Goal: Task Accomplishment & Management: Use online tool/utility

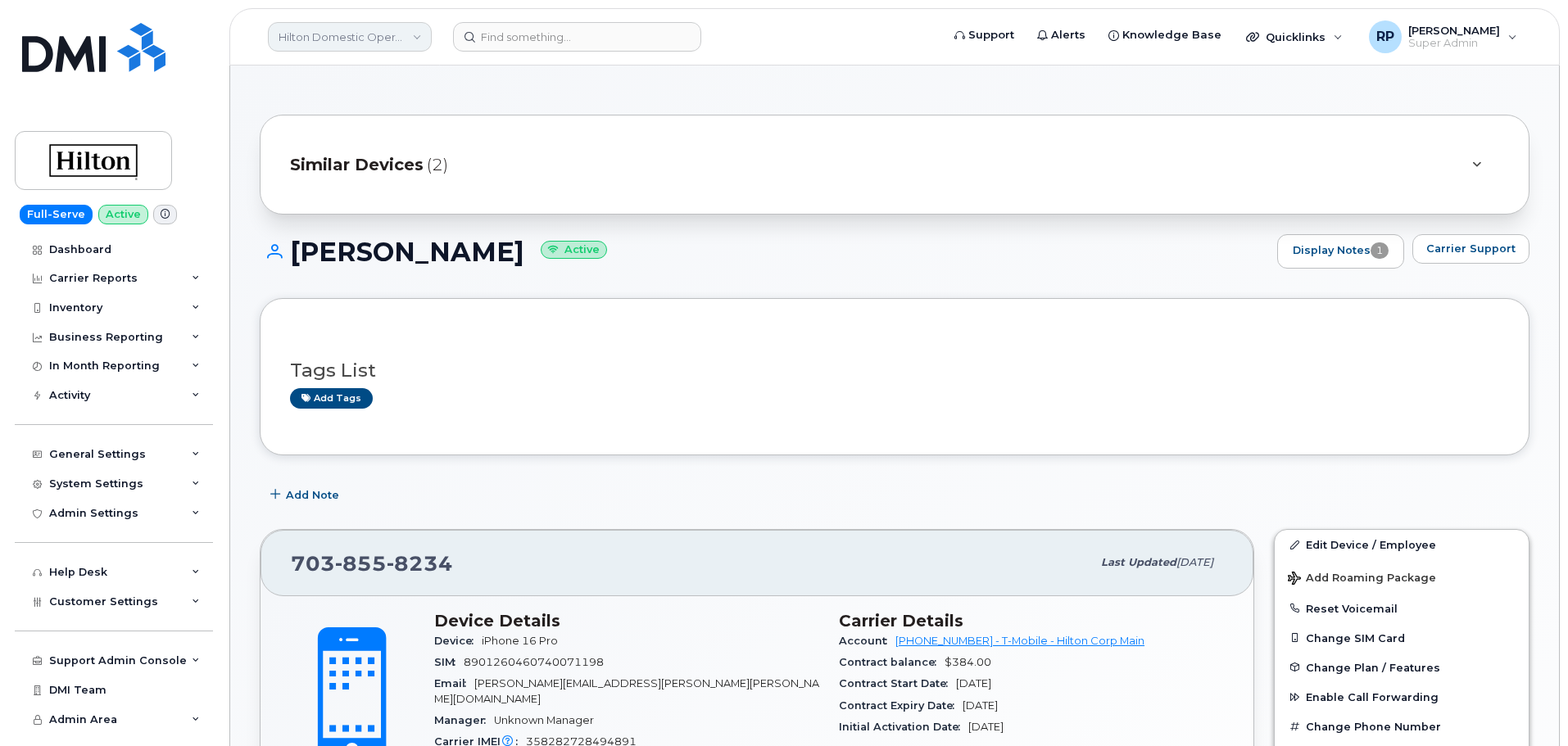
scroll to position [156, 0]
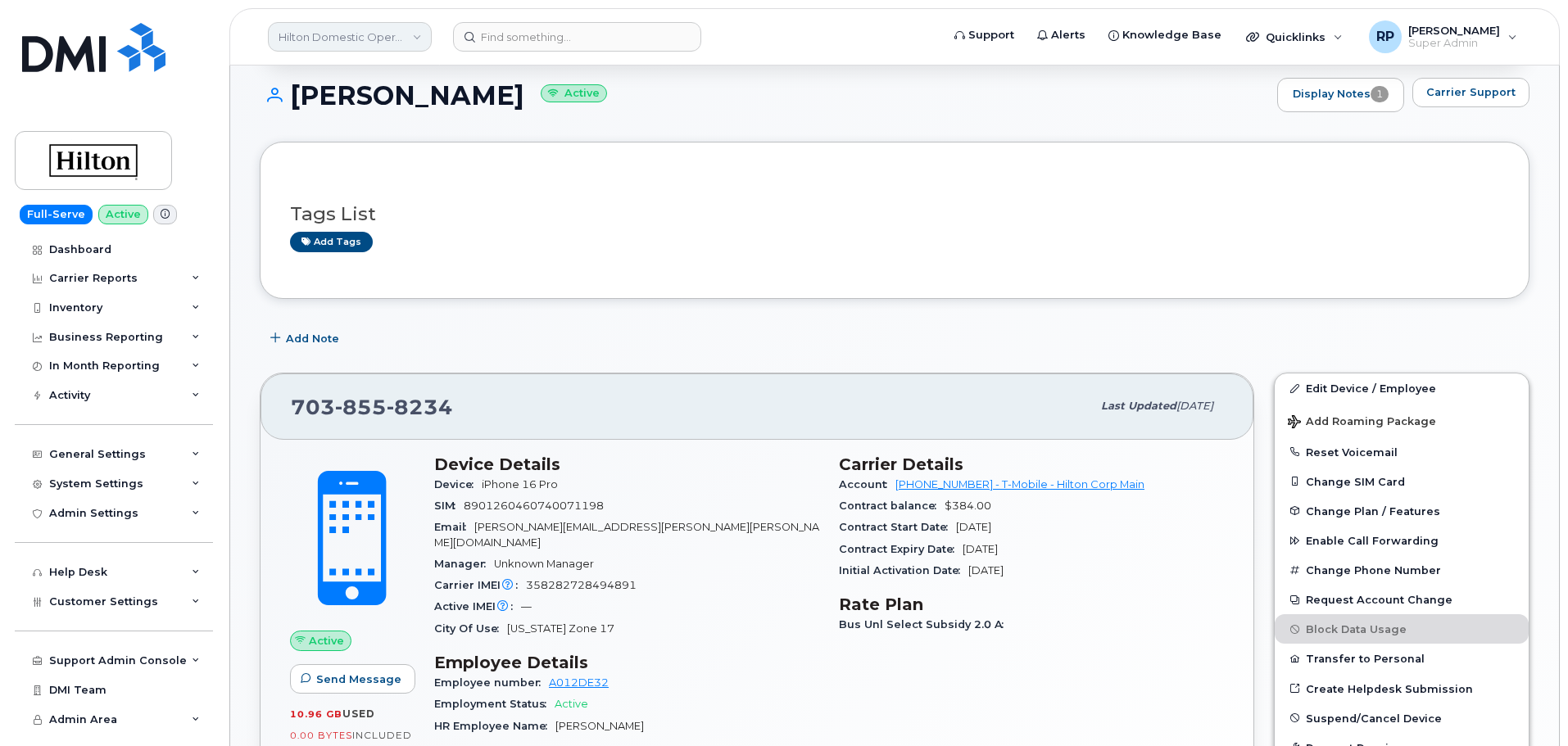
click at [287, 34] on link "Hilton Domestic Operating Company Inc" at bounding box center [350, 37] width 164 height 29
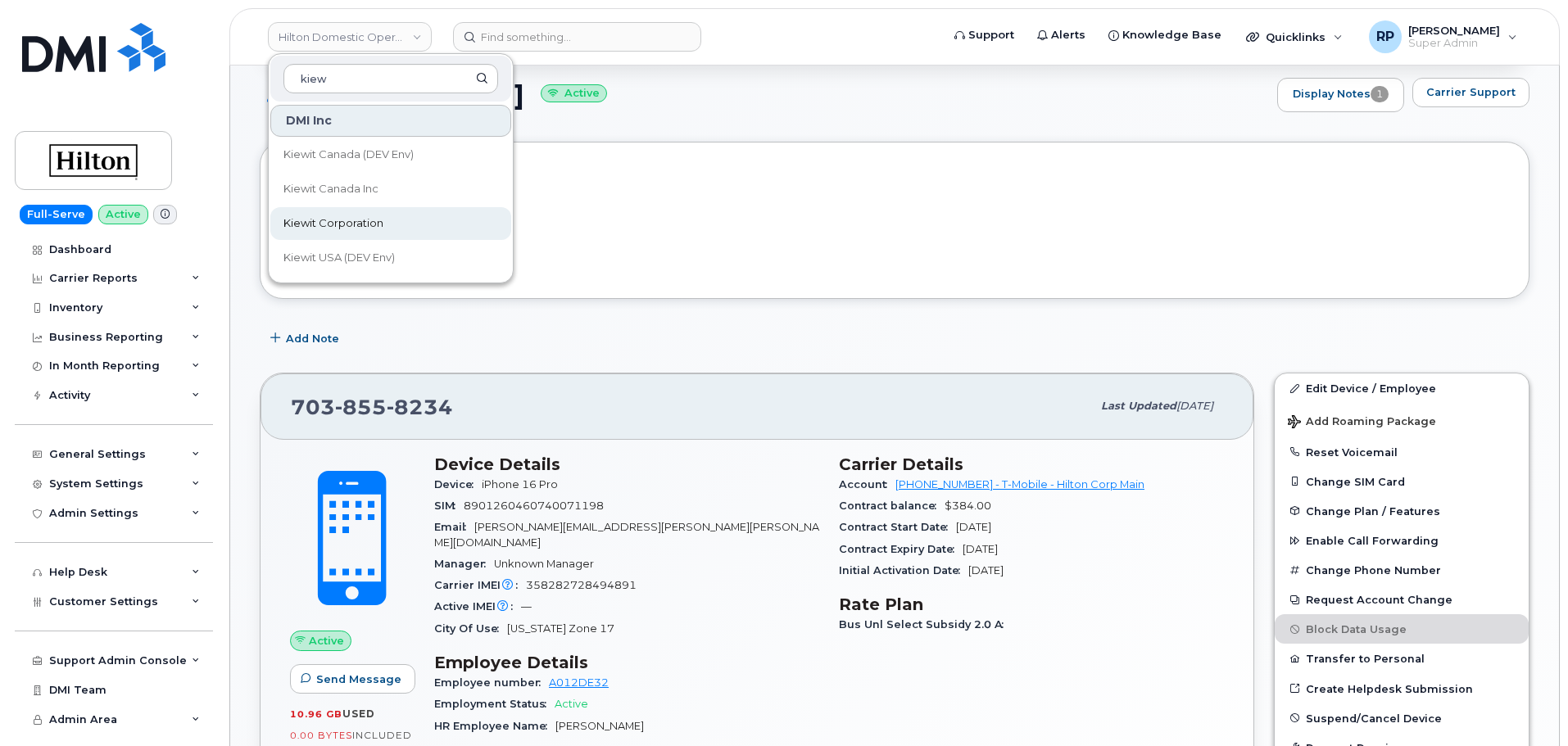
type input "kiew"
click at [349, 219] on span "Kiewit Corporation" at bounding box center [334, 223] width 100 height 17
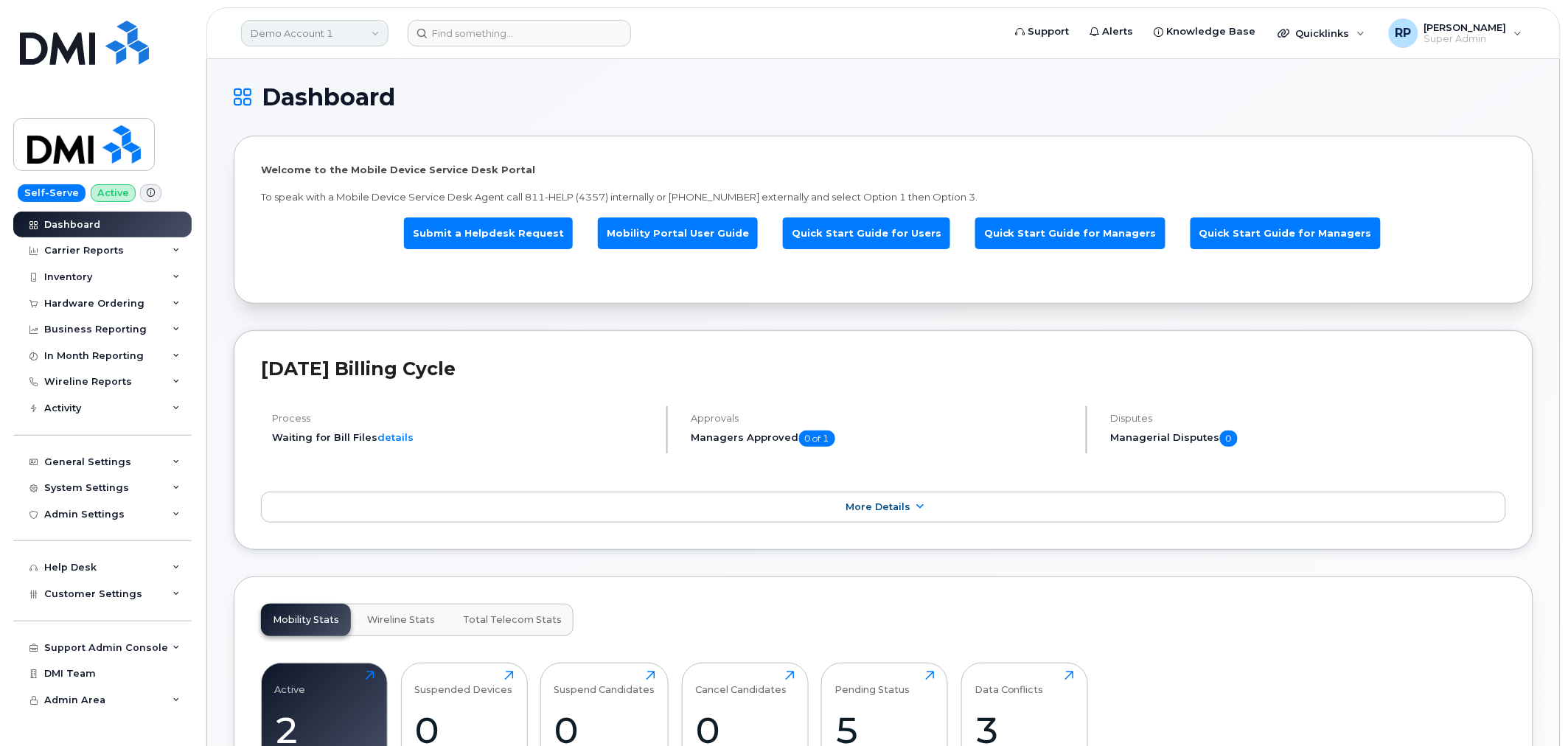
click at [323, 33] on link "Demo Account 1" at bounding box center [315, 33] width 148 height 26
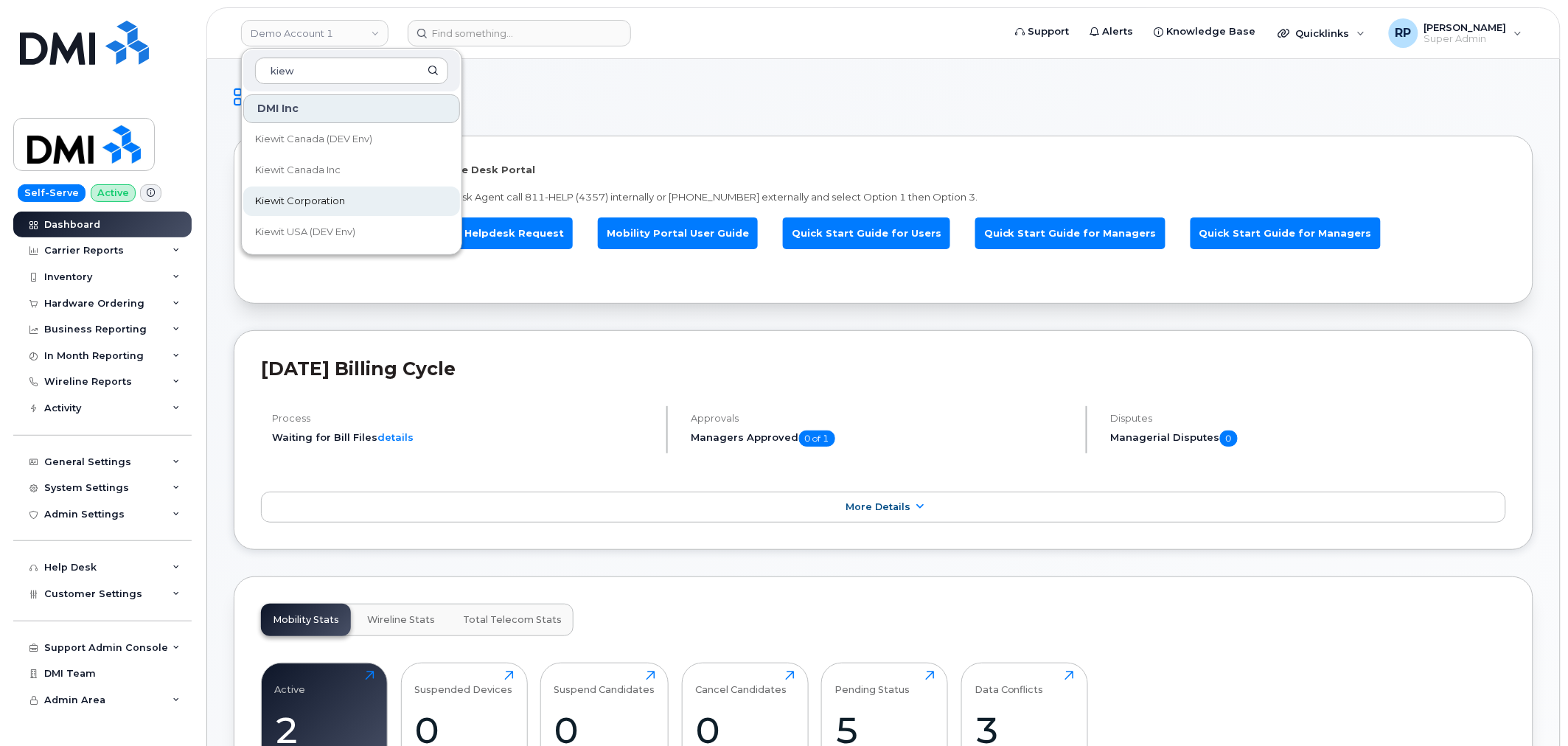
type input "kiew"
click at [319, 200] on span "Kiewit Corporation" at bounding box center [300, 201] width 90 height 15
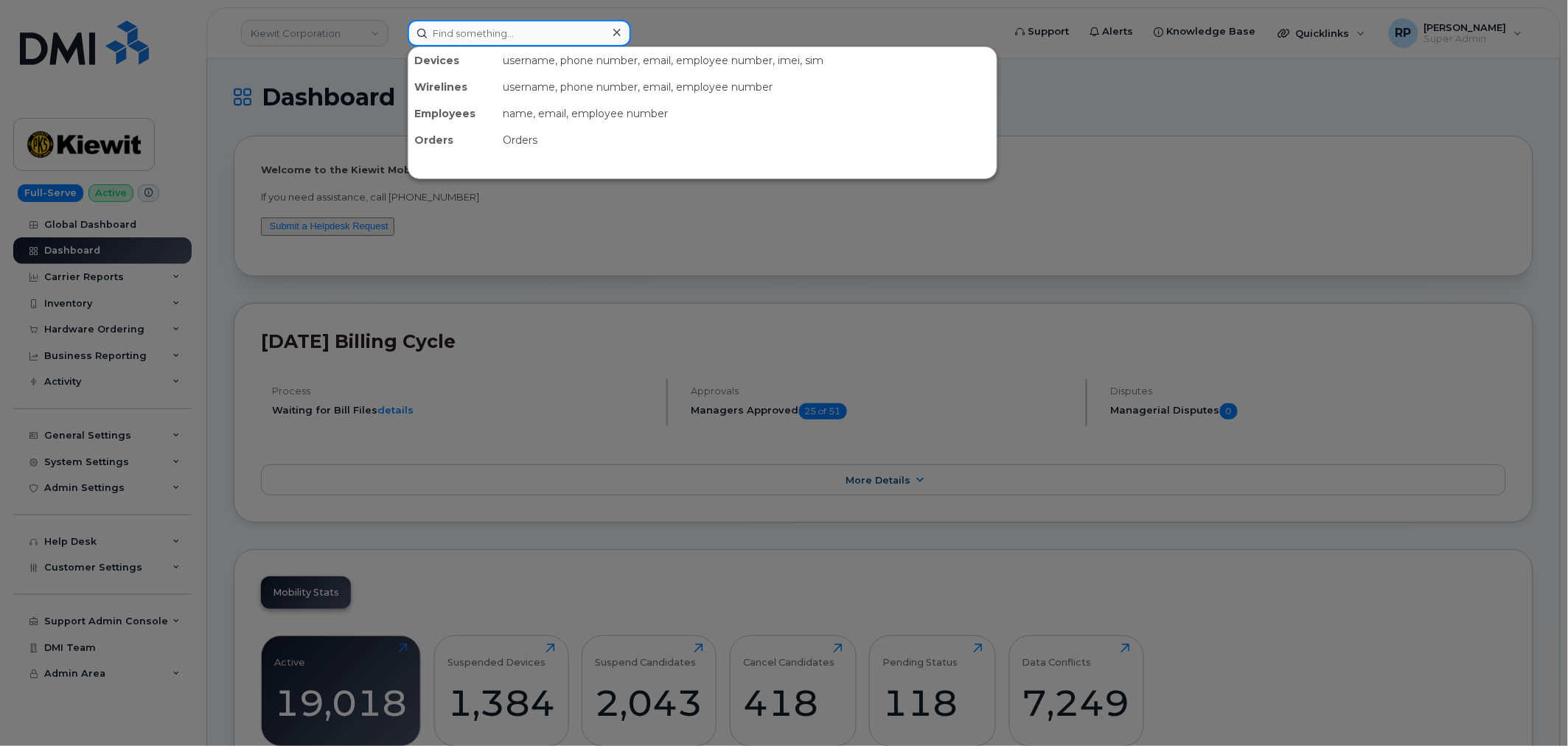
click at [480, 39] on input at bounding box center [519, 33] width 223 height 26
paste input "9172956770"
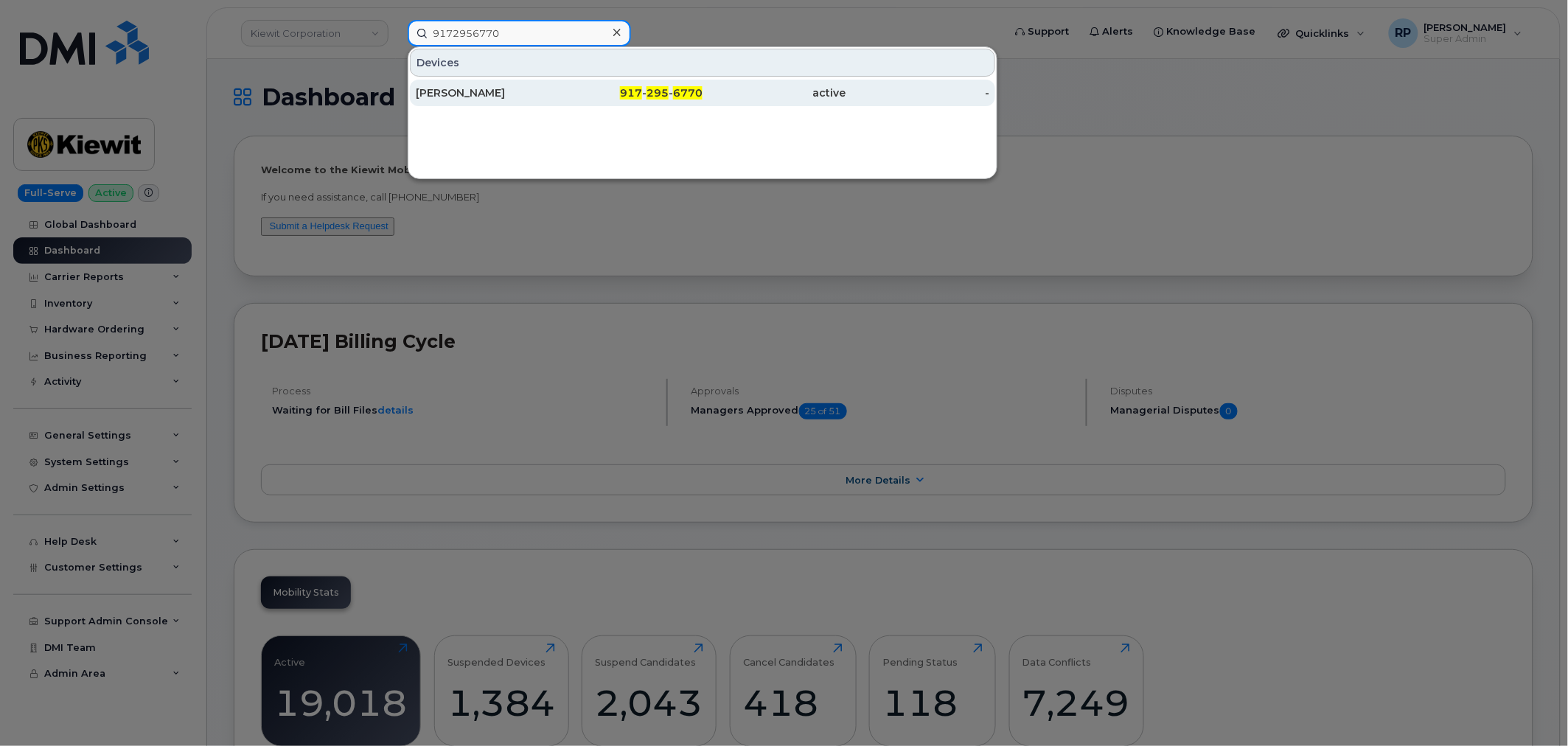
type input "9172956770"
click at [472, 93] on div "COREY JENKS" at bounding box center [487, 92] width 143 height 15
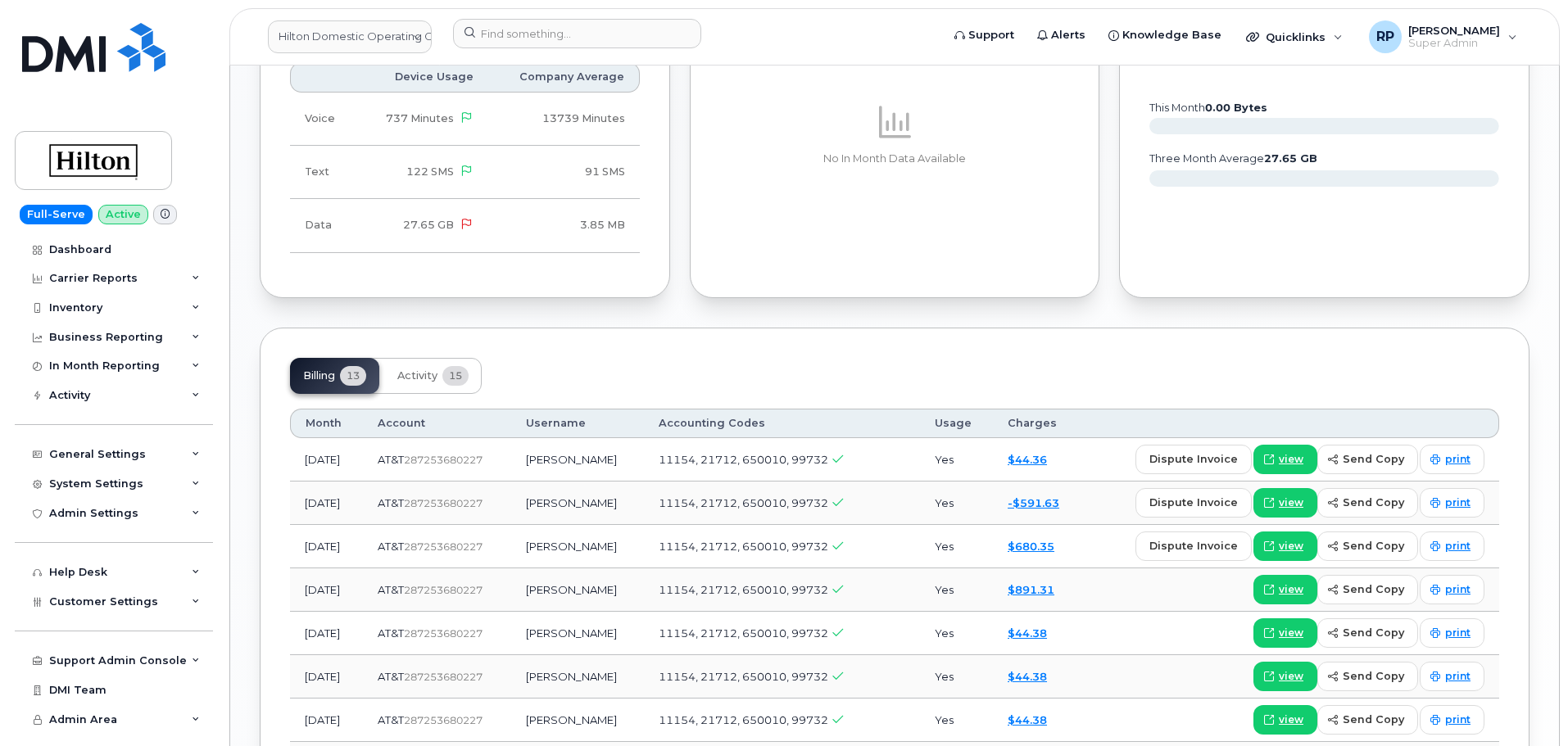
scroll to position [1213, 0]
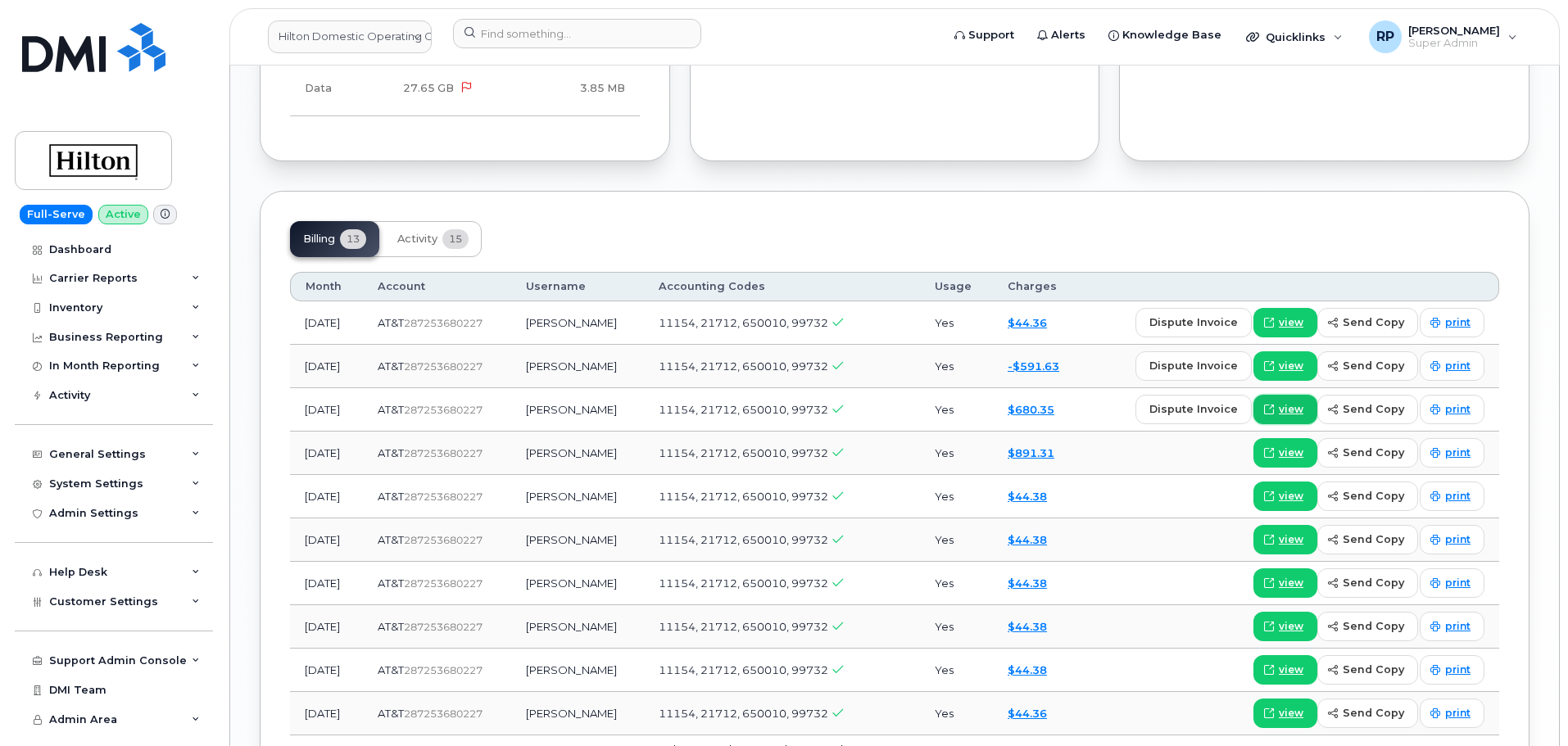
click at [1287, 402] on span "view" at bounding box center [1291, 409] width 24 height 15
click at [83, 252] on div "Dashboard" at bounding box center [80, 249] width 63 height 13
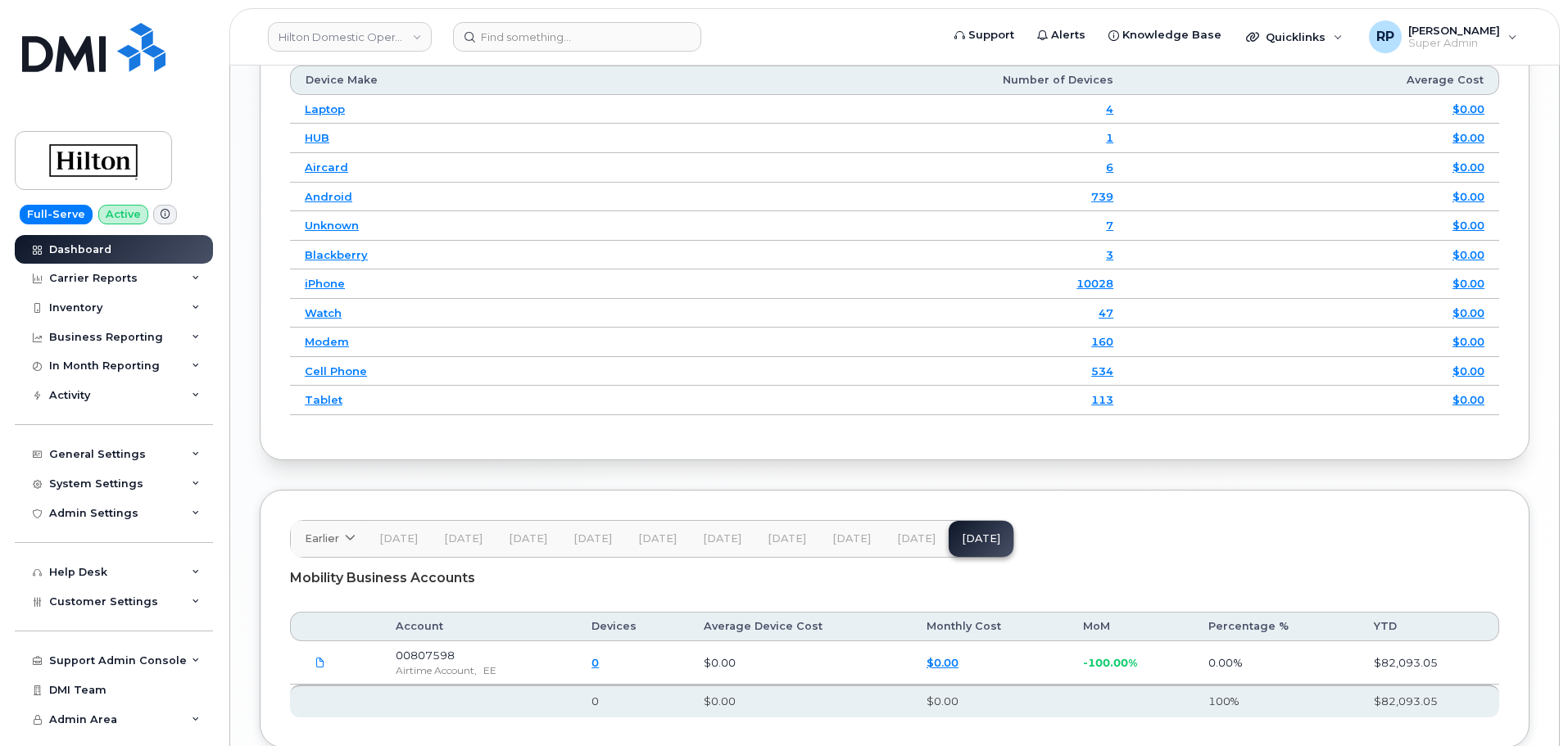
scroll to position [2338, 0]
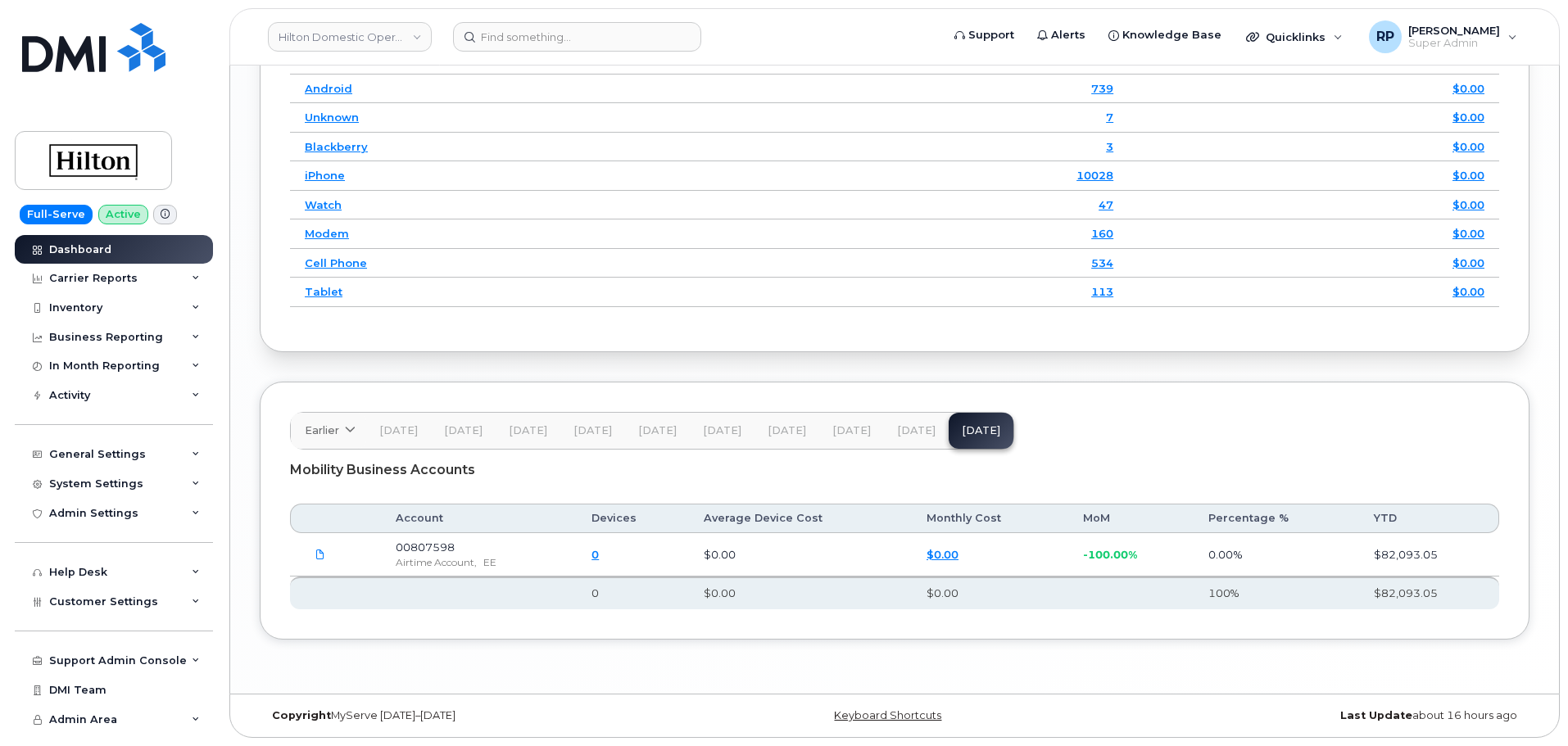
click at [909, 445] on button "[DATE]" at bounding box center [917, 430] width 65 height 36
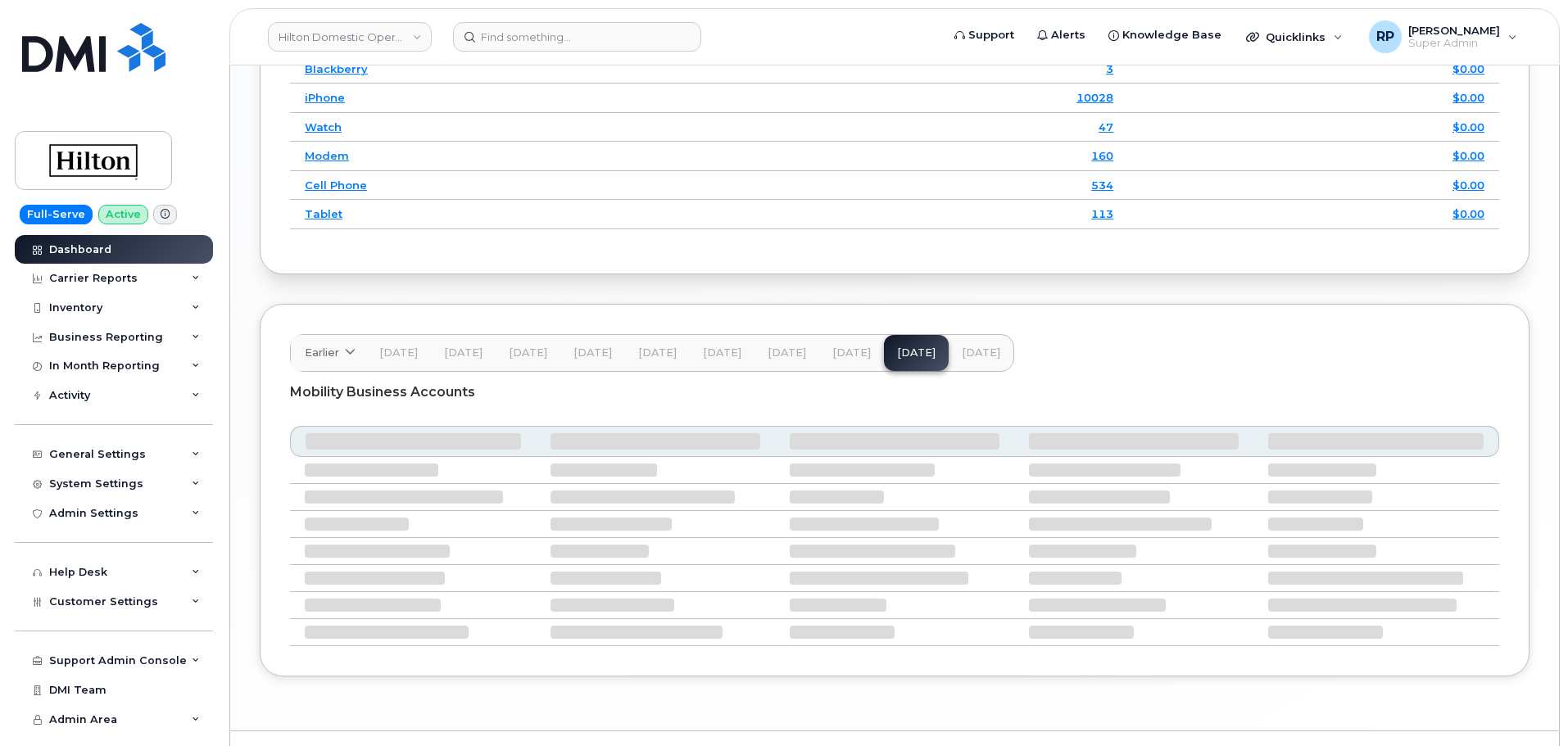
scroll to position [2453, 0]
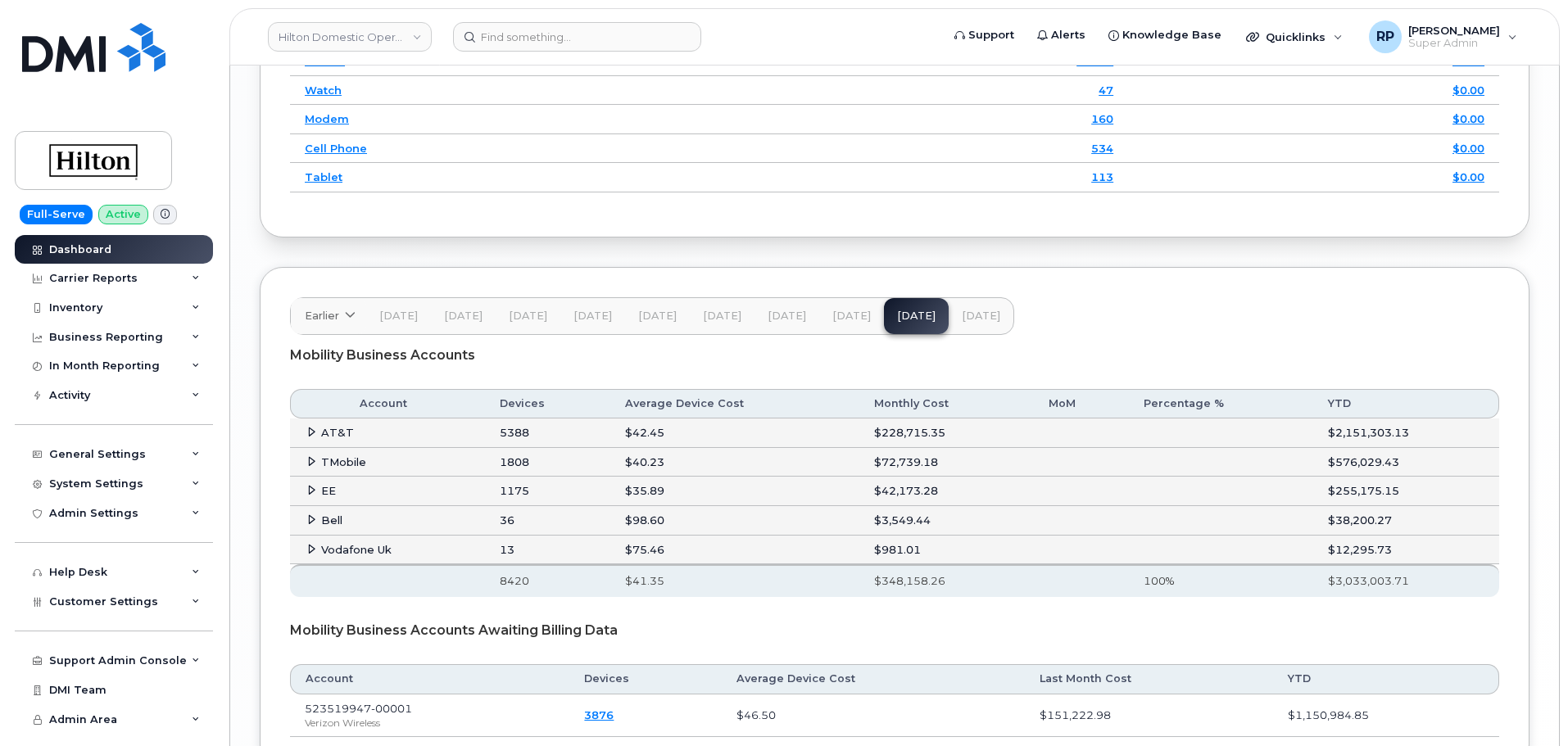
click at [309, 431] on icon at bounding box center [311, 431] width 11 height 11
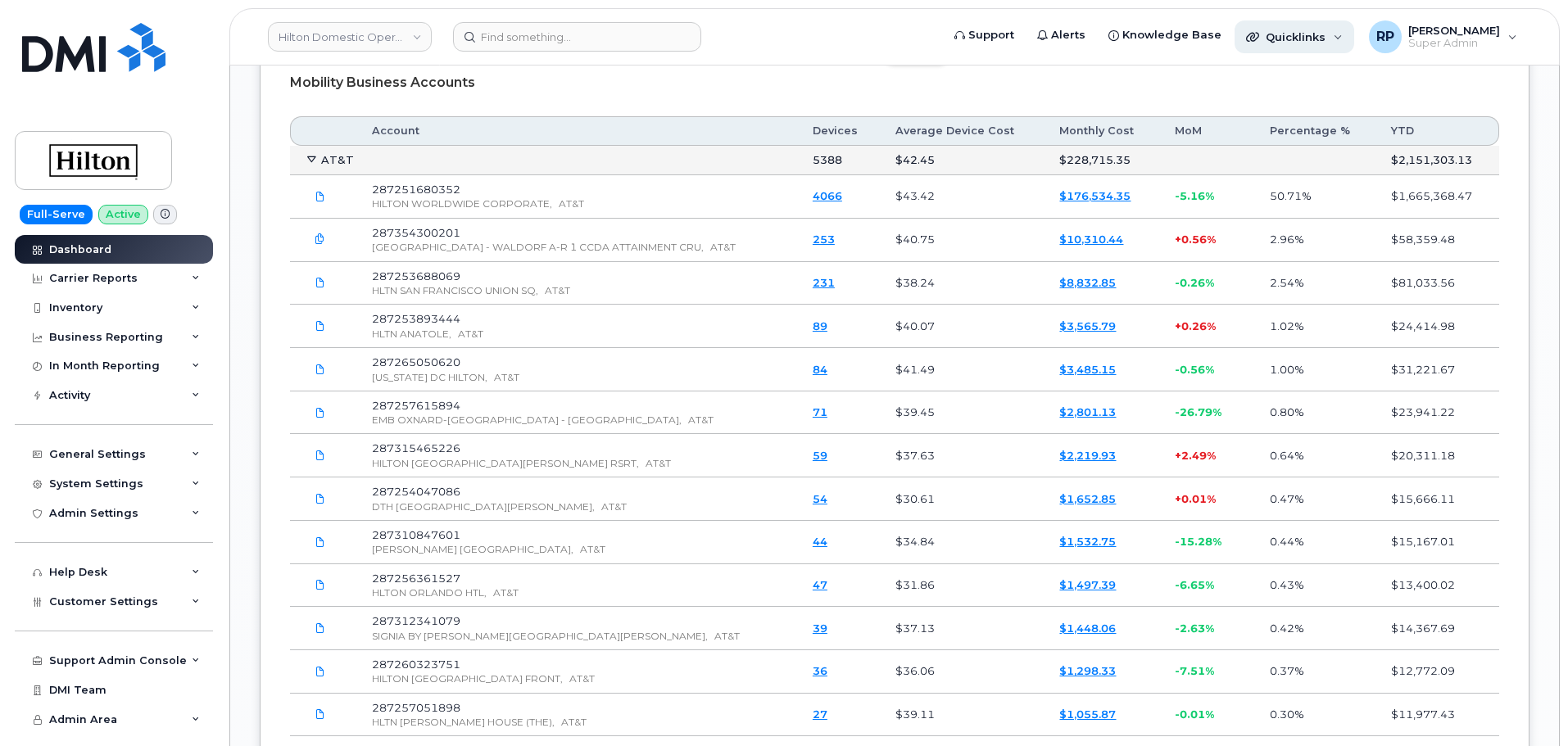
scroll to position [3361, 0]
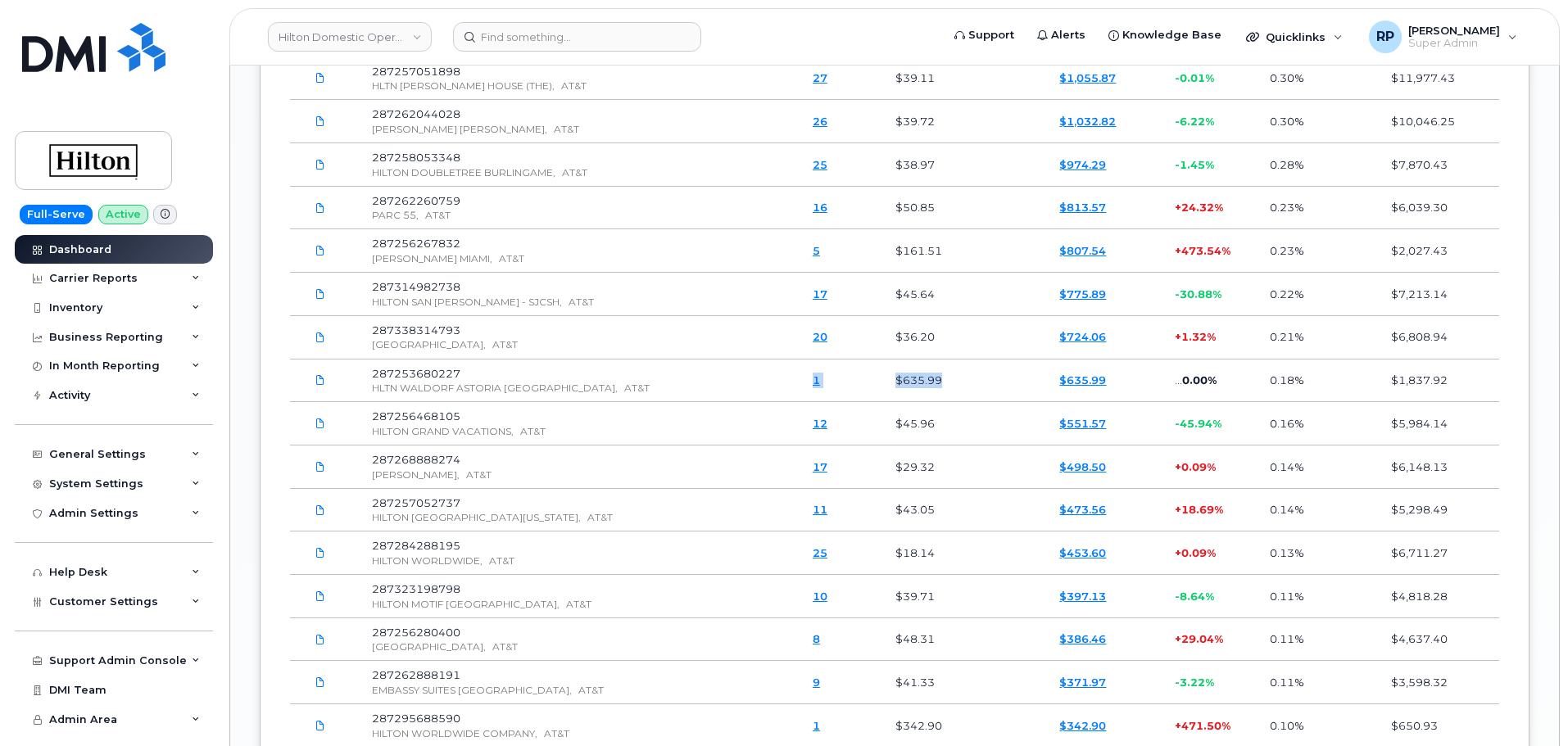
drag, startPoint x: 775, startPoint y: 386, endPoint x: 988, endPoint y: 379, distance: 213.1
click at [988, 379] on tr "287253680227 HLTN WALDORF ASTORIA NY, AT&T 1 $635.99 $635.99 ... 0.00% 0.18% $1…" at bounding box center [895, 381] width 1209 height 43
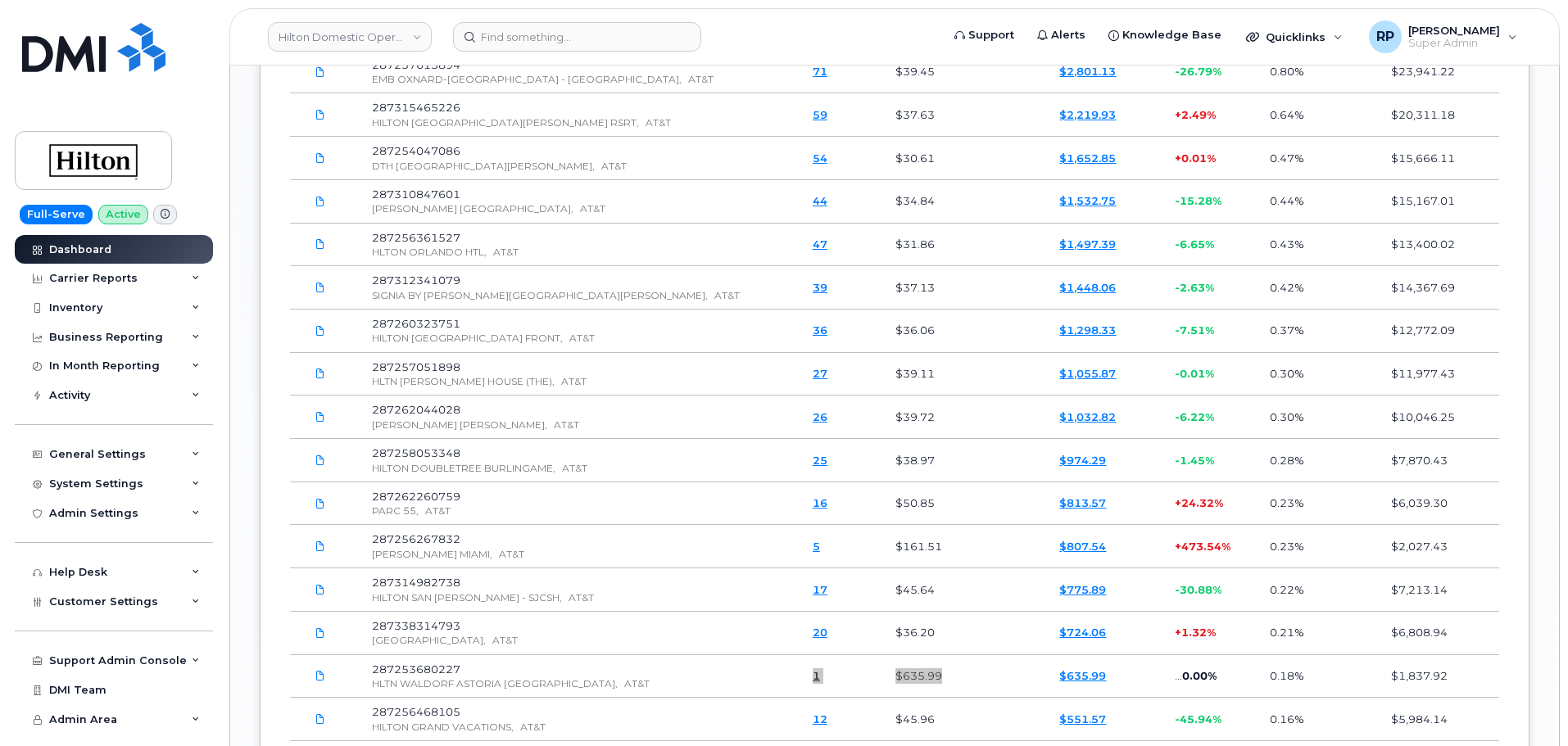
scroll to position [3089, 0]
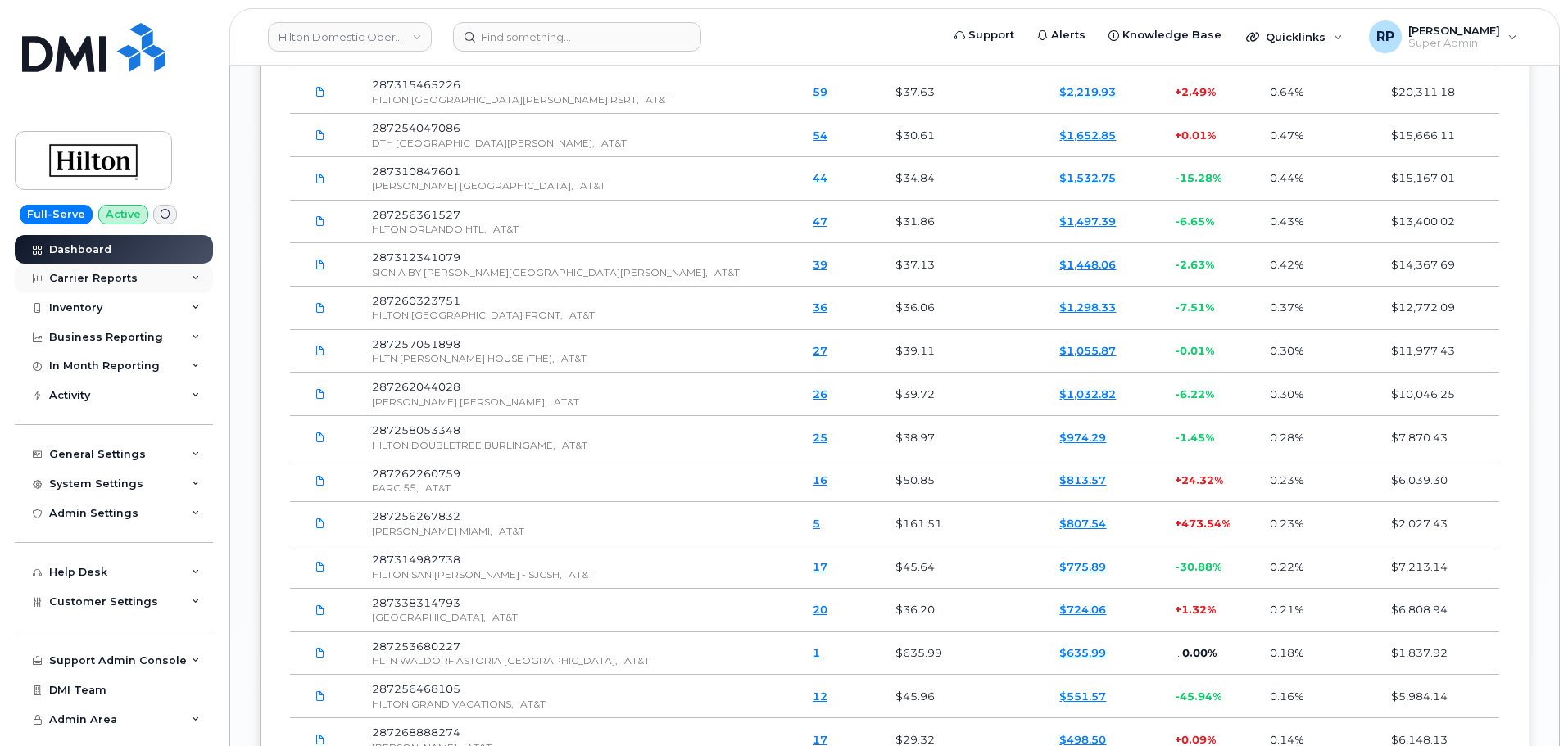
click at [96, 270] on div "Carrier Reports" at bounding box center [113, 279] width 199 height 29
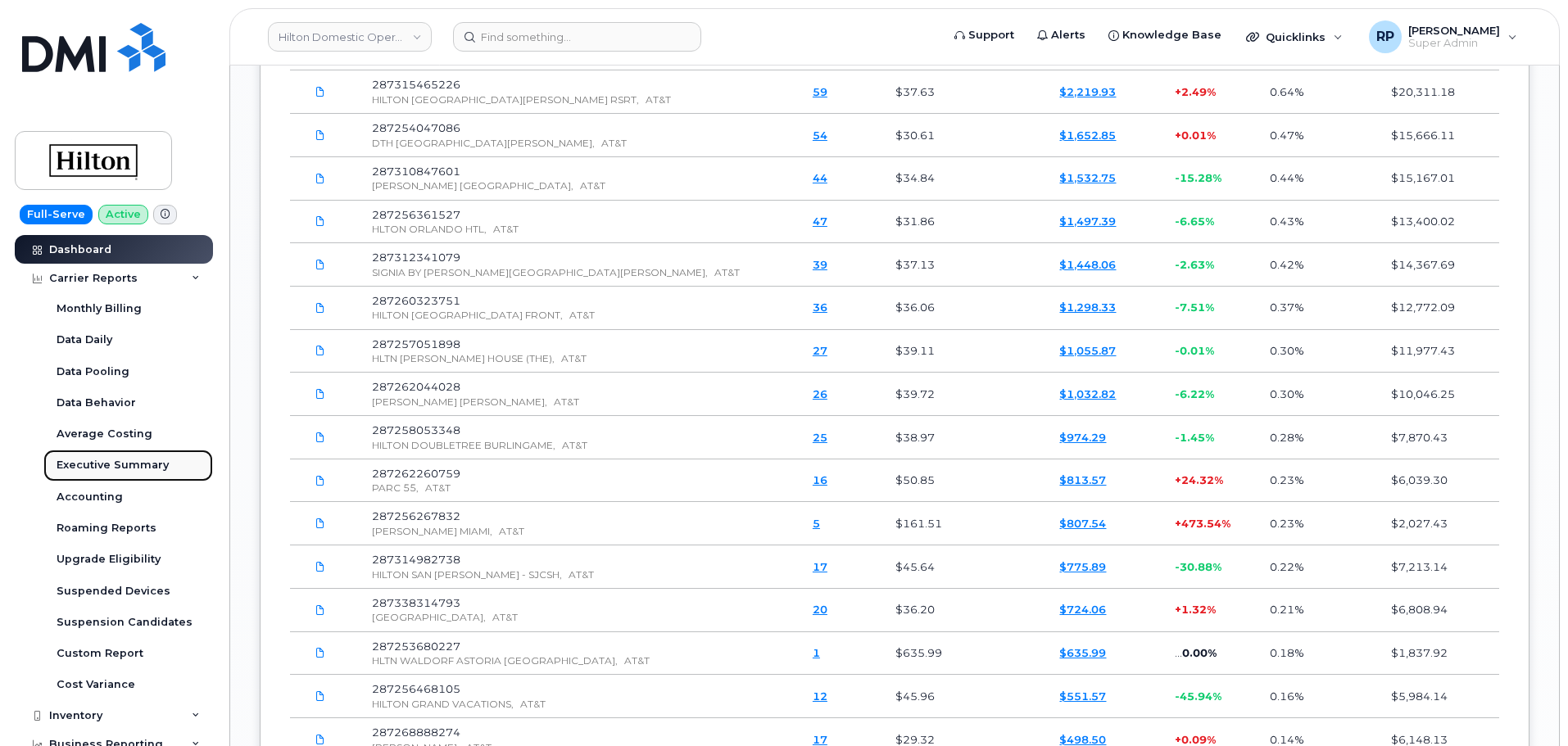
click at [87, 468] on div "Executive Summary" at bounding box center [112, 464] width 112 height 15
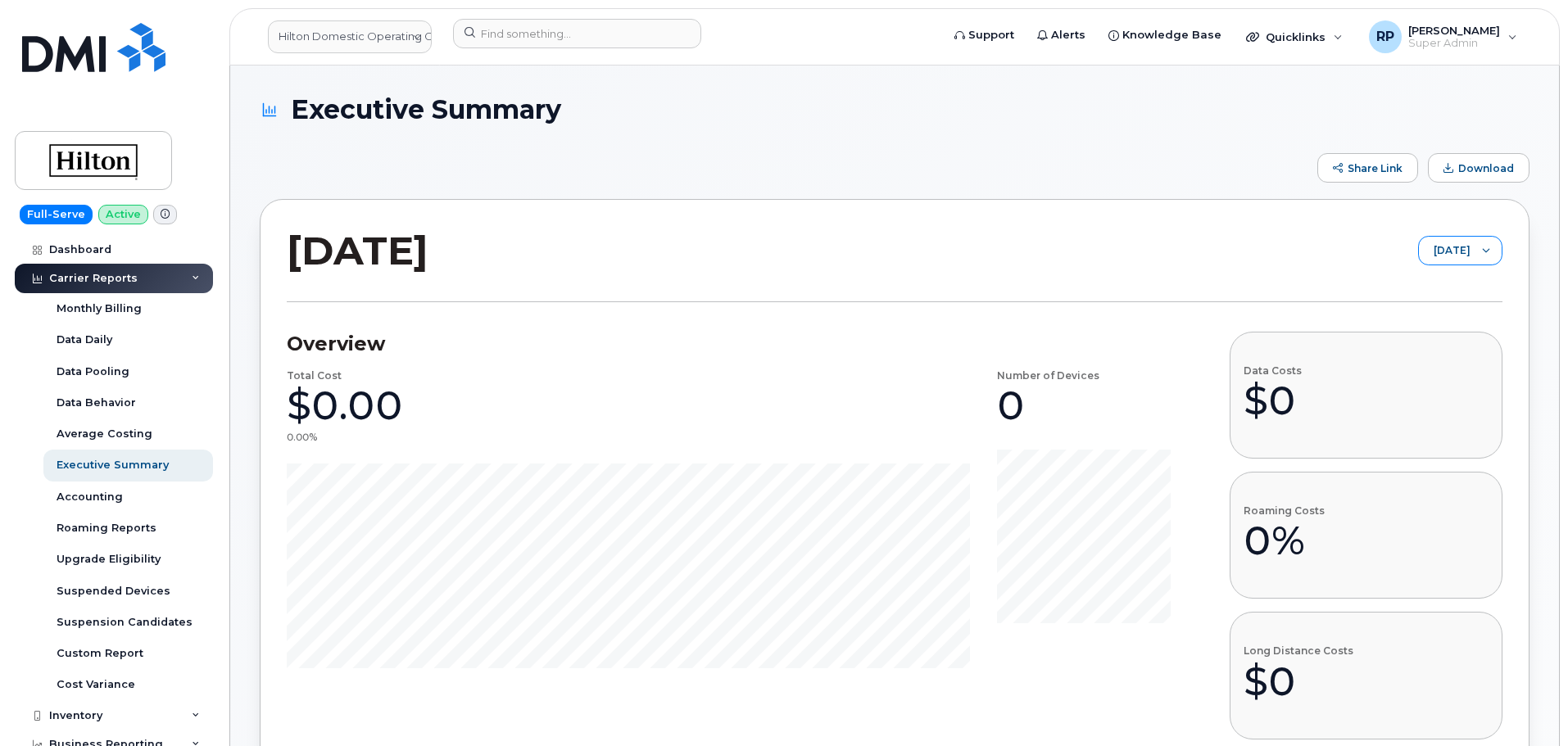
click at [1451, 250] on span "[DATE]" at bounding box center [1445, 251] width 52 height 29
click at [1414, 321] on span "September 2025" at bounding box center [1407, 315] width 35 height 16
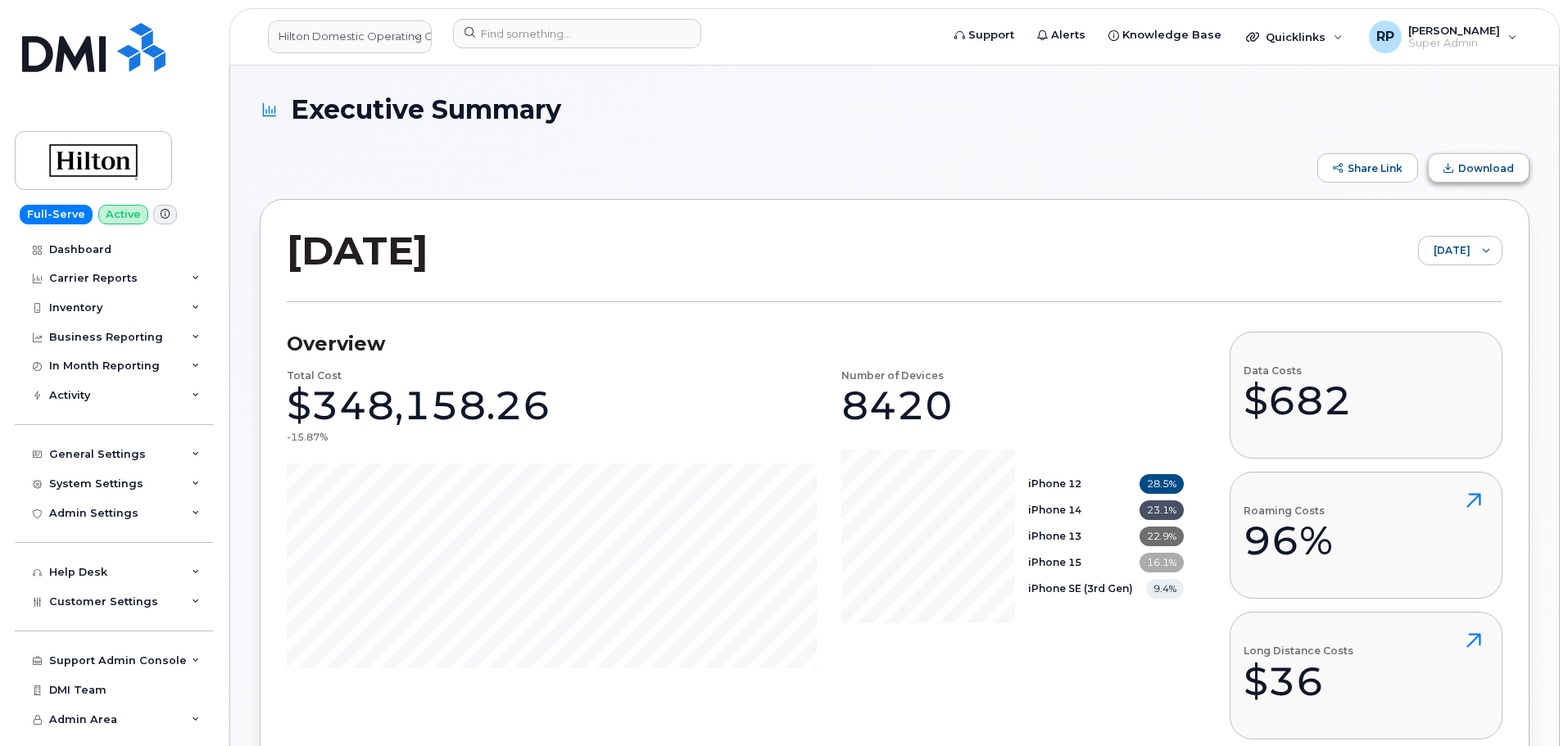
click at [1469, 169] on span "Download" at bounding box center [1486, 168] width 56 height 13
click at [84, 280] on div "Carrier Reports" at bounding box center [93, 278] width 88 height 13
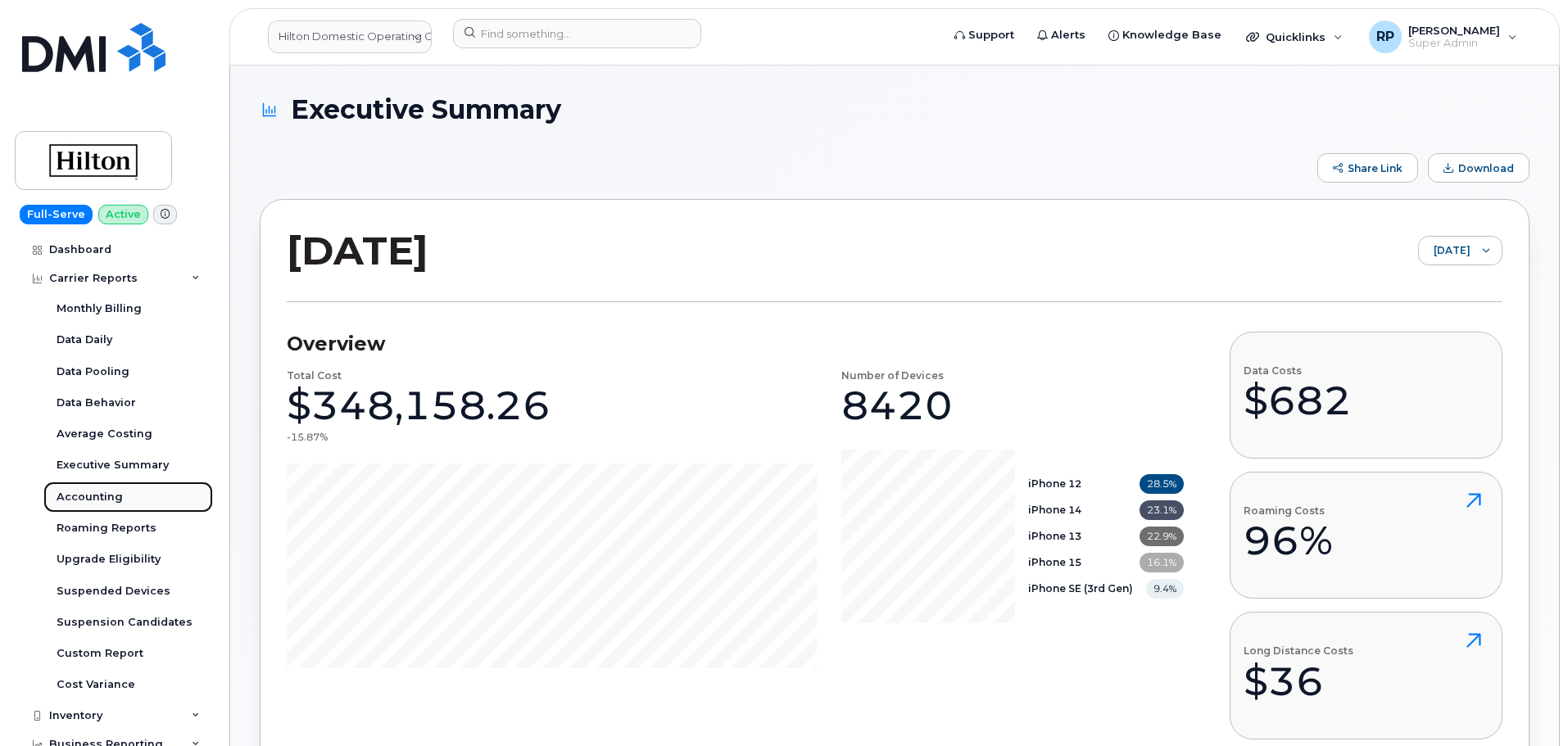
click at [93, 497] on div "Accounting" at bounding box center [90, 497] width 67 height 15
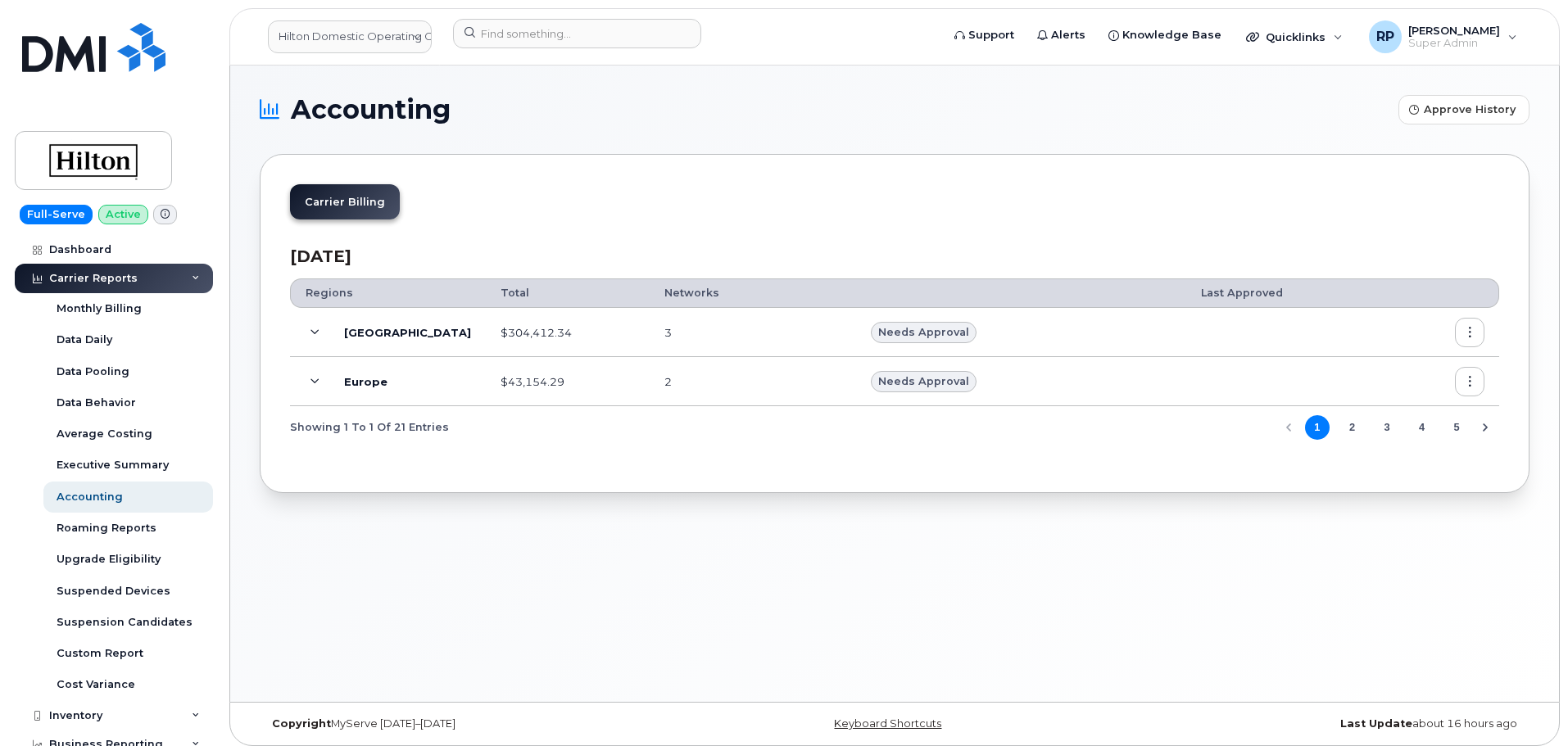
click at [314, 331] on icon at bounding box center [314, 332] width 9 height 9
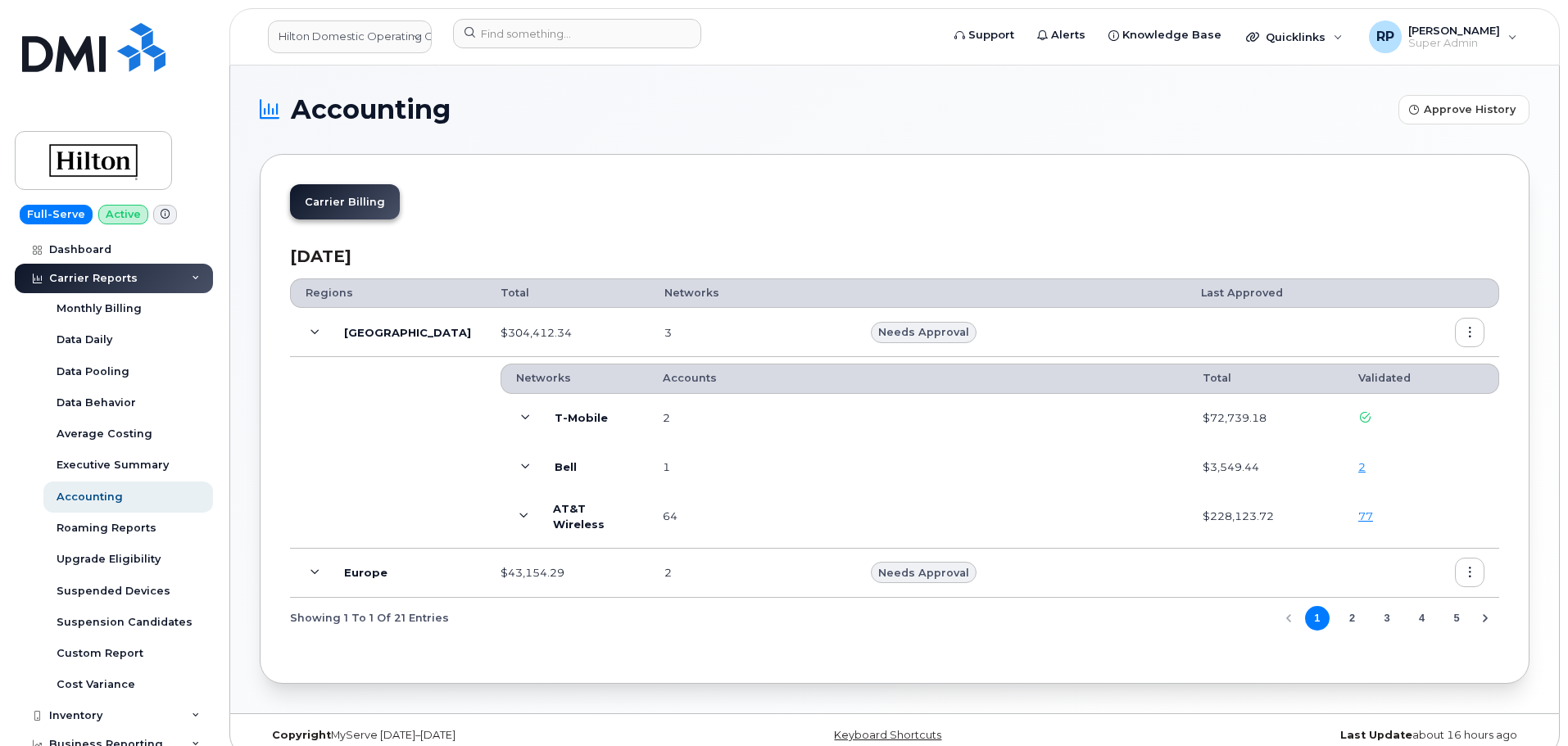
click at [519, 519] on icon at bounding box center [523, 516] width 9 height 9
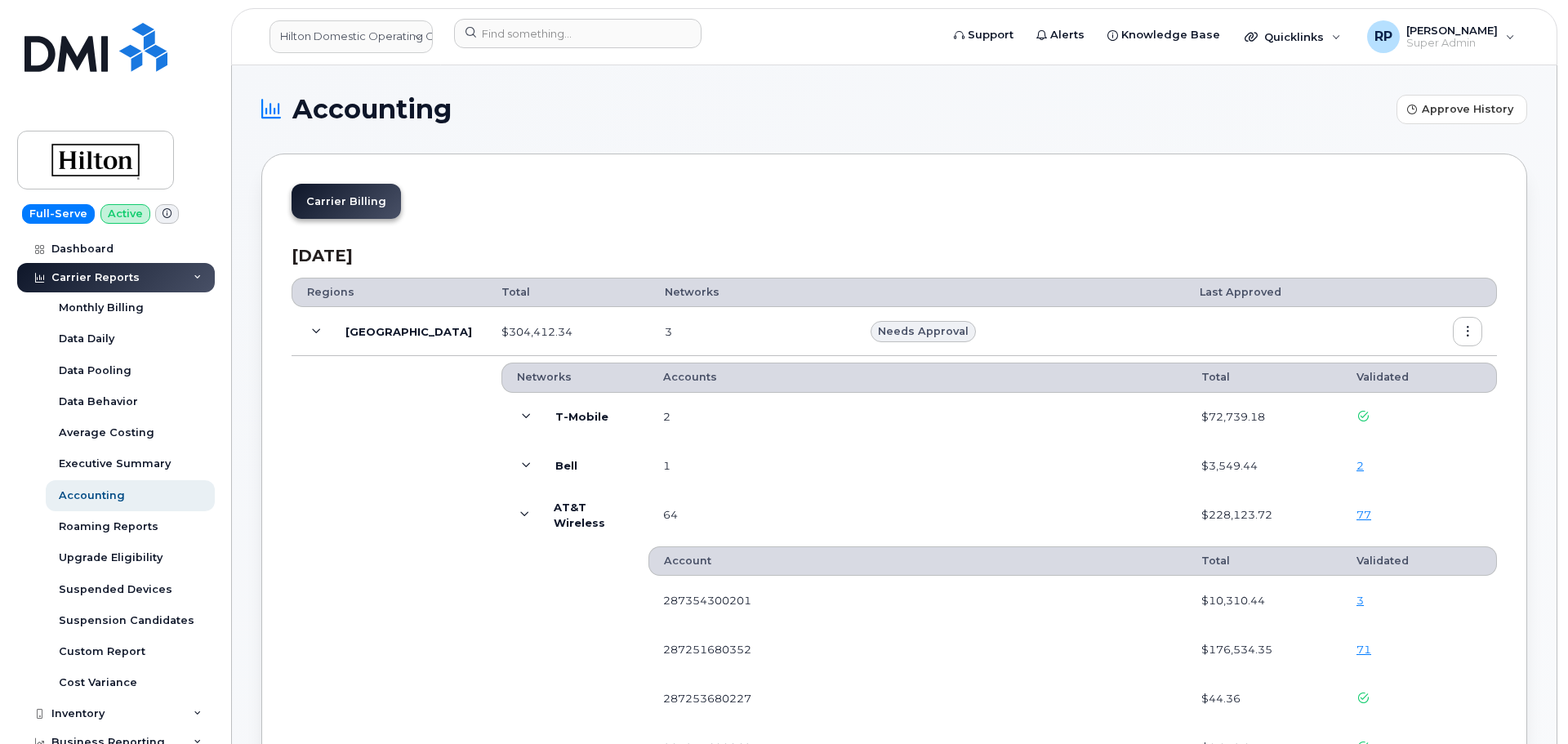
scroll to position [137, 0]
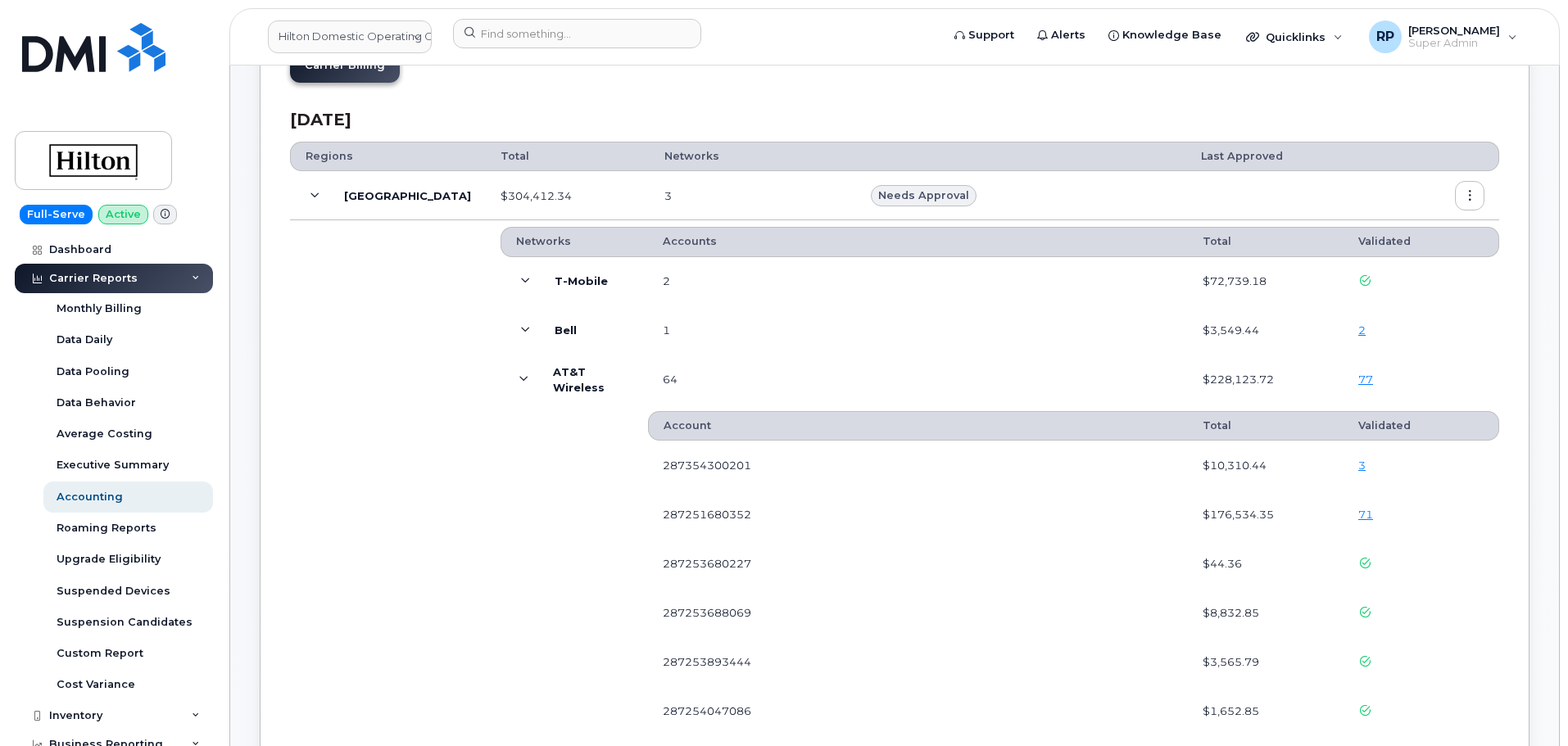
click at [1364, 516] on link "71" at bounding box center [1366, 513] width 15 height 13
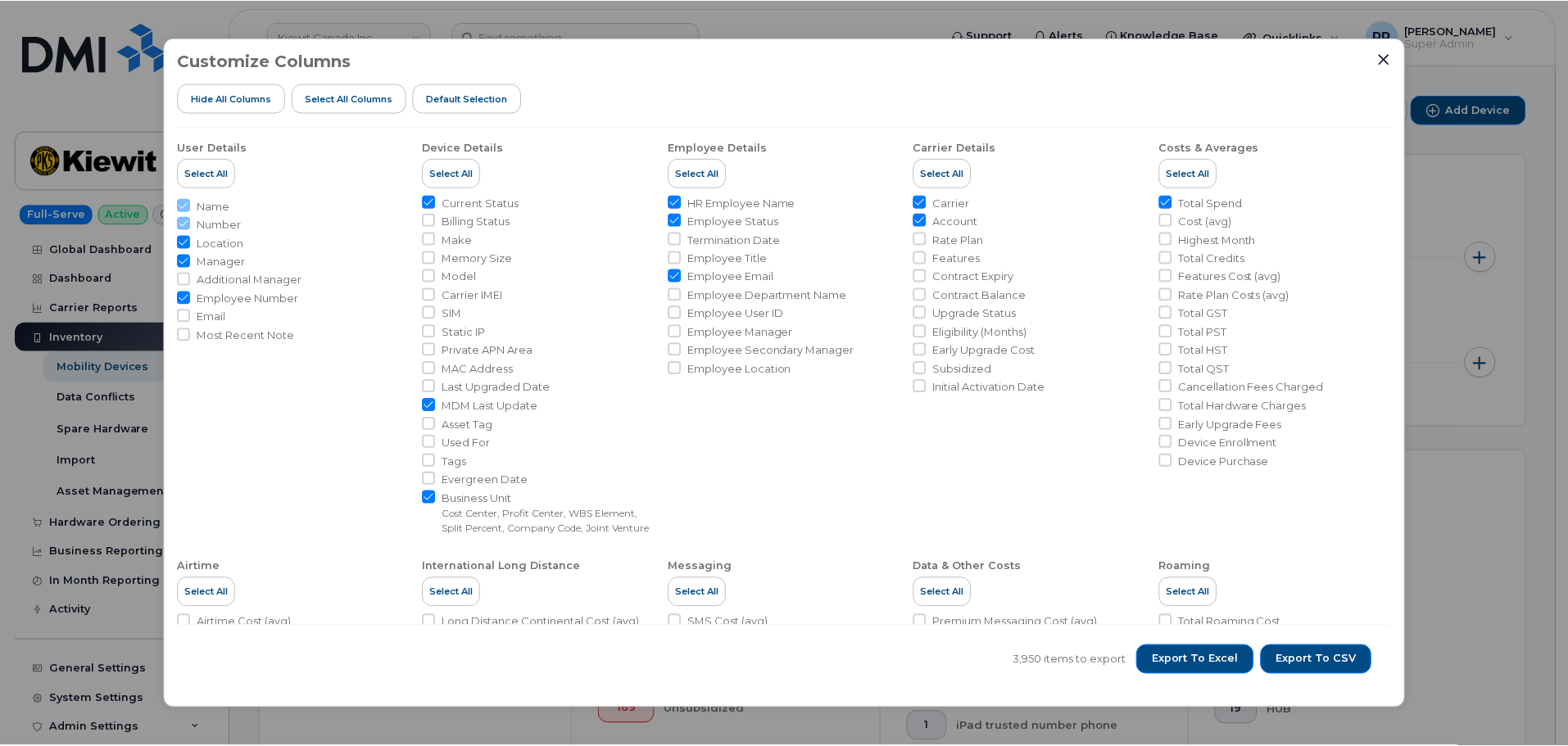
scroll to position [345, 0]
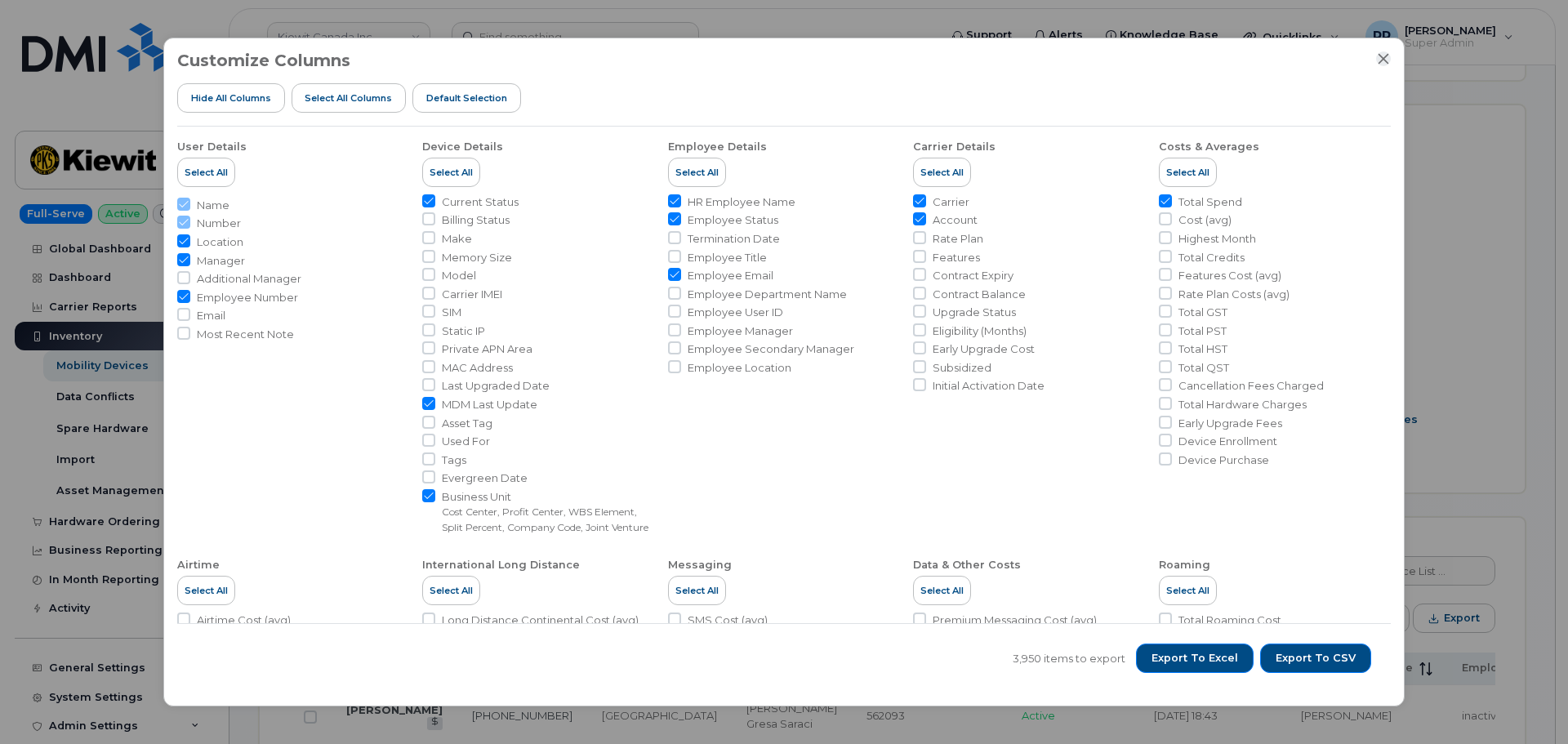
click at [1378, 58] on icon "Close" at bounding box center [1383, 59] width 13 height 13
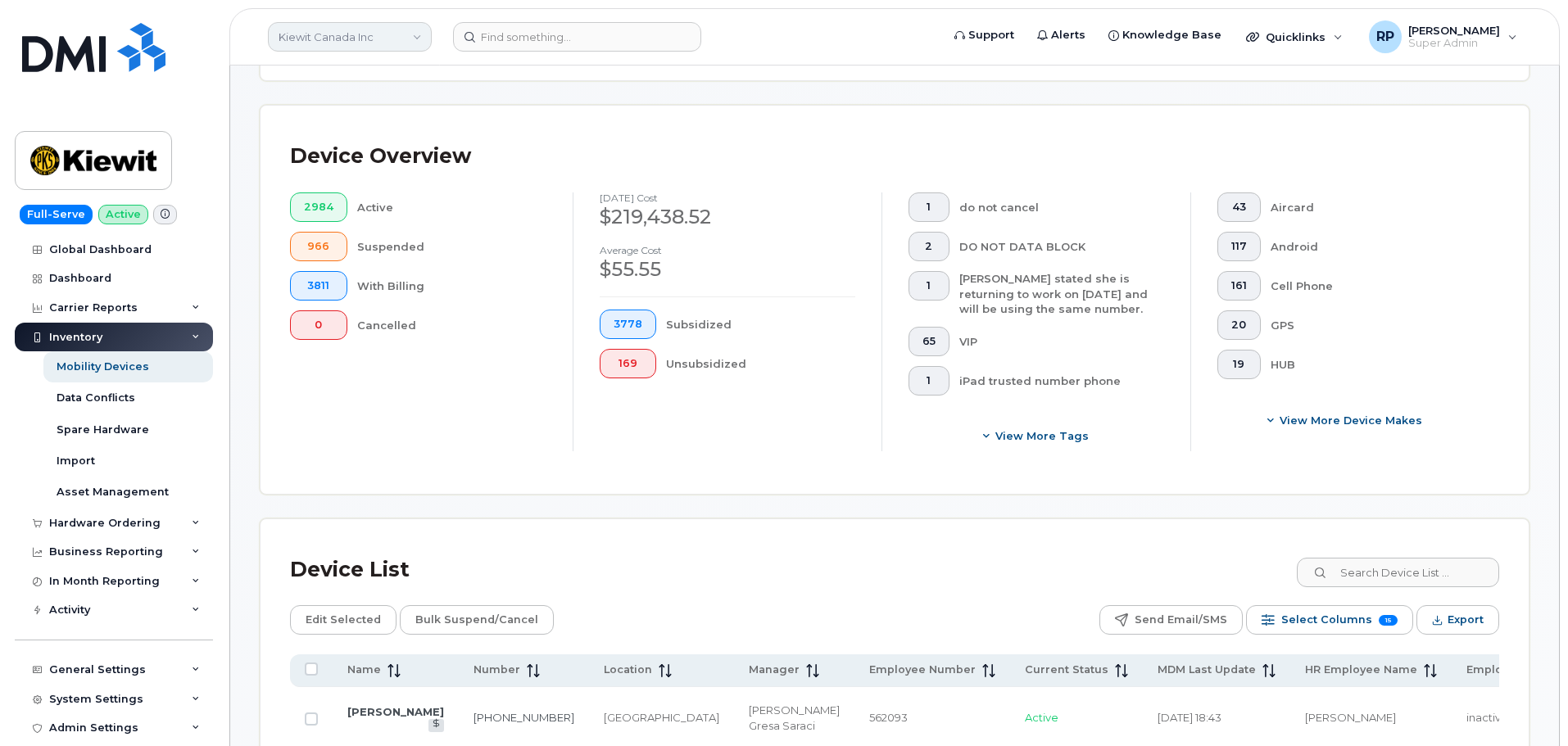
click at [300, 35] on link "Kiewit Canada Inc" at bounding box center [350, 37] width 164 height 29
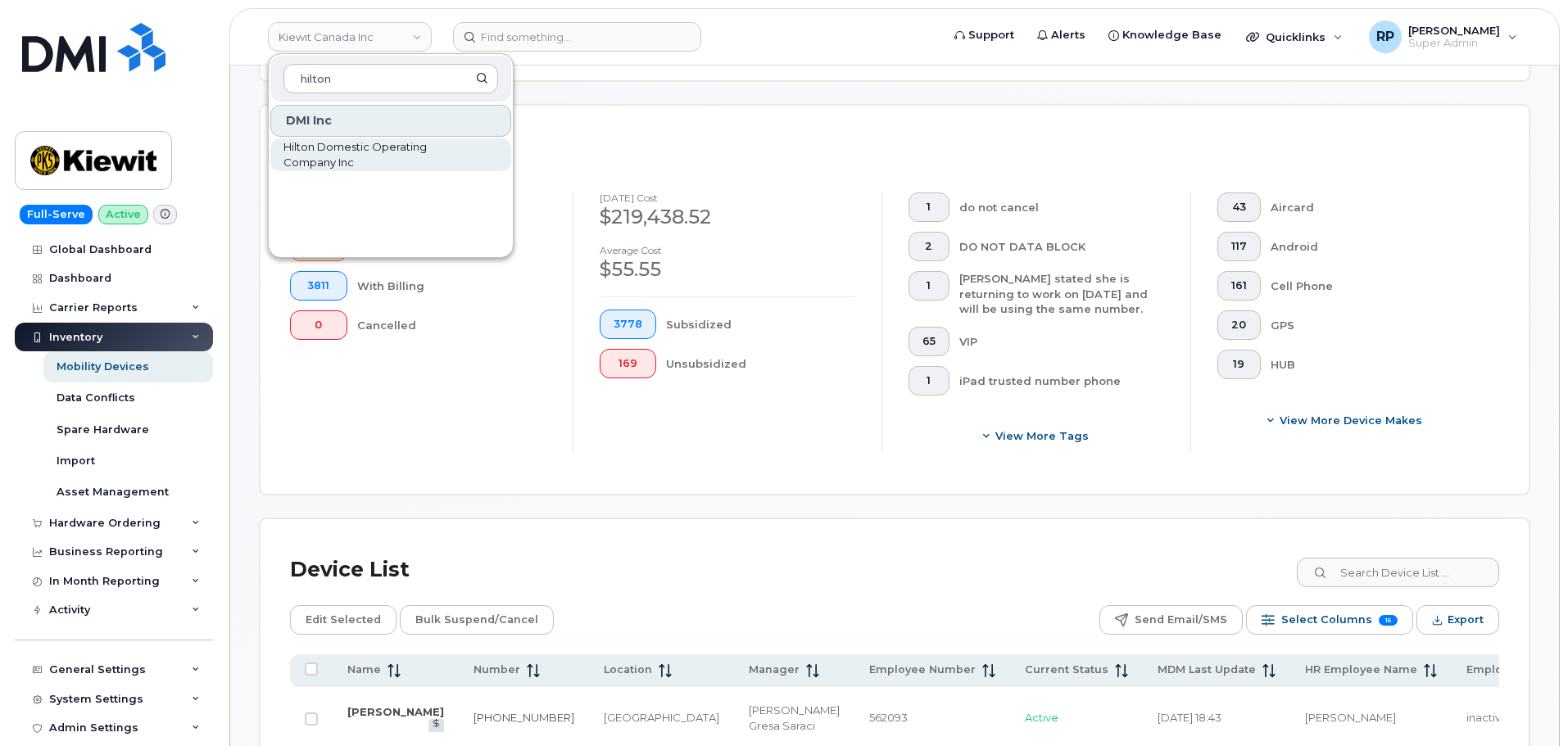
type input "hilton"
click at [319, 158] on span "Hilton Domestic Operating Company Inc" at bounding box center [378, 154] width 189 height 32
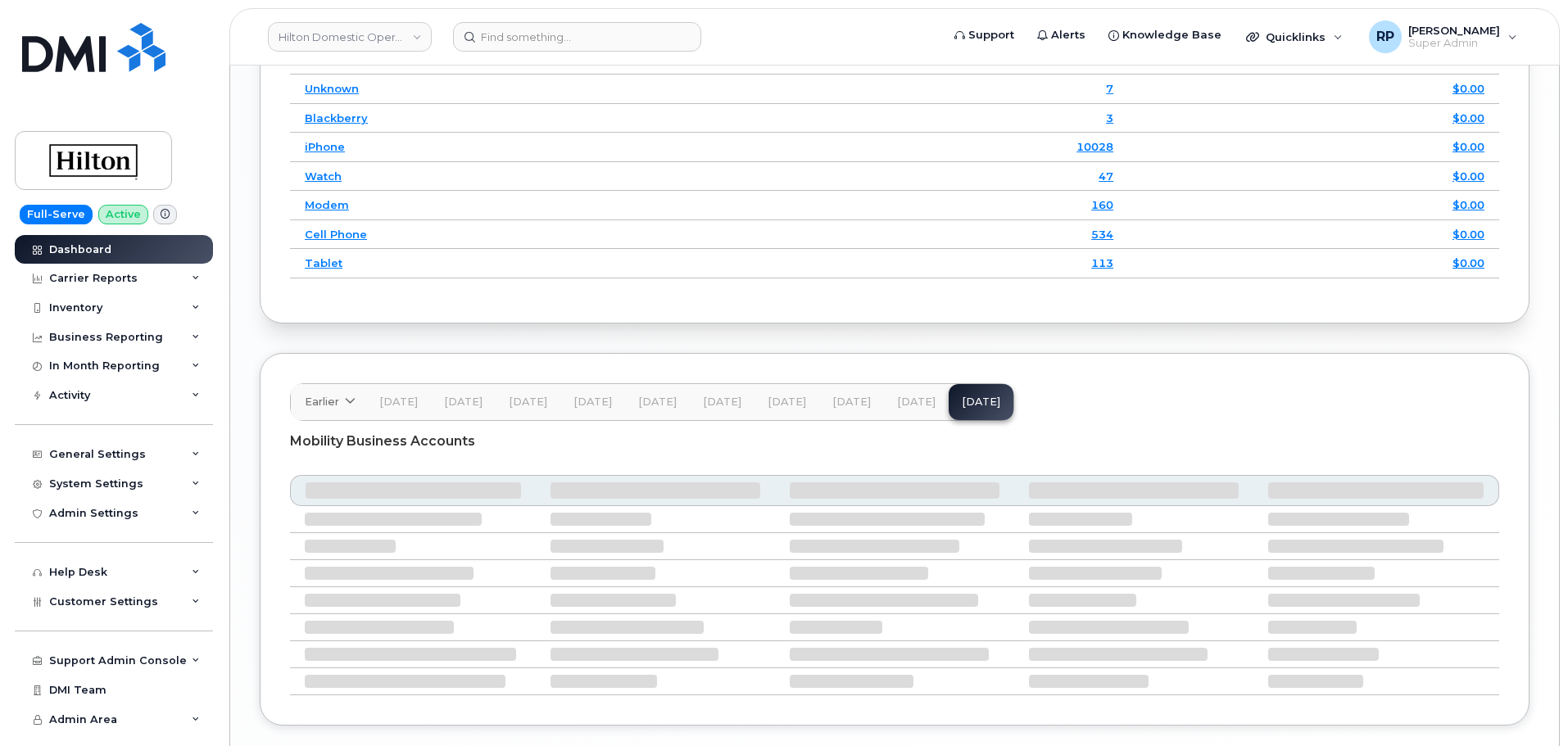
scroll to position [2453, 0]
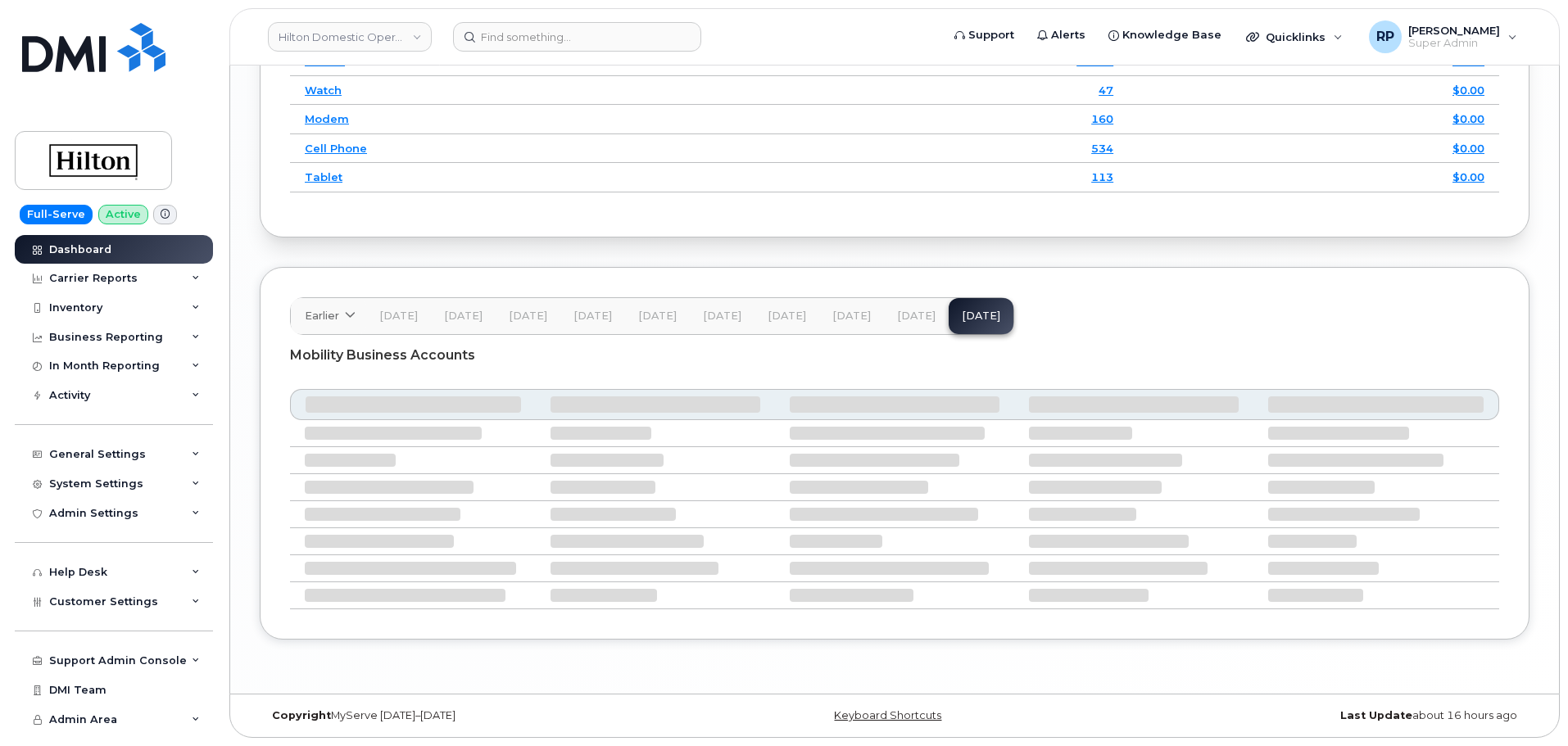
click at [904, 324] on button "[DATE]" at bounding box center [917, 316] width 65 height 36
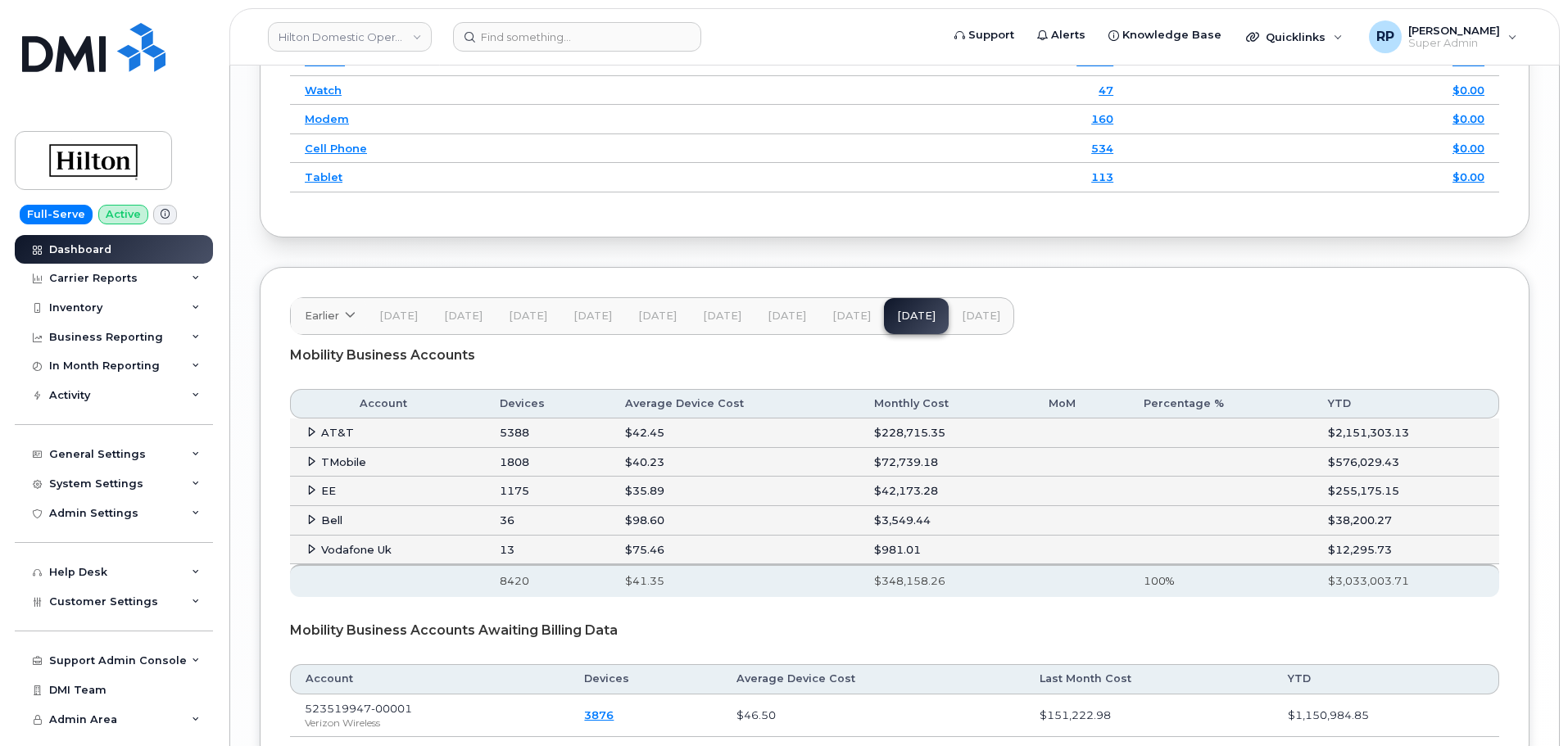
click at [307, 429] on icon at bounding box center [311, 431] width 11 height 11
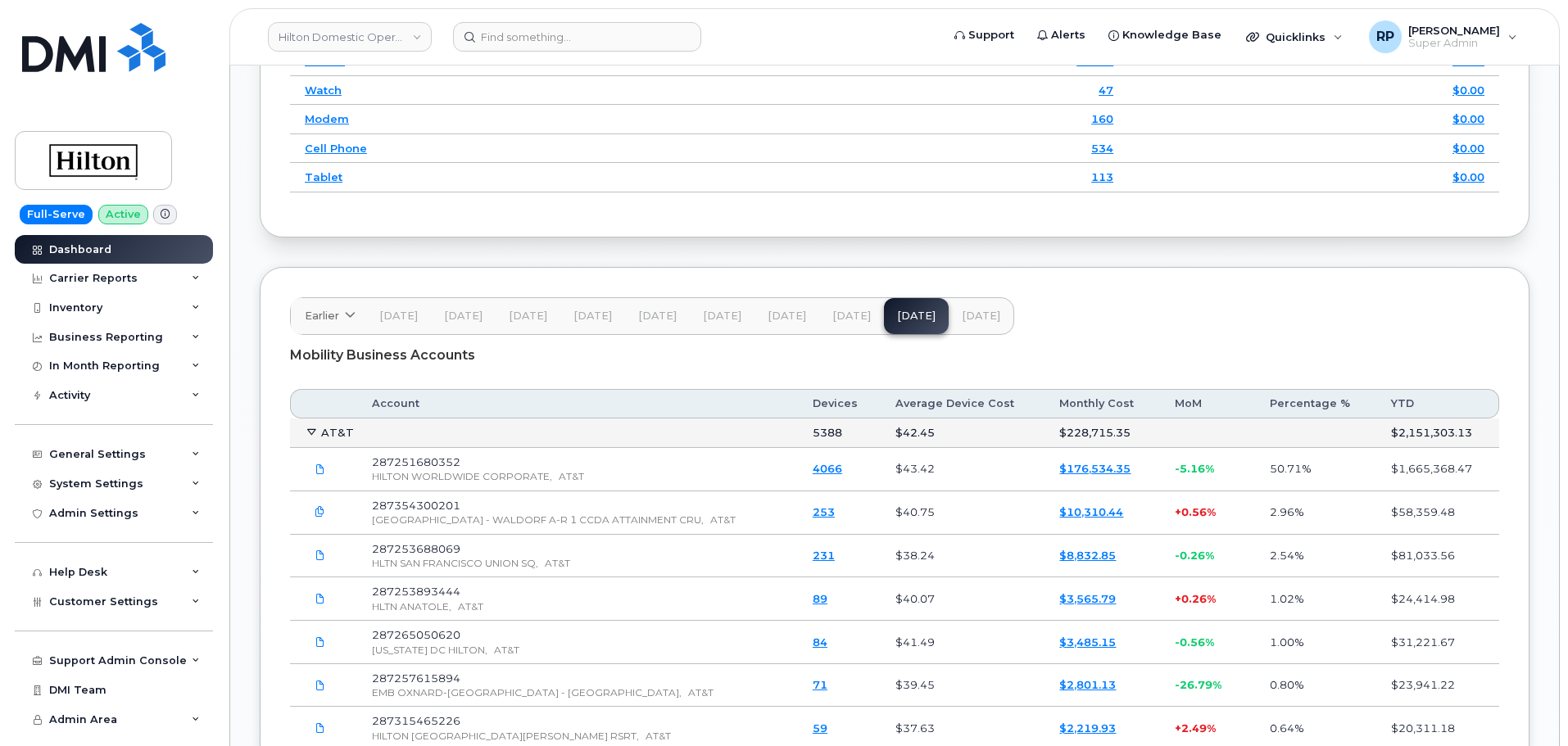
scroll to position [2590, 0]
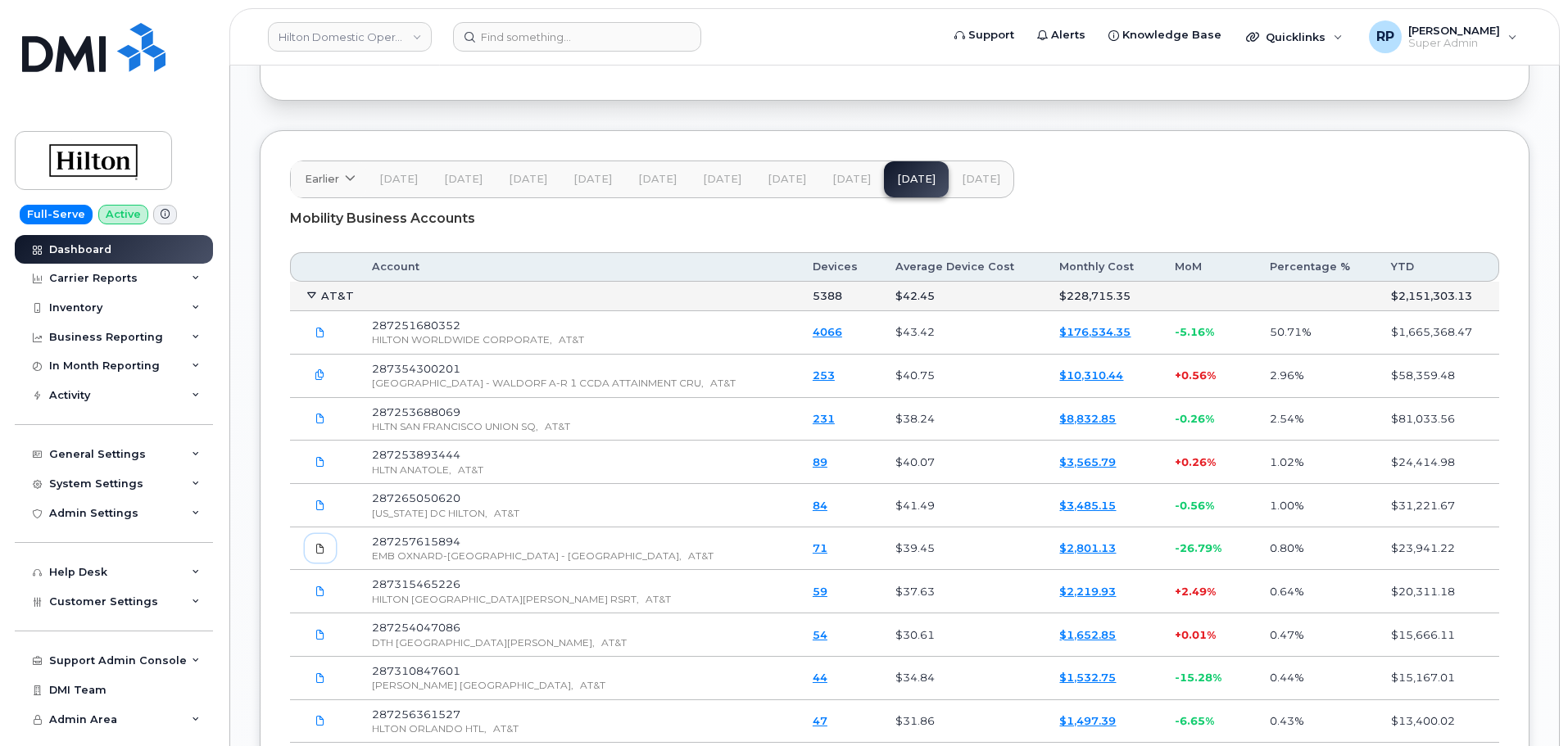
click at [322, 548] on icon at bounding box center [320, 549] width 10 height 10
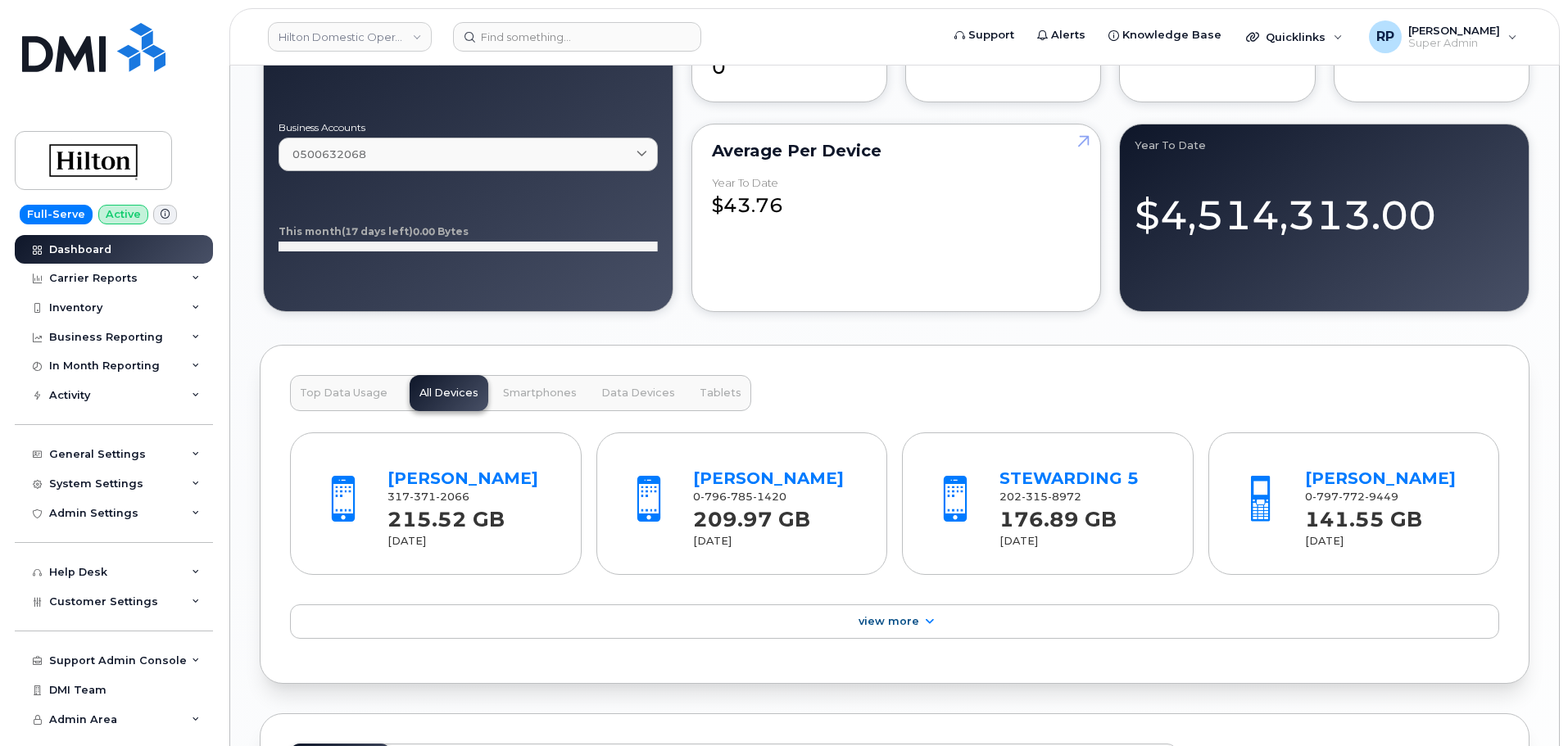
scroll to position [2184, 0]
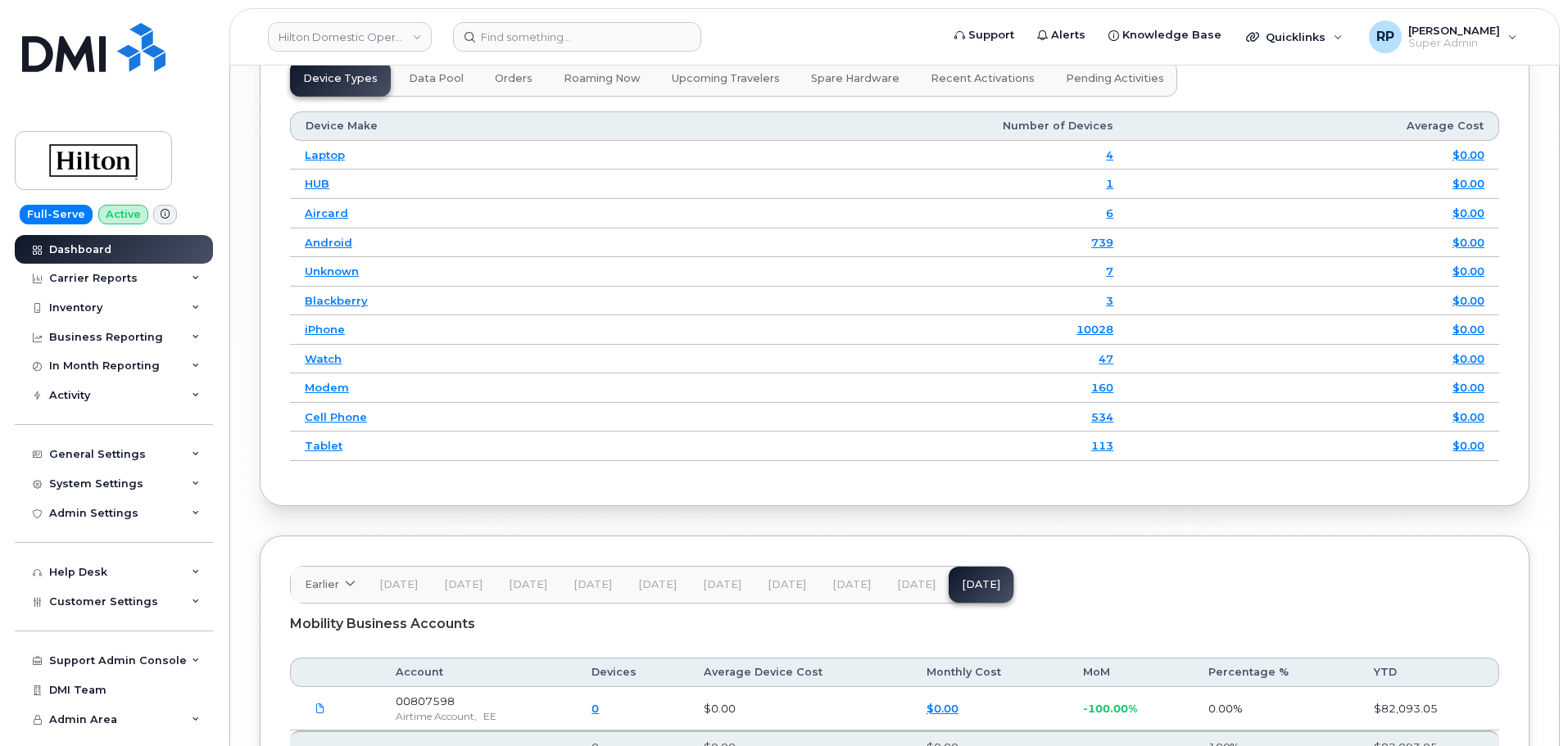
click at [903, 589] on span "[DATE]" at bounding box center [916, 584] width 38 height 13
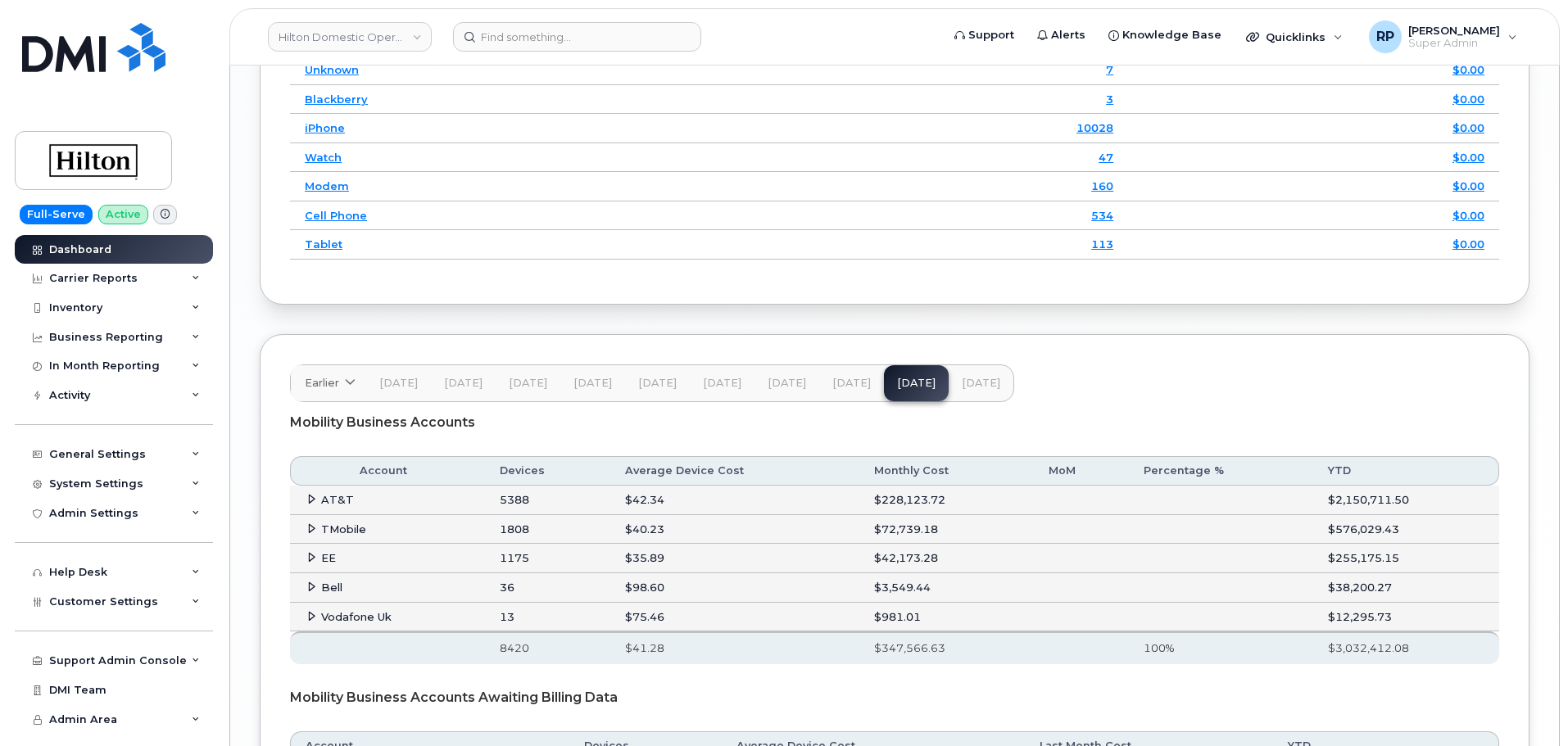
scroll to position [2580, 0]
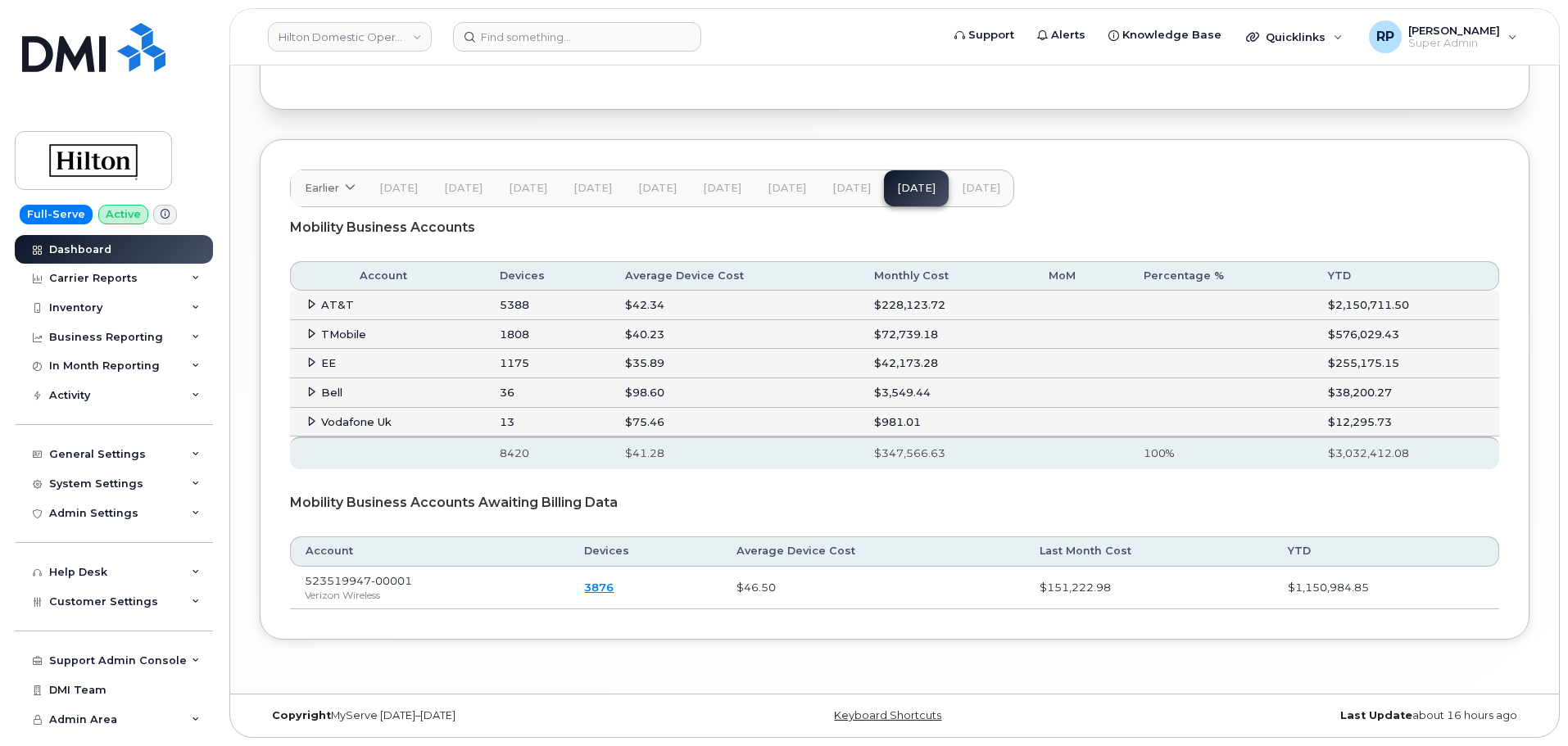
click at [307, 300] on icon at bounding box center [311, 304] width 11 height 11
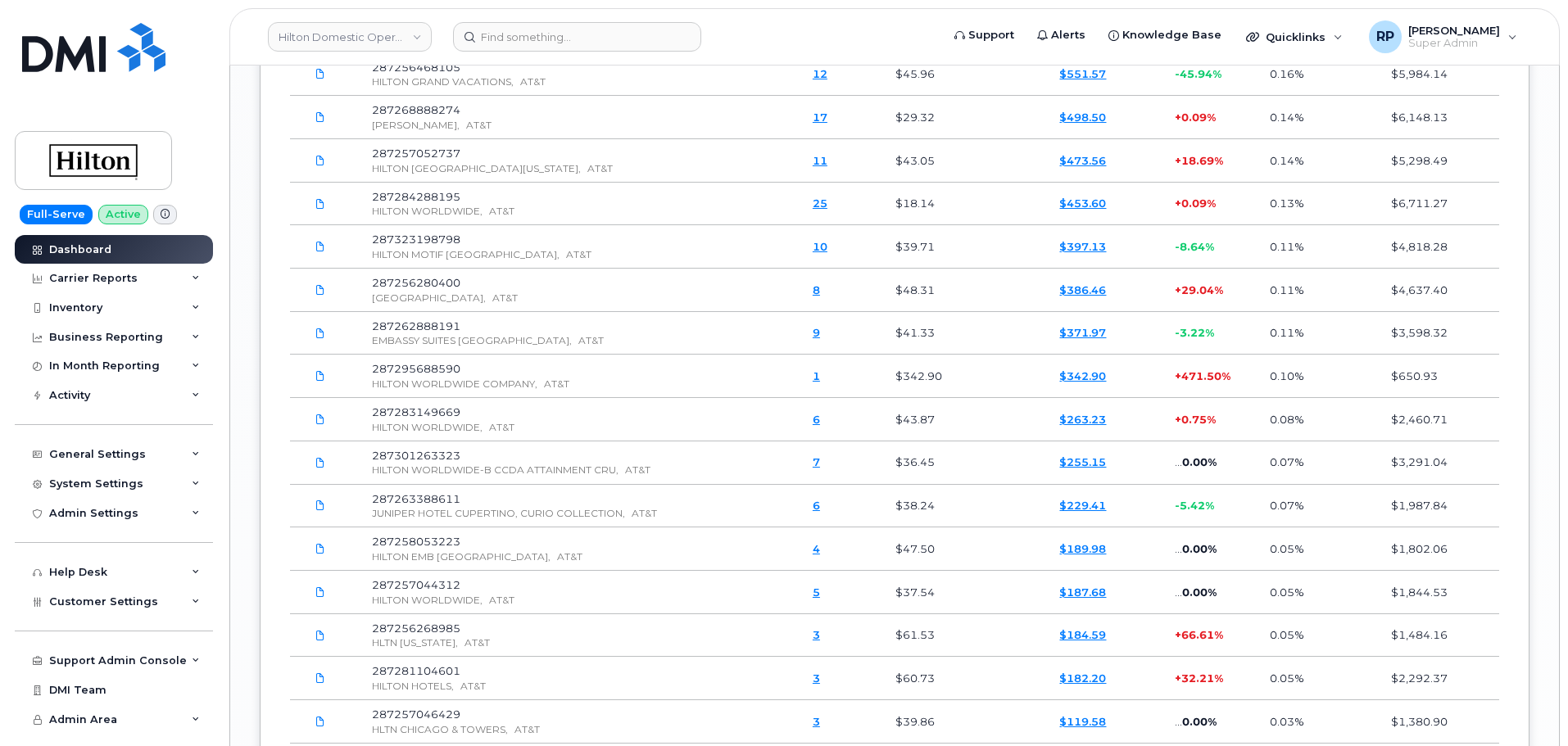
scroll to position [3658, 0]
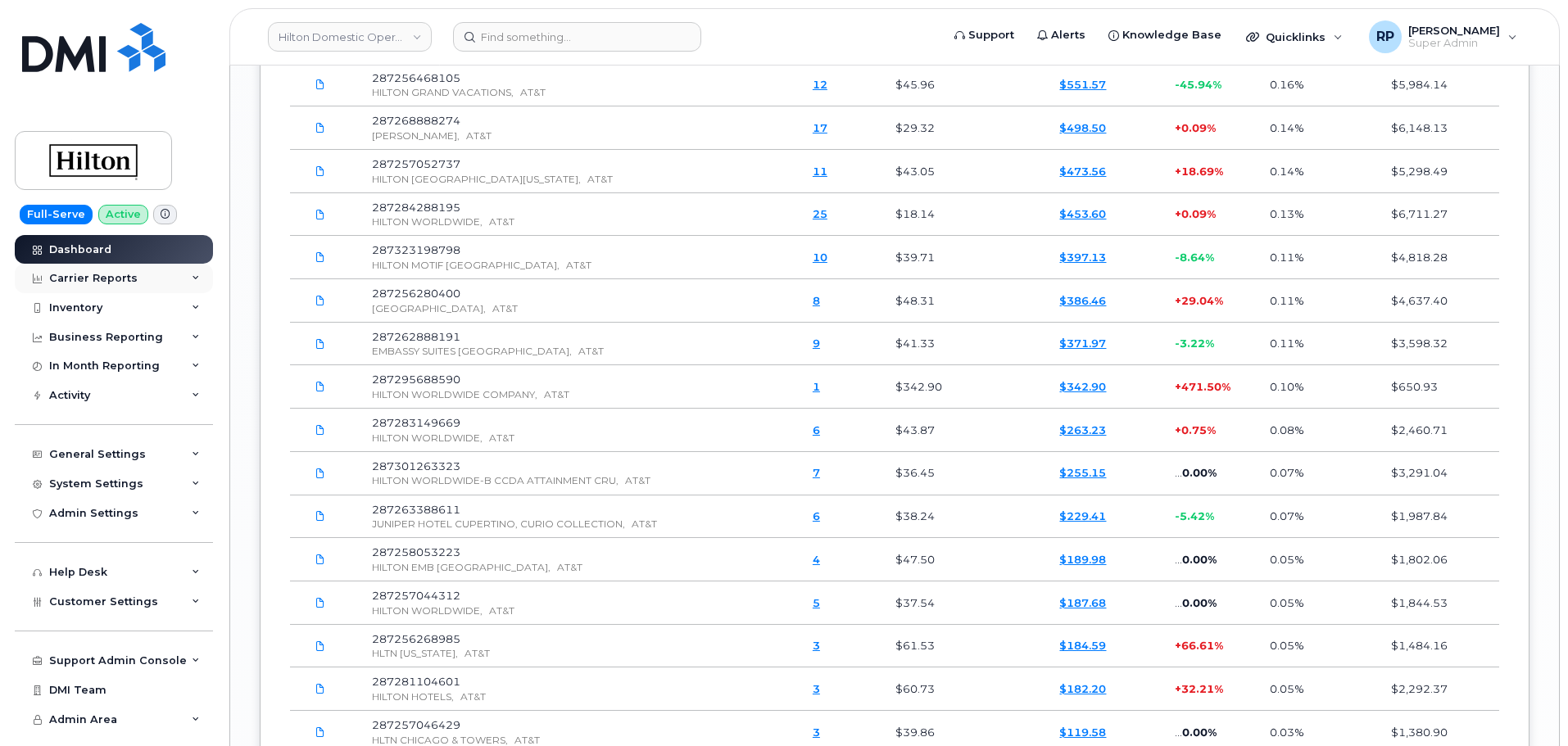
click at [134, 281] on div "Carrier Reports" at bounding box center [113, 279] width 199 height 29
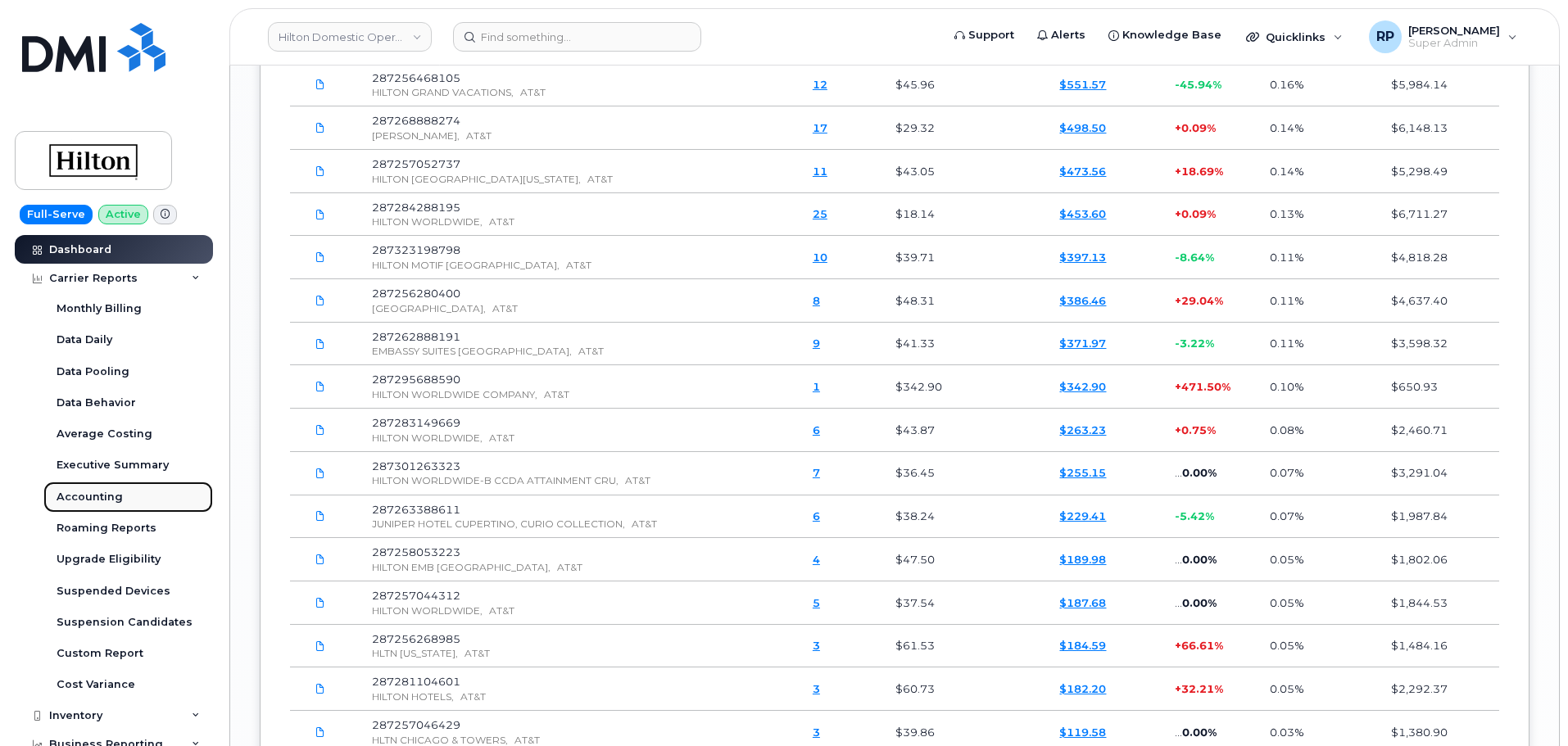
click at [104, 497] on div "Accounting" at bounding box center [90, 497] width 67 height 15
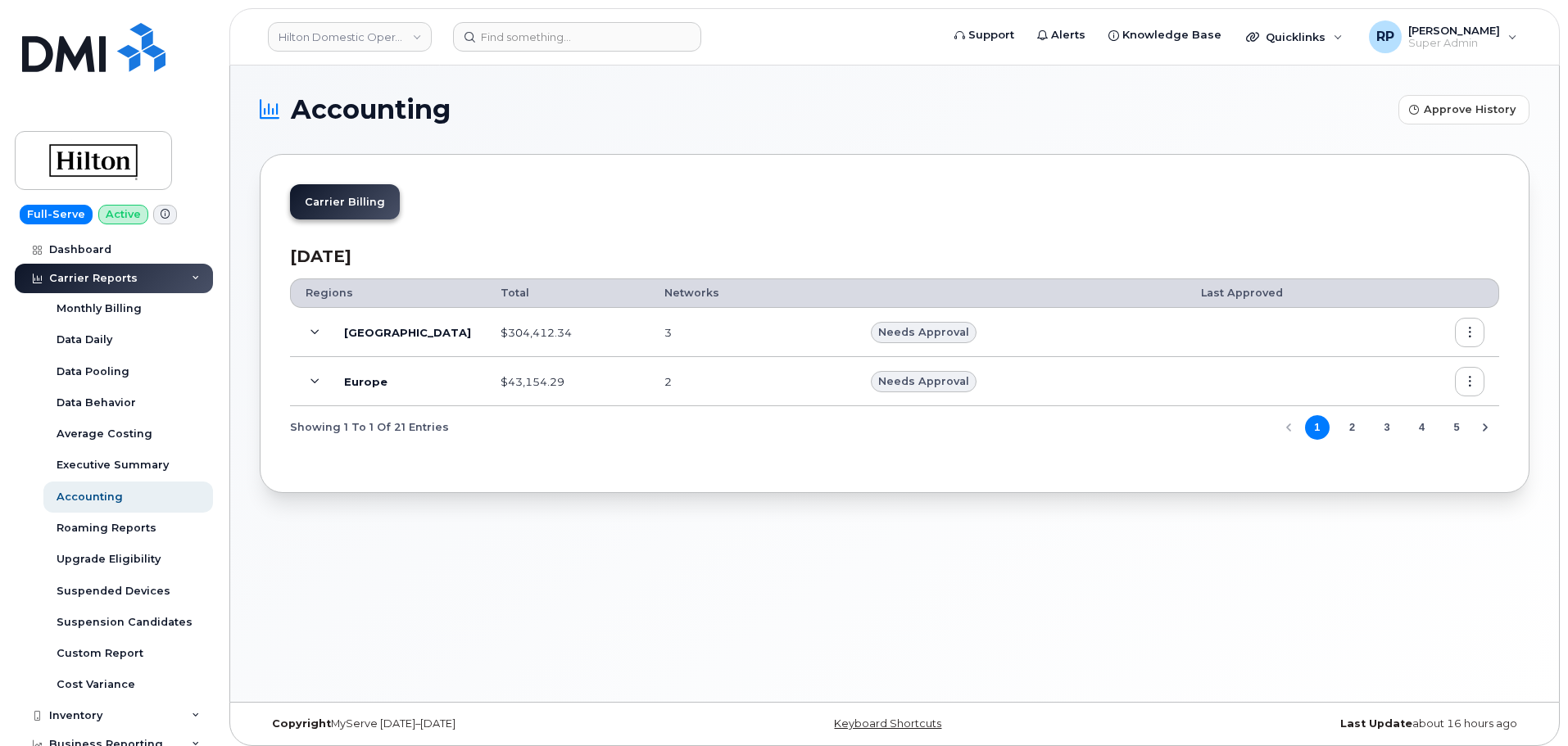
click at [311, 335] on icon at bounding box center [314, 332] width 9 height 9
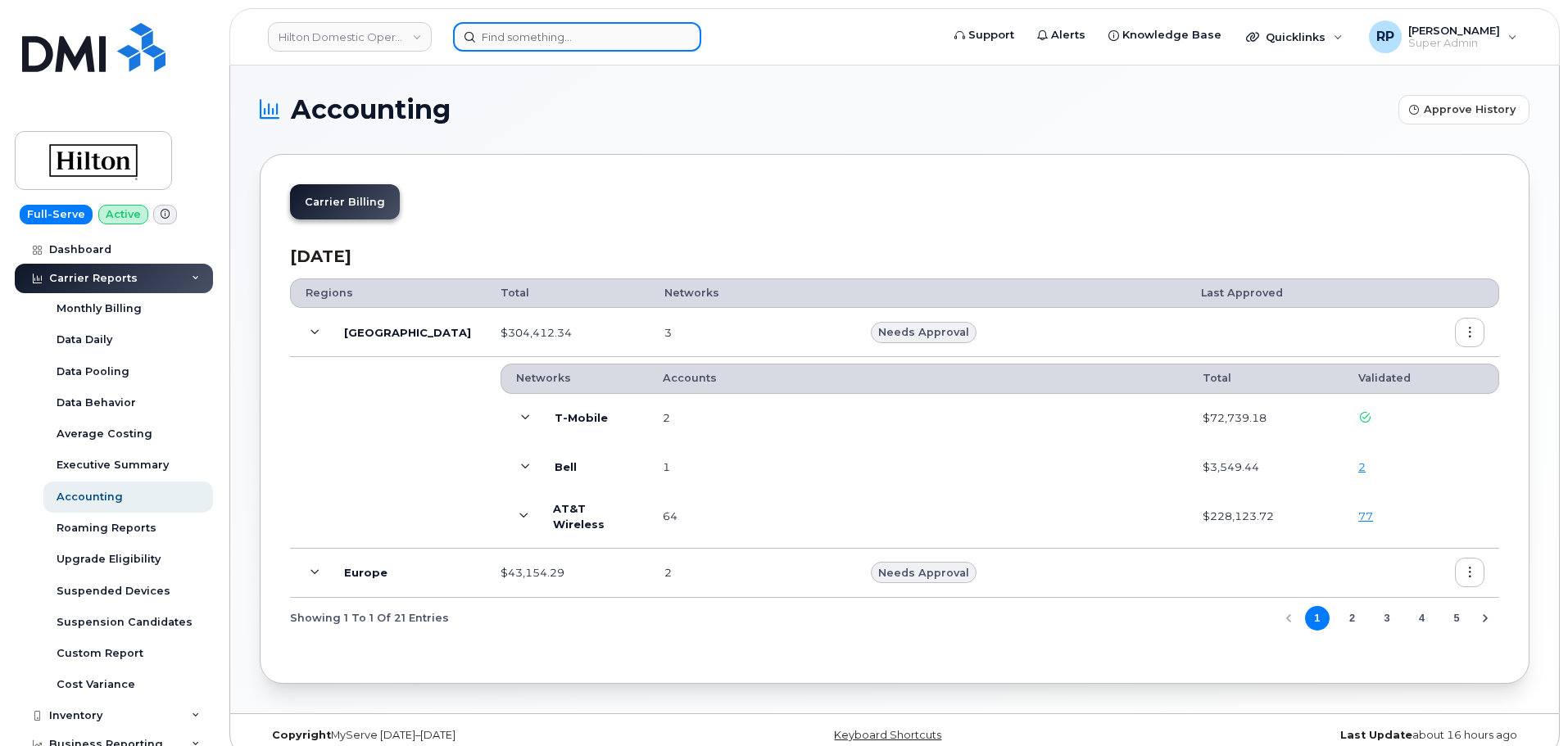
click at [622, 40] on input at bounding box center [577, 37] width 248 height 29
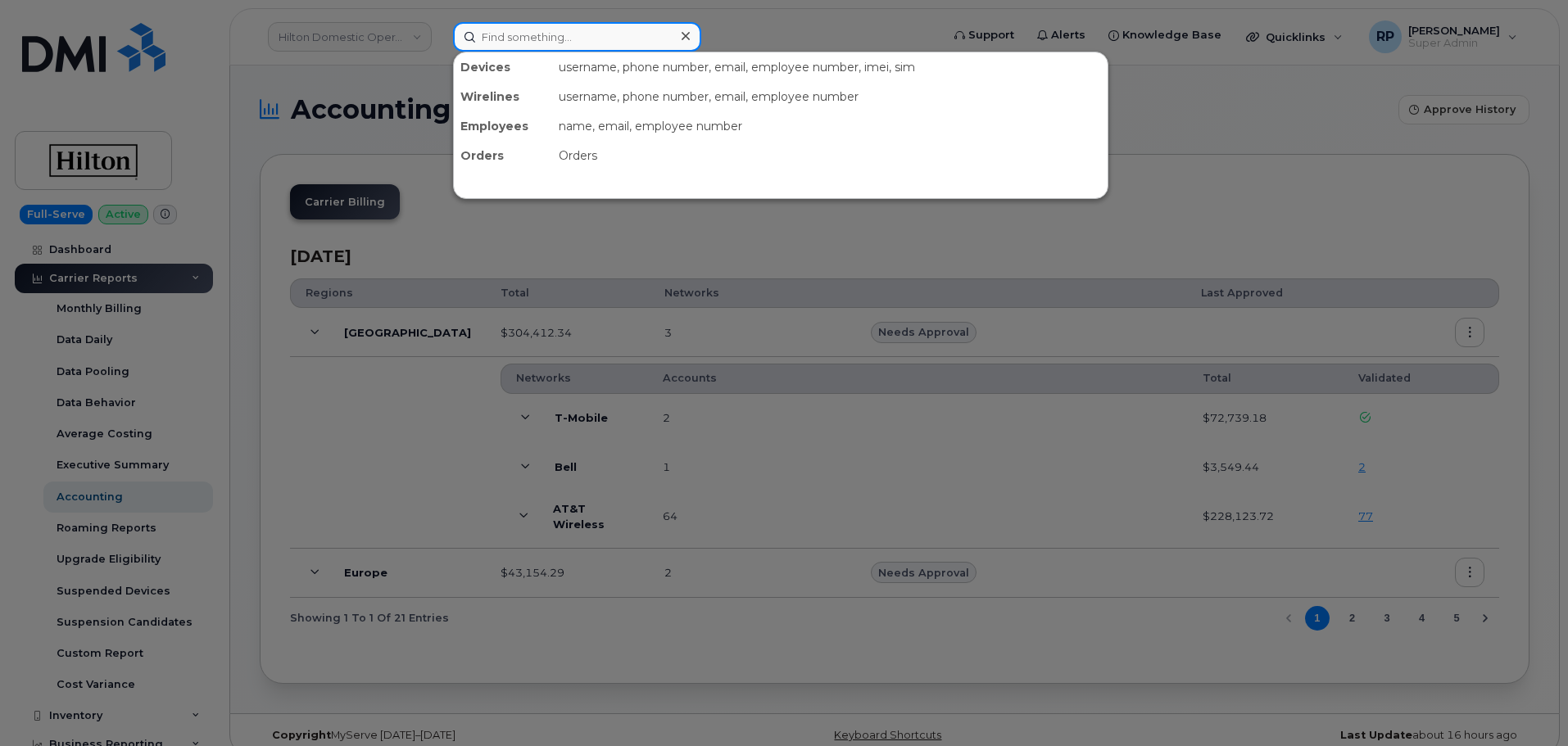
paste input "8083156791"
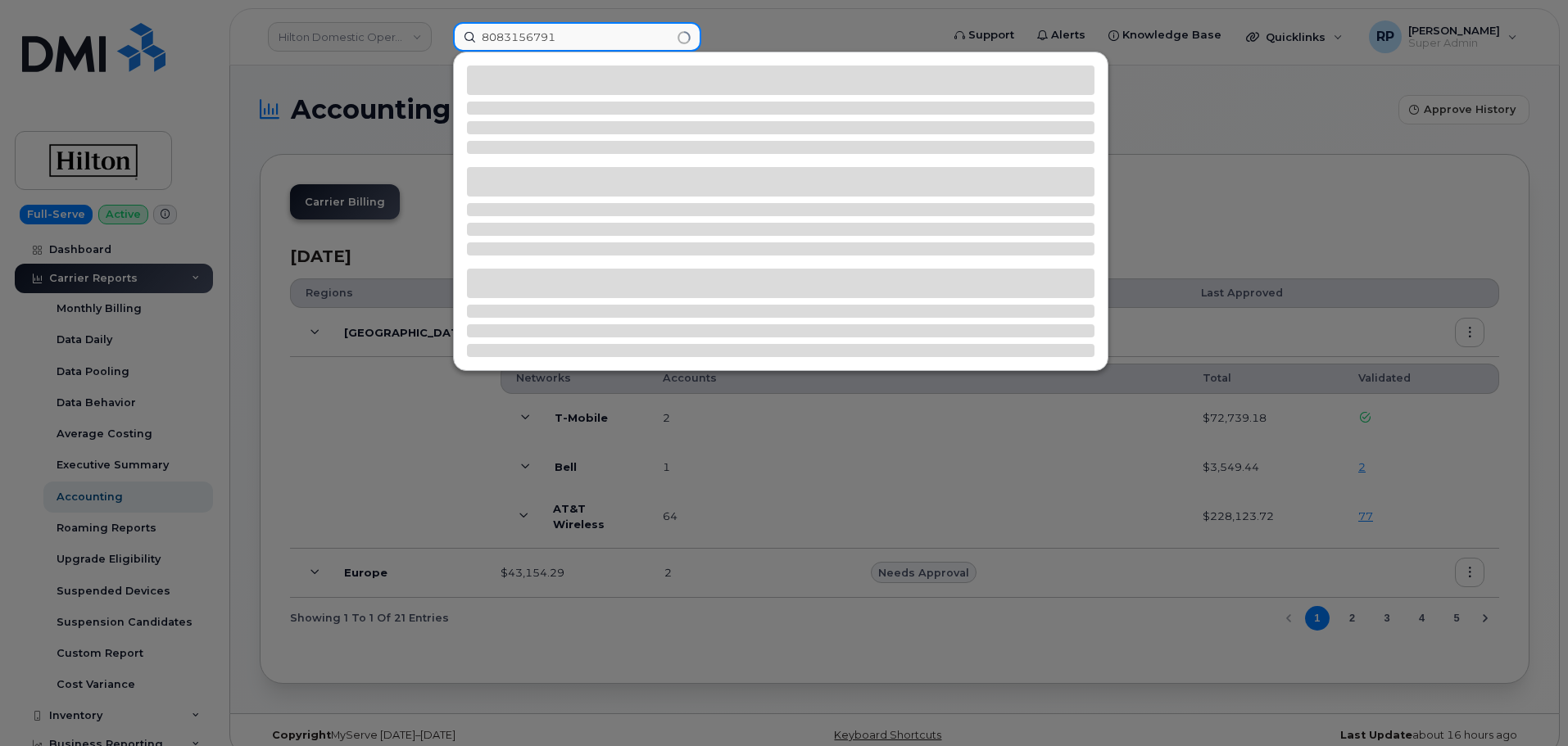
type input "8083156791"
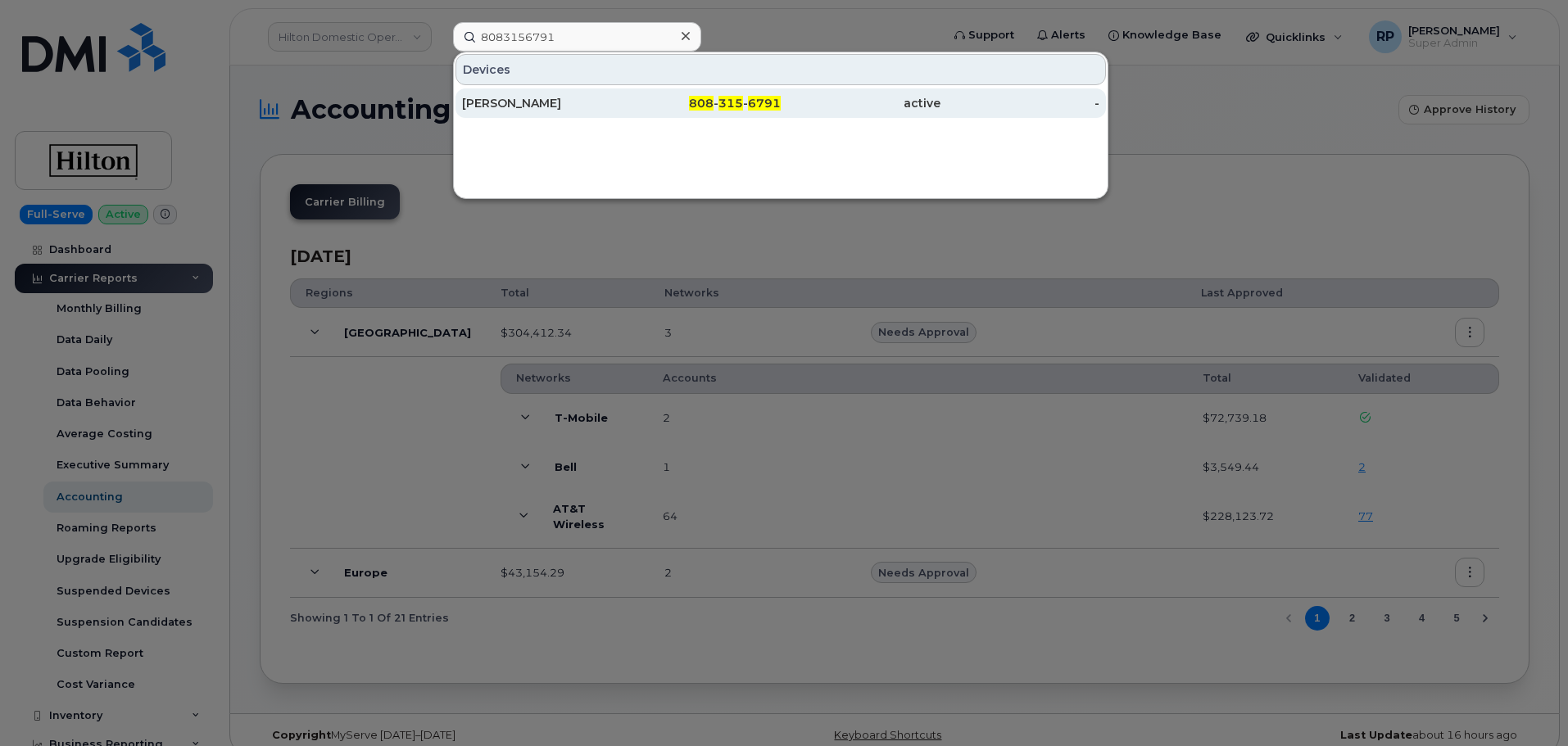
click at [606, 99] on div "[PERSON_NAME]" at bounding box center [541, 103] width 159 height 17
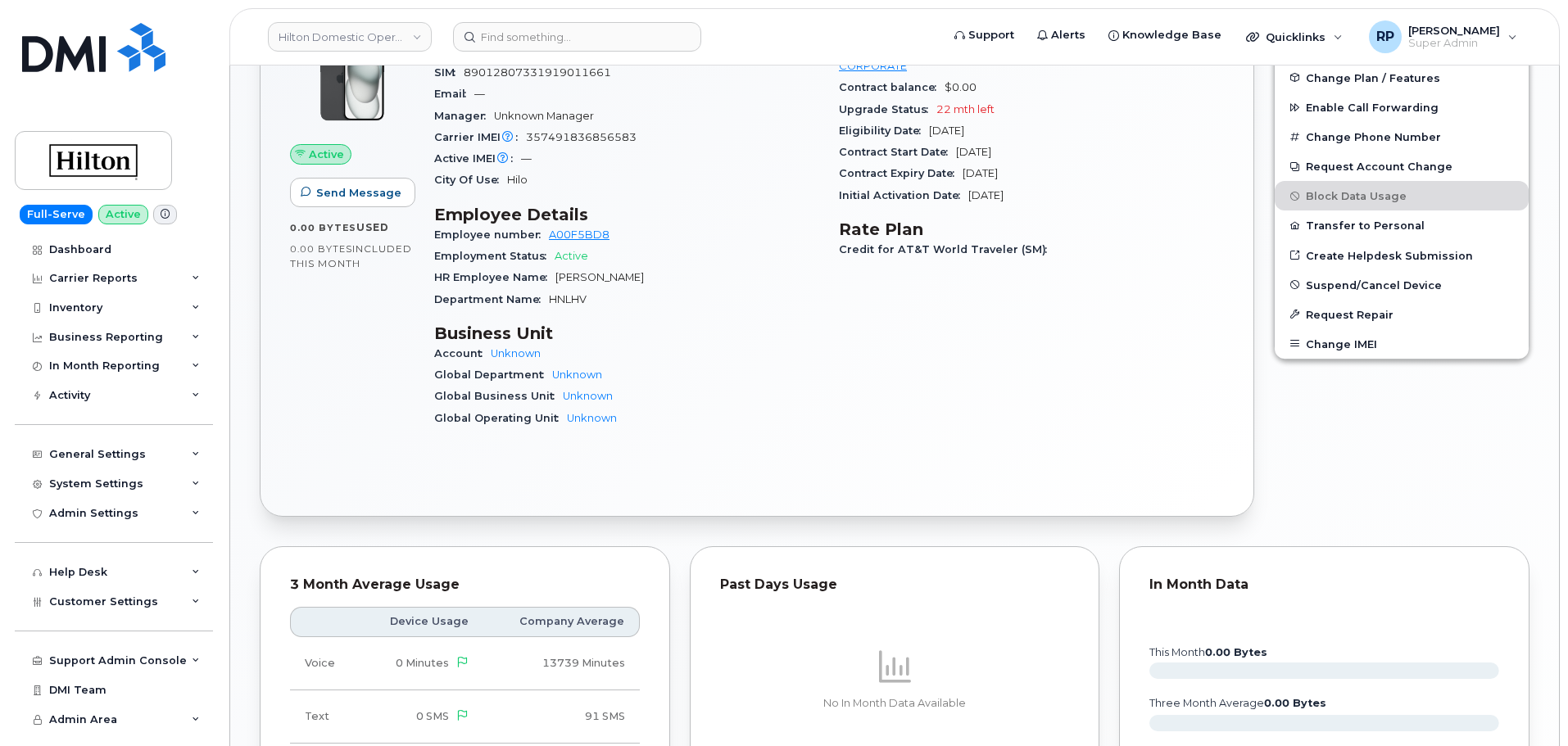
scroll to position [588, 0]
click at [590, 232] on link "A00F5BD8" at bounding box center [579, 237] width 61 height 13
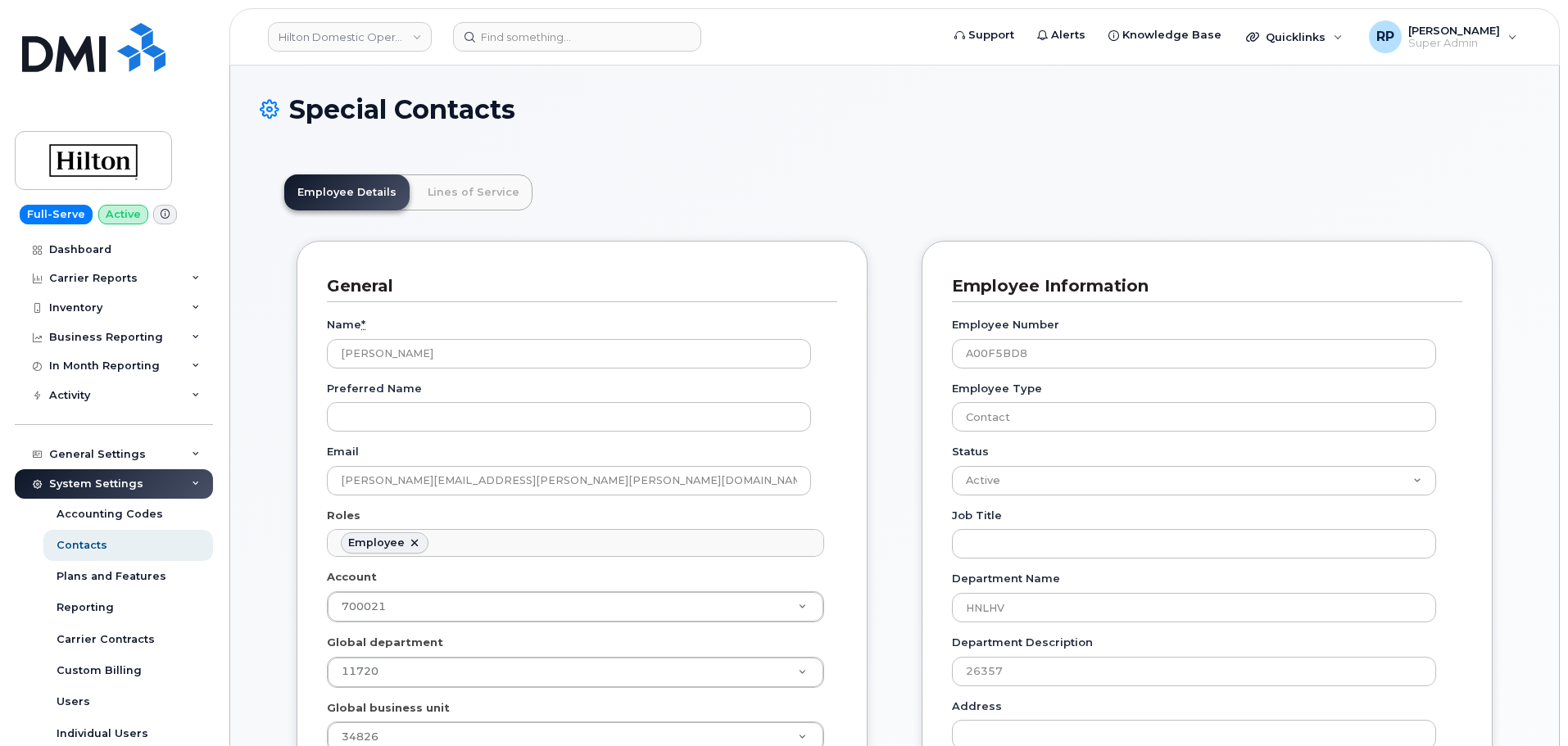
scroll to position [48, 0]
click at [96, 309] on div "Inventory" at bounding box center [75, 307] width 53 height 13
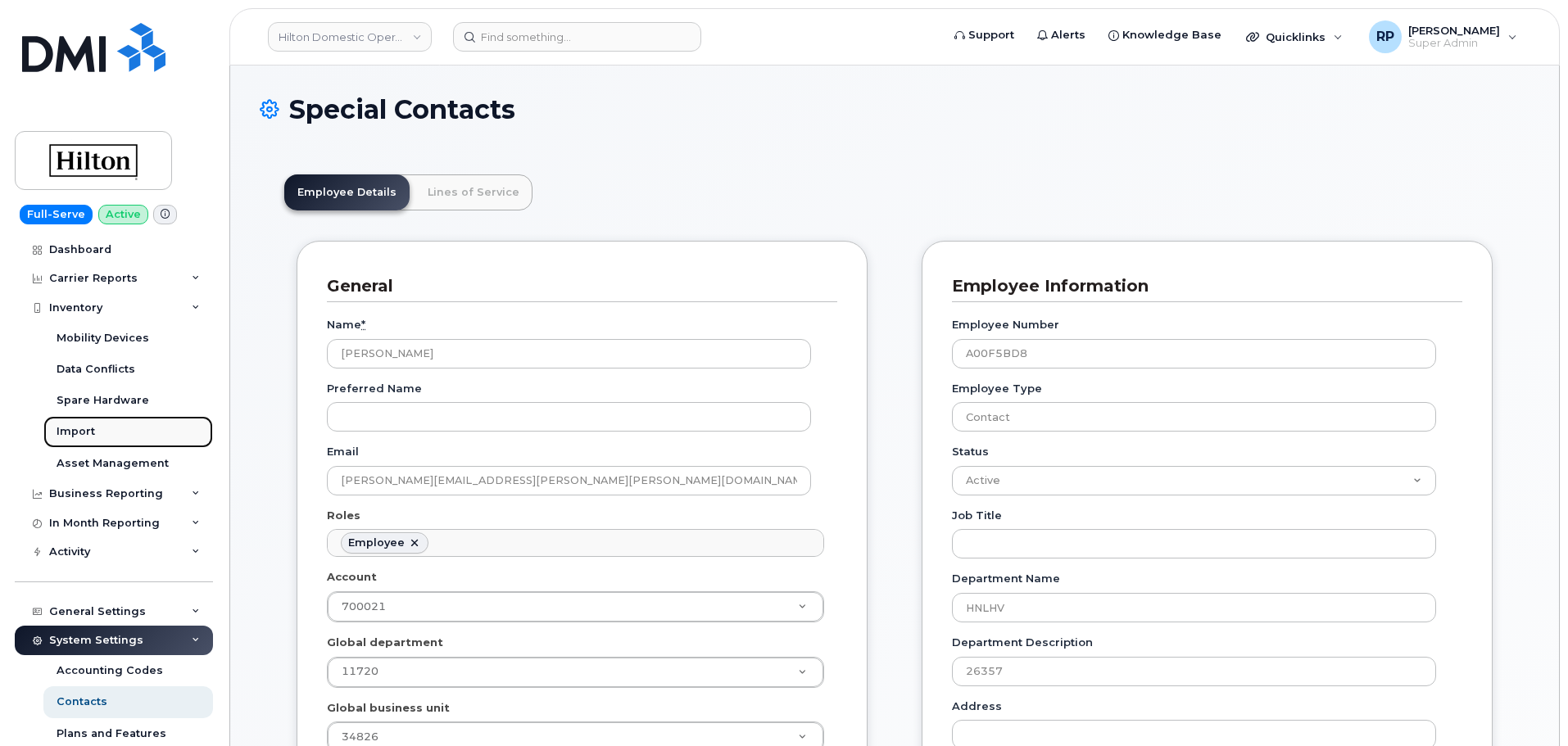
click at [81, 426] on div "Import" at bounding box center [75, 431] width 38 height 15
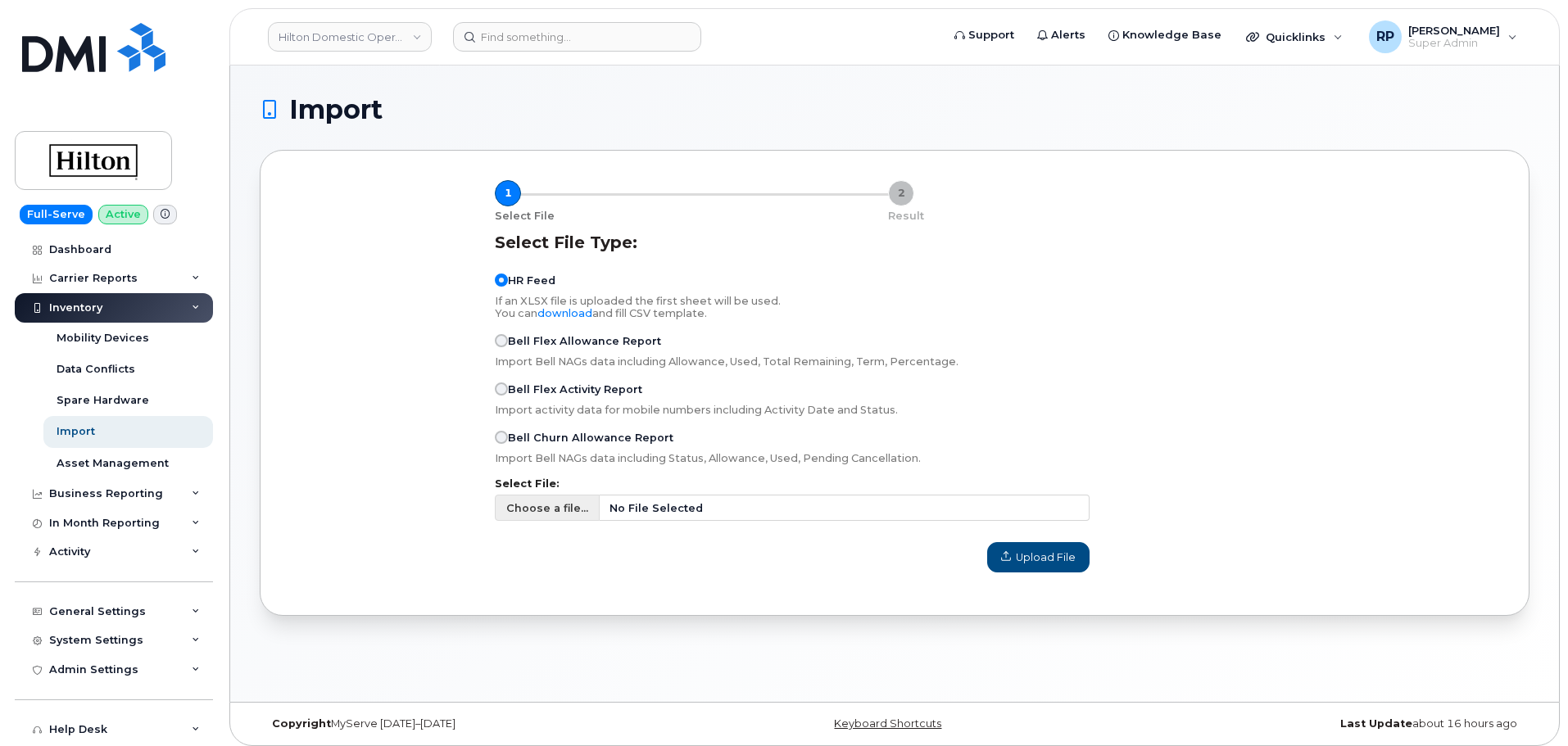
click at [879, 513] on span "No File Selected" at bounding box center [844, 507] width 490 height 26
click at [879, 513] on input "Choose a file... No File Selected" at bounding box center [792, 507] width 595 height 26
type input "C:\fakepath\Hilton Asset Updates 10.6.2025.csv"
click at [1042, 557] on span "Upload File" at bounding box center [1039, 557] width 74 height 16
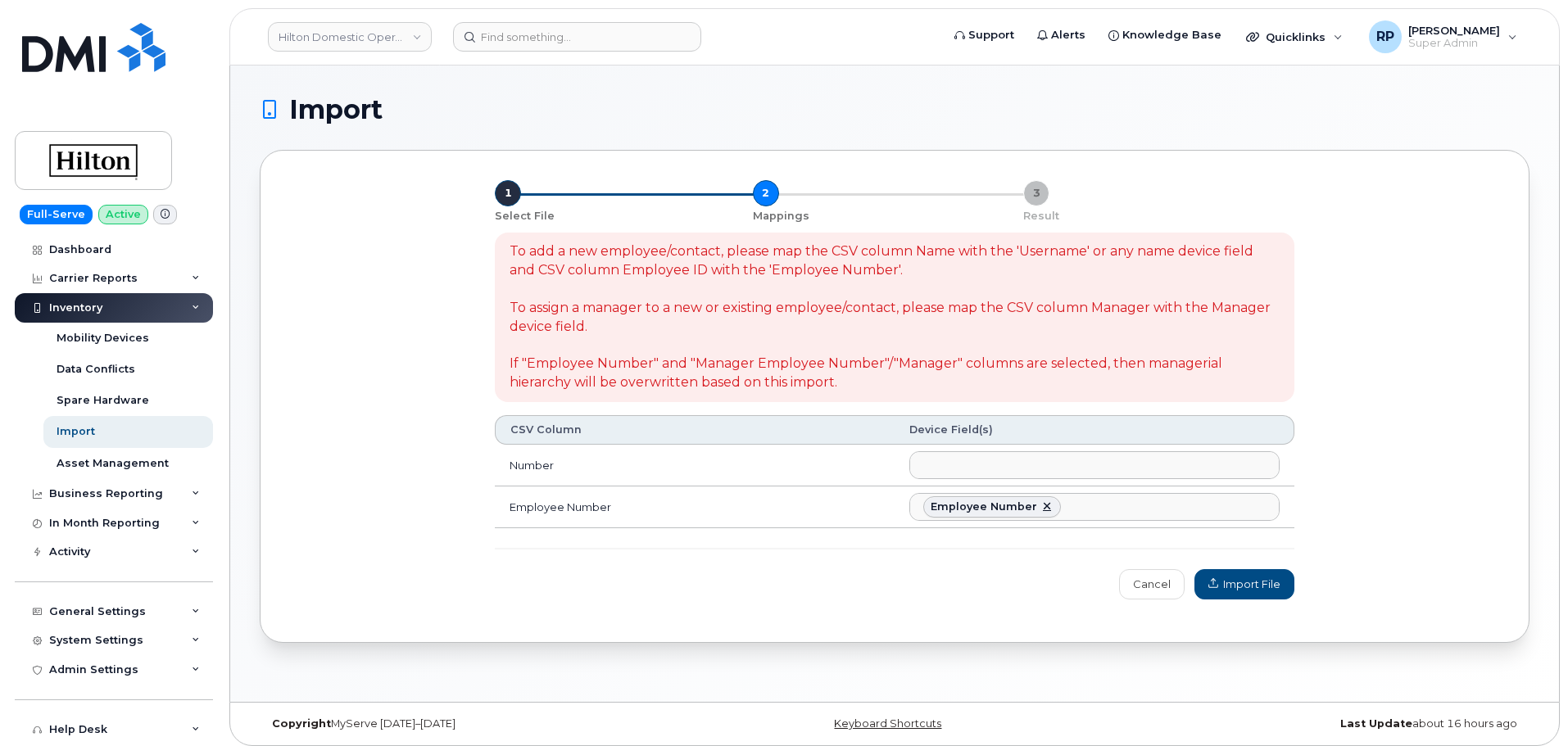
select select
click at [1232, 584] on span "Import File" at bounding box center [1244, 585] width 72 height 16
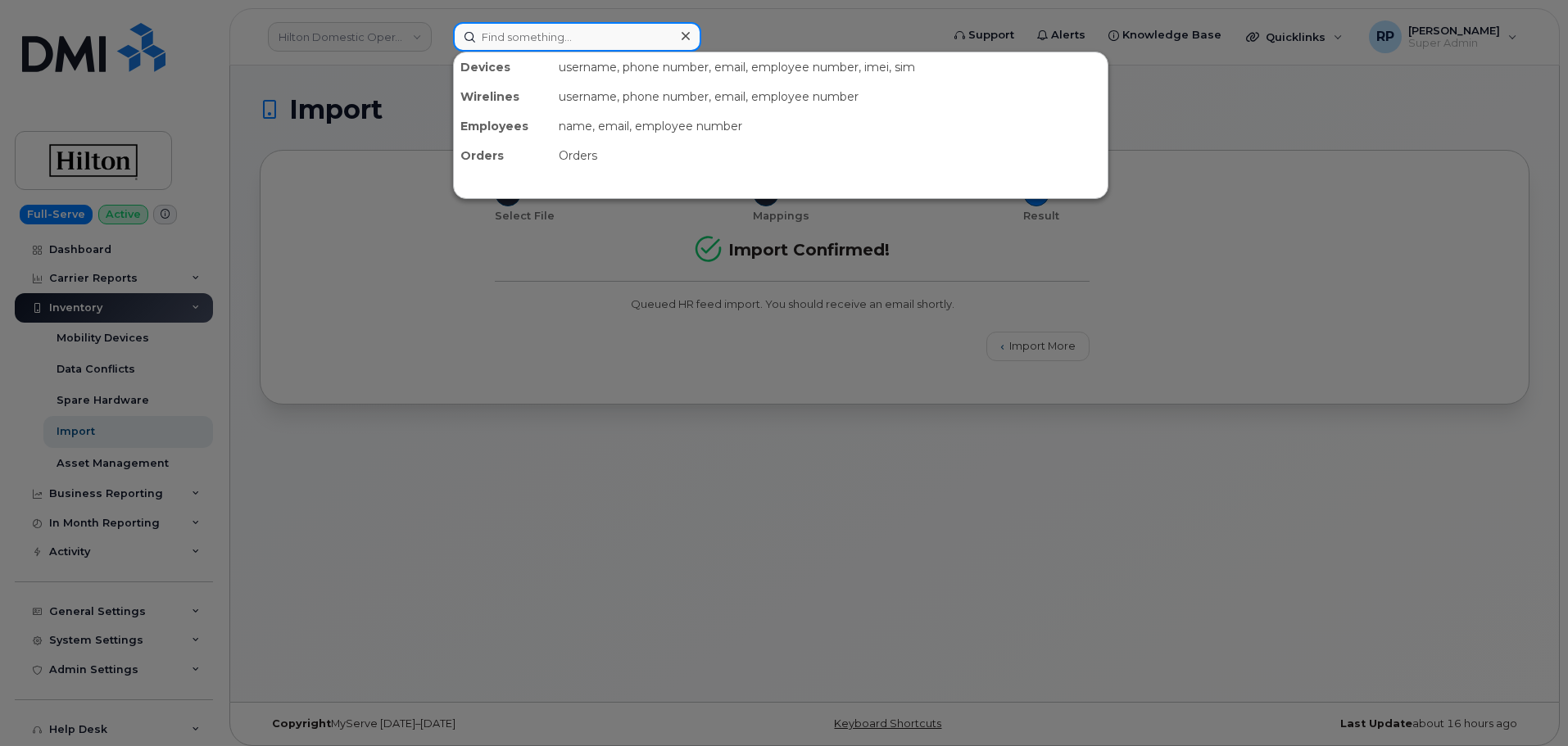
paste input "A02C06B8"
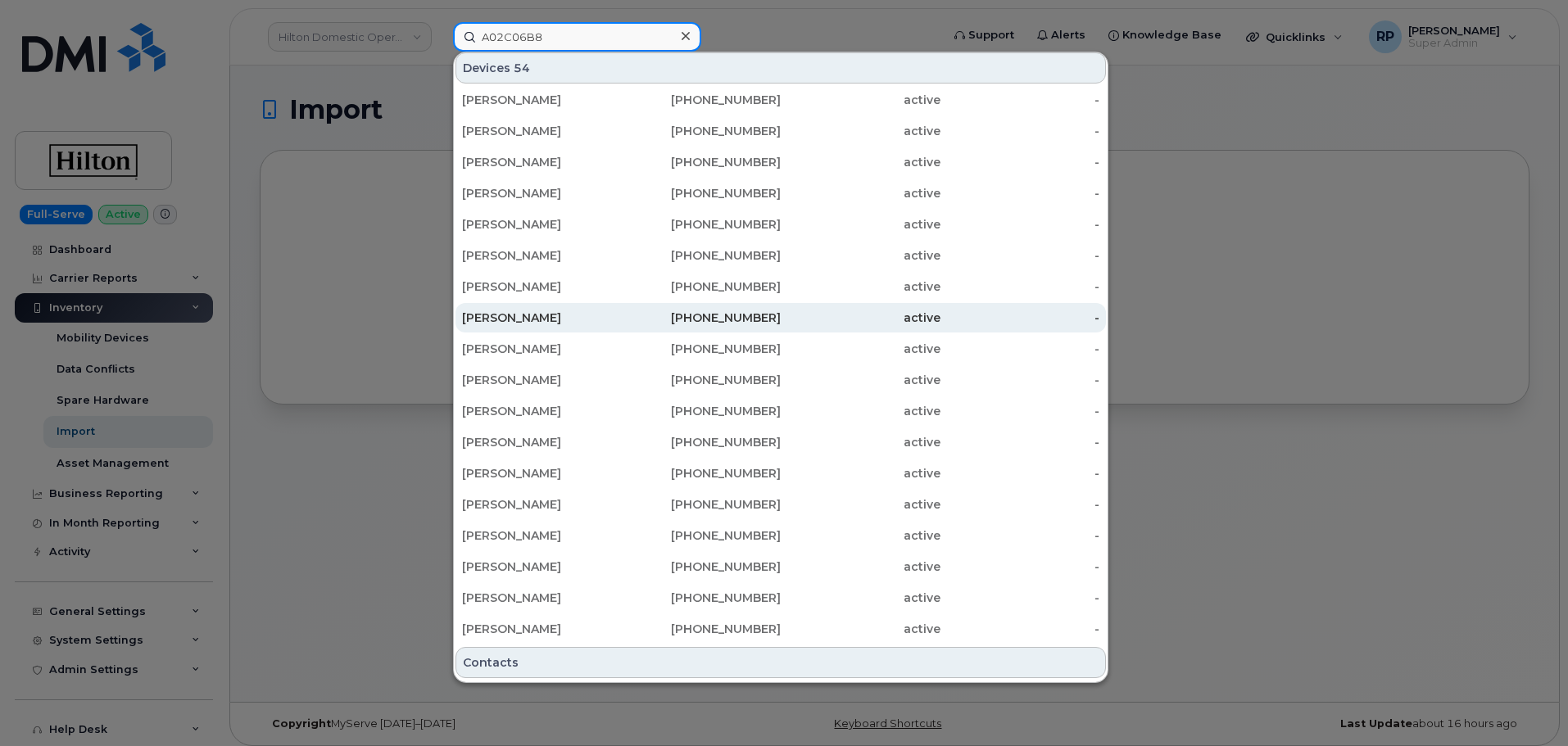
scroll to position [96, 0]
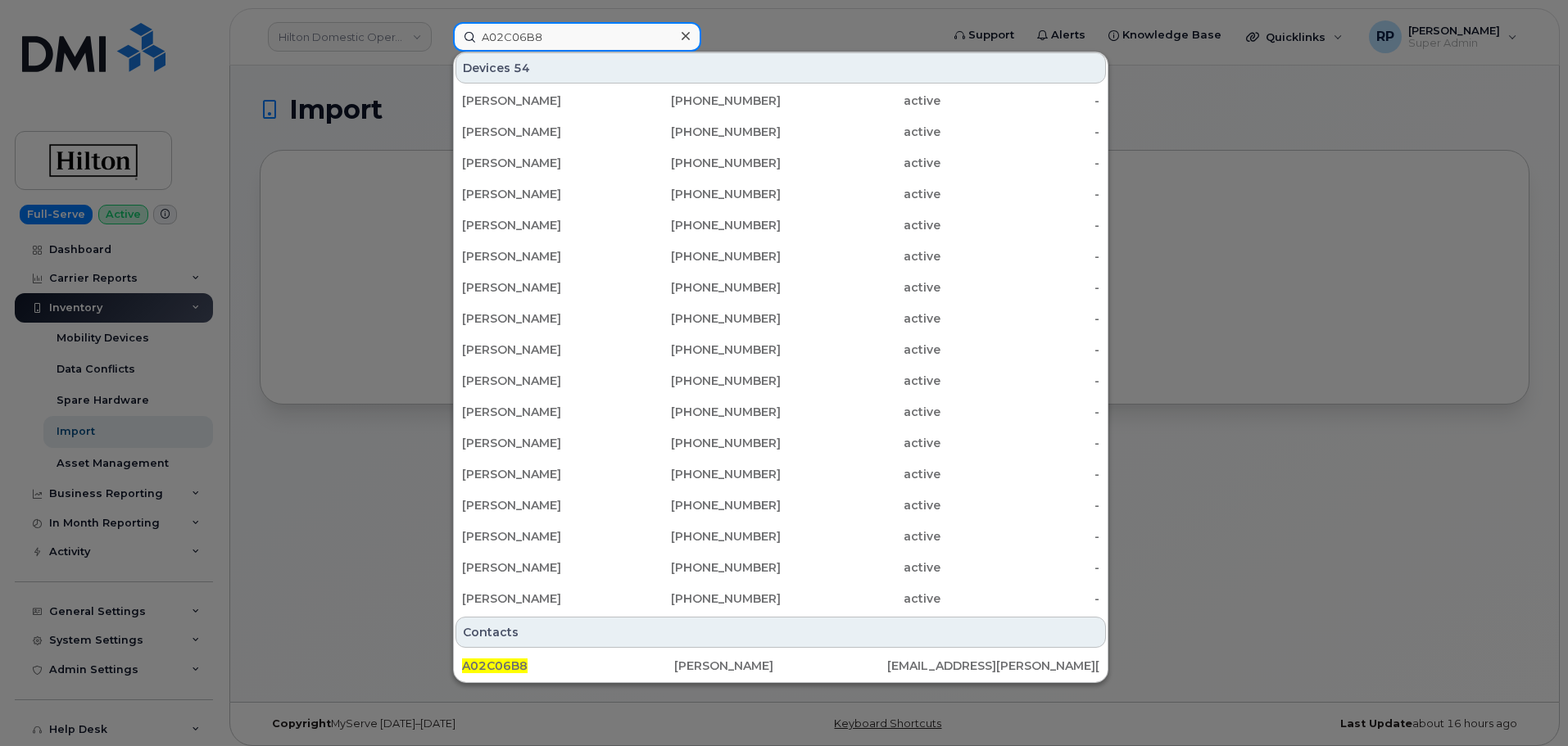
drag, startPoint x: 558, startPoint y: 40, endPoint x: 370, endPoint y: 33, distance: 188.1
click at [440, 33] on div "A02C06B8 Devices 54 LOKVARDHAN RATHORE 917-794-8079 active - LOKVARDHAN RATHORE…" at bounding box center [692, 37] width 503 height 29
paste input "9178137156"
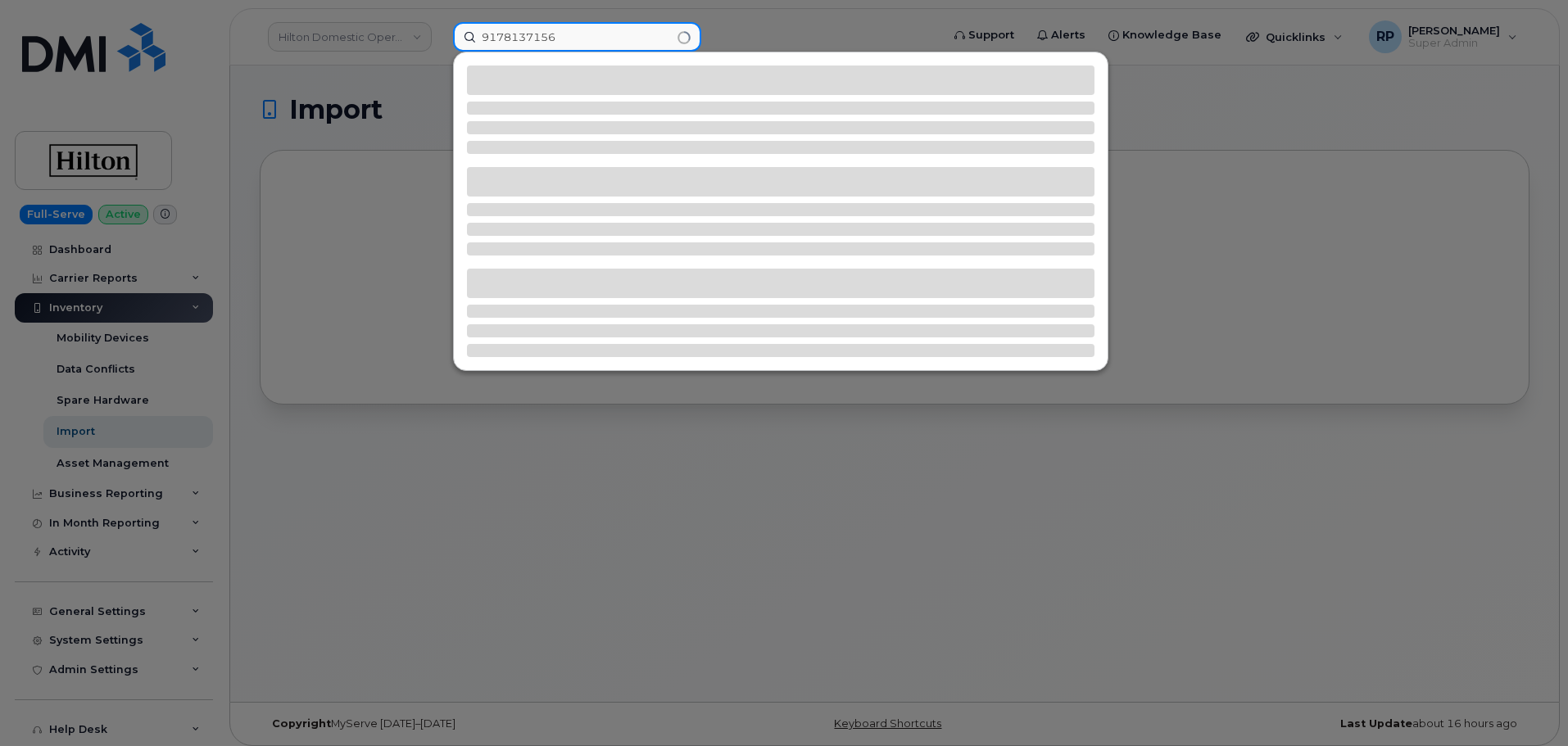
type input "9178137156"
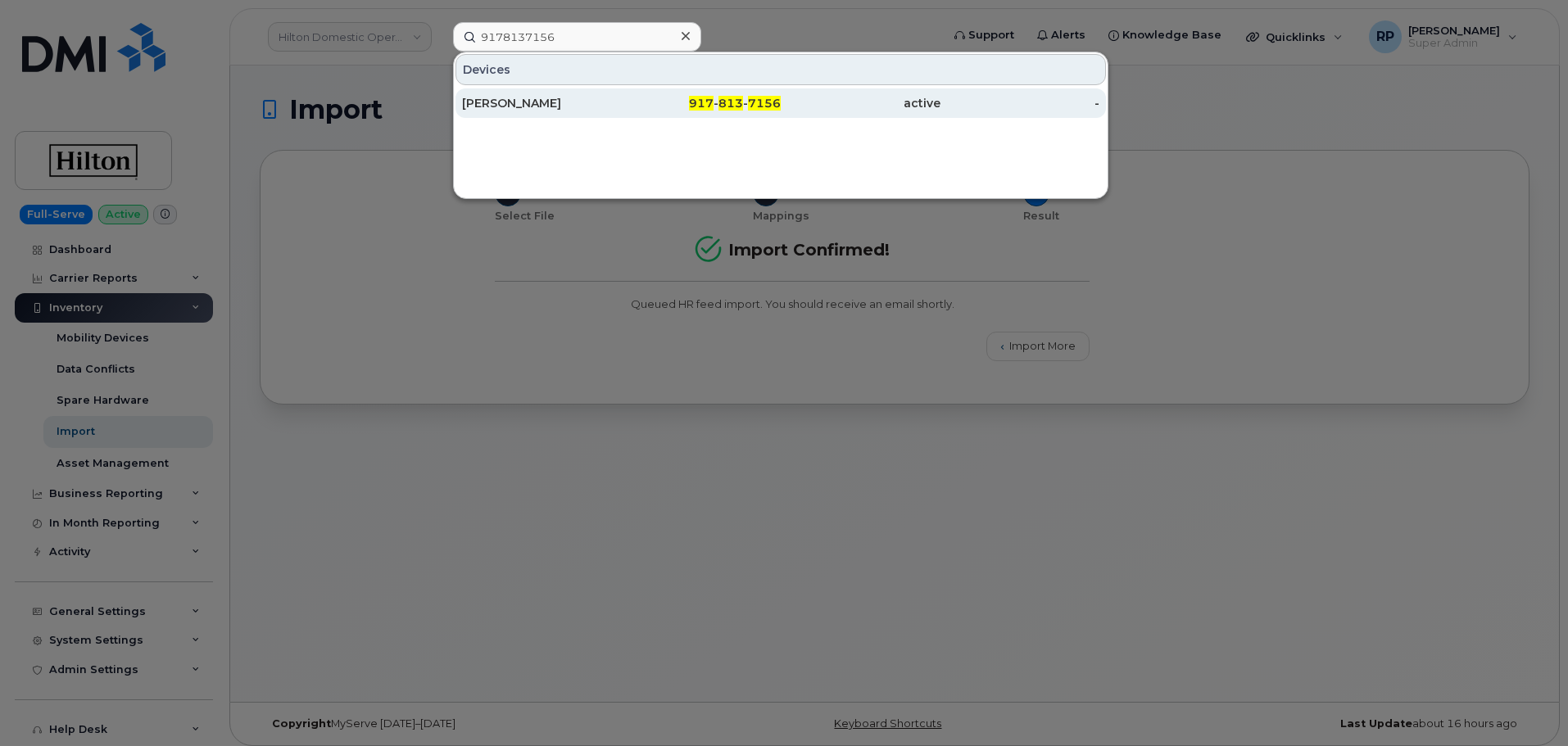
click at [587, 110] on div "[PERSON_NAME]" at bounding box center [541, 103] width 159 height 17
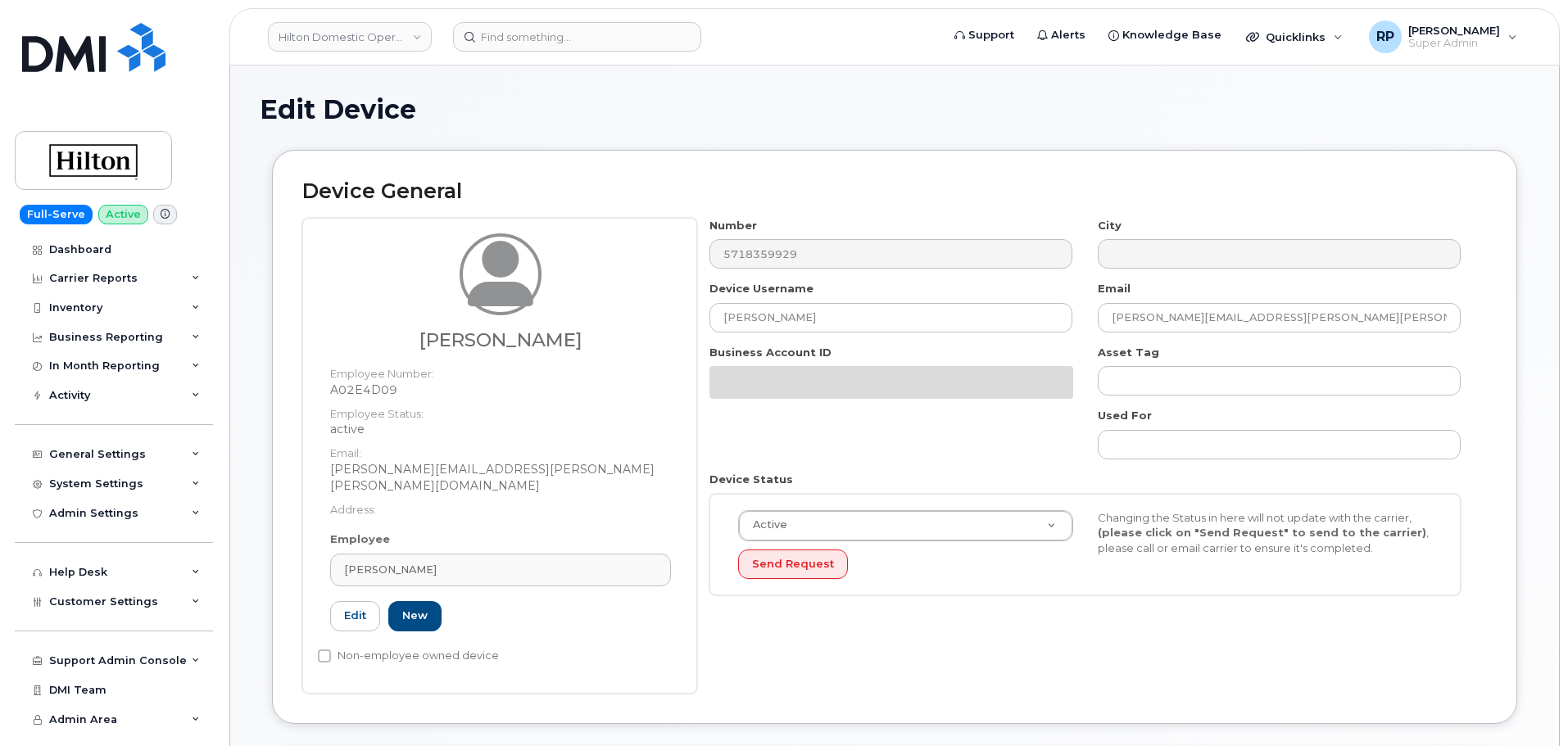
select select "34080332"
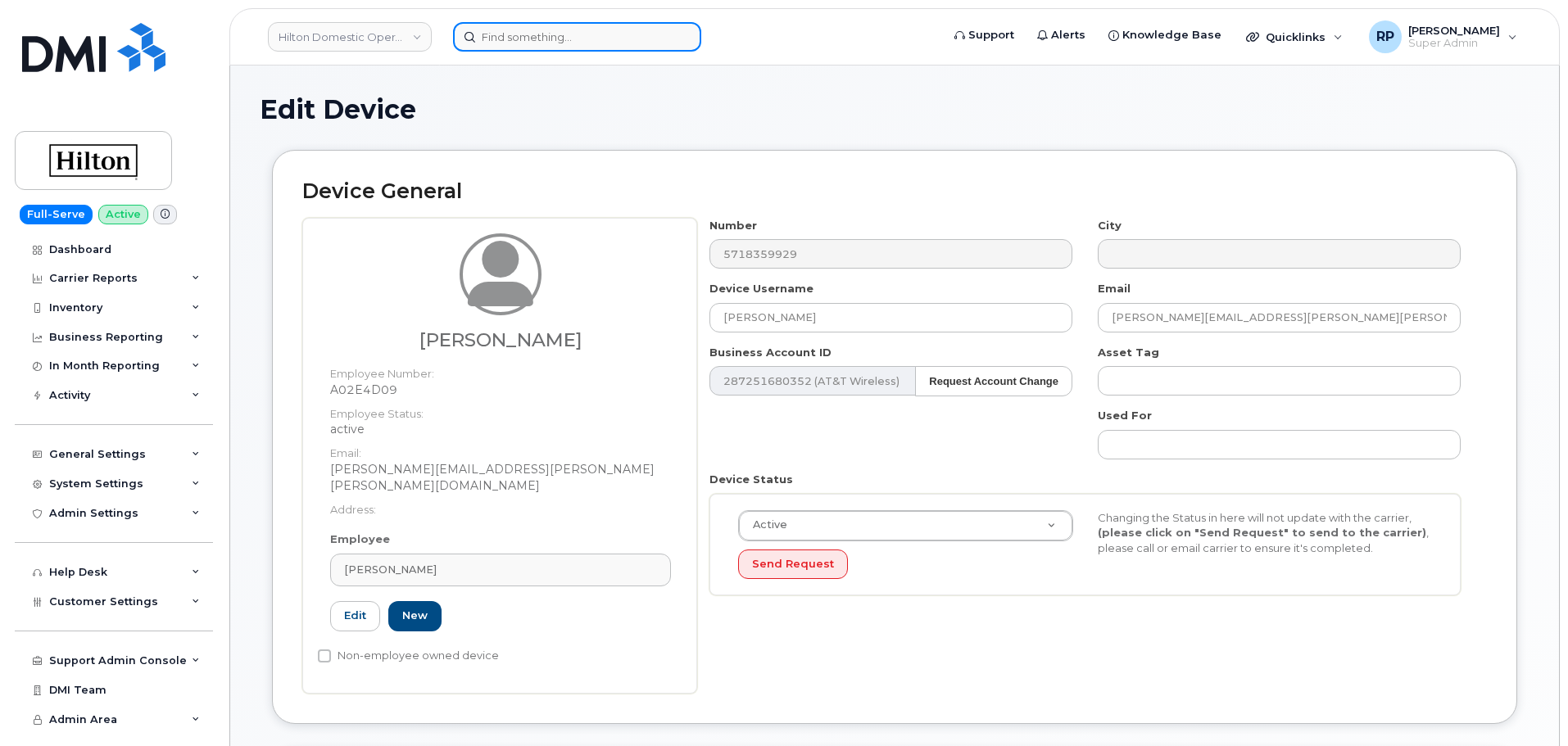
click at [562, 36] on input at bounding box center [577, 37] width 248 height 29
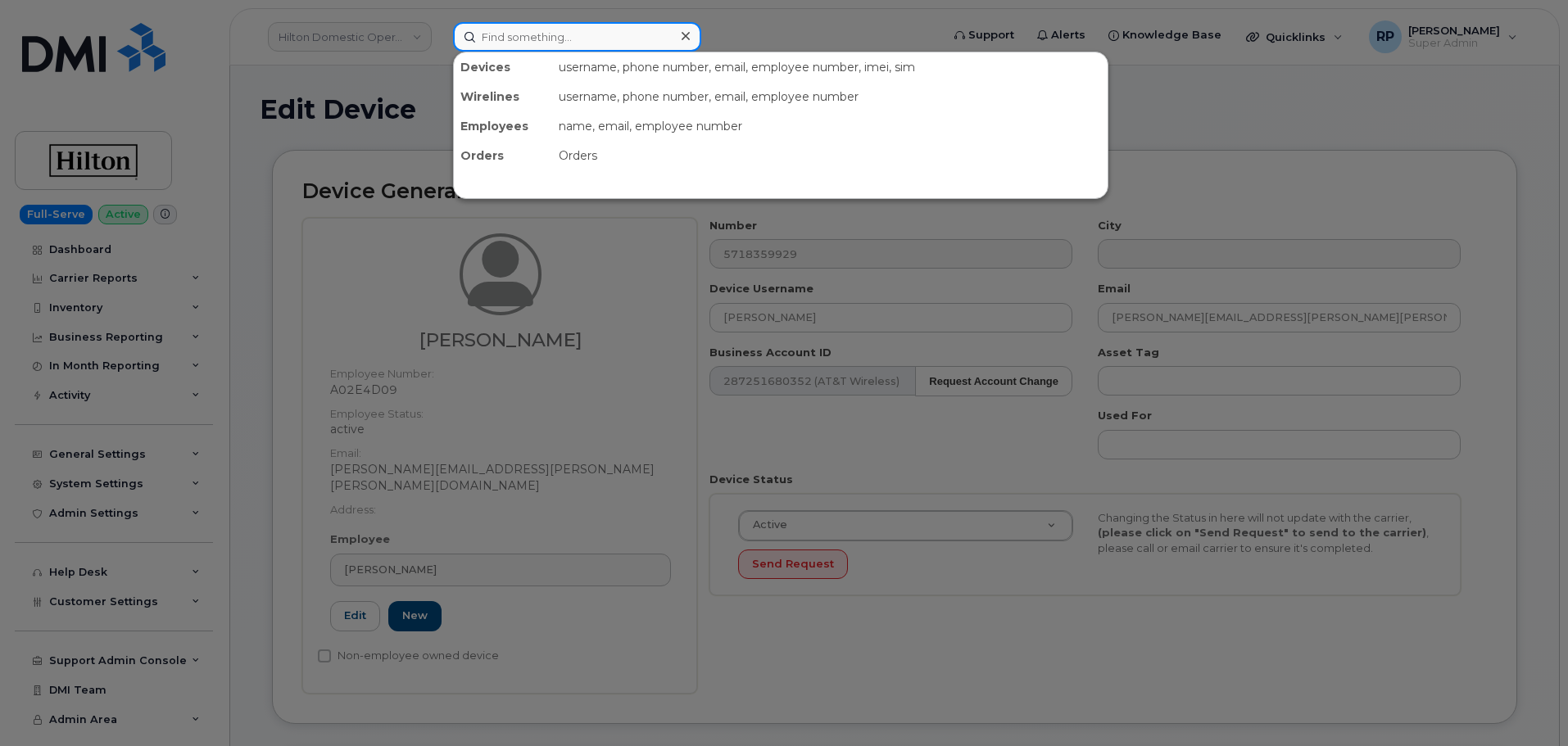
paste input "5718359929"
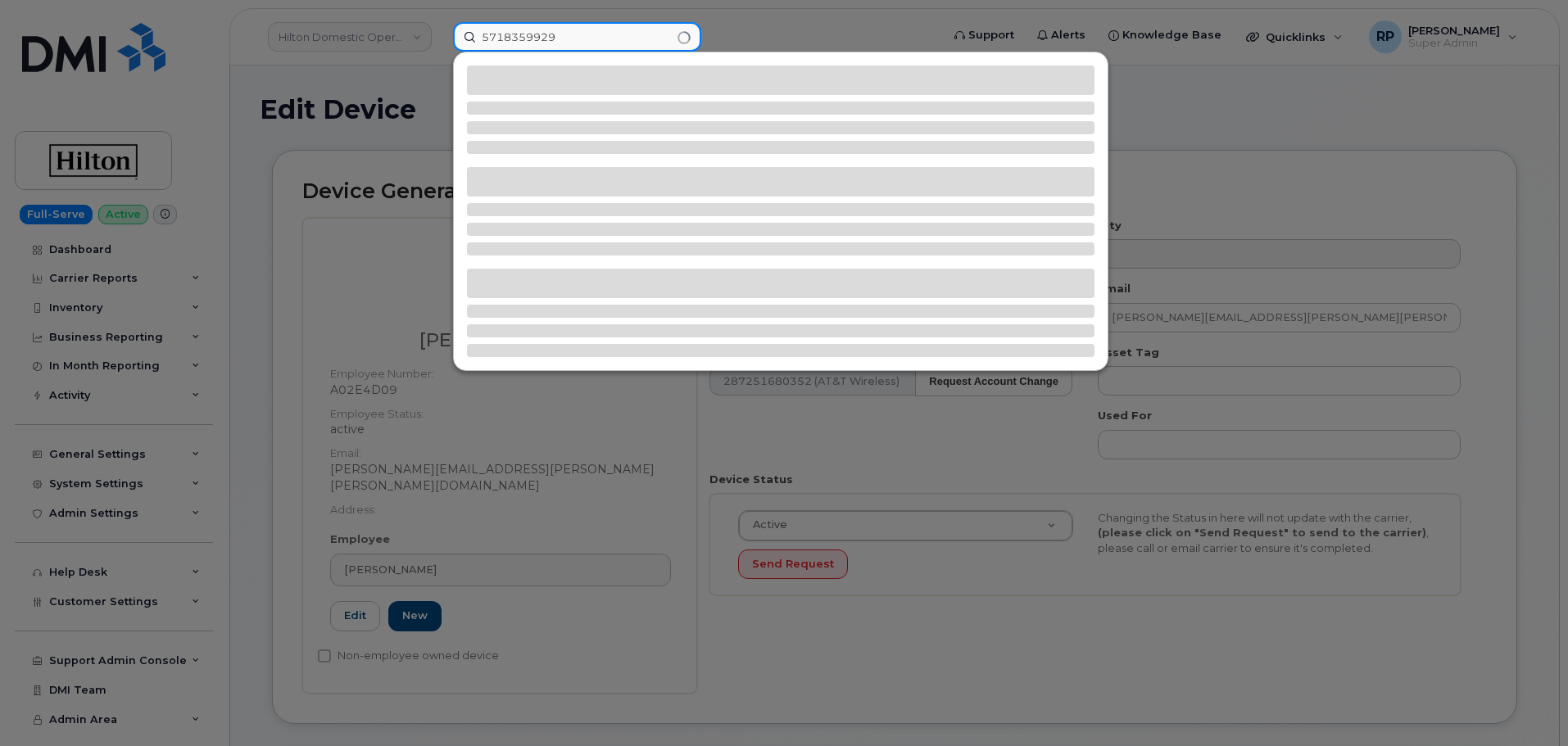
type input "5718359929"
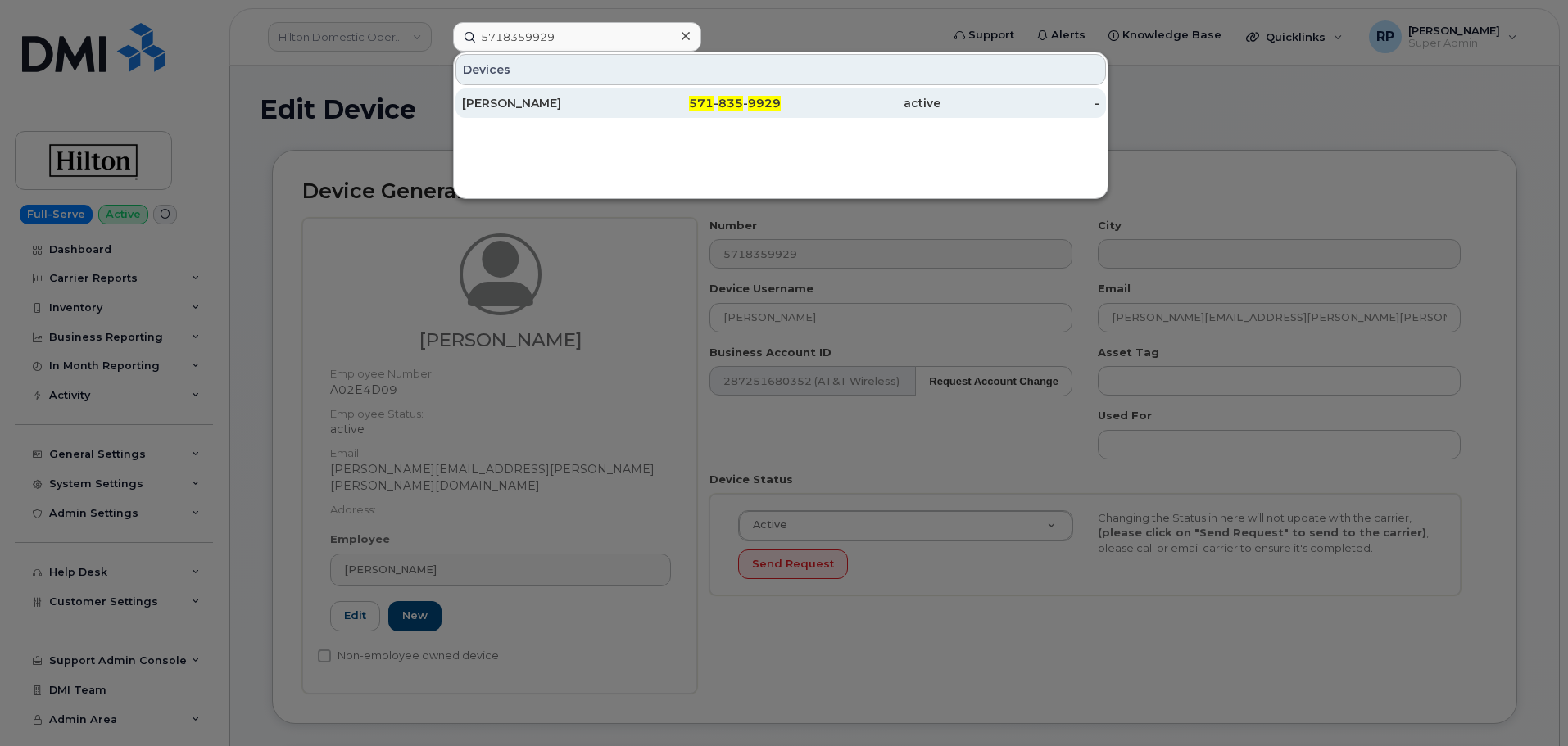
click at [559, 104] on div "KAITLIN KOMINSKY" at bounding box center [541, 103] width 159 height 17
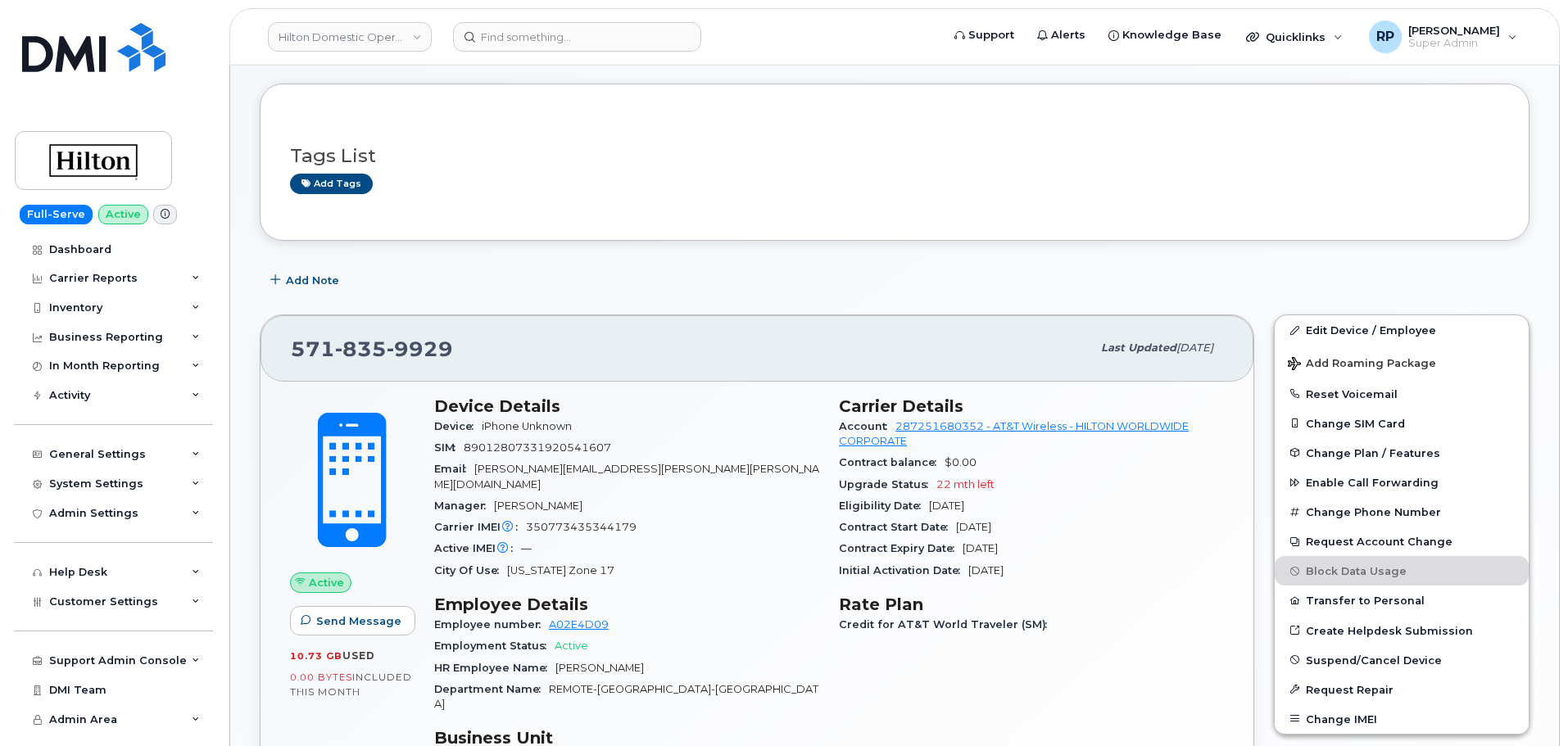
scroll to position [57, 0]
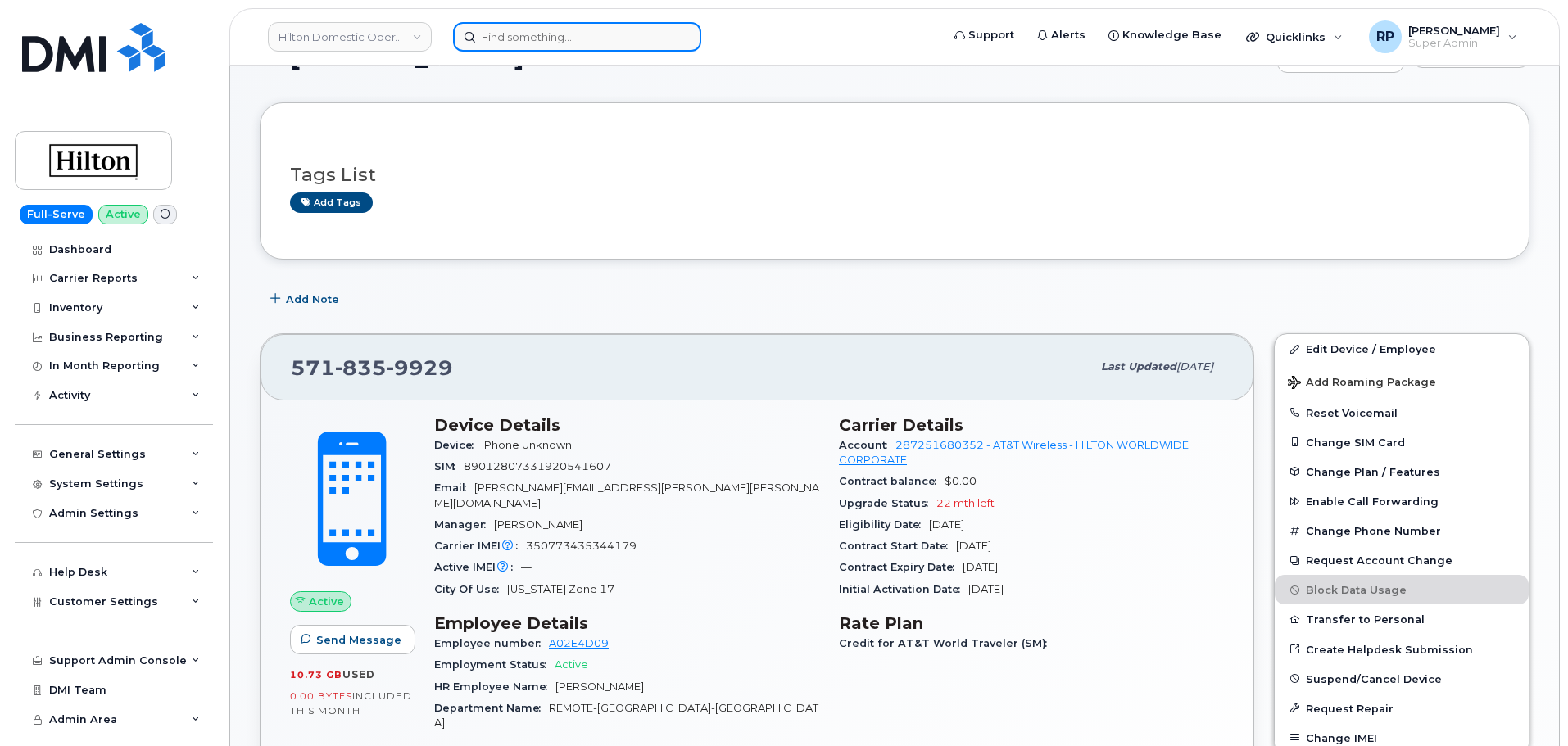
click at [511, 41] on input at bounding box center [577, 37] width 248 height 29
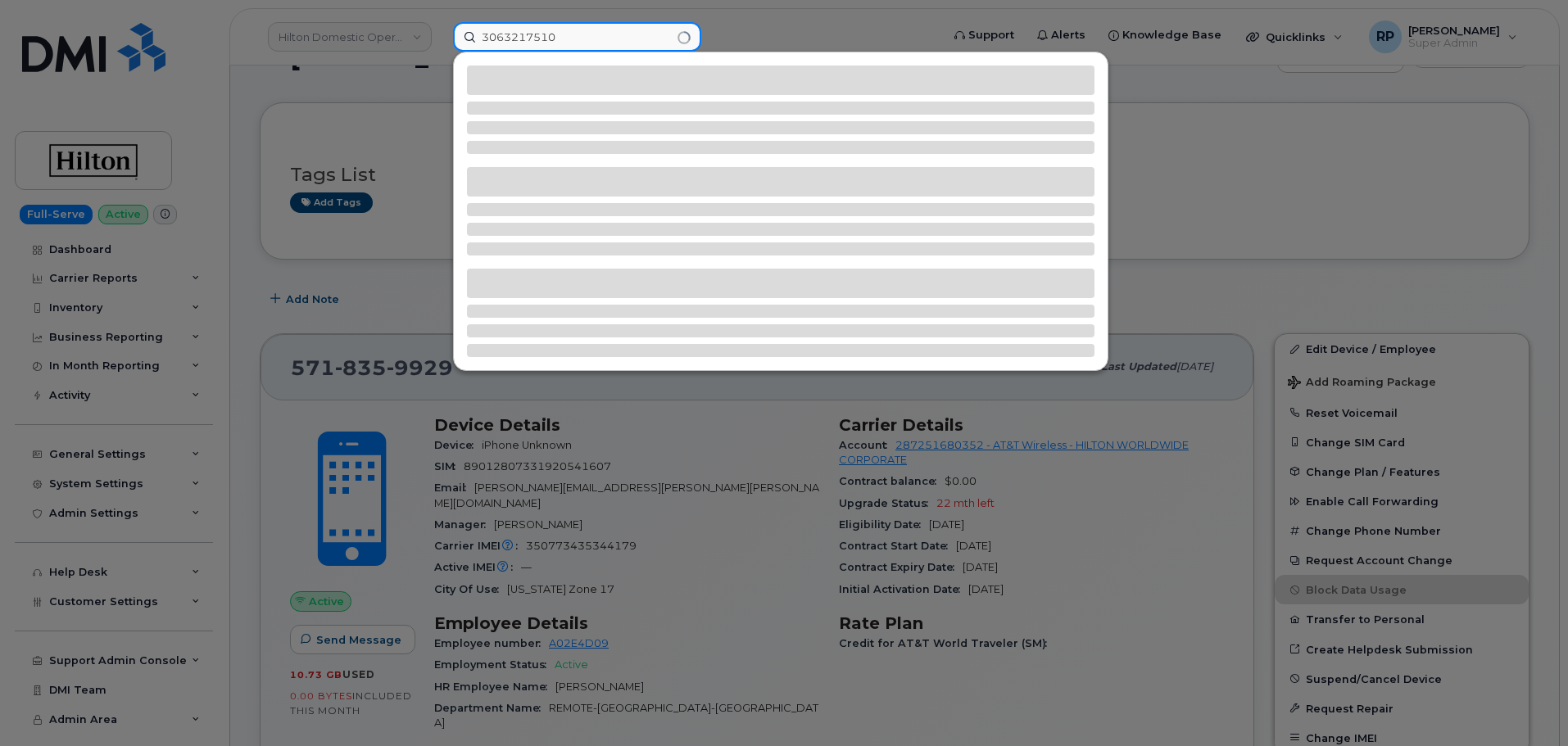
type input "3063217510"
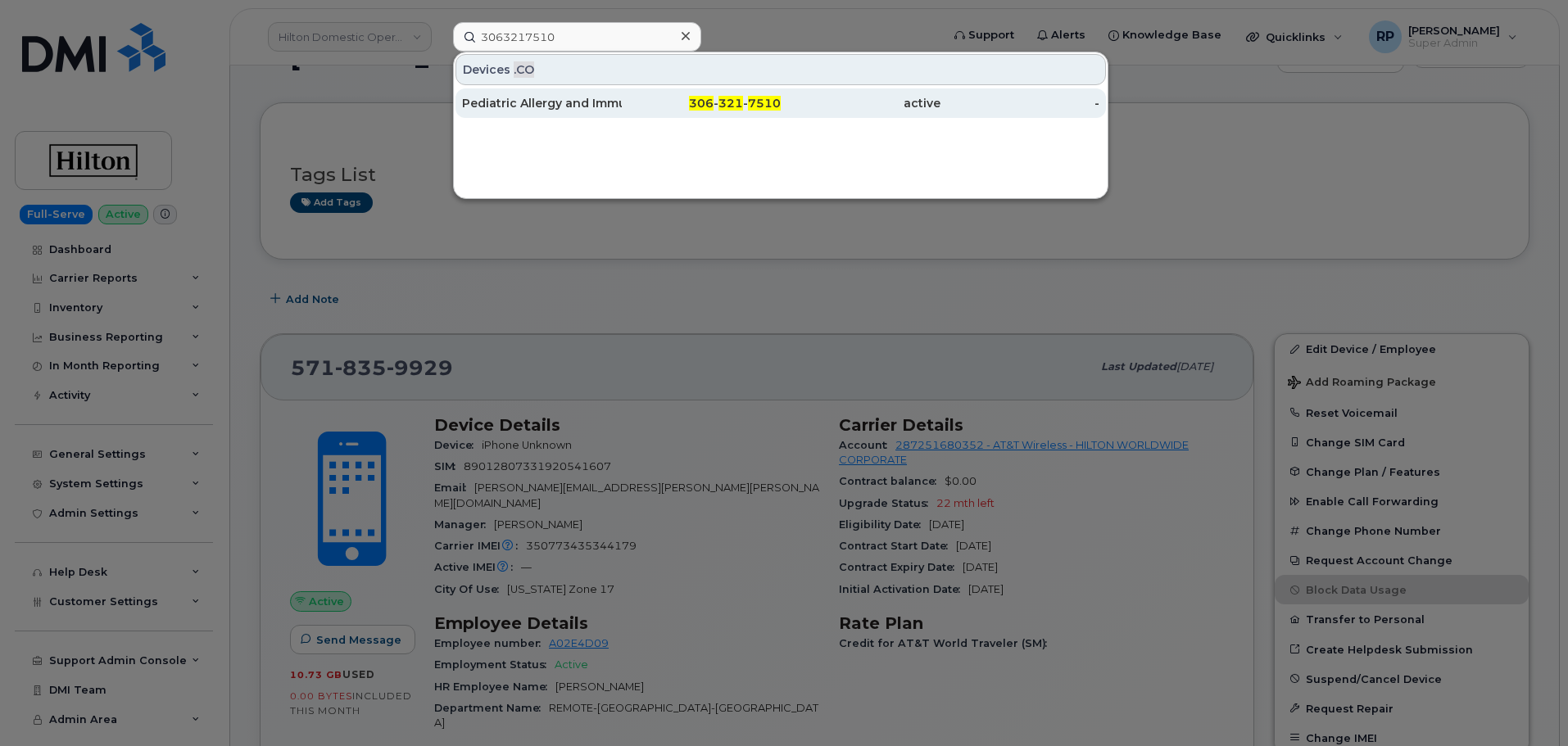
click at [522, 102] on div "Pediatric Allergy and Immunology Program" at bounding box center [541, 103] width 159 height 17
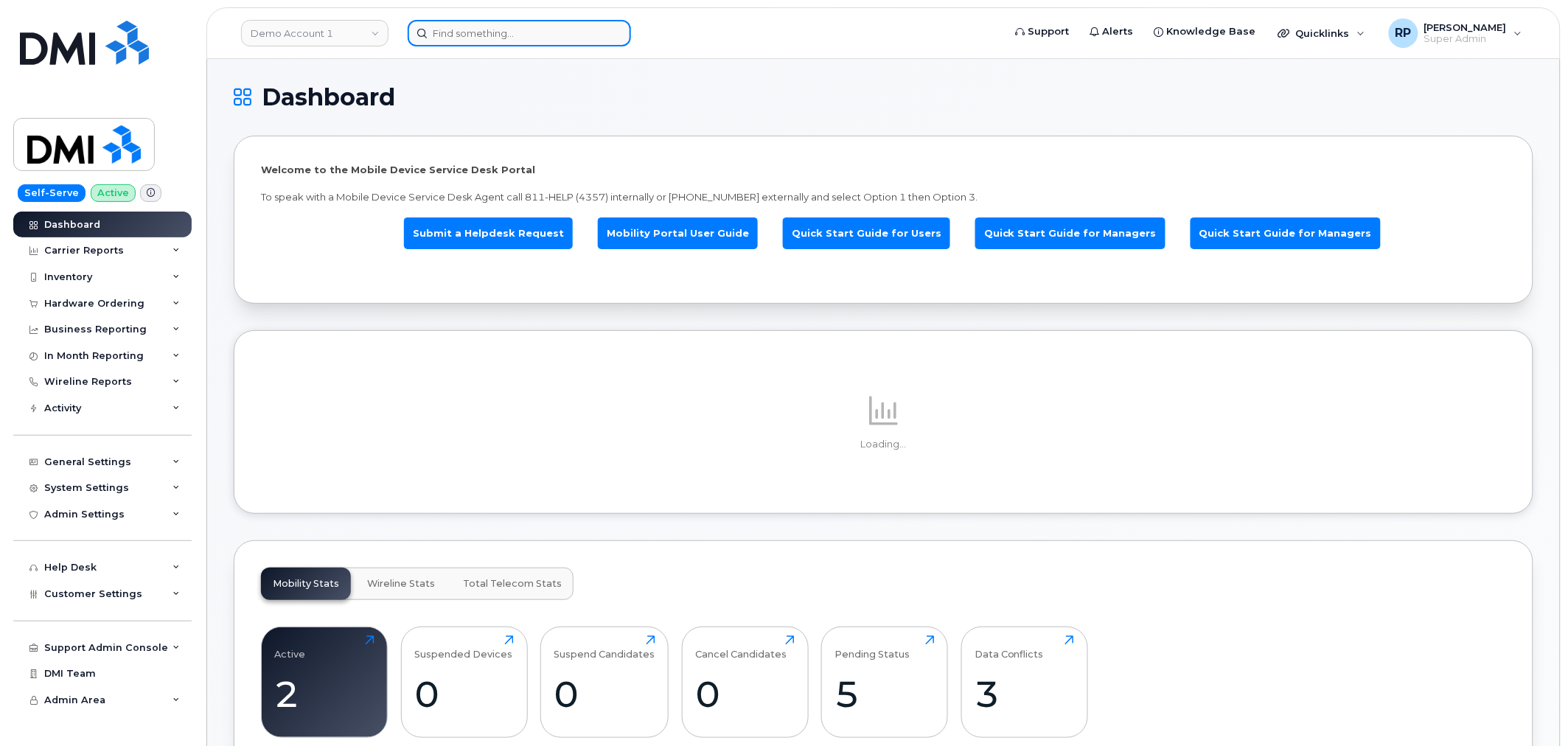
click at [505, 40] on input at bounding box center [519, 33] width 223 height 26
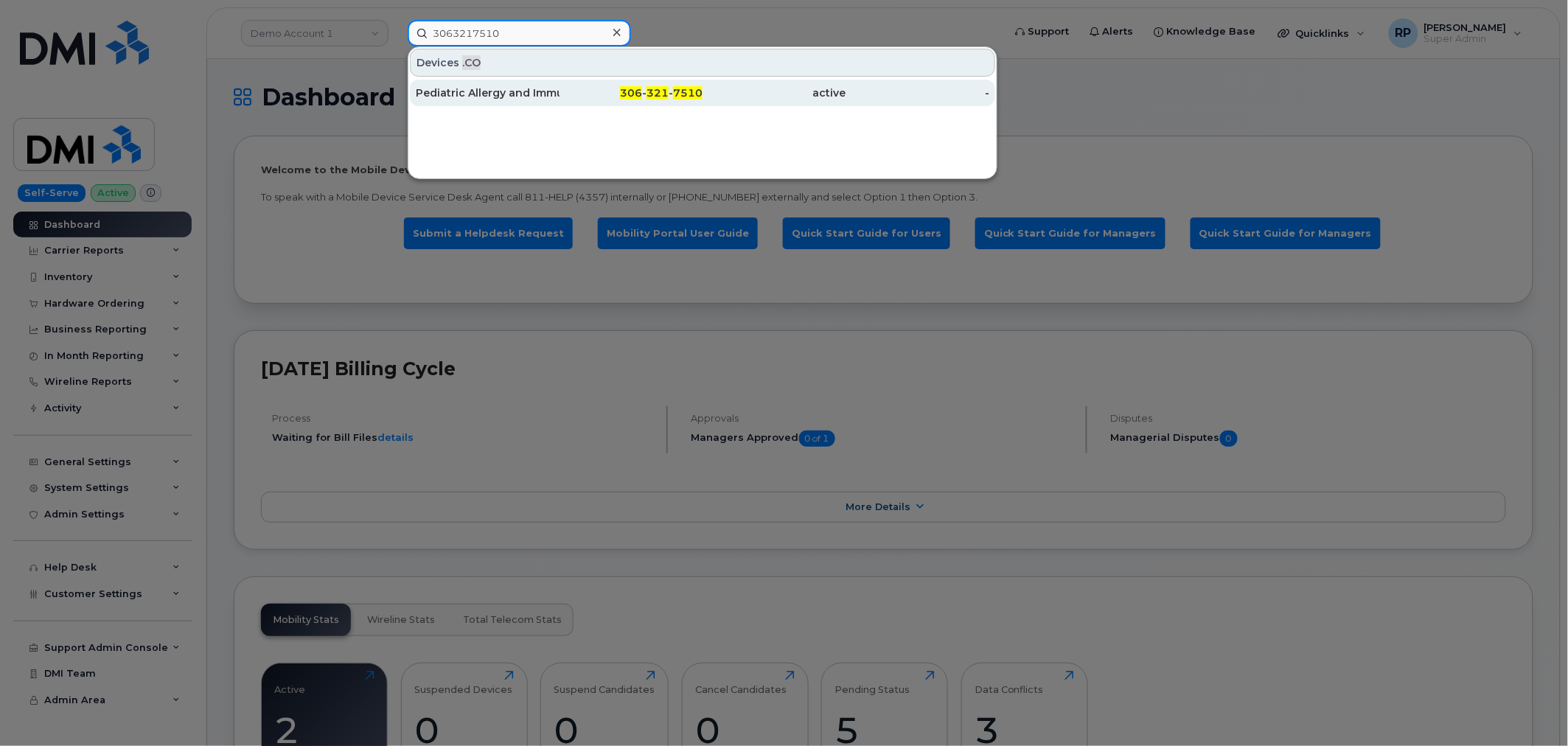
type input "3063217510"
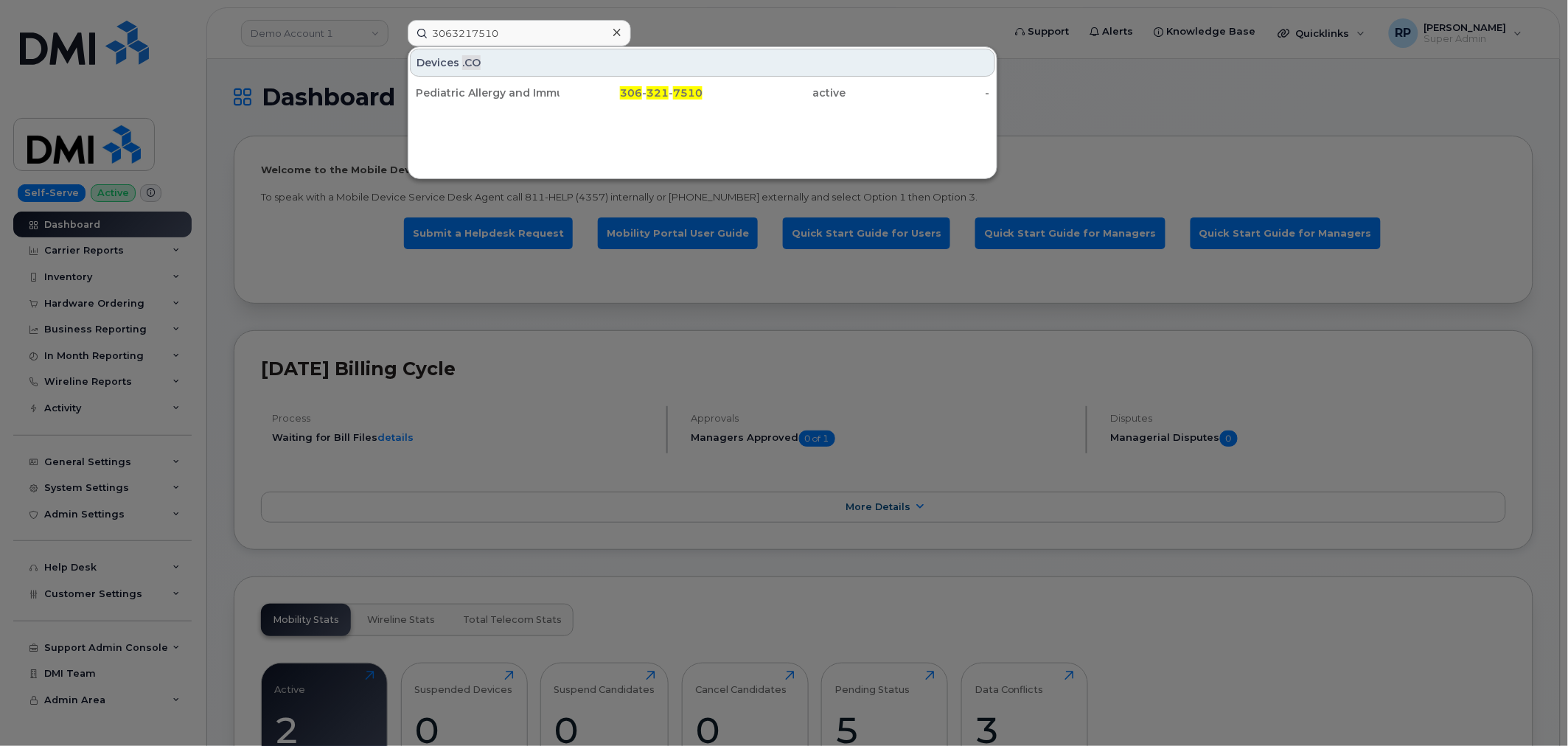
click at [320, 251] on div at bounding box center [784, 373] width 1568 height 746
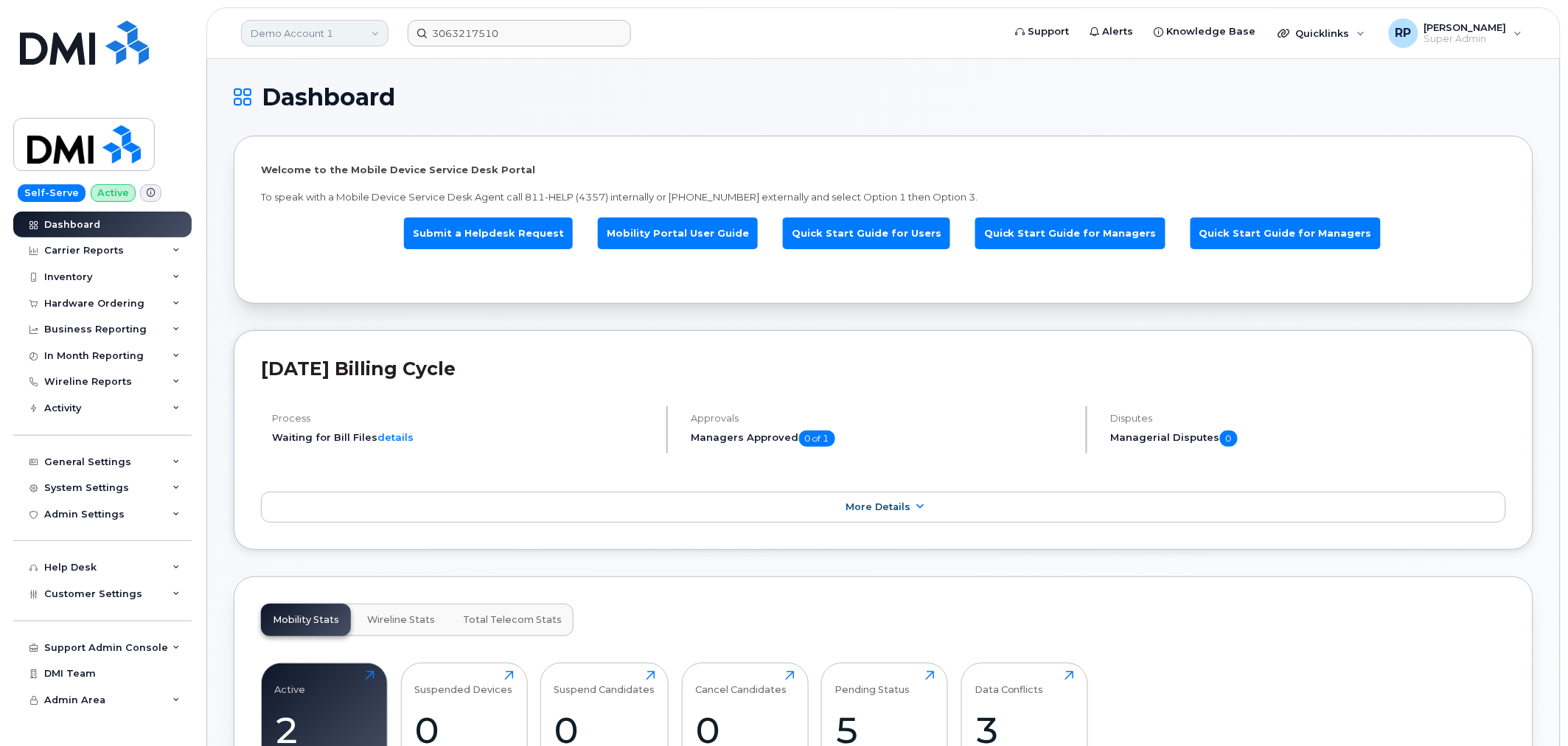
click at [333, 33] on link "Demo Account 1" at bounding box center [315, 33] width 148 height 26
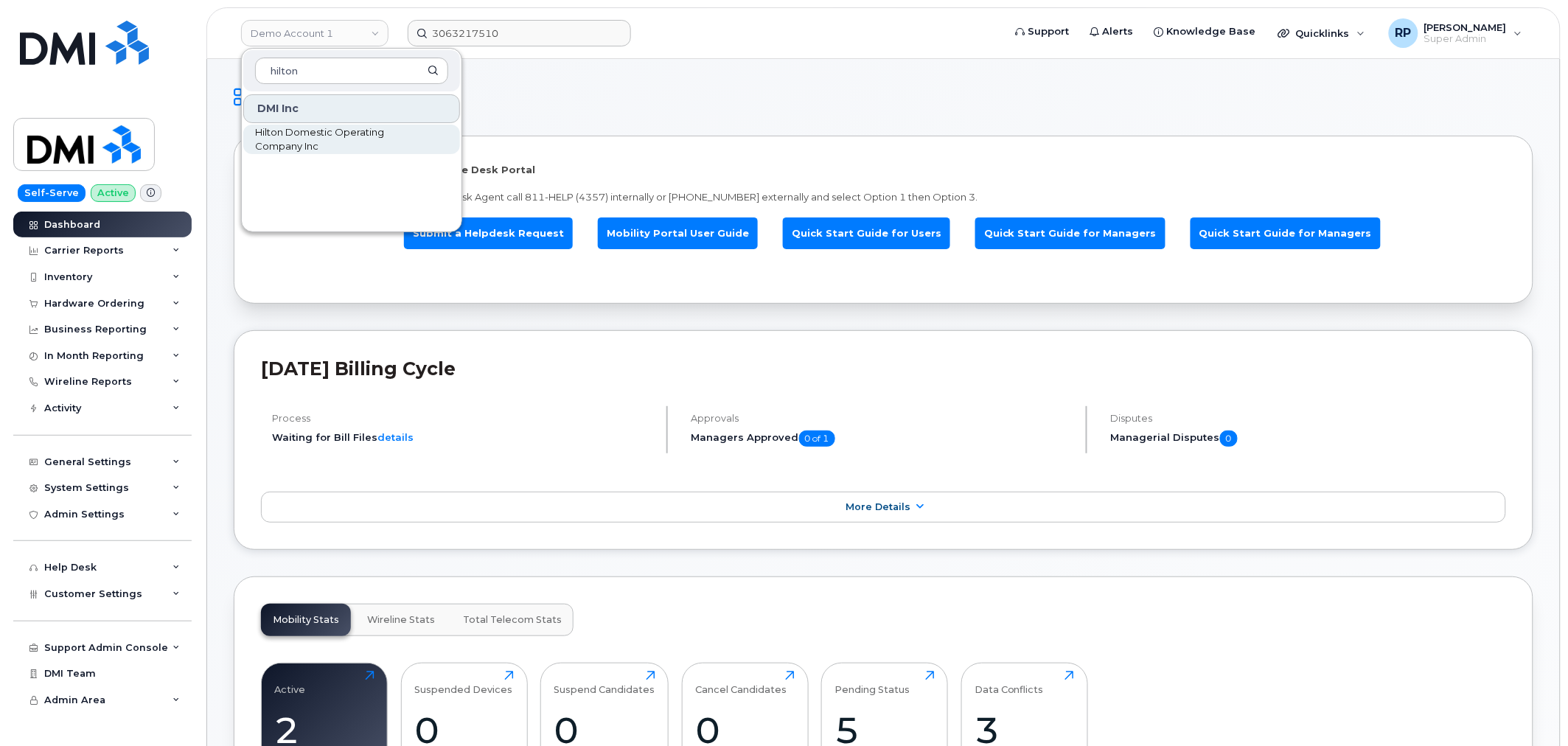
type input "hilton"
click at [315, 134] on span "Hilton Domestic Operating Company Inc" at bounding box center [340, 139] width 170 height 29
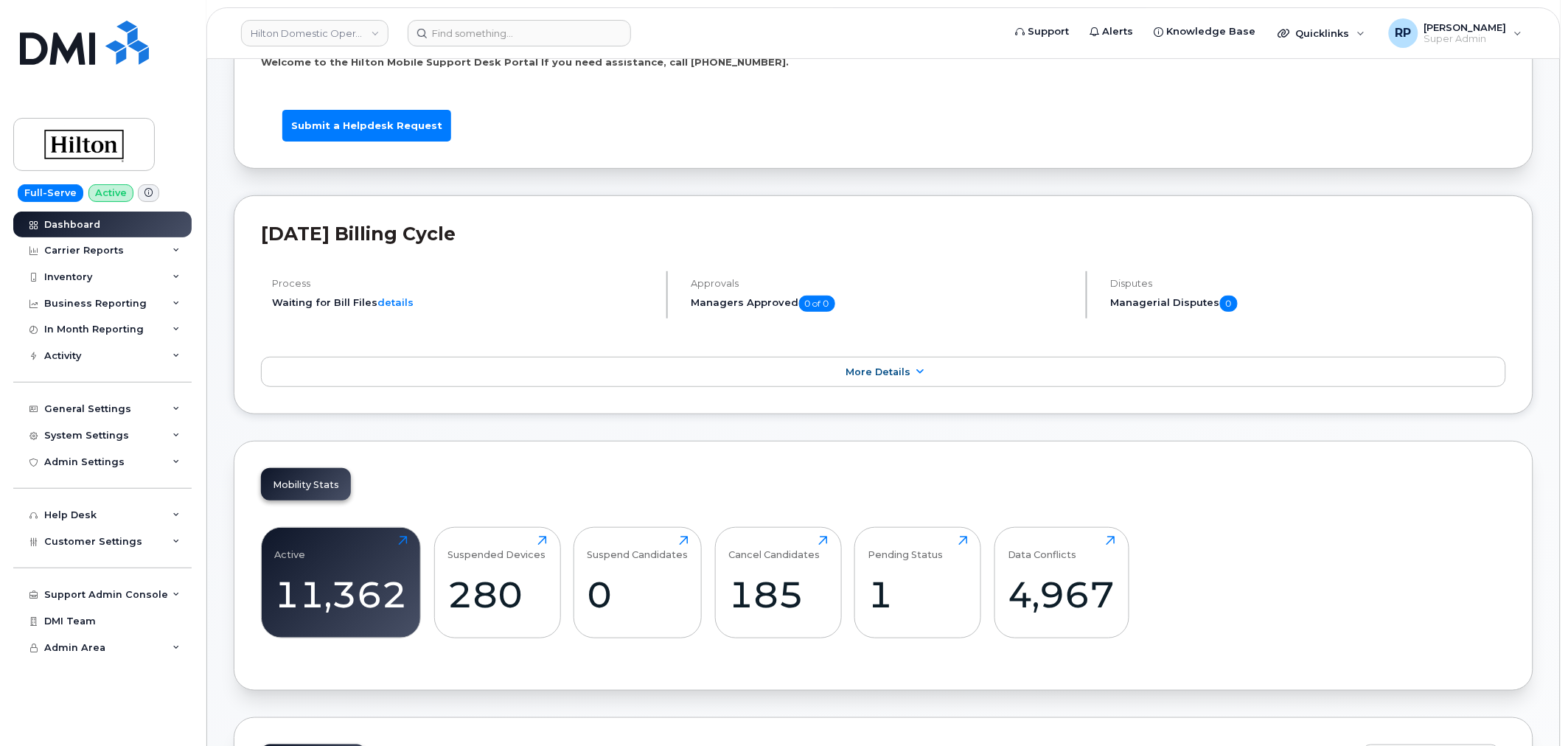
scroll to position [546, 0]
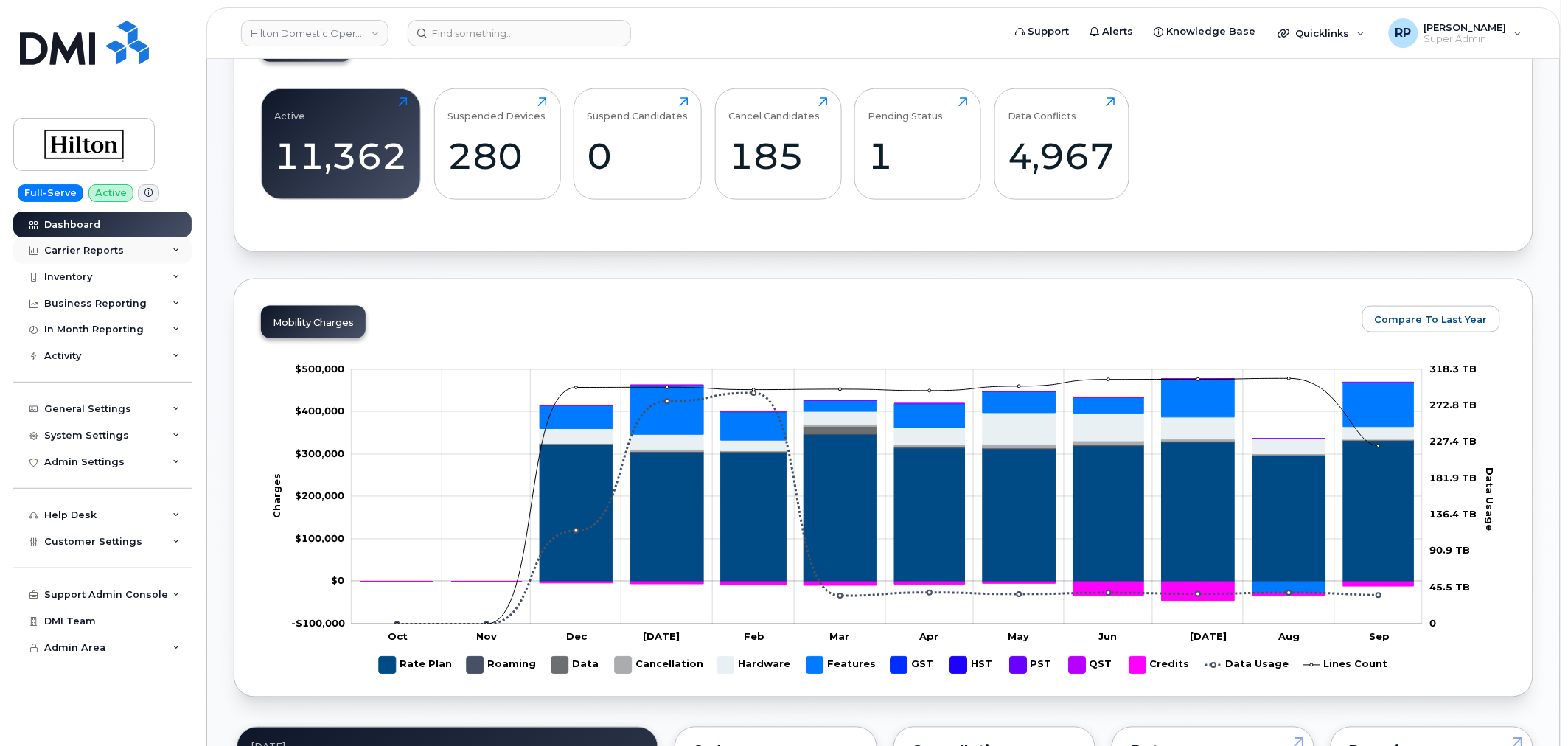
click at [98, 252] on div "Carrier Reports" at bounding box center [84, 250] width 79 height 11
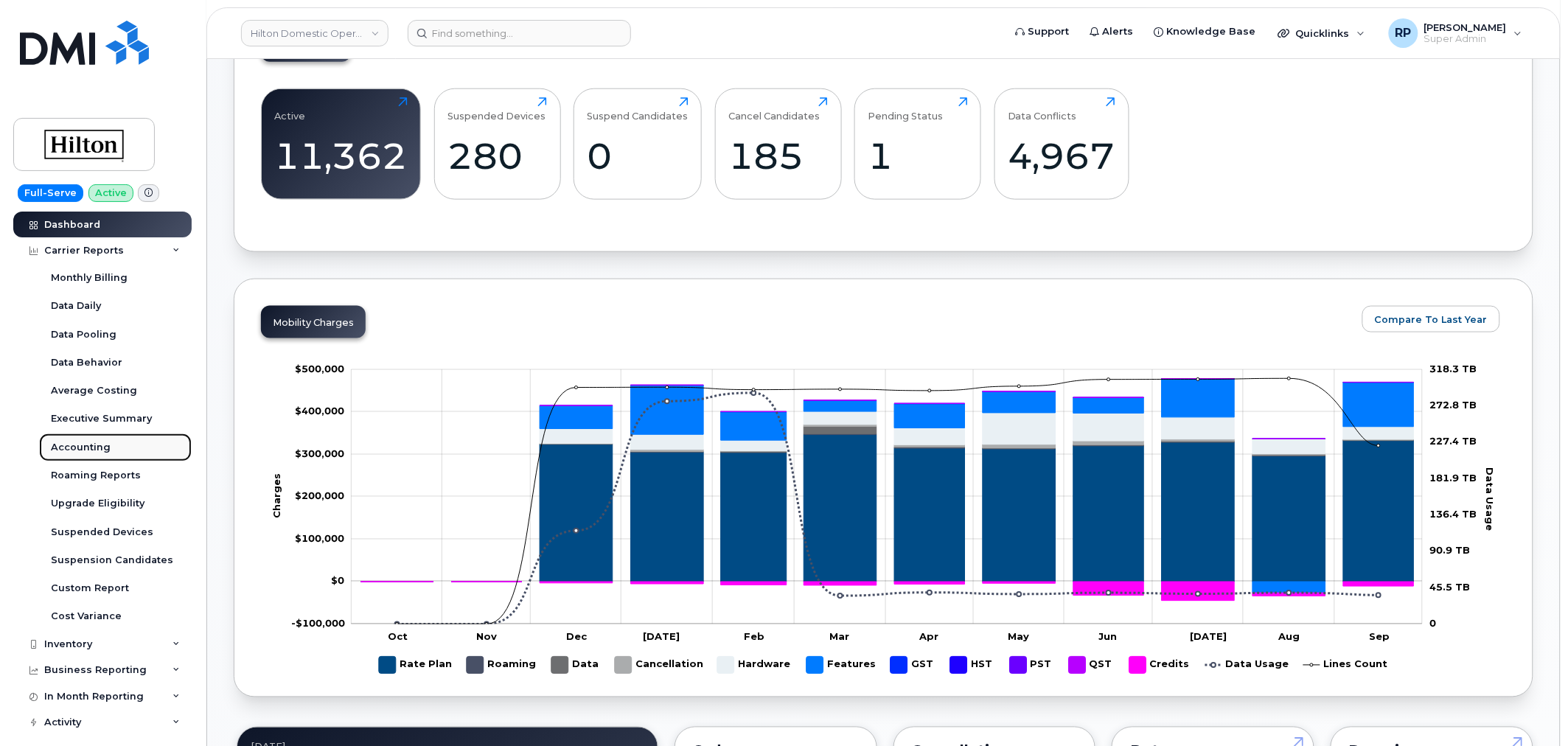
click at [89, 442] on div "Accounting" at bounding box center [81, 447] width 60 height 13
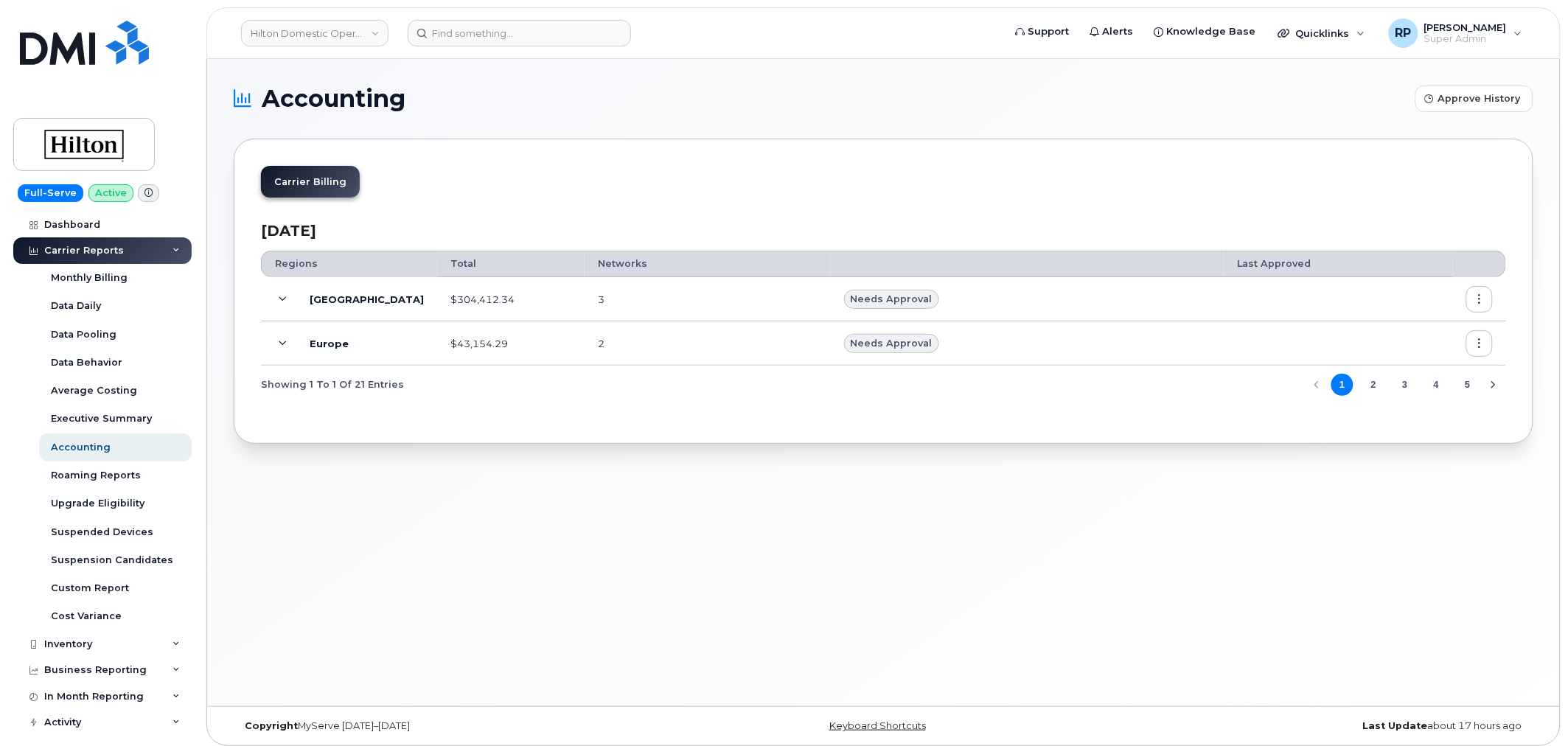
click at [283, 297] on icon at bounding box center [282, 299] width 8 height 8
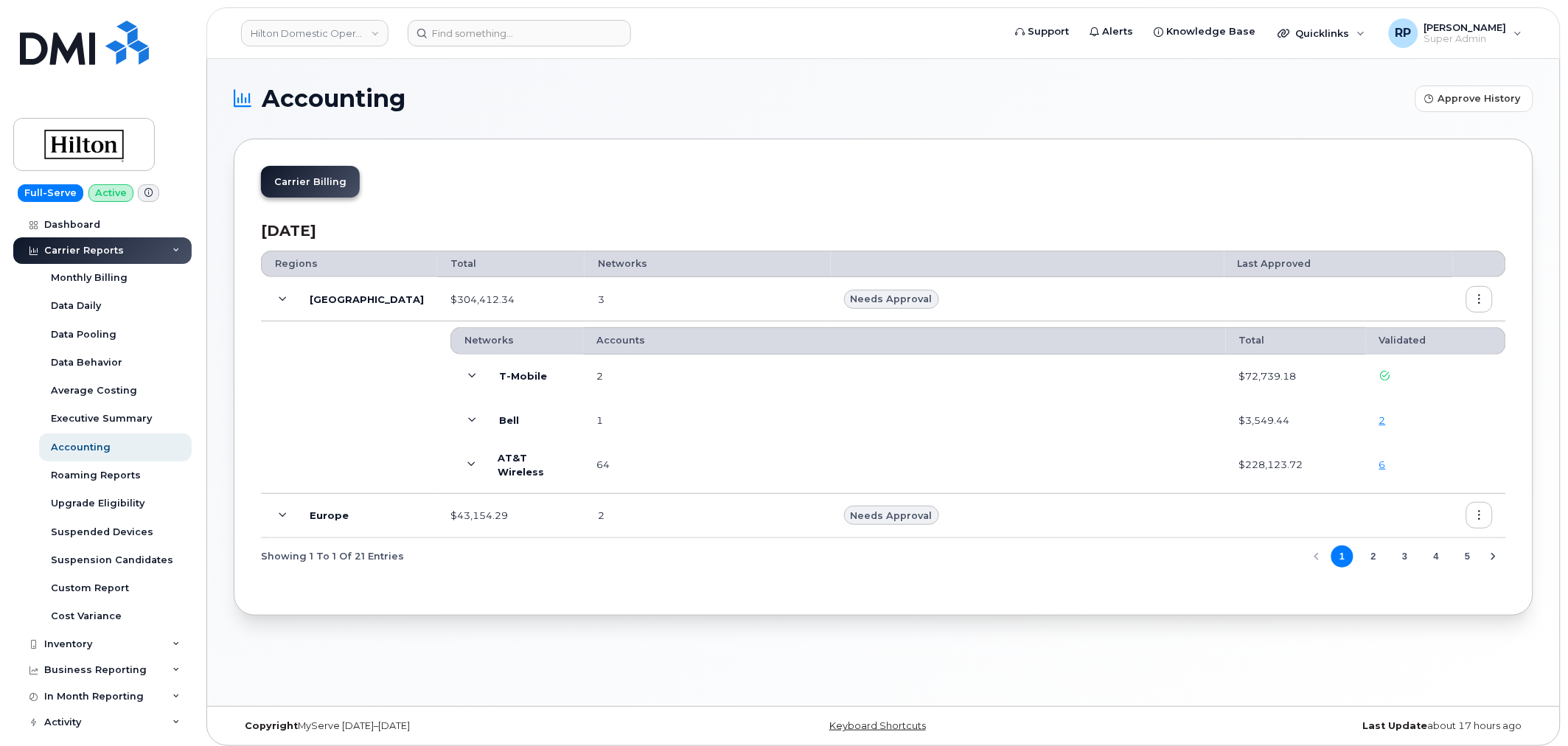
click at [467, 467] on icon at bounding box center [471, 464] width 8 height 8
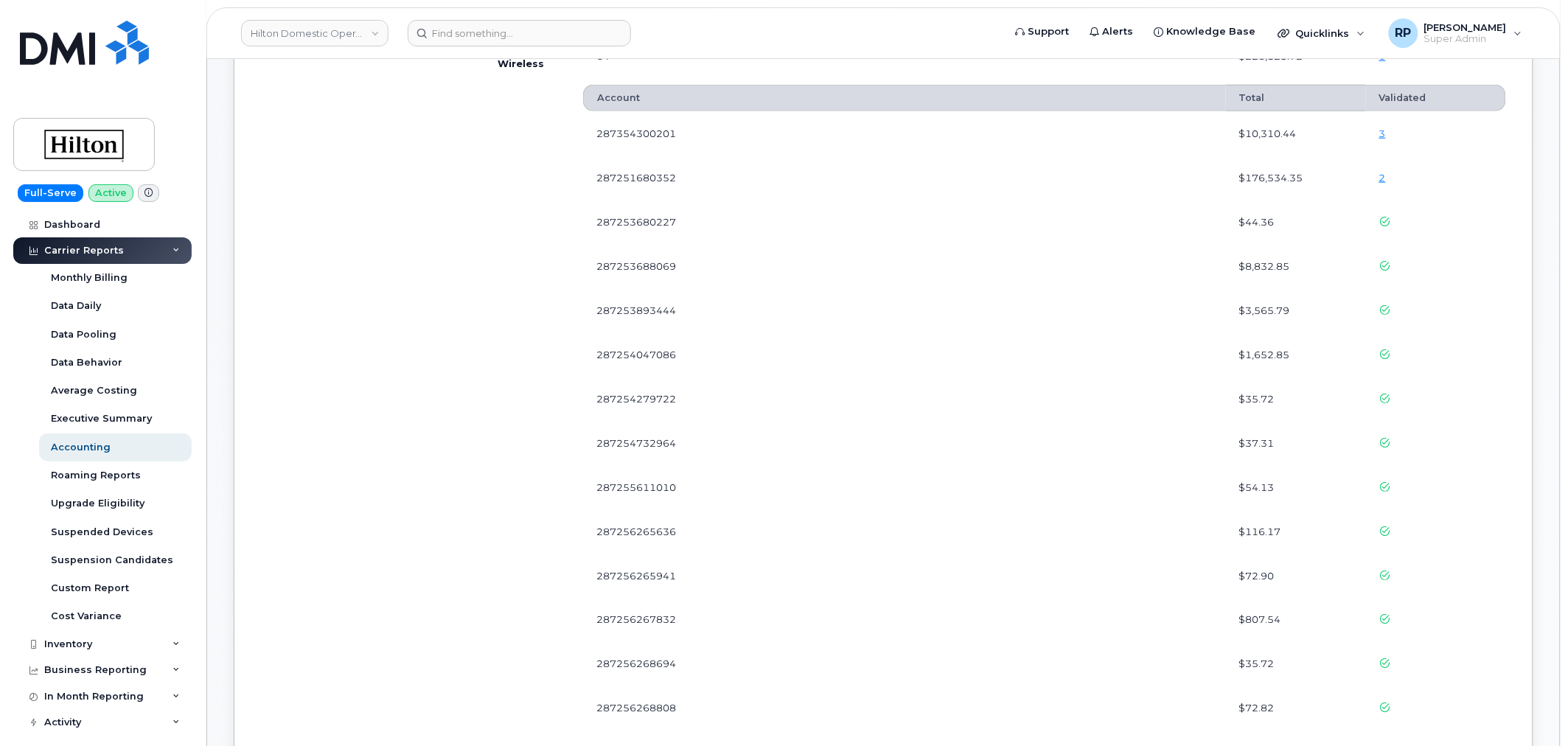
scroll to position [356, 0]
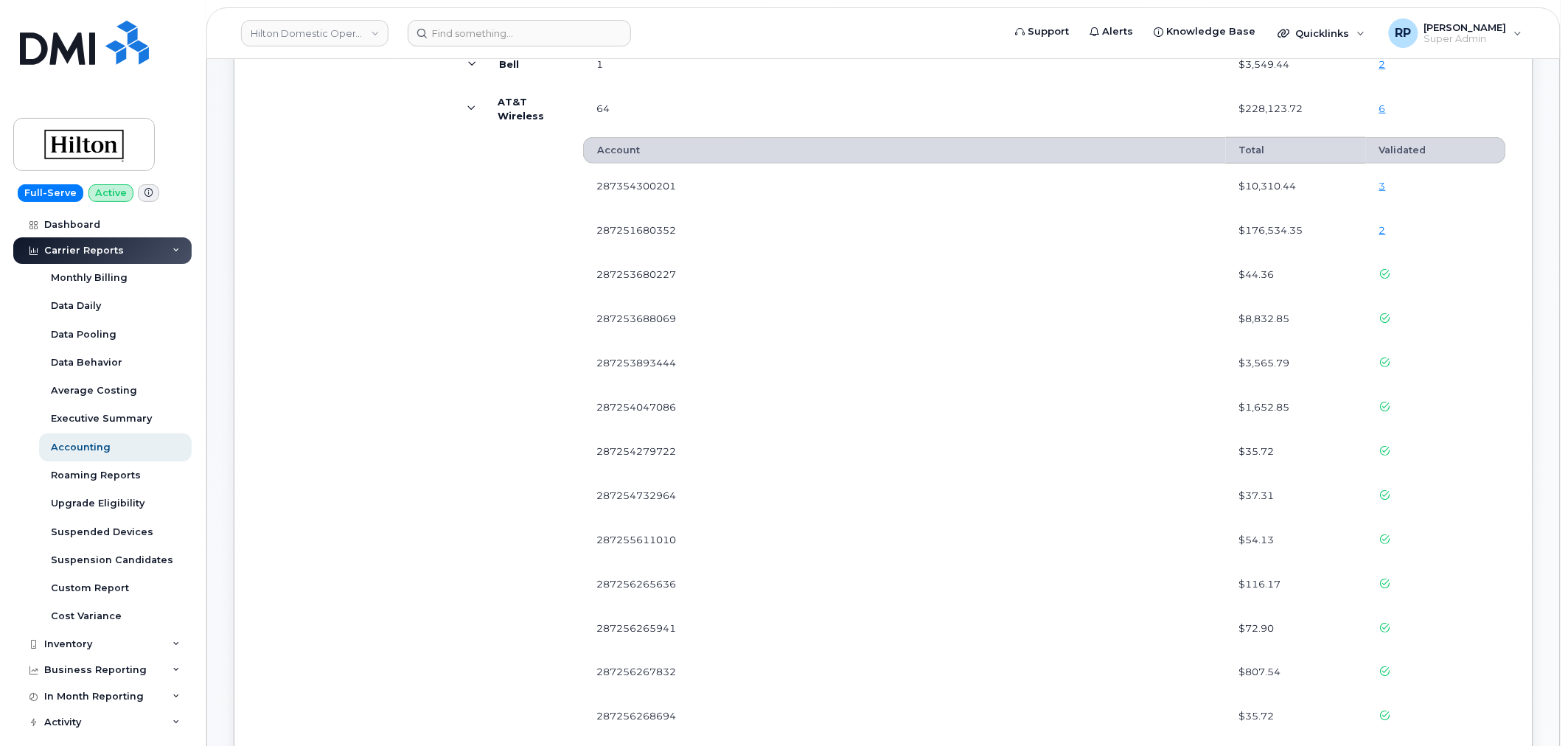
click at [1380, 186] on link "3" at bounding box center [1382, 185] width 7 height 11
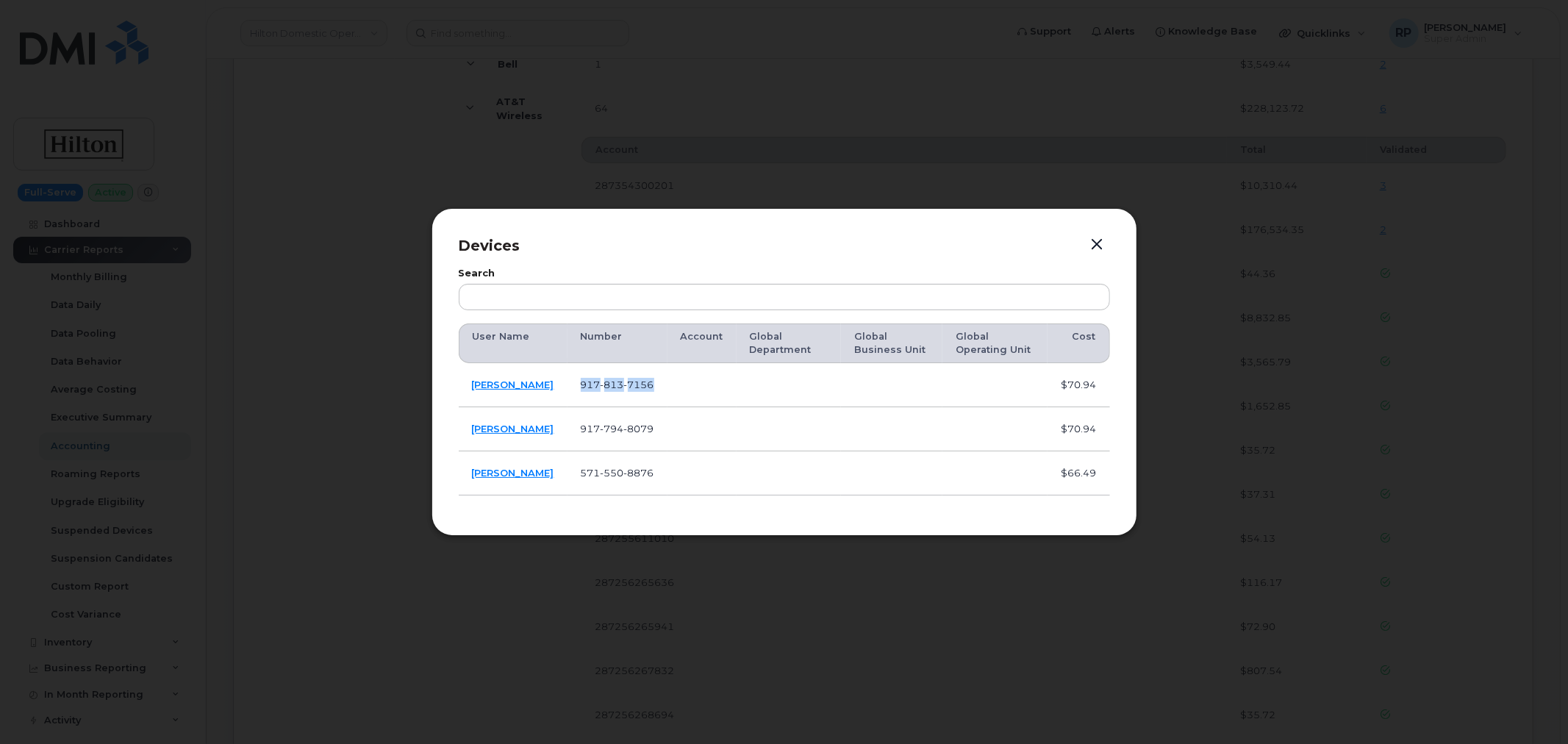
drag, startPoint x: 693, startPoint y: 386, endPoint x: 586, endPoint y: 386, distance: 107.0
click at [586, 386] on tr "LOKVARDHAN RATHORE 917 813 7156 $70.94" at bounding box center [784, 385] width 651 height 44
click at [226, 262] on div at bounding box center [784, 372] width 1568 height 744
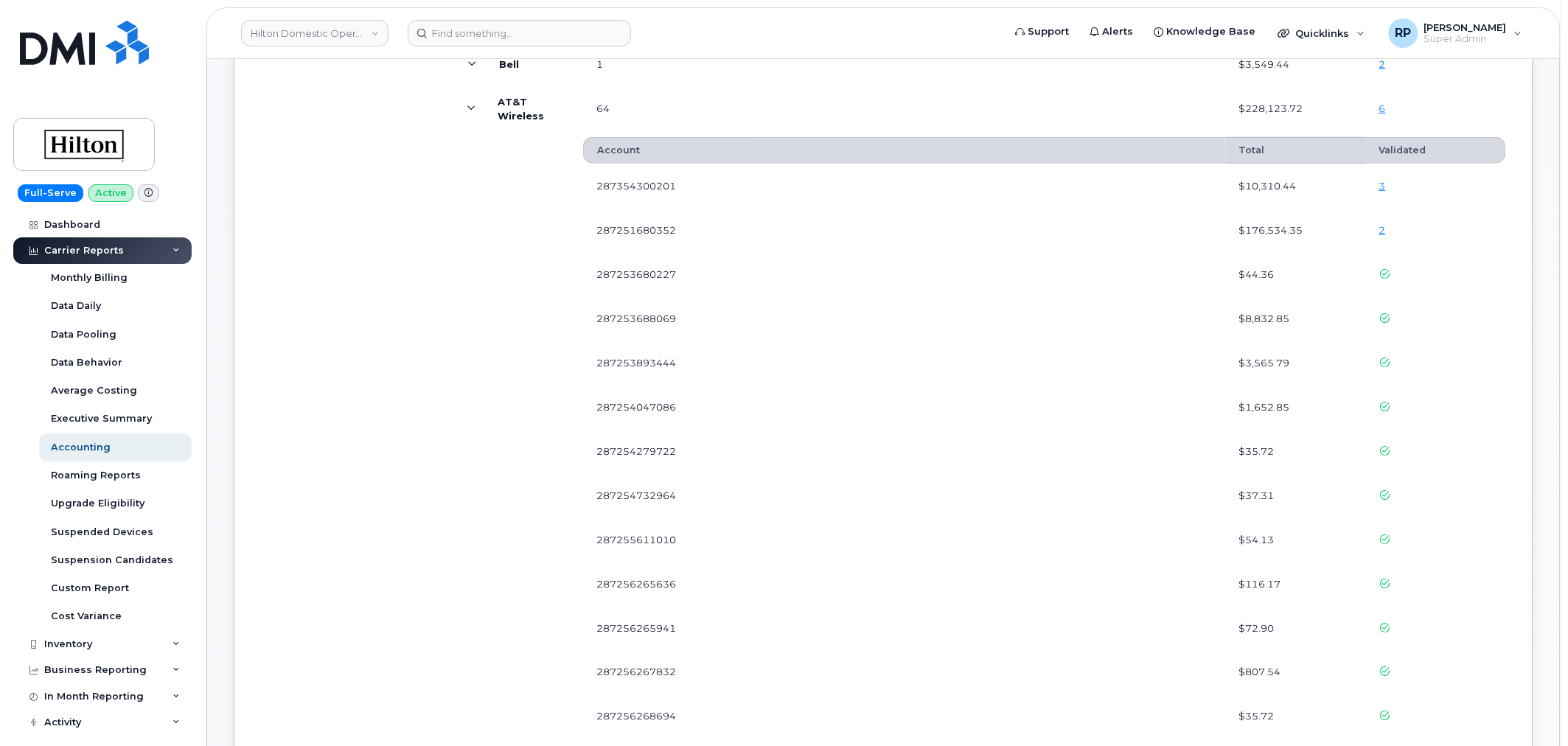
click at [1382, 184] on link "3" at bounding box center [1382, 185] width 7 height 11
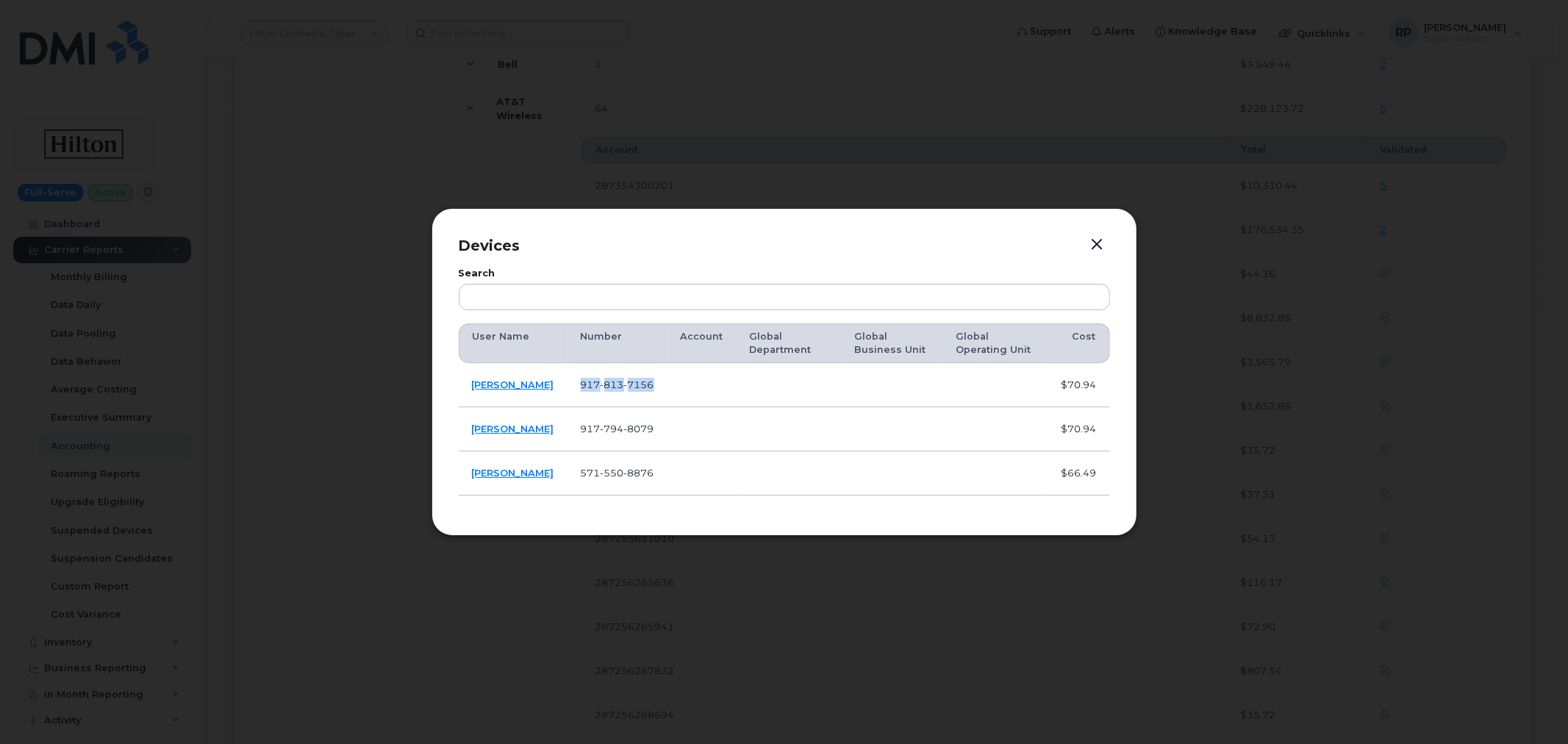
drag, startPoint x: 696, startPoint y: 393, endPoint x: 595, endPoint y: 384, distance: 101.4
click at [595, 384] on tr "LOKVARDHAN RATHORE 917 813 7156 $70.94" at bounding box center [784, 385] width 651 height 44
copy tr "917 813 7156"
click at [1099, 247] on button "button" at bounding box center [1097, 244] width 22 height 20
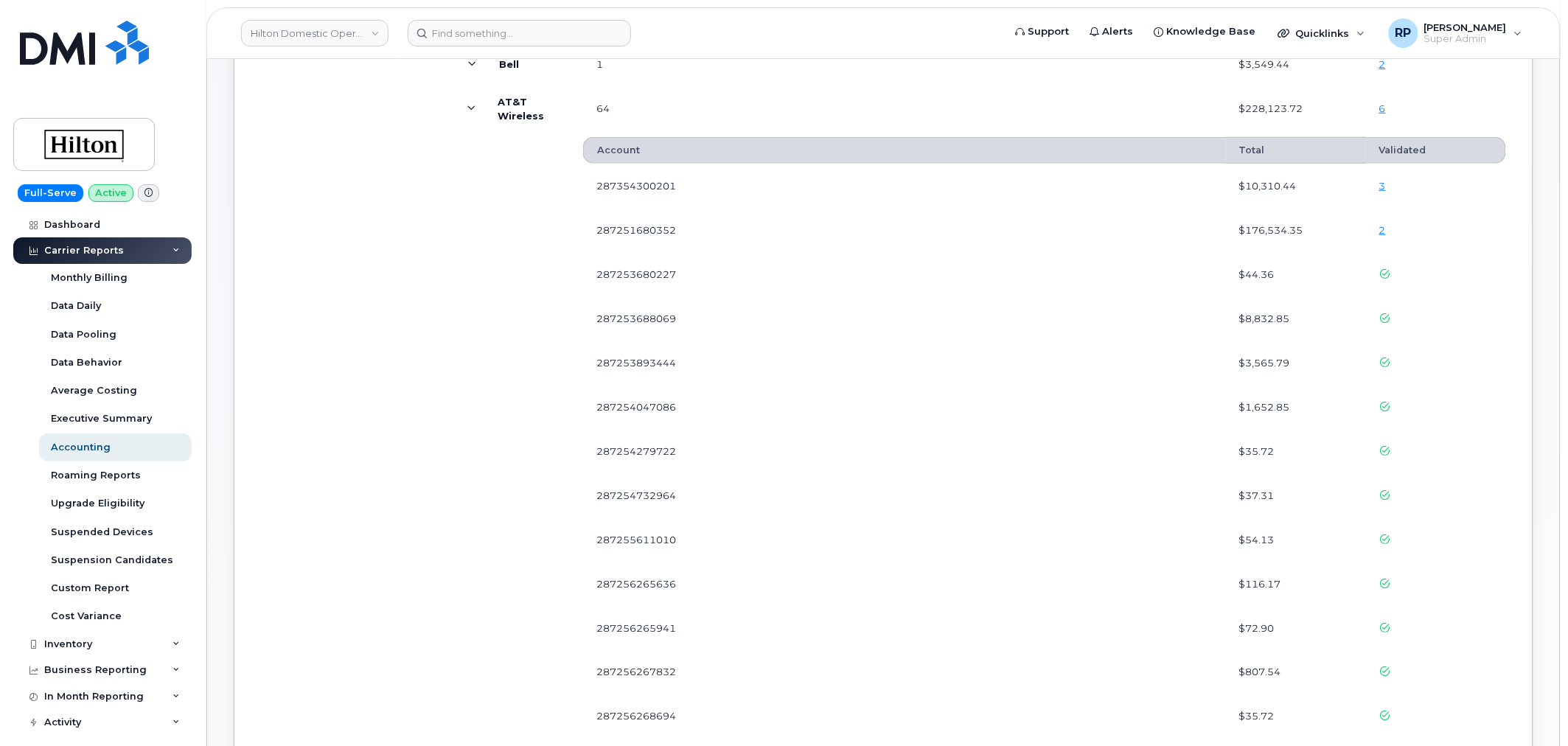
click at [1382, 229] on link "2" at bounding box center [1382, 230] width 7 height 11
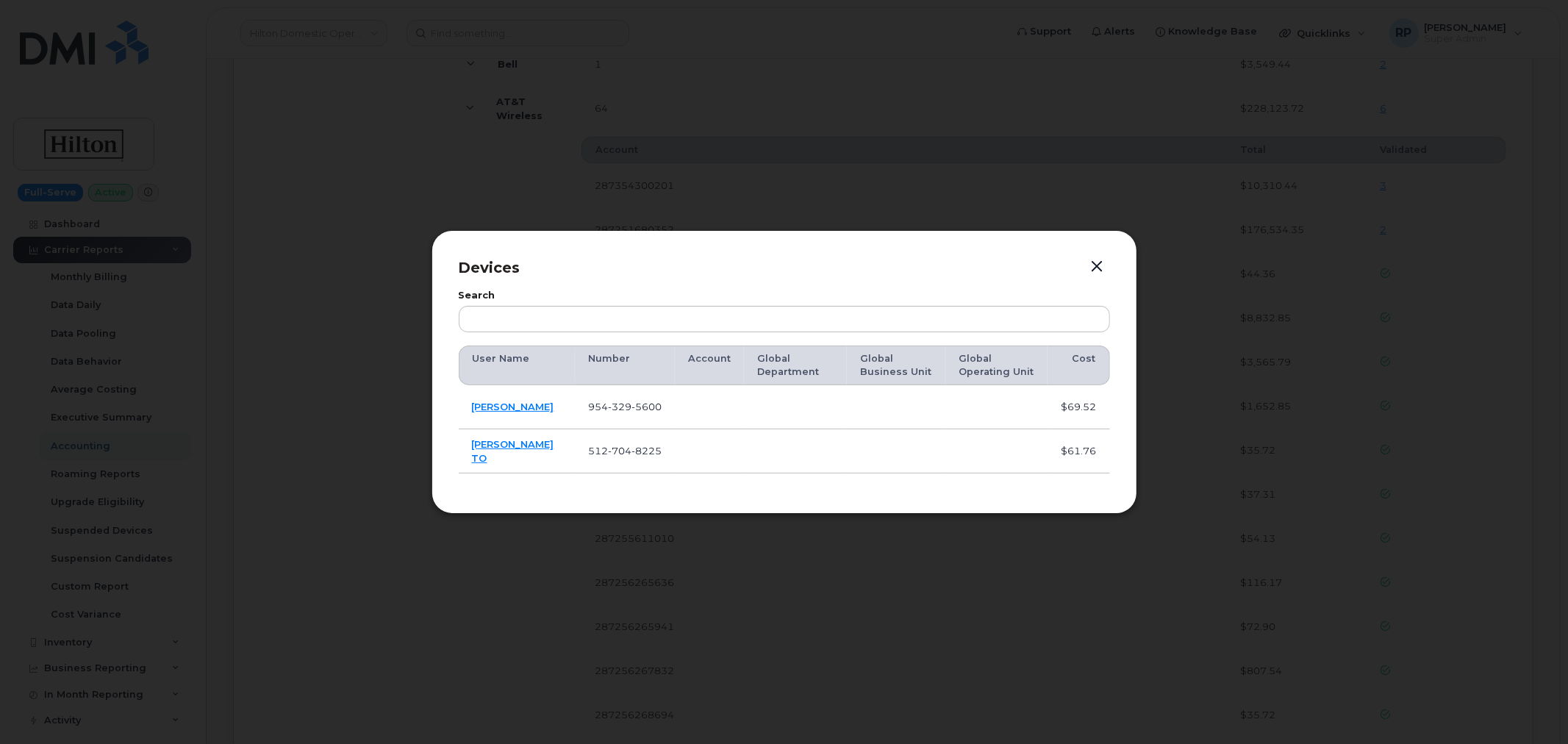
click at [1092, 262] on button "button" at bounding box center [1097, 266] width 22 height 20
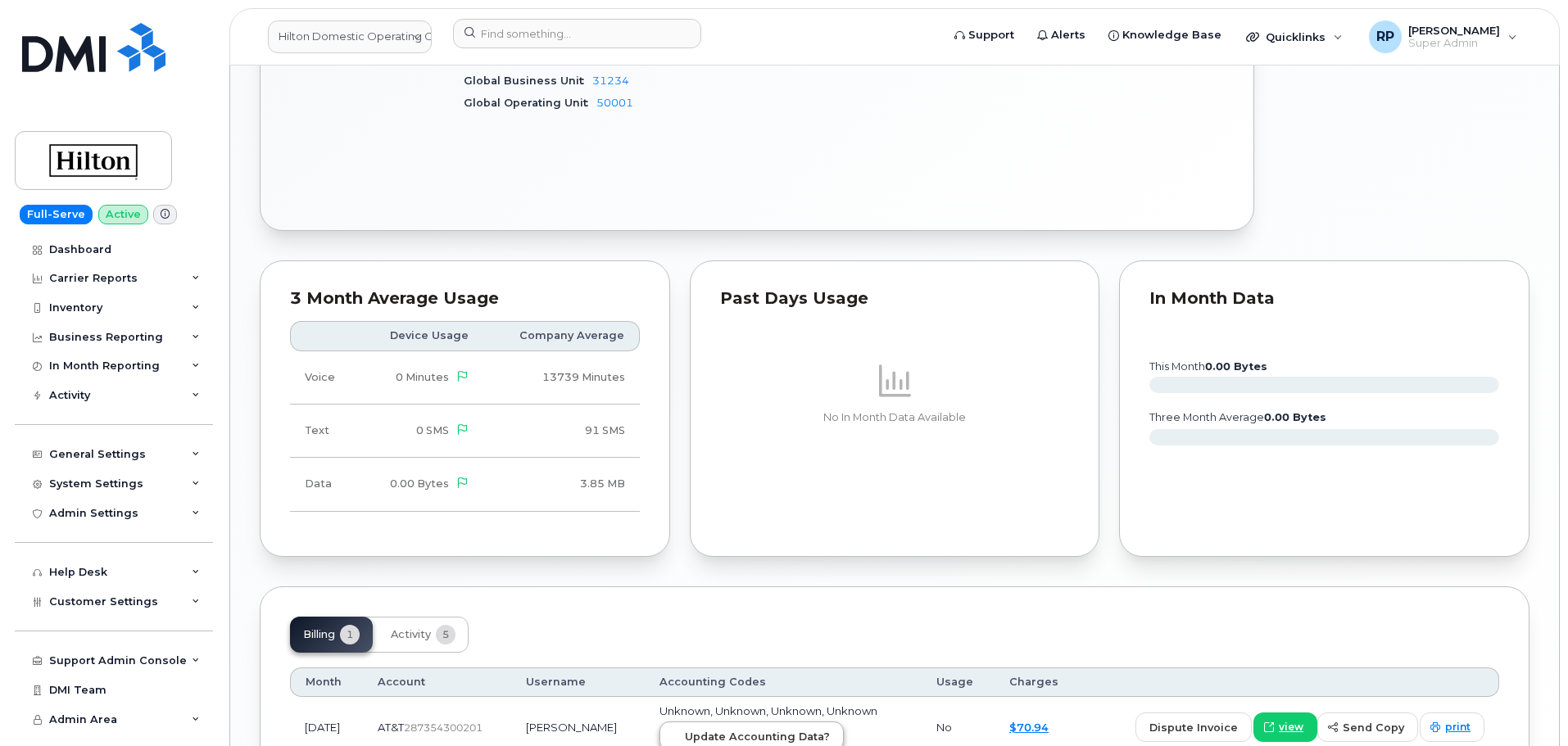
scroll to position [1103, 0]
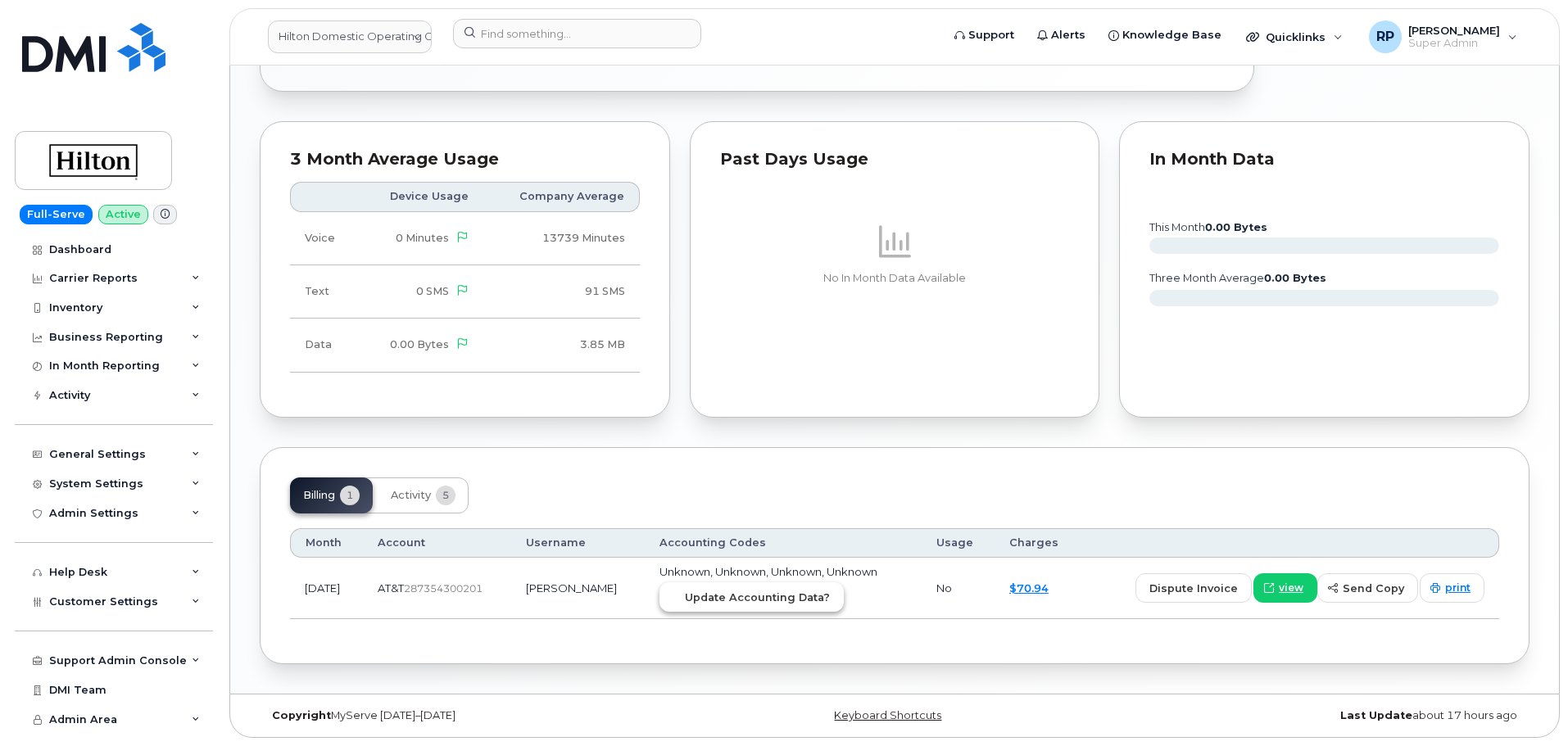
click at [784, 598] on span "Update Accounting Data?" at bounding box center [757, 597] width 145 height 16
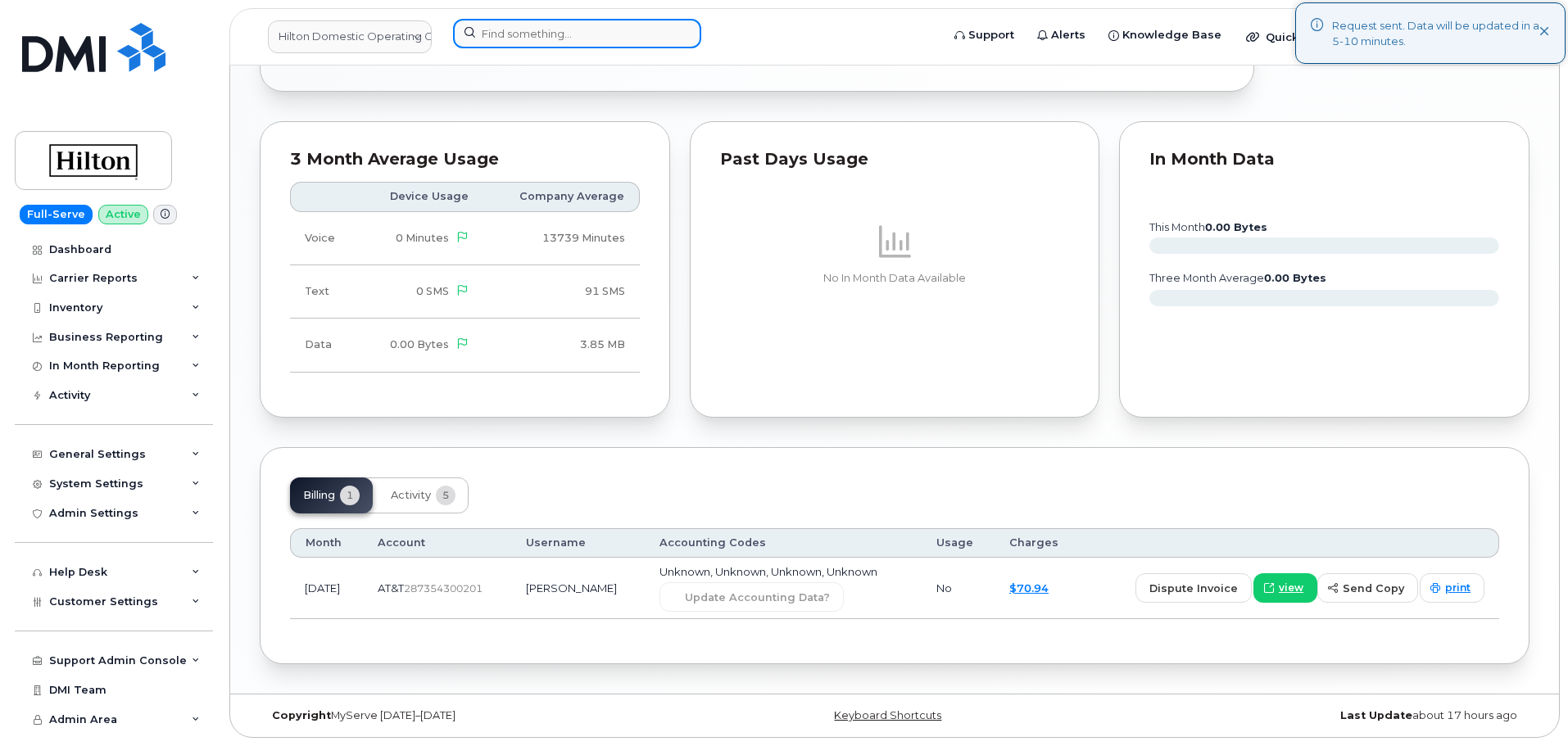
click at [522, 43] on input at bounding box center [577, 33] width 248 height 29
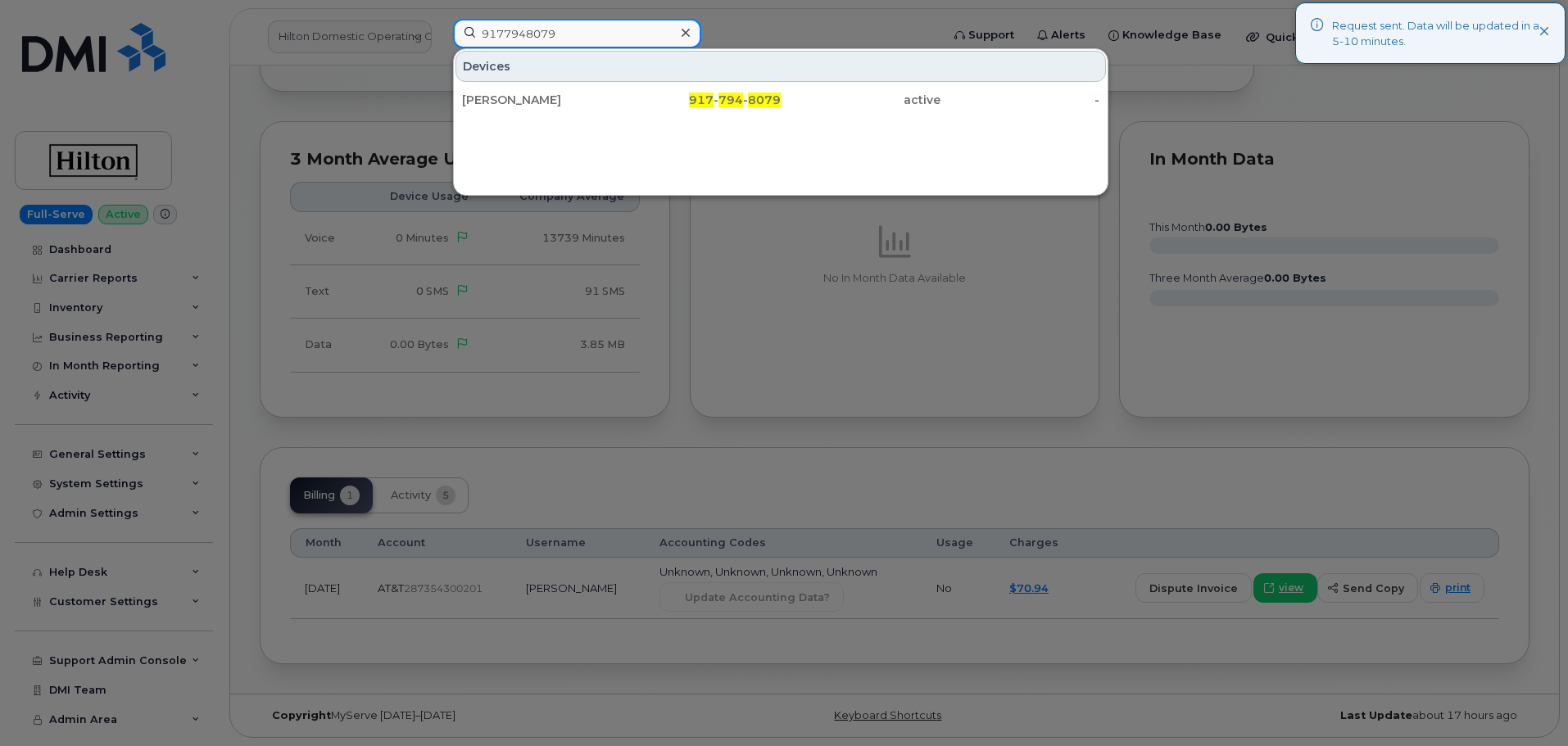
type input "9177948079"
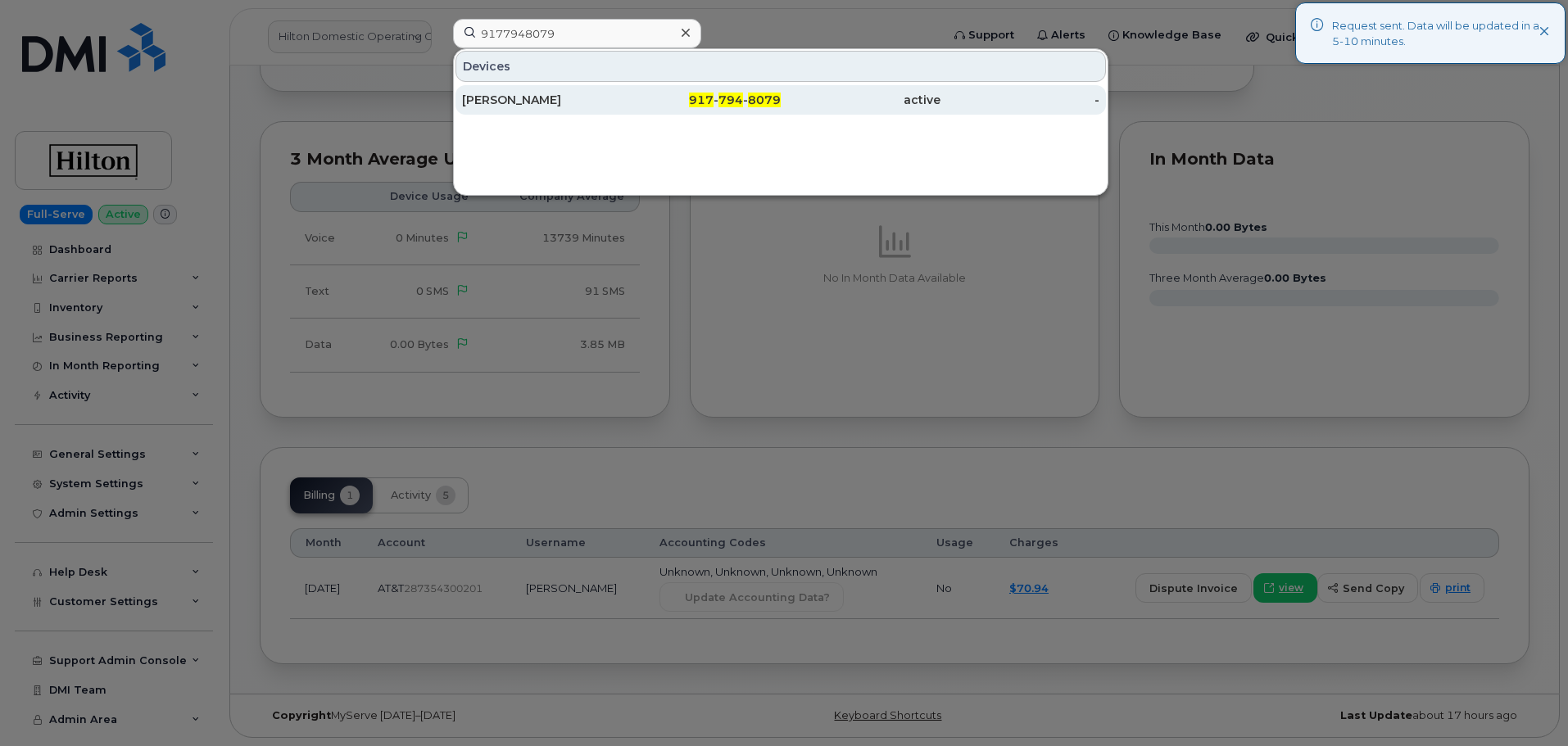
click at [532, 90] on div "LOKVARDHAN RATHORE" at bounding box center [541, 100] width 159 height 29
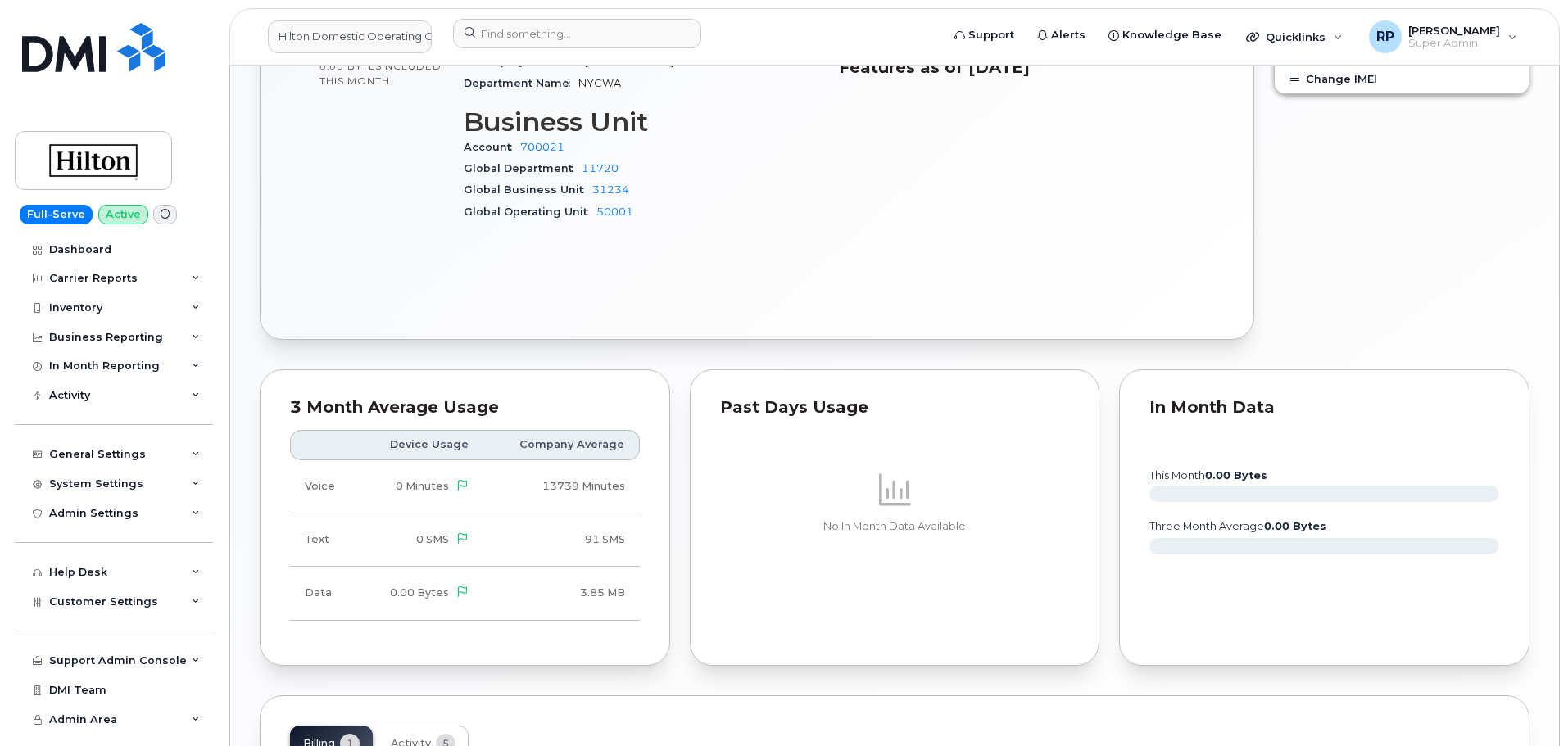
scroll to position [964, 0]
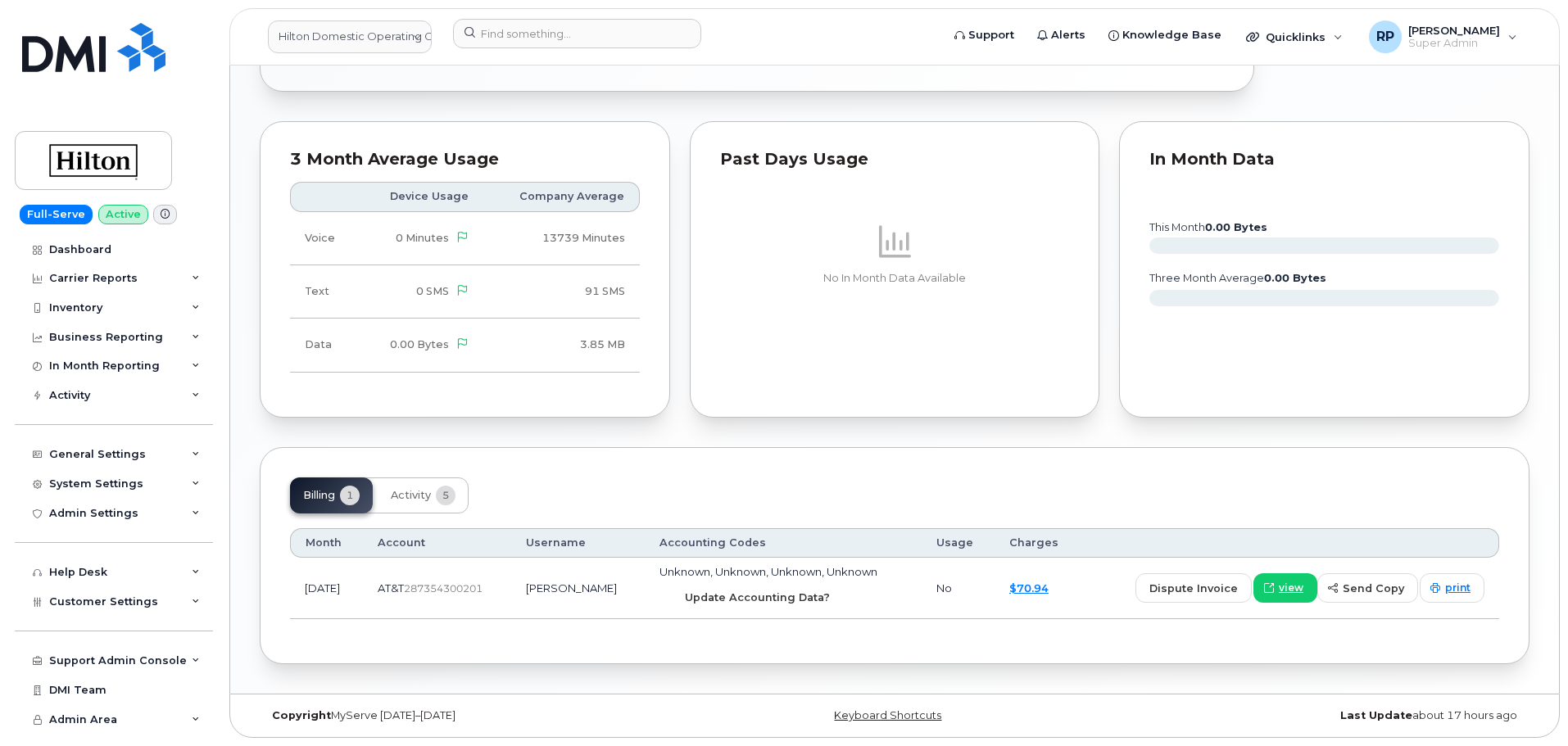
drag, startPoint x: 788, startPoint y: 605, endPoint x: 841, endPoint y: 82, distance: 525.7
click at [789, 605] on span "Update Accounting Data?" at bounding box center [757, 597] width 145 height 16
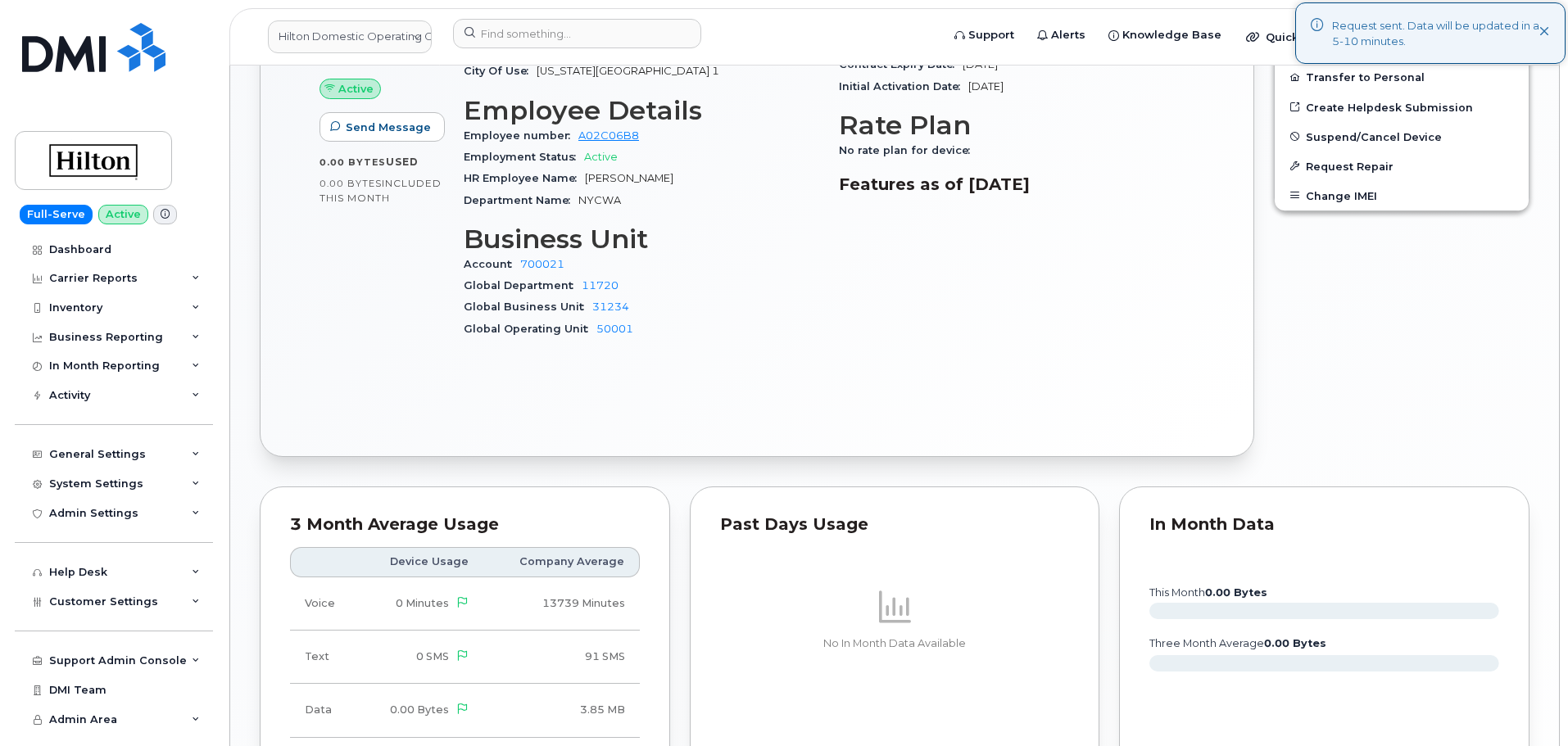
scroll to position [693, 0]
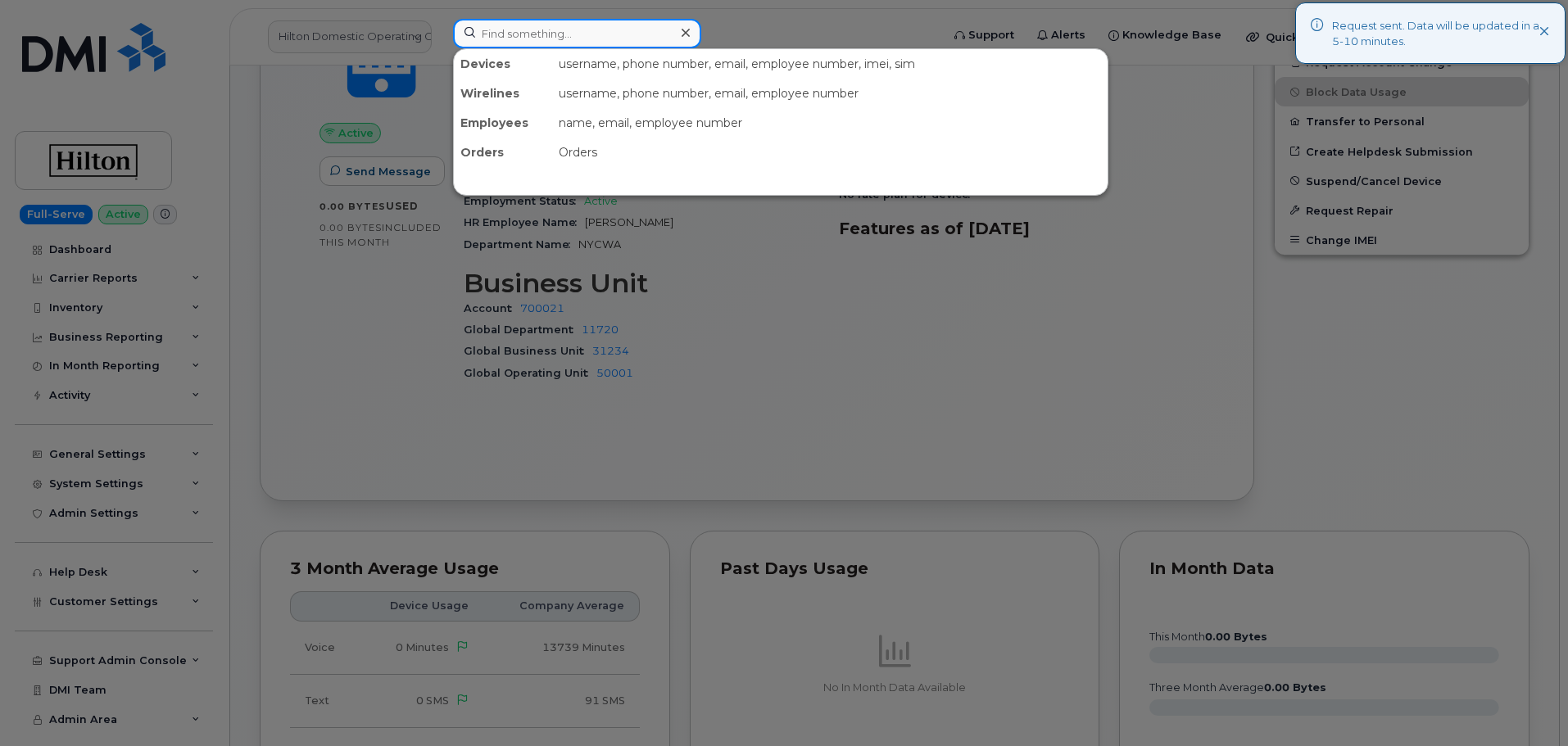
click at [580, 43] on input at bounding box center [577, 33] width 248 height 29
type input "5715508876"
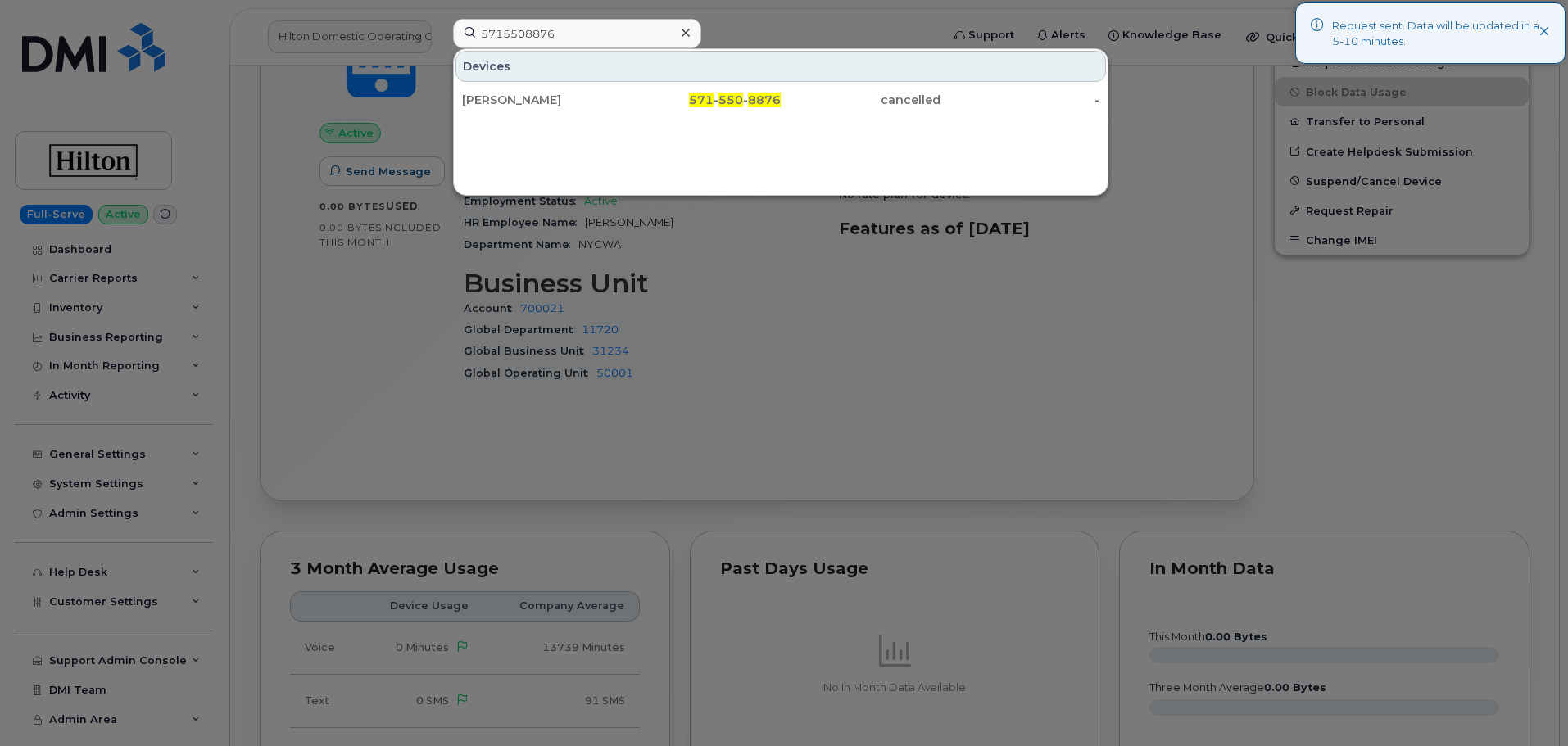
click at [579, 86] on div "JESS KAN" at bounding box center [541, 100] width 159 height 29
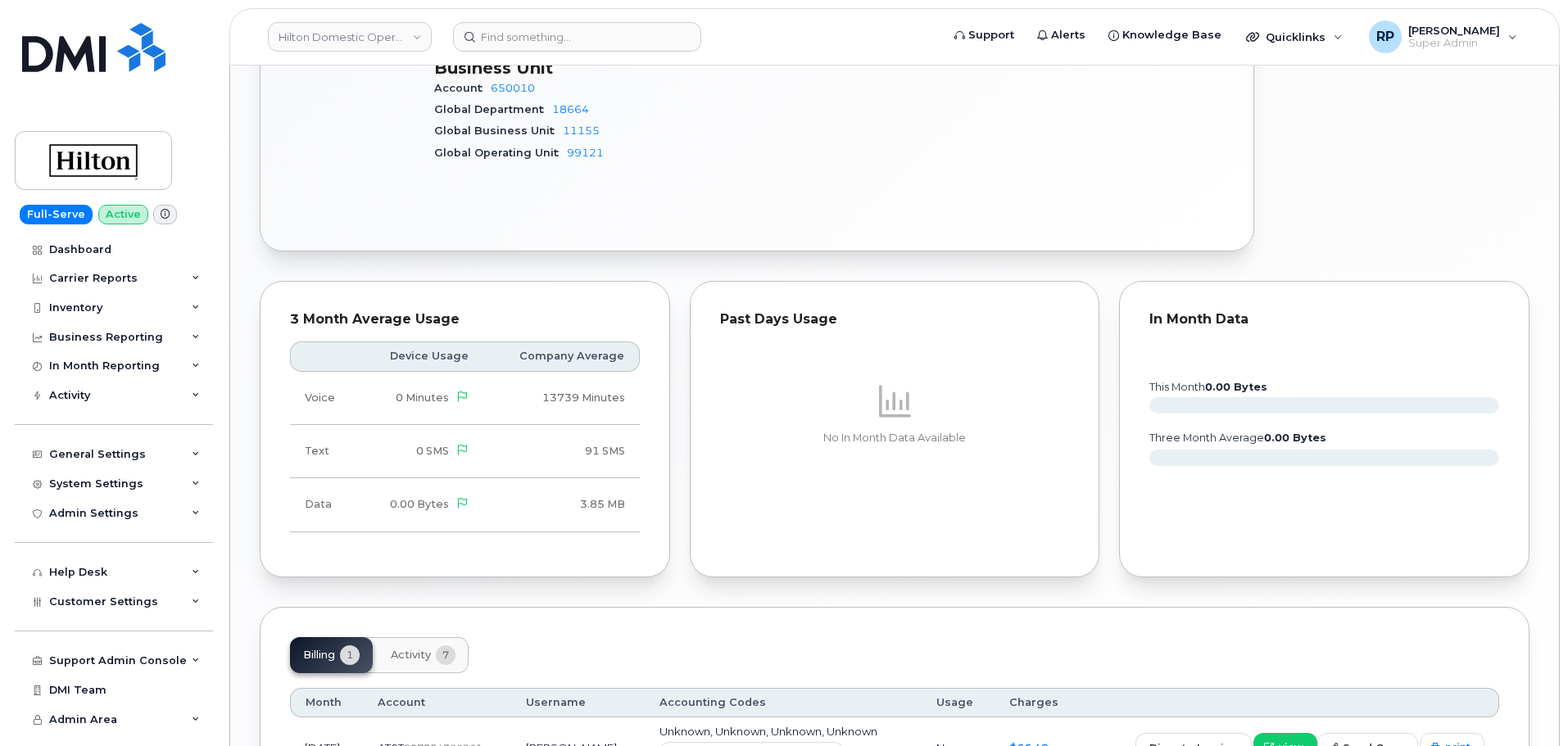
scroll to position [993, 0]
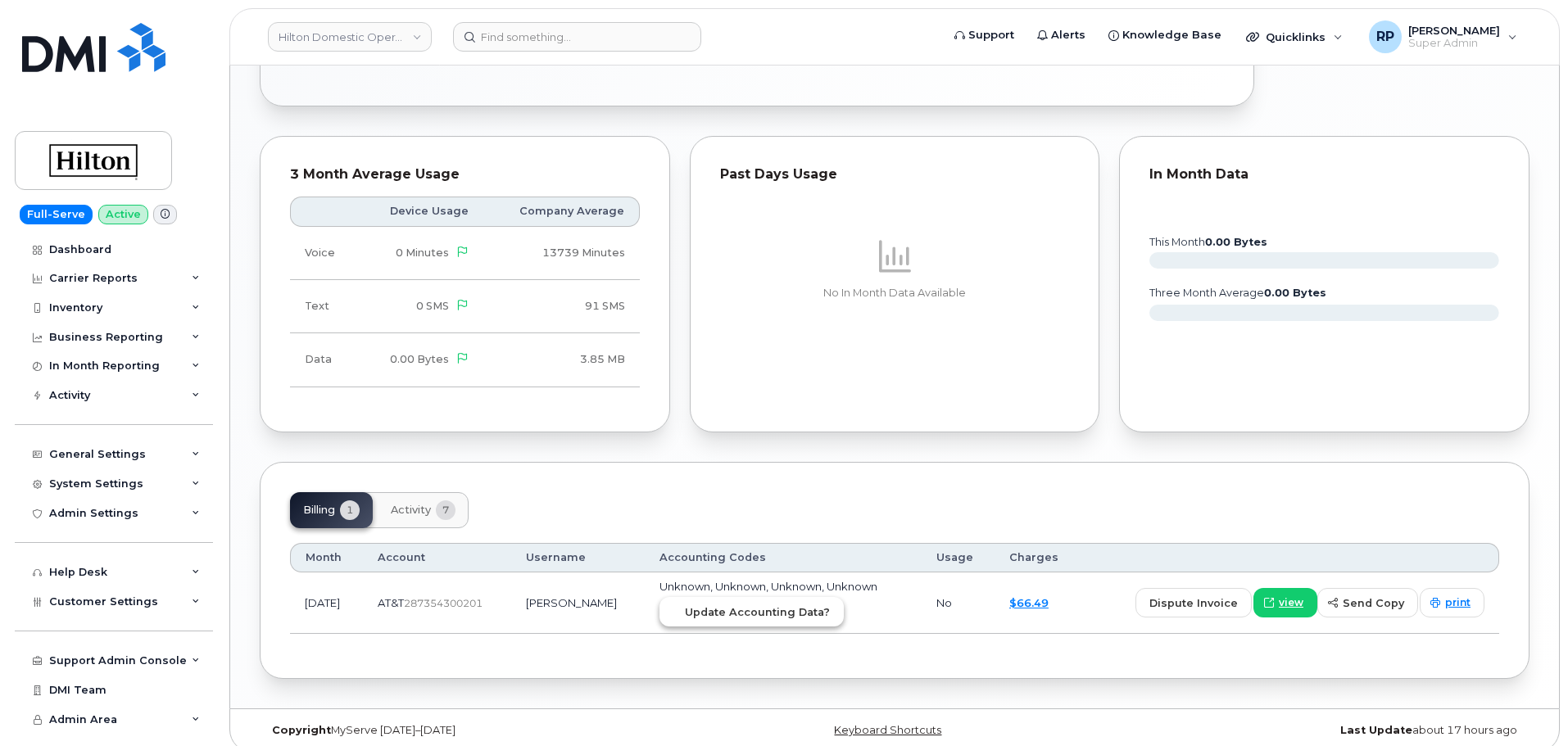
click at [771, 597] on button "Update Accounting Data?" at bounding box center [751, 612] width 184 height 29
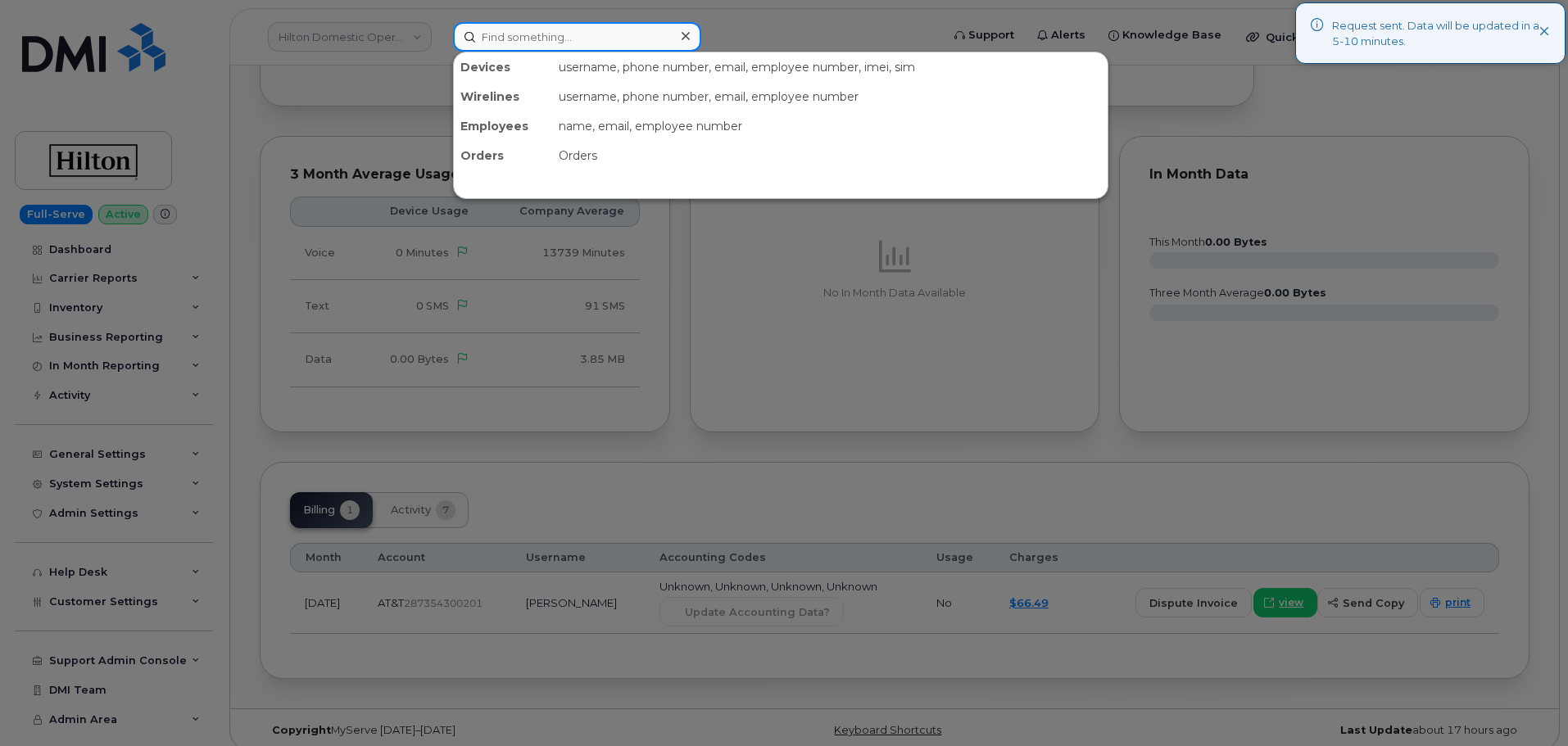
click at [523, 41] on input at bounding box center [577, 37] width 248 height 29
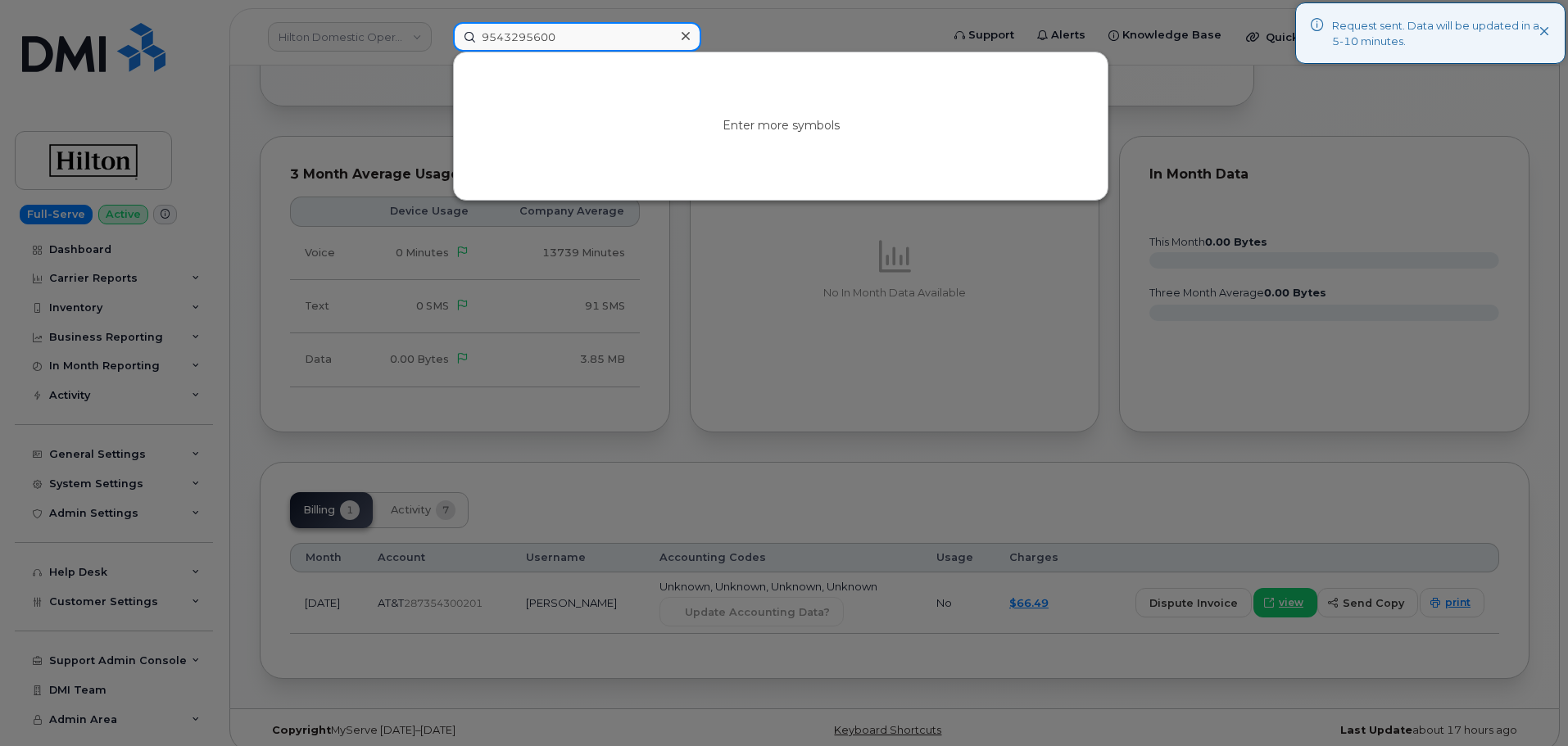
type input "9543295600"
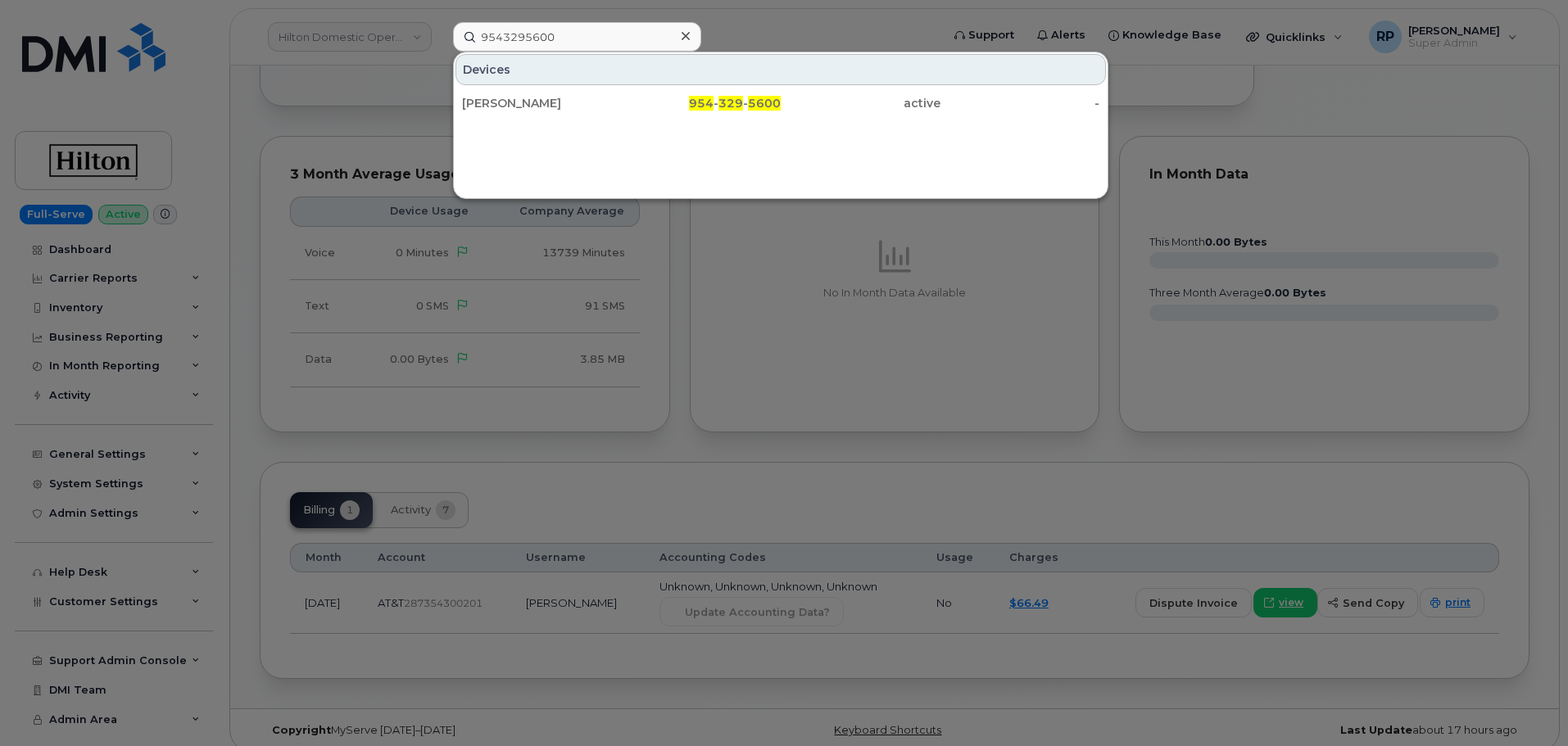
drag, startPoint x: 668, startPoint y: 97, endPoint x: 1149, endPoint y: 209, distance: 493.9
click at [668, 97] on div "954 - 329 - 5600" at bounding box center [701, 103] width 159 height 17
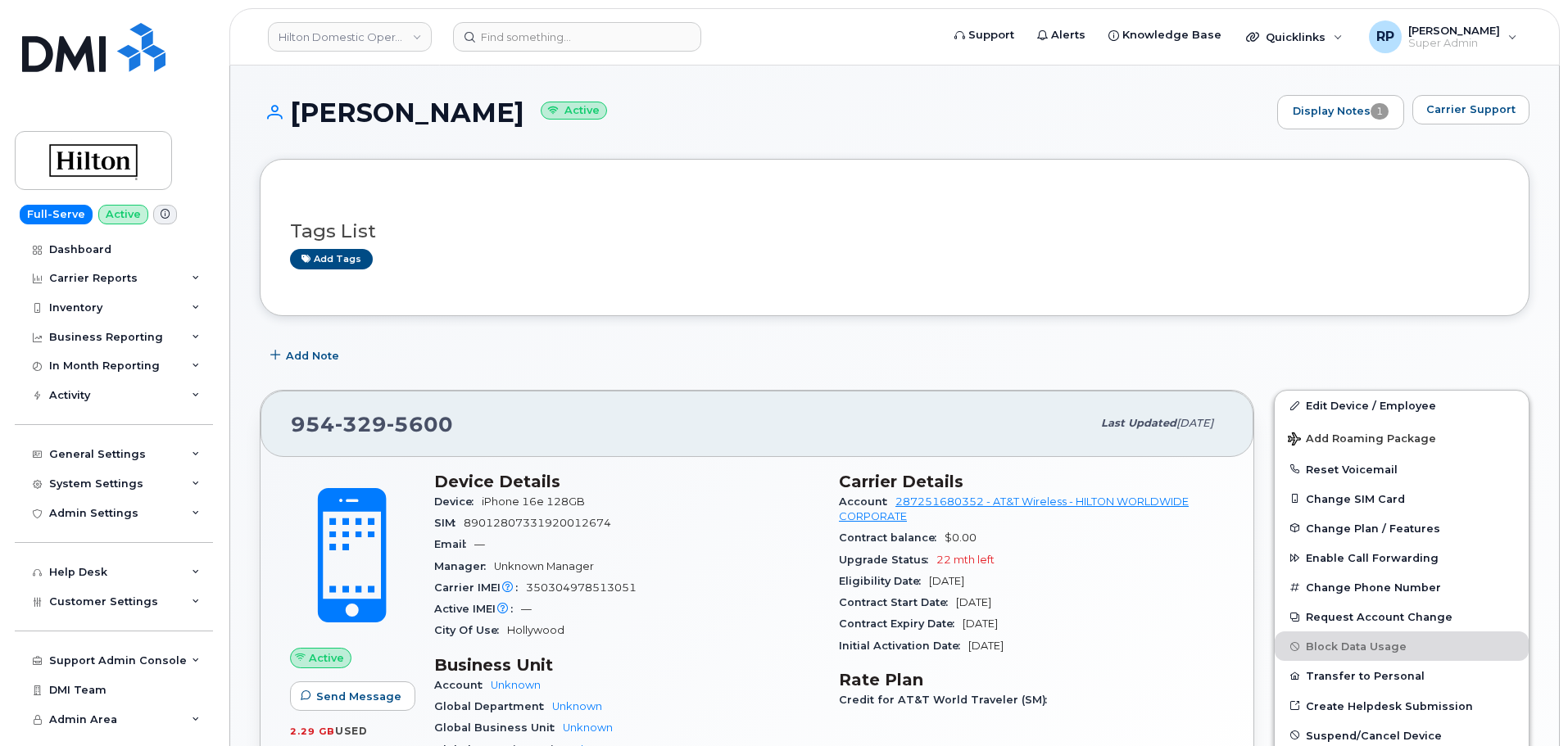
click at [644, 417] on div "[PHONE_NUMBER]" at bounding box center [691, 422] width 800 height 34
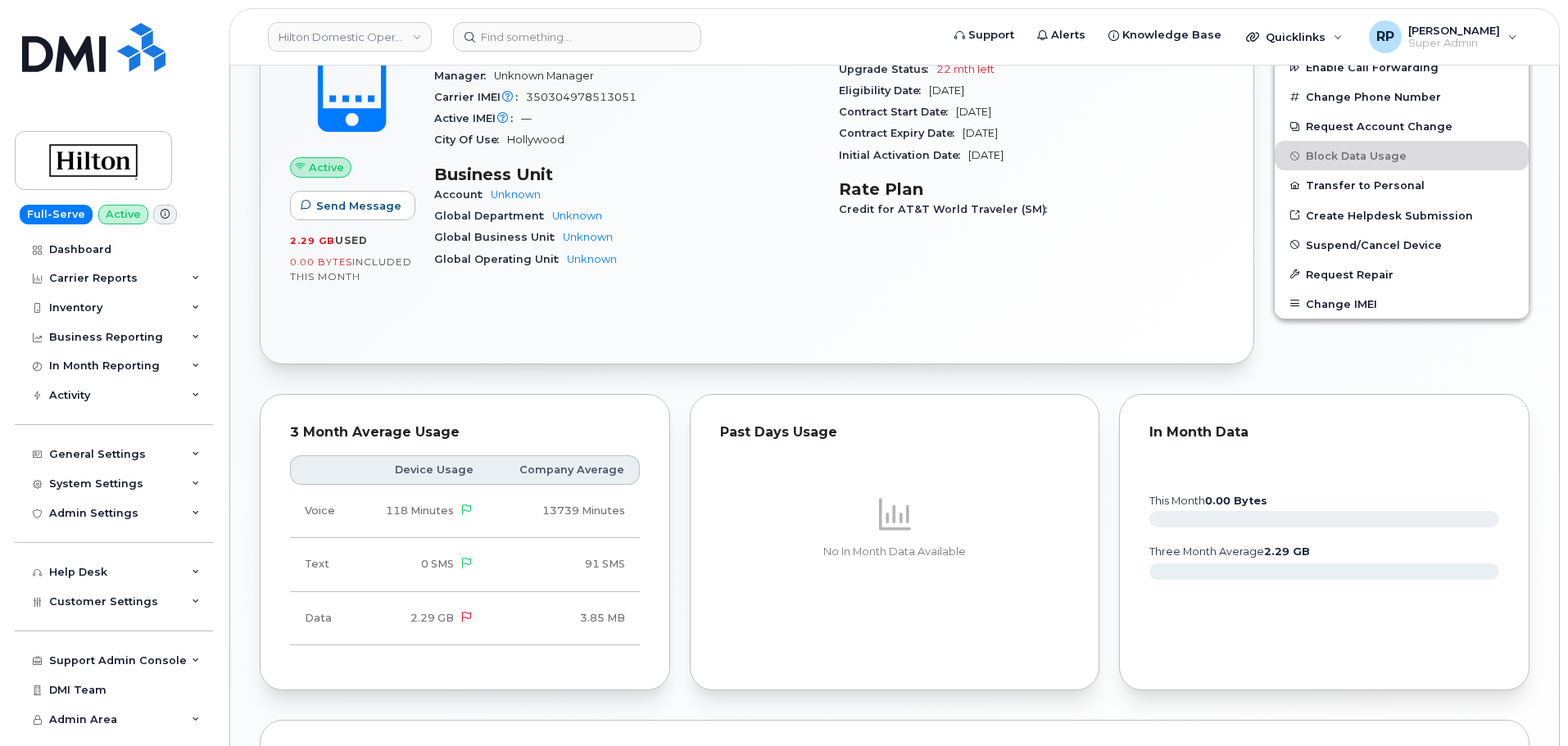
scroll to position [745, 0]
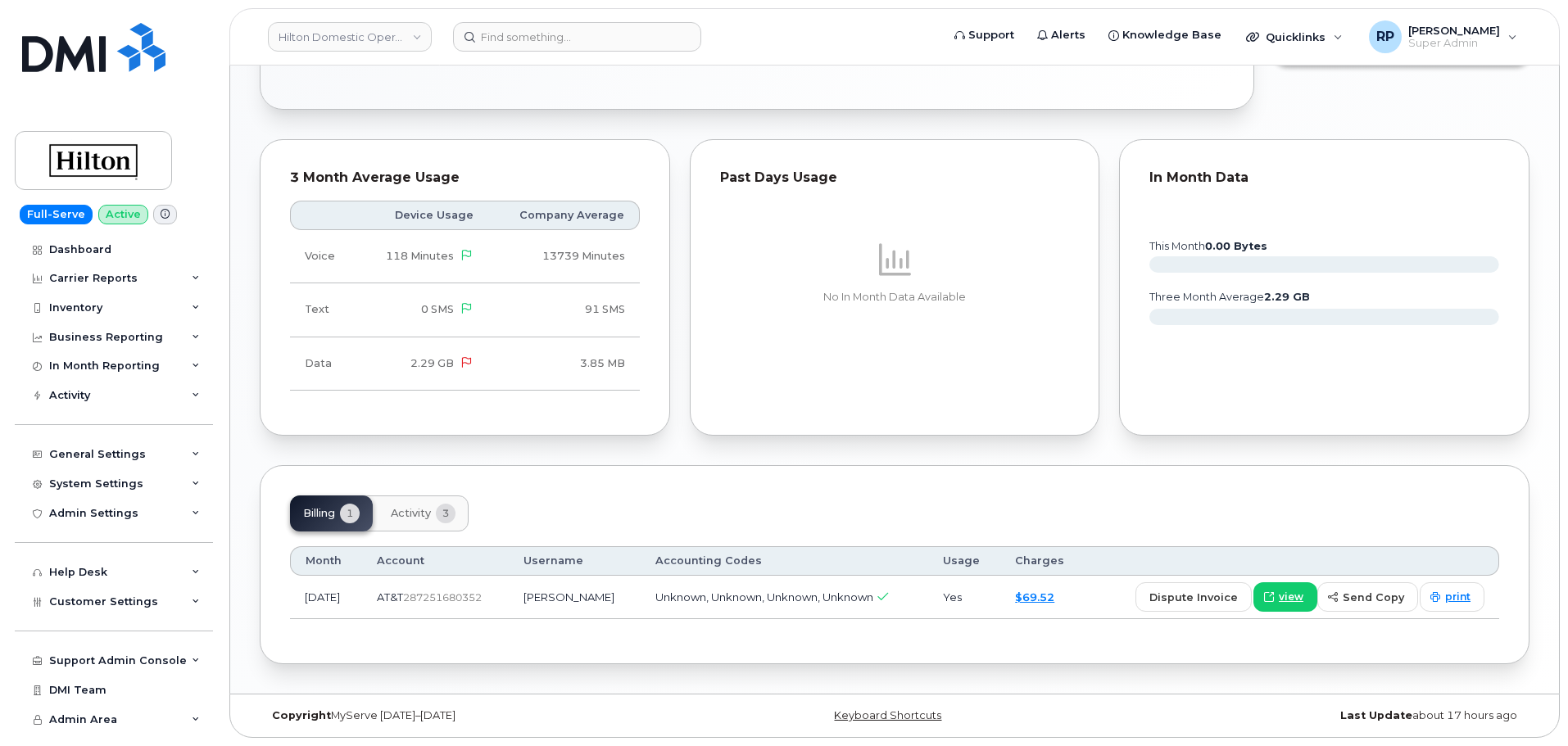
click at [412, 508] on span "Activity" at bounding box center [411, 512] width 40 height 13
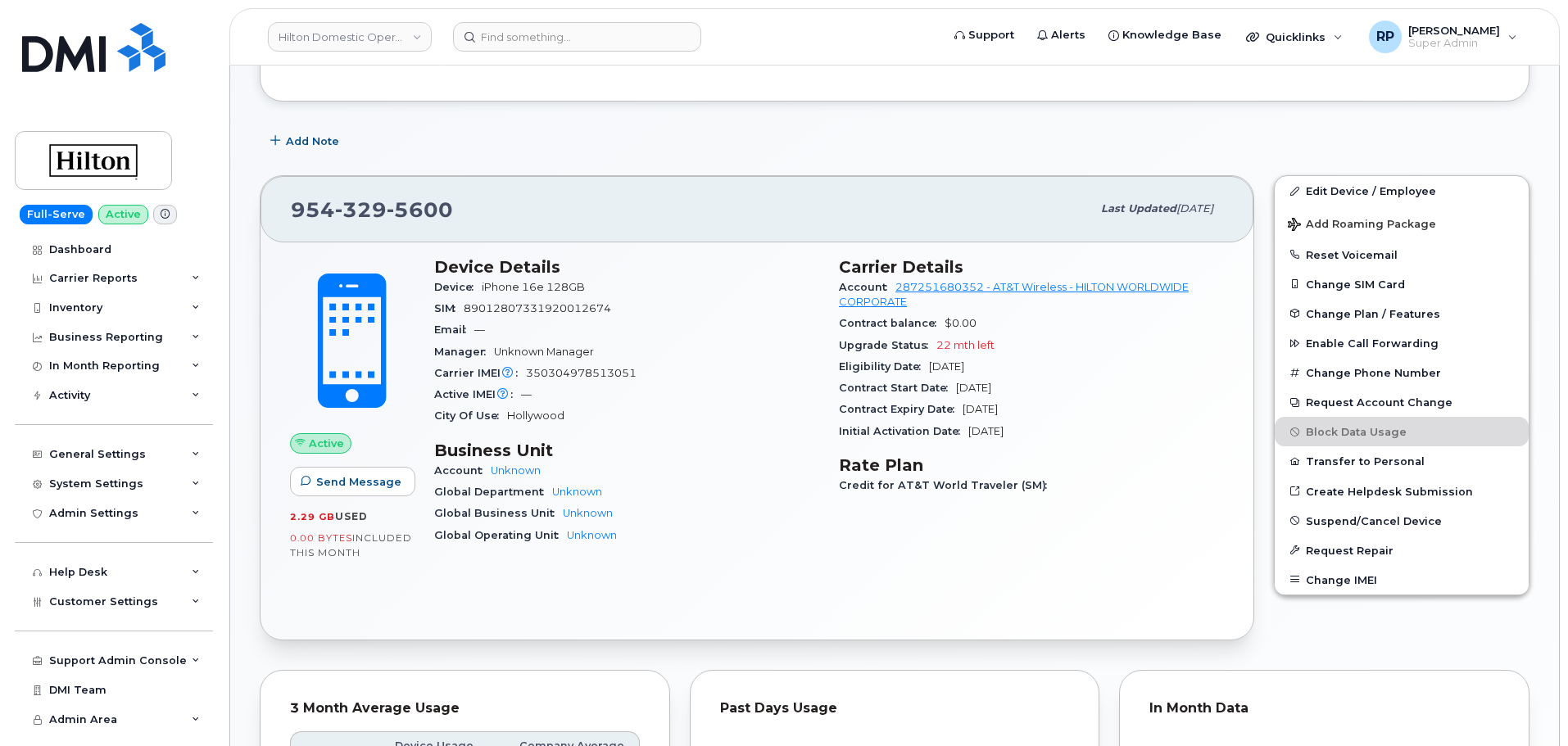
scroll to position [0, 0]
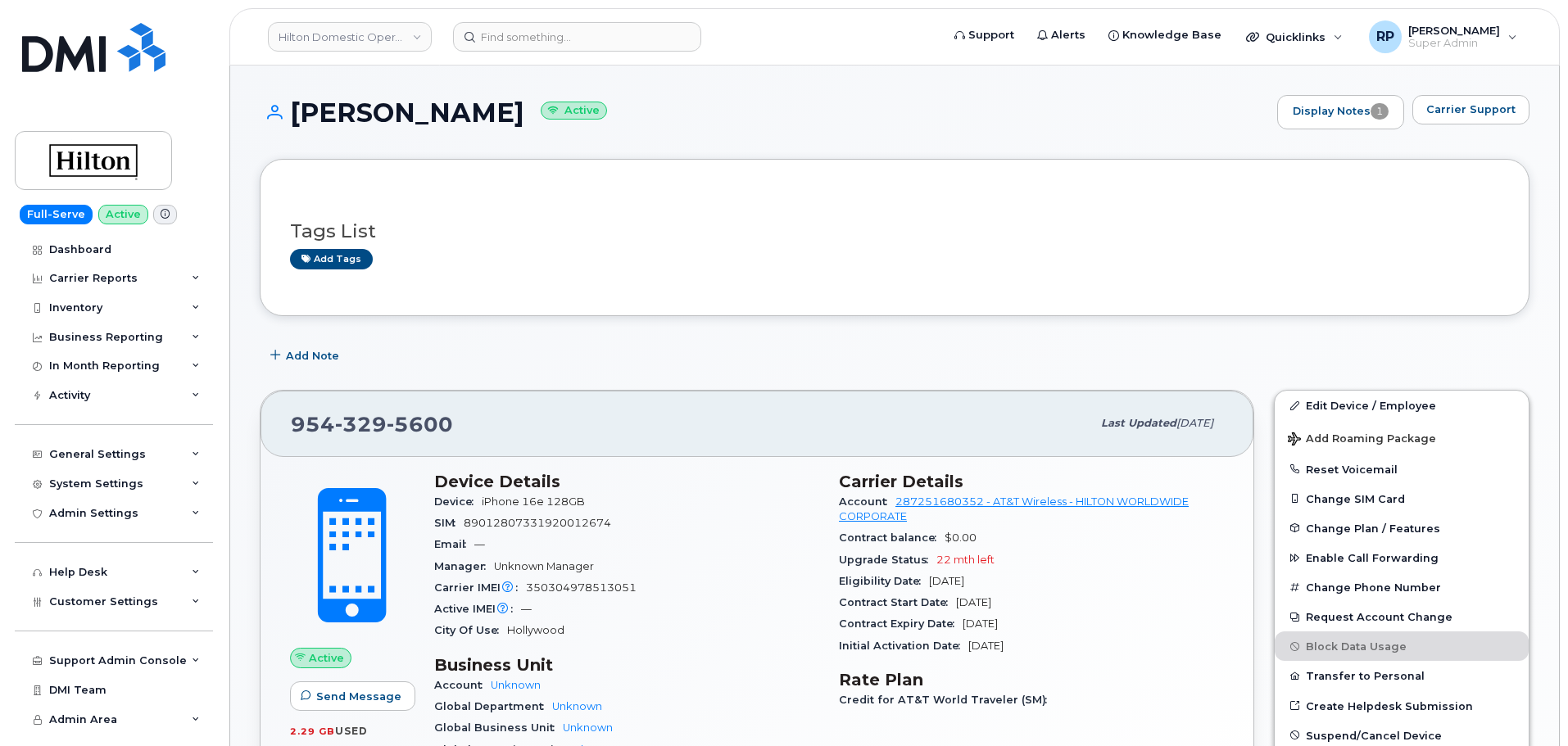
drag, startPoint x: 553, startPoint y: 6, endPoint x: 863, endPoint y: 264, distance: 403.3
click at [863, 264] on div "Add tags" at bounding box center [888, 259] width 1196 height 21
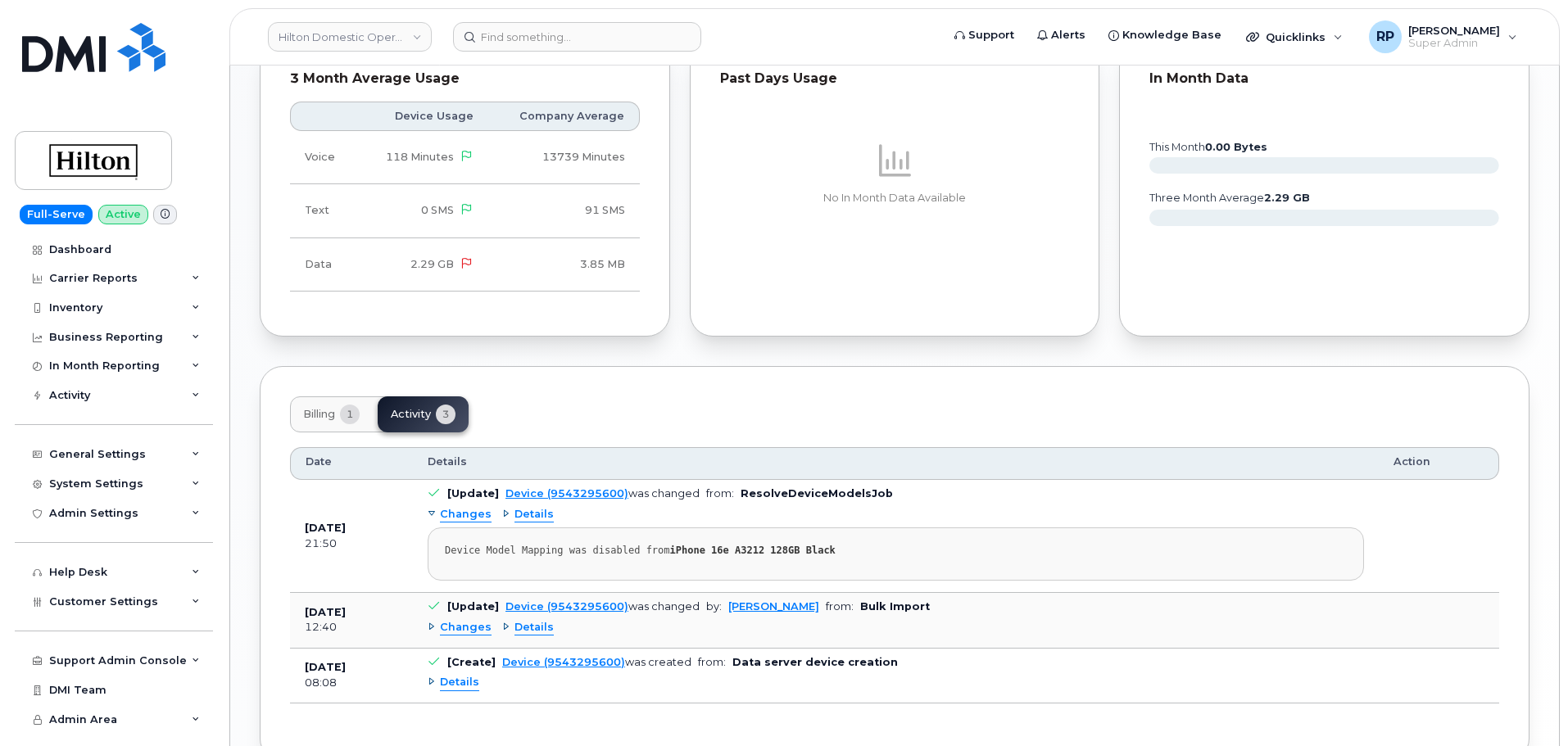
scroll to position [942, 0]
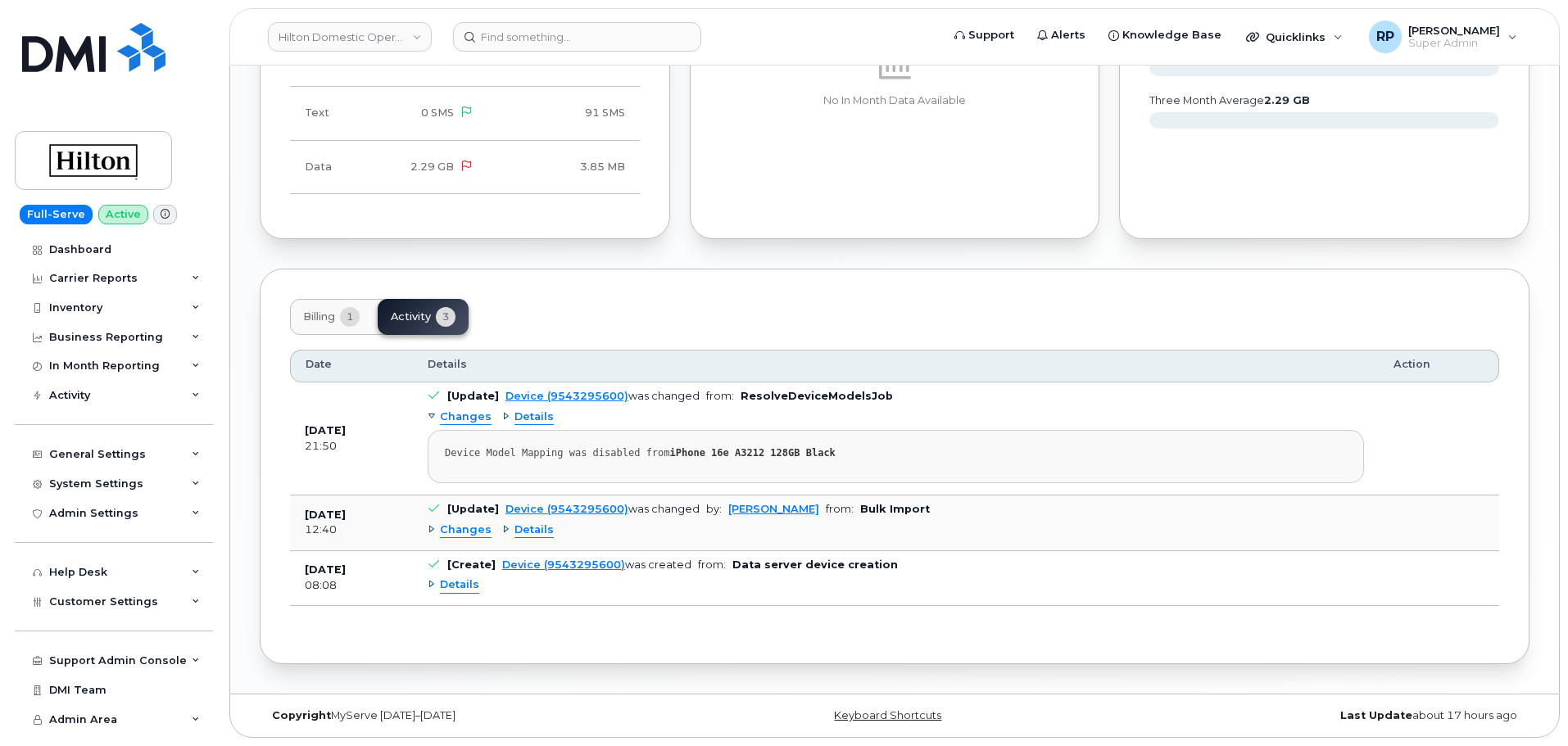
click at [306, 315] on span "Billing" at bounding box center [319, 316] width 32 height 13
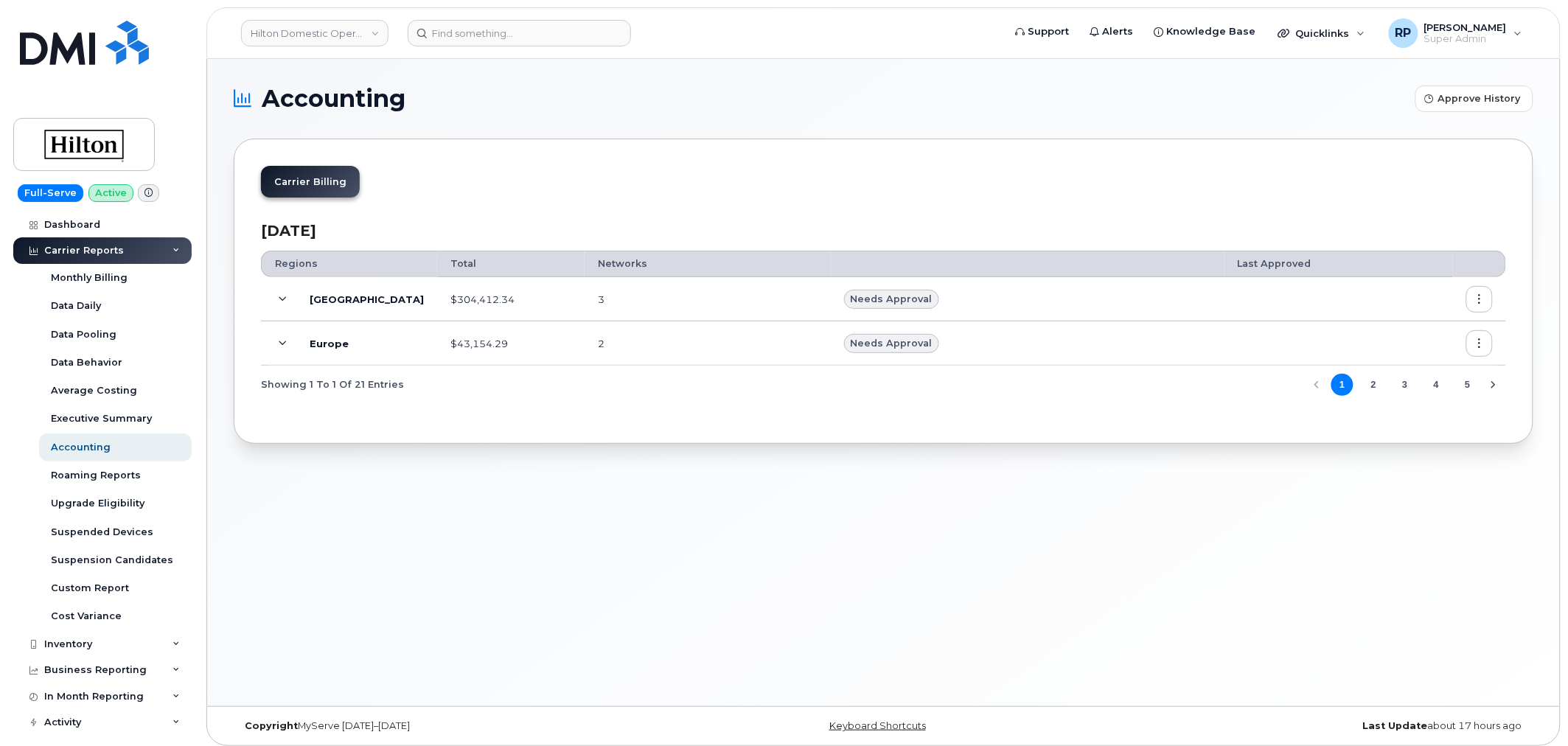
click at [279, 296] on icon at bounding box center [282, 299] width 8 height 8
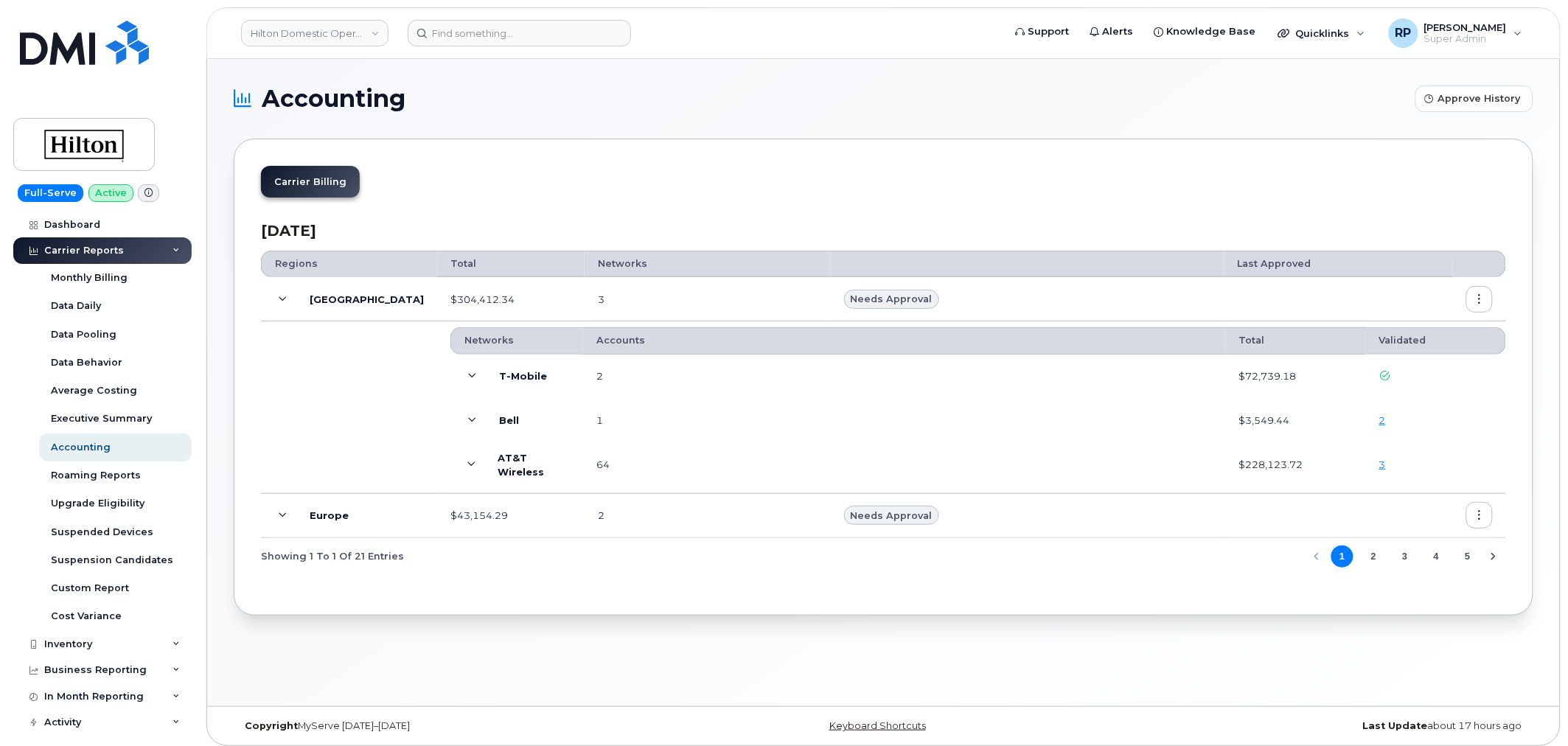
click at [467, 465] on icon at bounding box center [471, 464] width 8 height 8
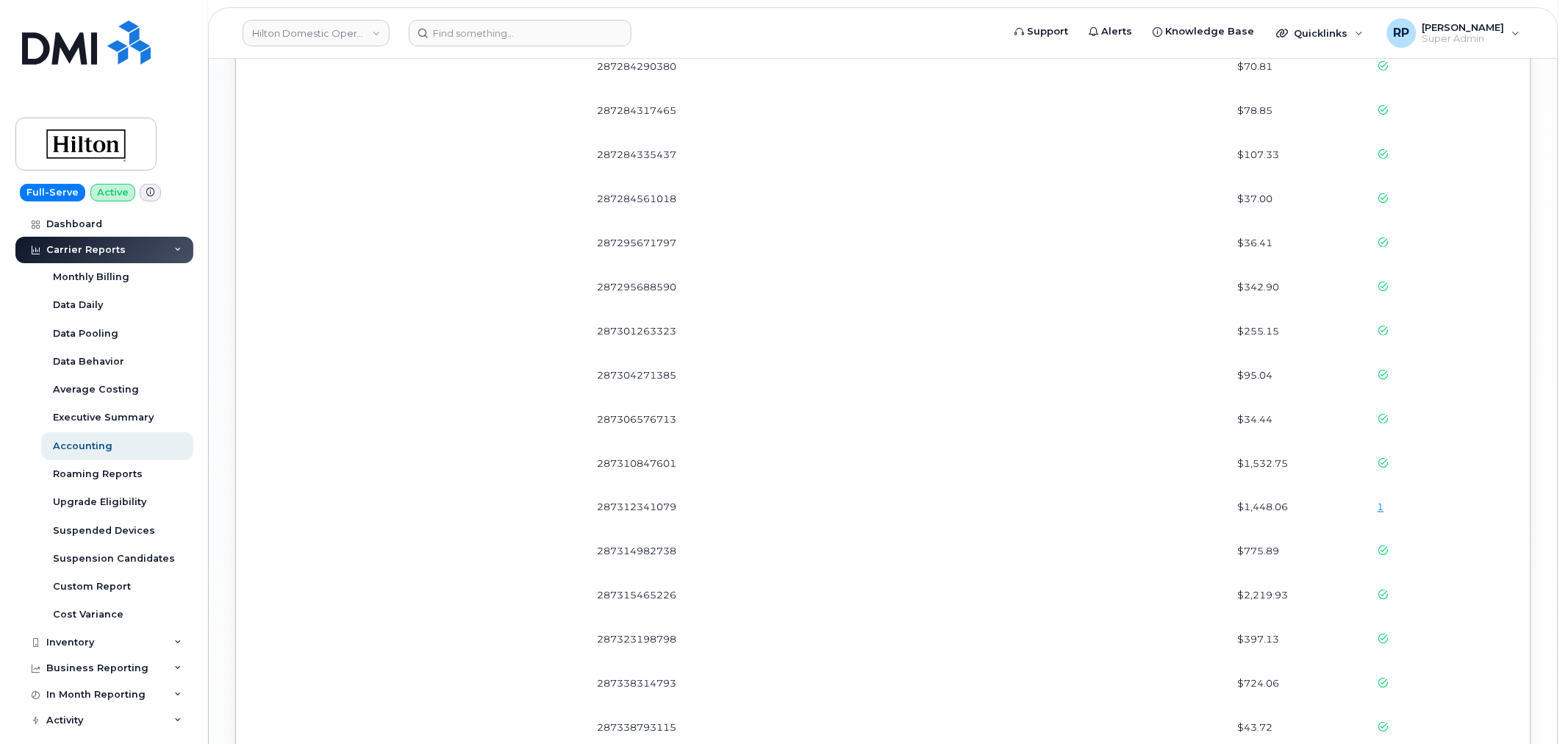
scroll to position [2586, 0]
click at [1374, 468] on td "1" at bounding box center [1431, 468] width 140 height 44
click at [1377, 469] on link "1" at bounding box center [1378, 468] width 7 height 11
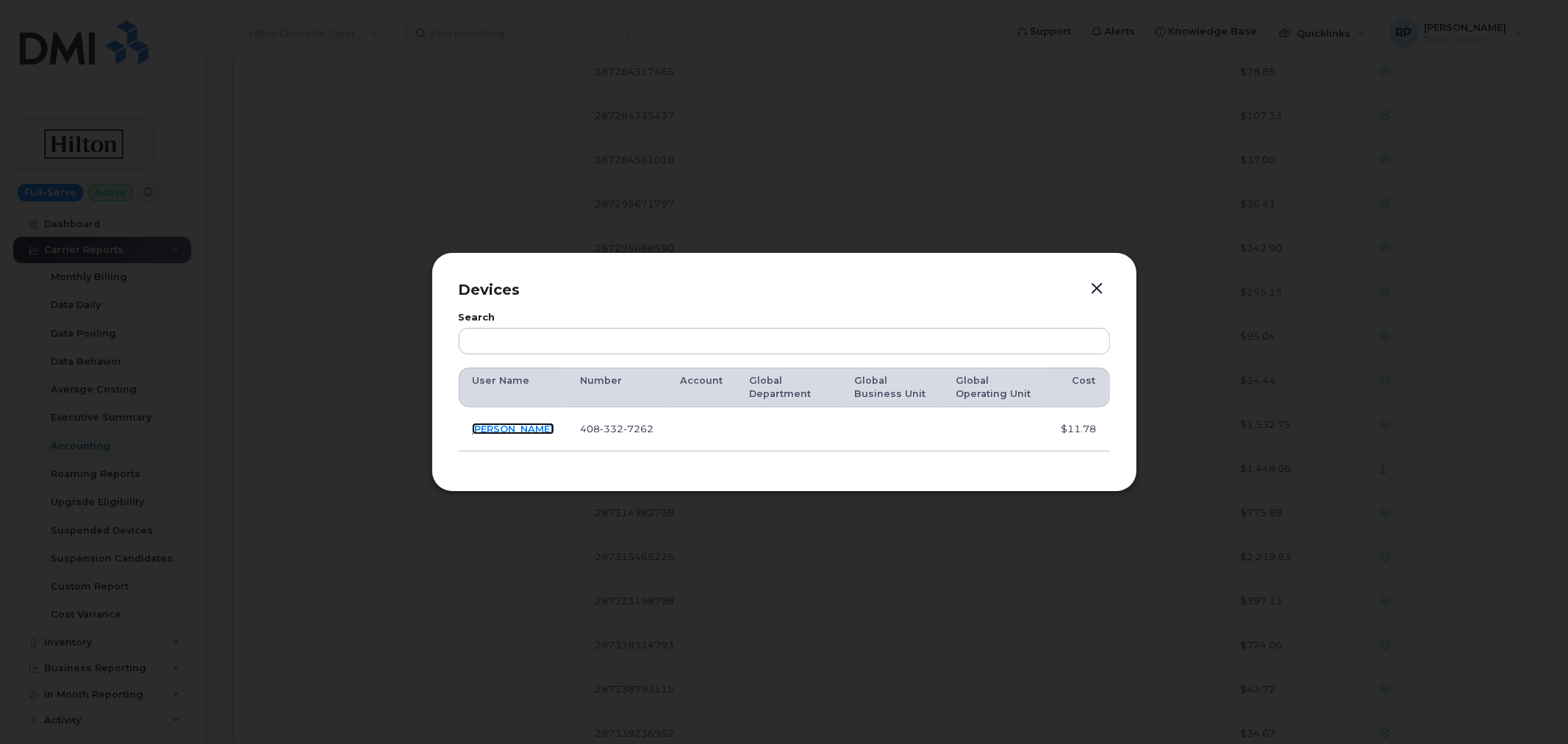
click at [507, 434] on link "[PERSON_NAME]" at bounding box center [513, 428] width 82 height 11
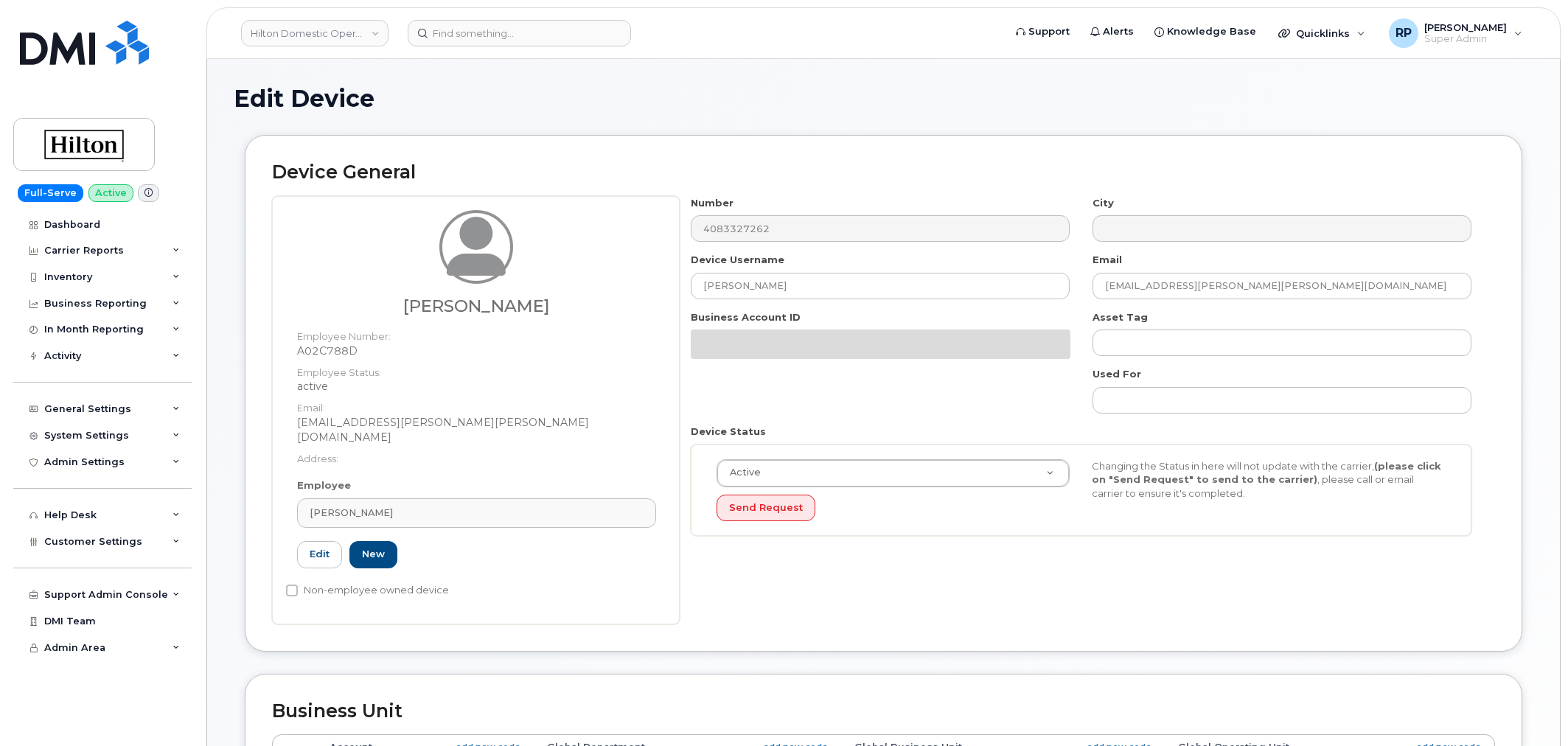
select select "34080326"
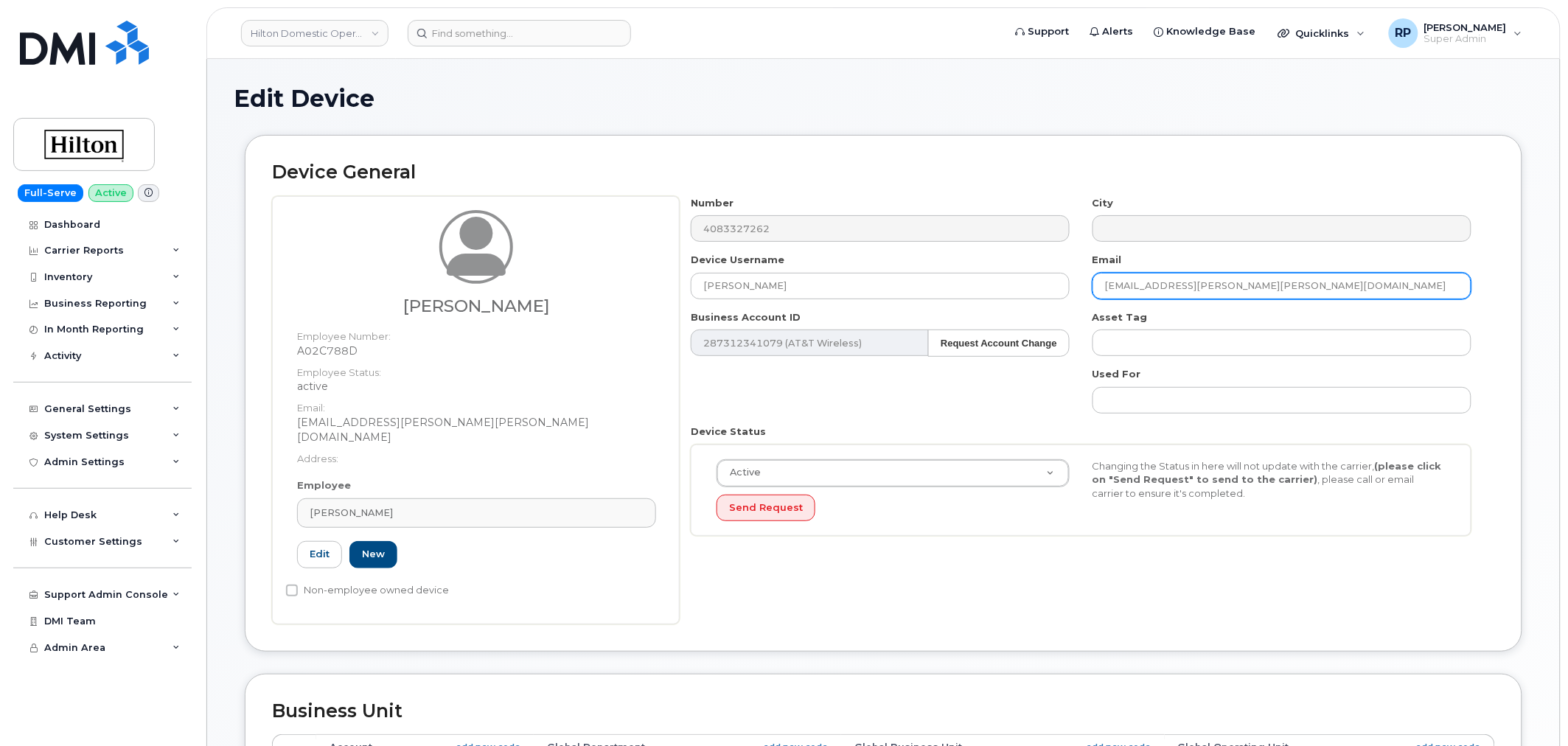
drag, startPoint x: 1271, startPoint y: 296, endPoint x: 1098, endPoint y: 291, distance: 173.1
click at [1098, 291] on input "[EMAIL_ADDRESS][PERSON_NAME][PERSON_NAME][DOMAIN_NAME]" at bounding box center [1281, 286] width 379 height 26
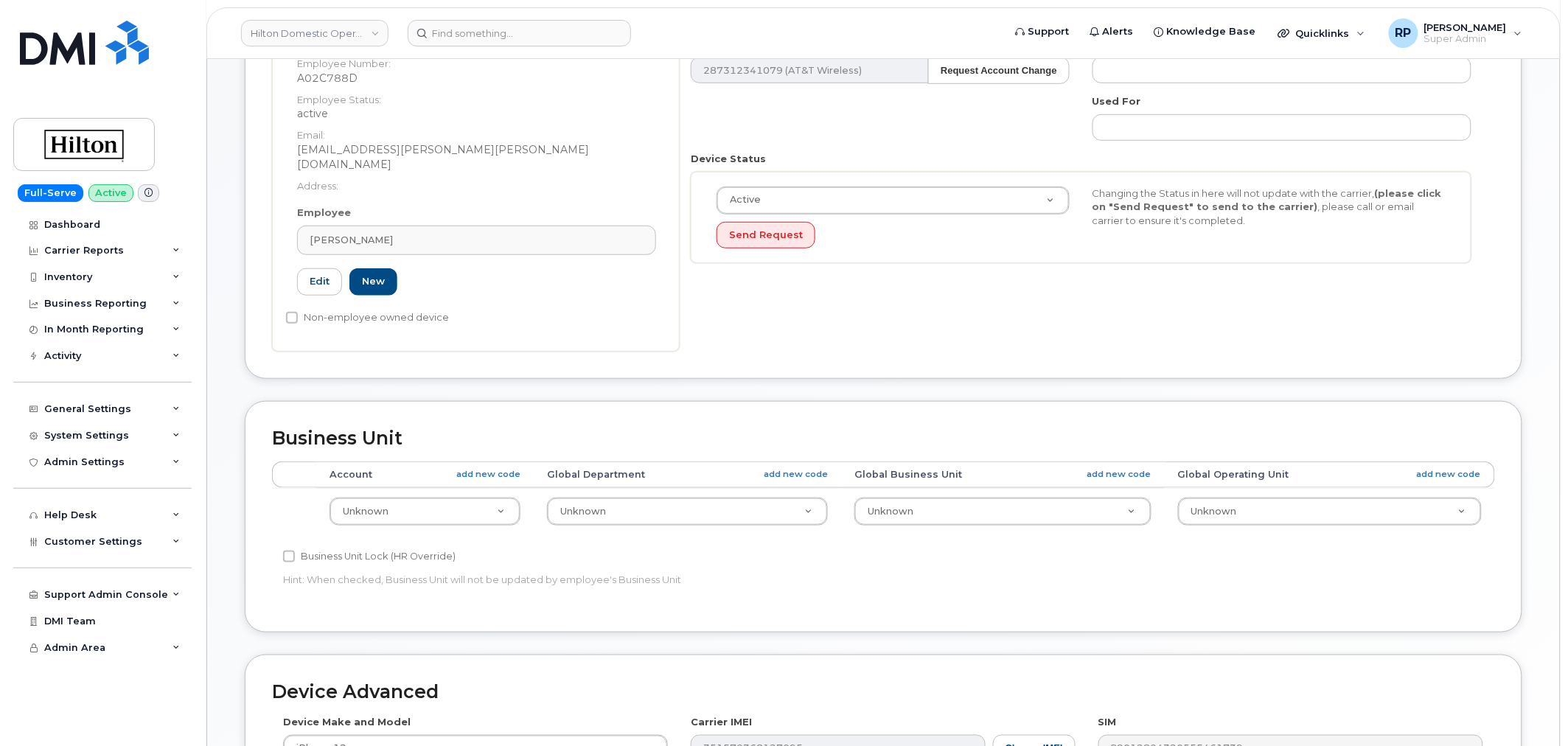
scroll to position [136, 0]
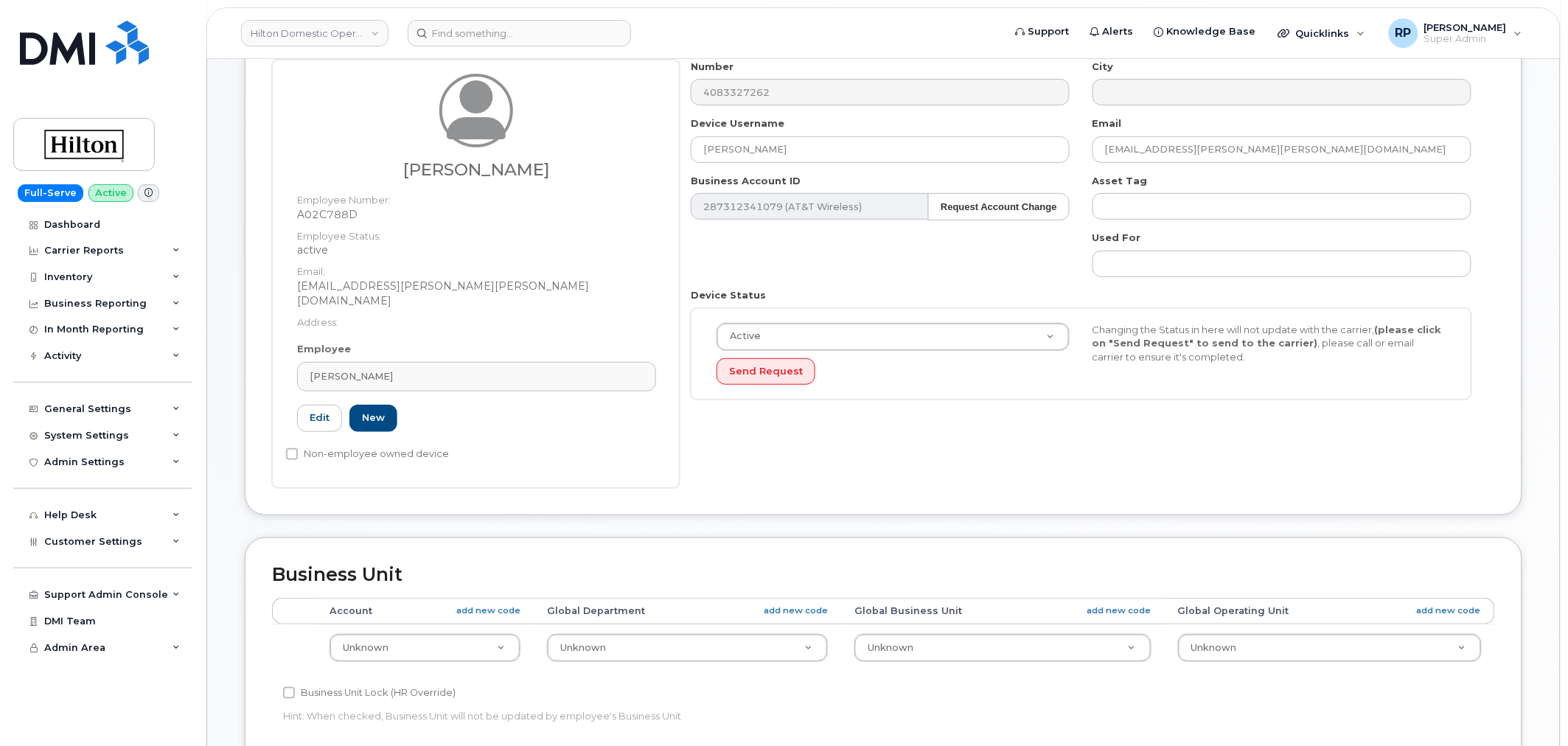
click at [655, 515] on div "Device General Brennica Compton Employee Number: A02C788D Employee Status: acti…" at bounding box center [883, 267] width 1300 height 538
click at [498, 30] on input at bounding box center [519, 33] width 223 height 26
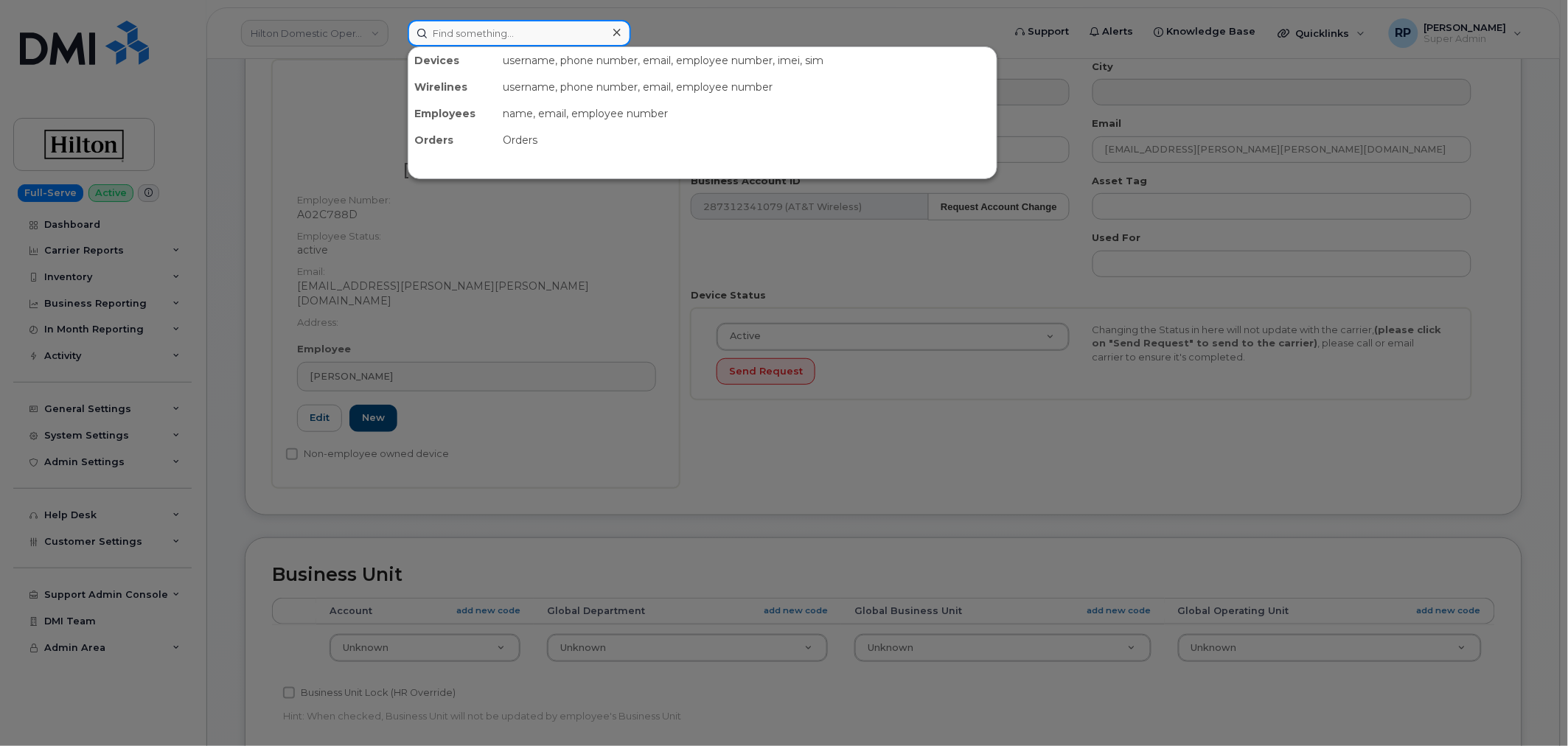
paste input "(503) 939-0328"
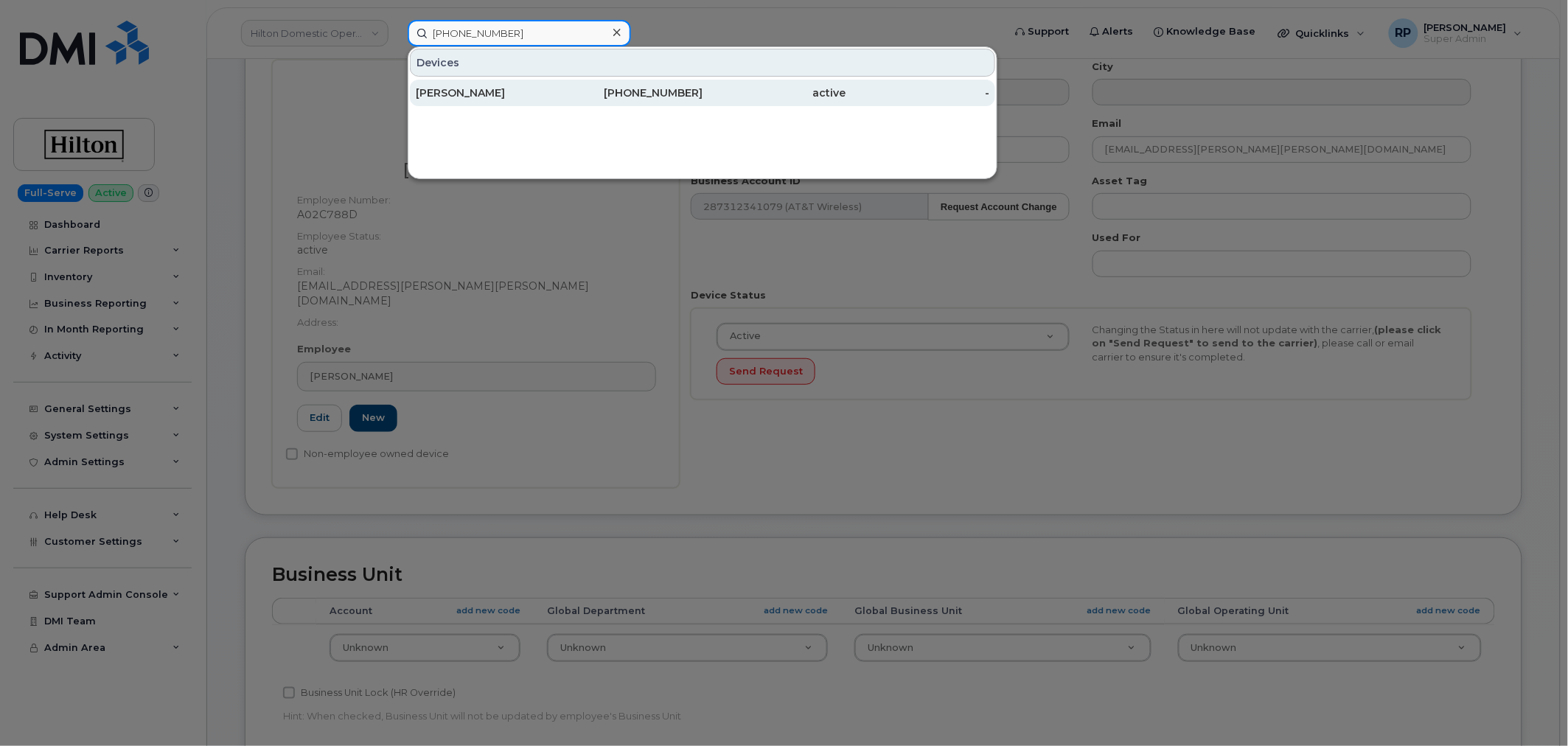
type input "(503) 939-0328"
click at [500, 96] on div "JOSHUA KAPLAN" at bounding box center [487, 92] width 143 height 15
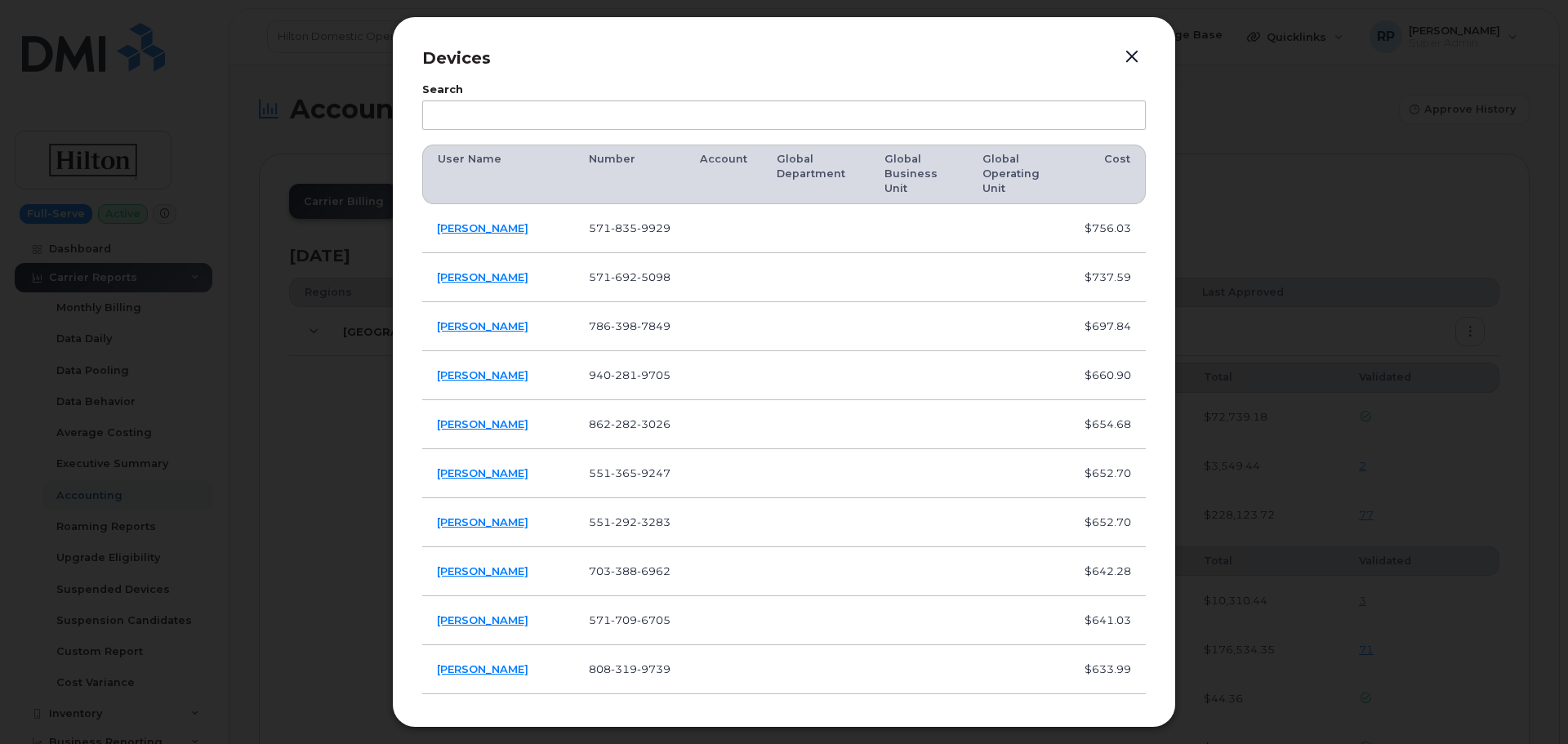
scroll to position [137, 0]
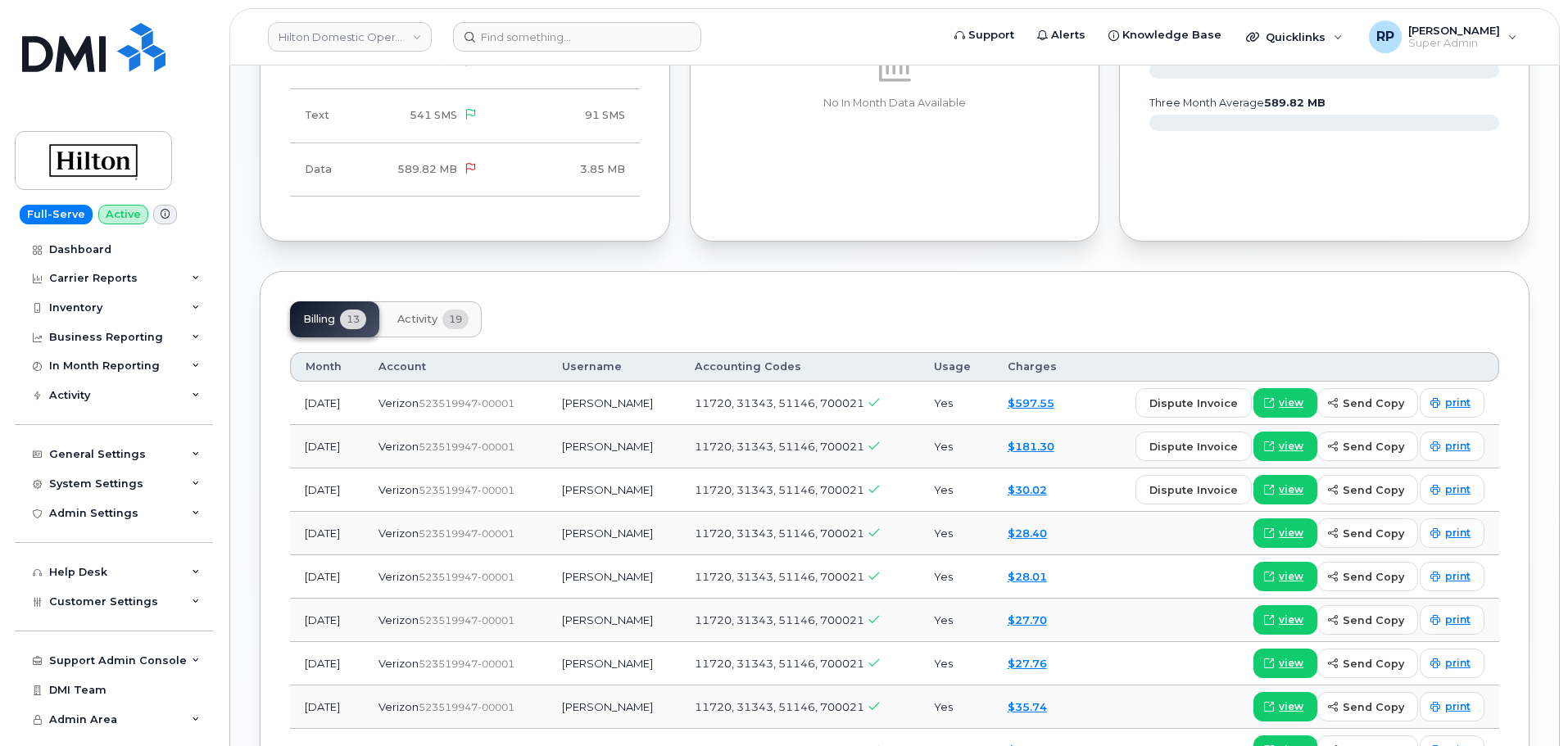
scroll to position [1228, 0]
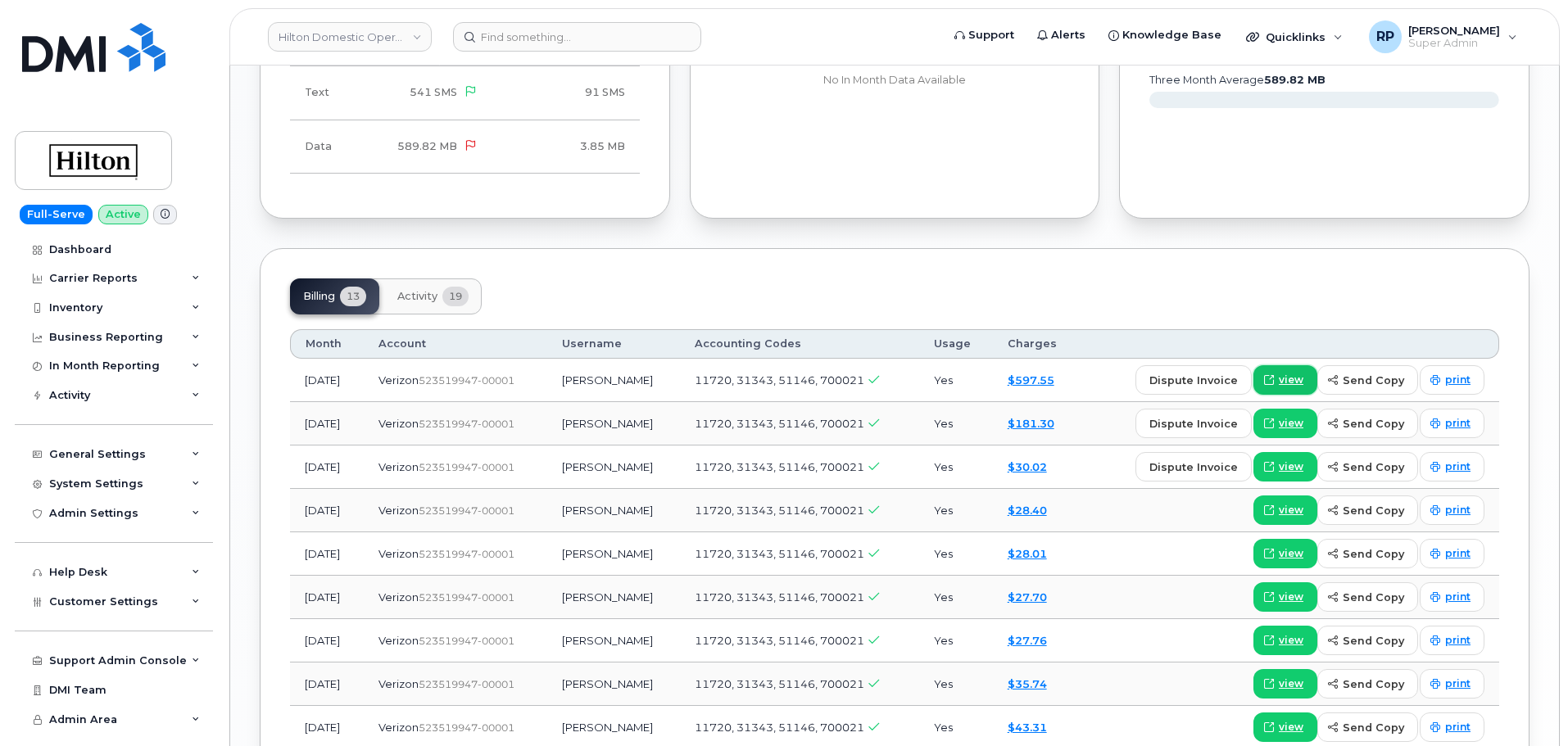
click at [1297, 373] on span "view" at bounding box center [1291, 379] width 24 height 15
click at [97, 252] on div "Dashboard" at bounding box center [80, 249] width 63 height 13
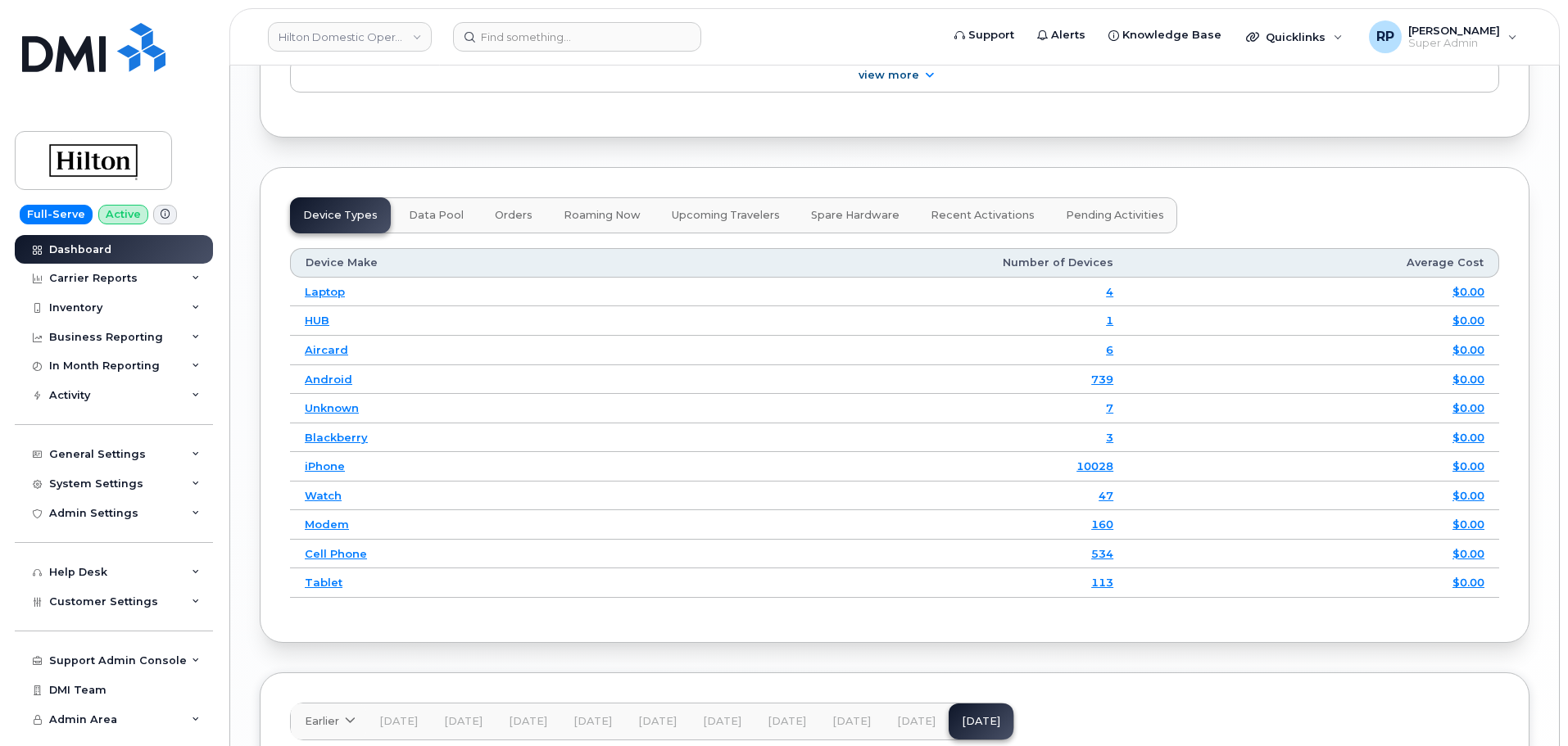
scroll to position [2338, 0]
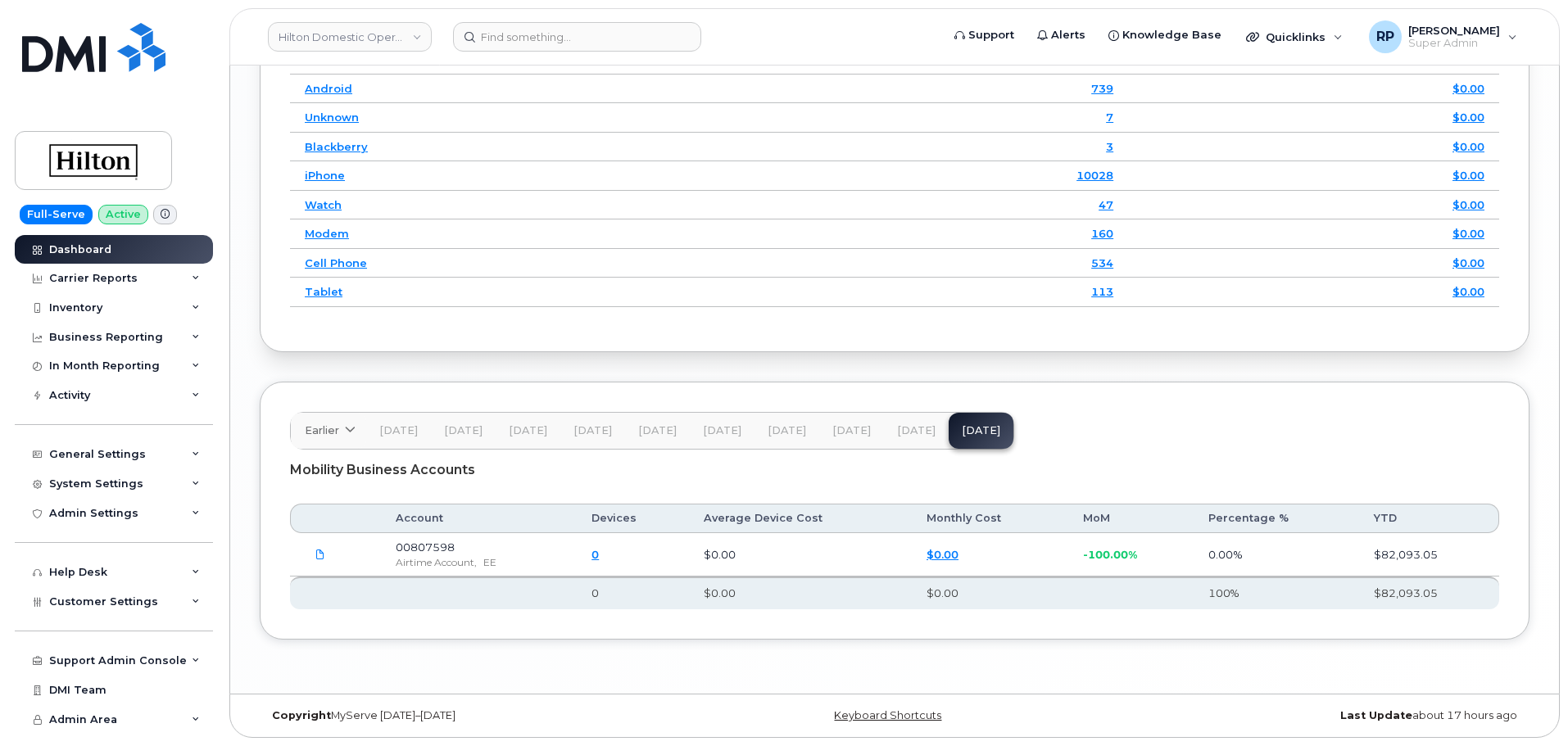
click at [842, 433] on span "[DATE]" at bounding box center [851, 430] width 38 height 13
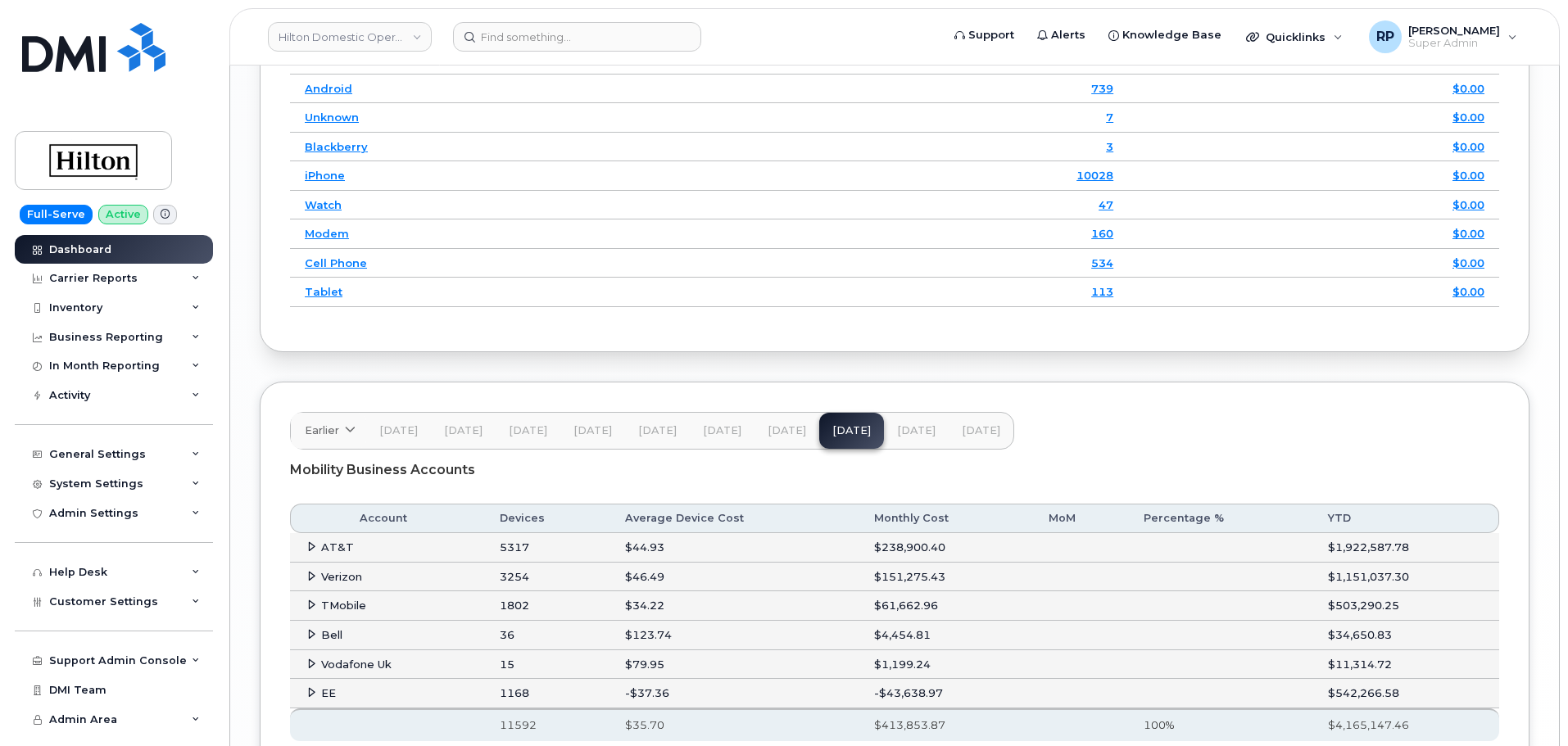
click at [912, 432] on span "[DATE]" at bounding box center [916, 430] width 38 height 13
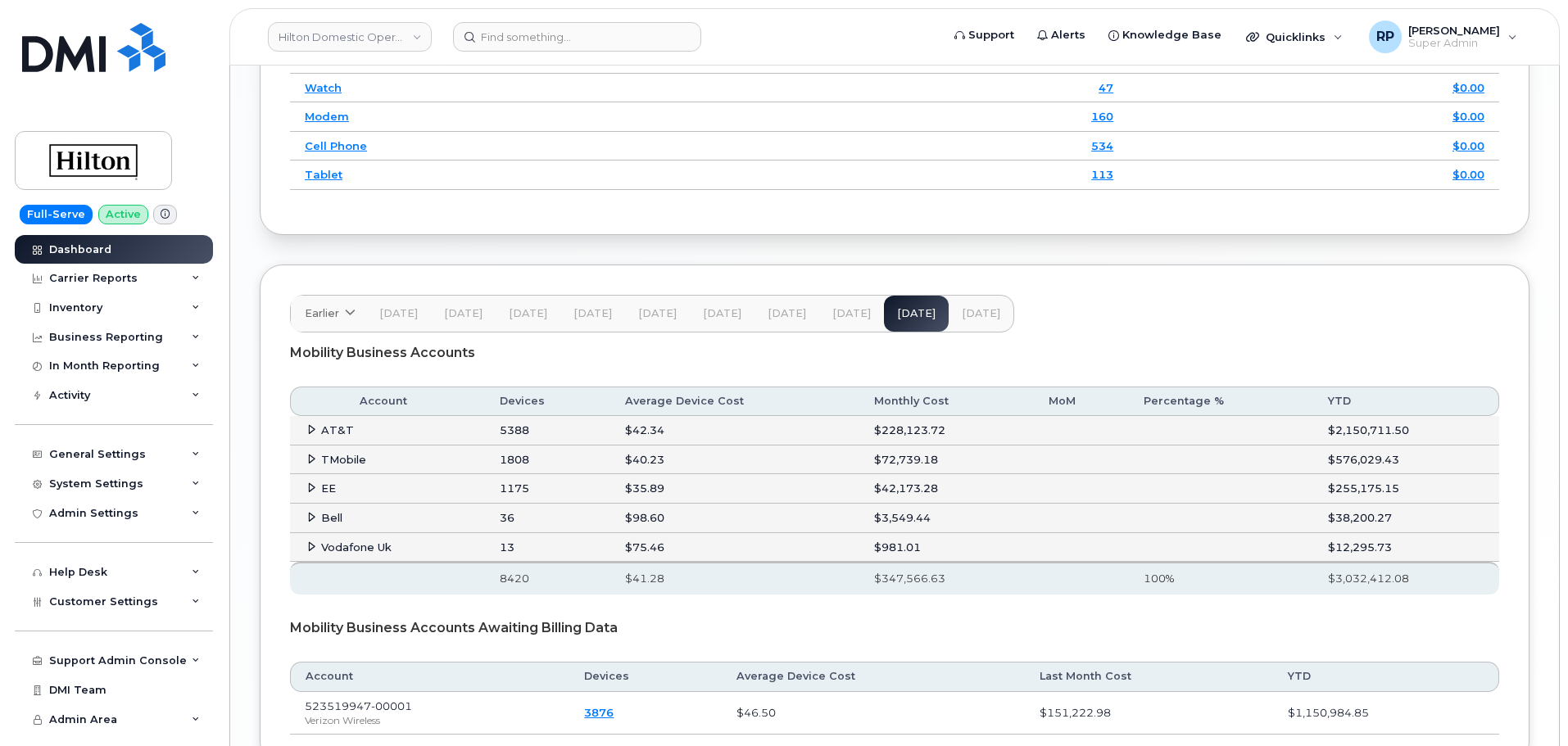
scroll to position [2580, 0]
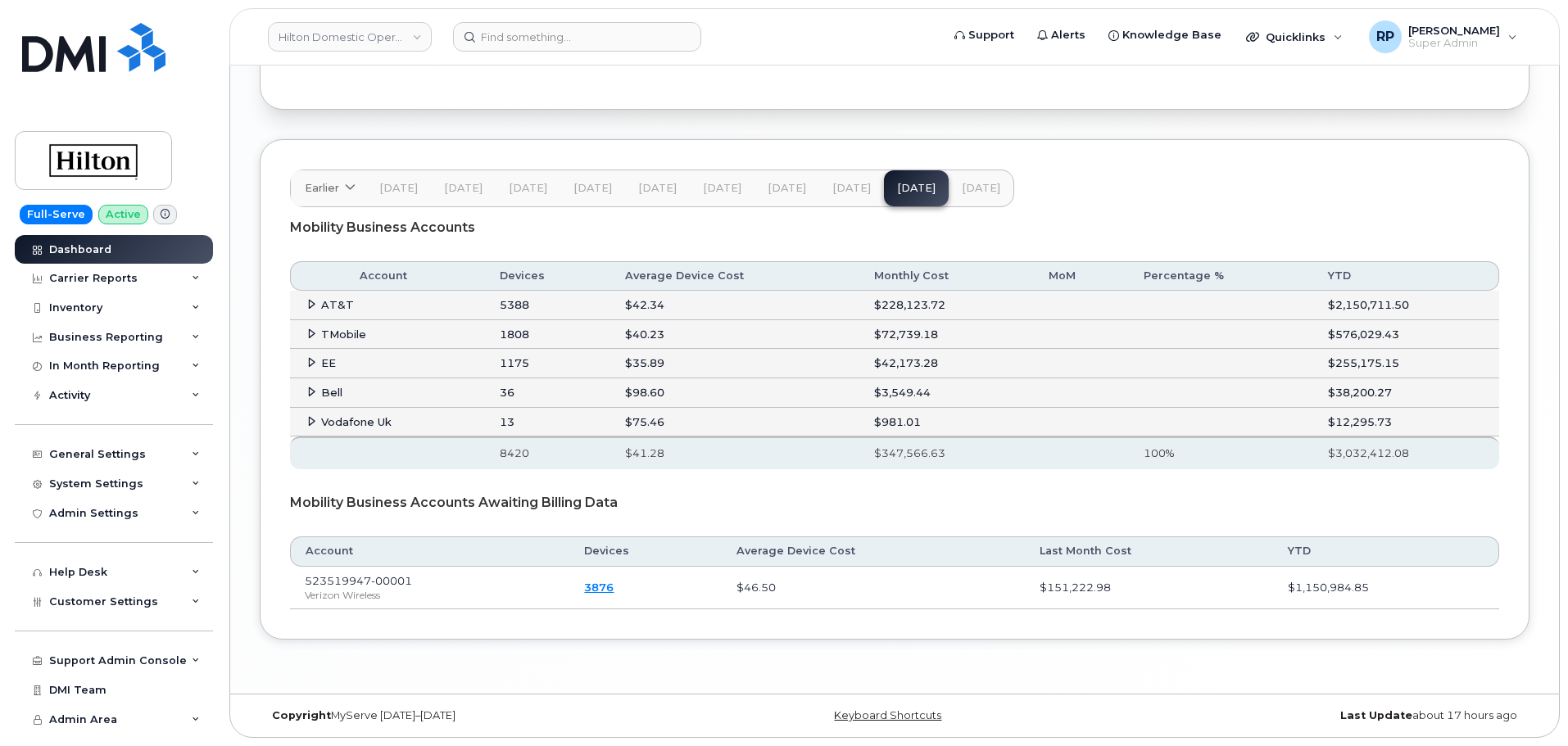
click at [847, 193] on span "Aug 25" at bounding box center [851, 188] width 38 height 13
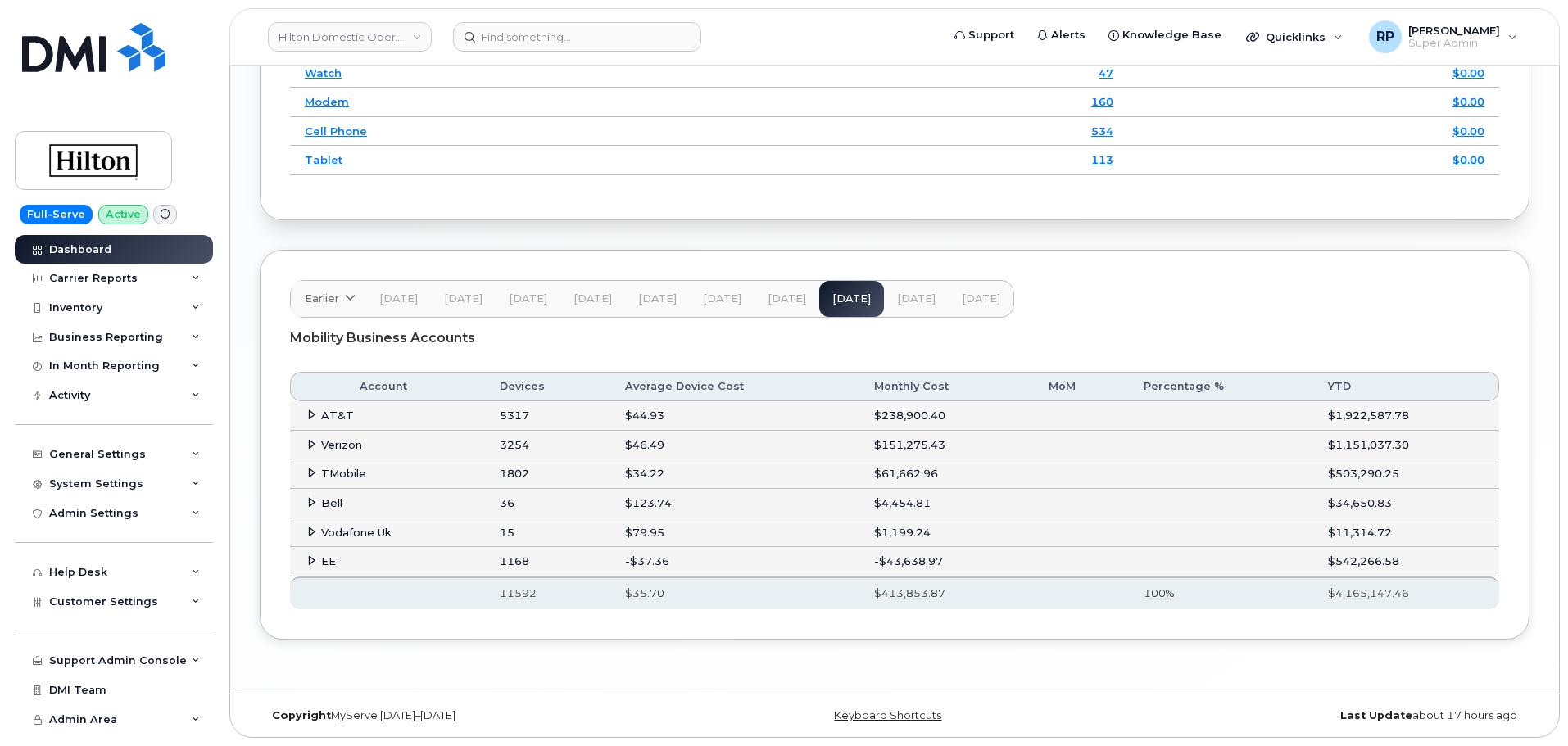
scroll to position [2470, 0]
click at [311, 445] on icon at bounding box center [311, 444] width 11 height 11
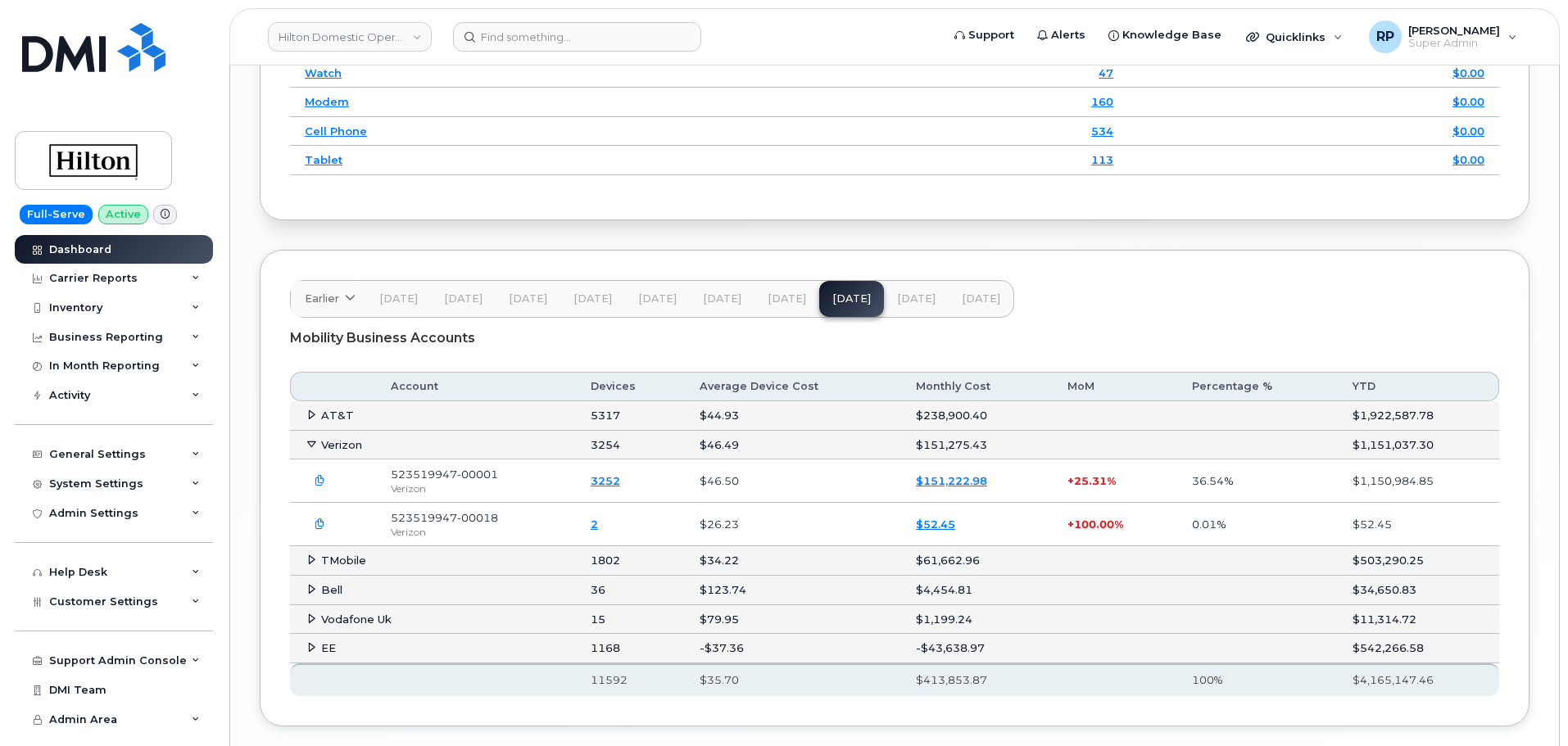
click at [321, 480] on icon "button" at bounding box center [320, 481] width 11 height 11
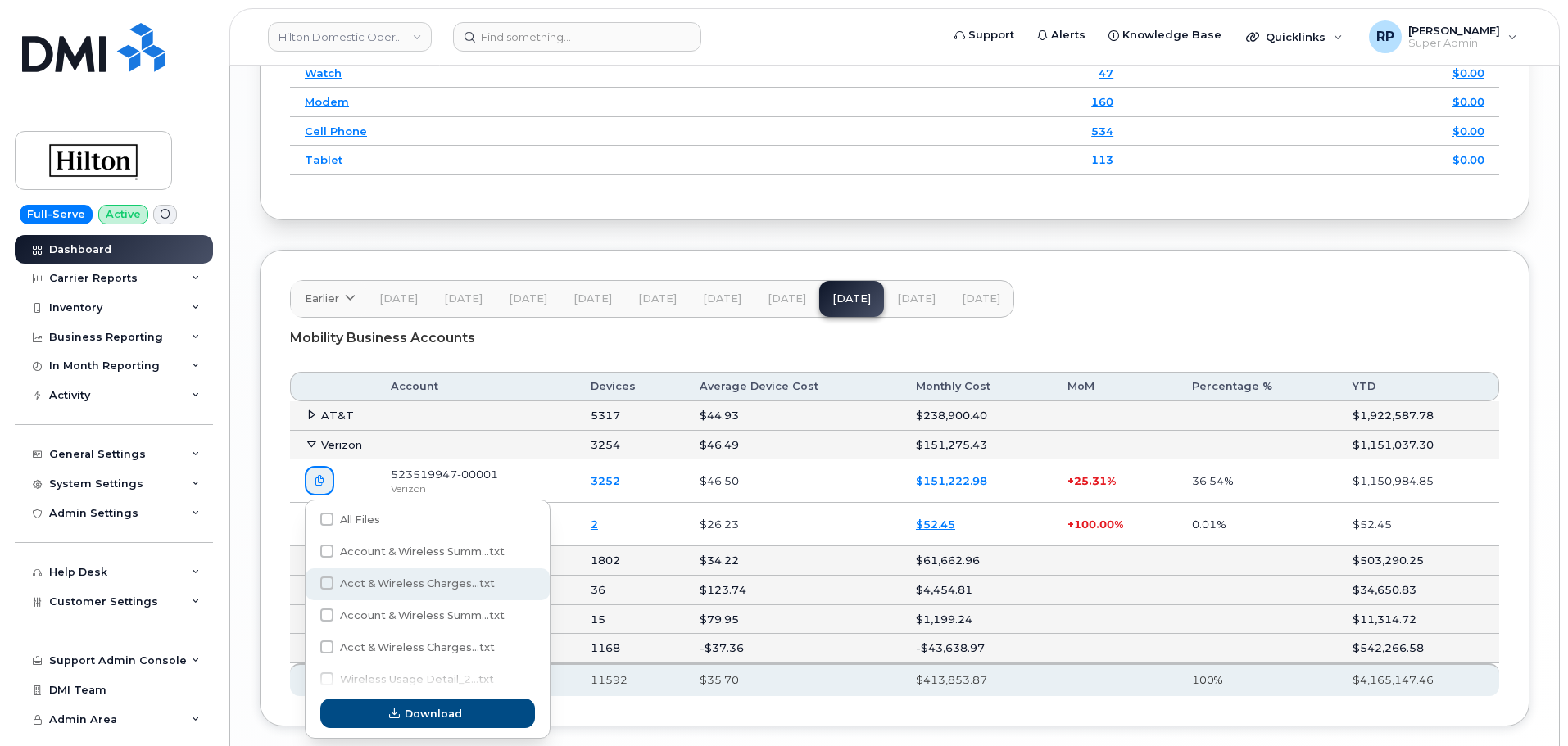
click at [326, 587] on span at bounding box center [327, 583] width 13 height 13
click at [309, 587] on input "Acct & Wireless Charges...txt" at bounding box center [304, 584] width 8 height 8
checkbox input "true"
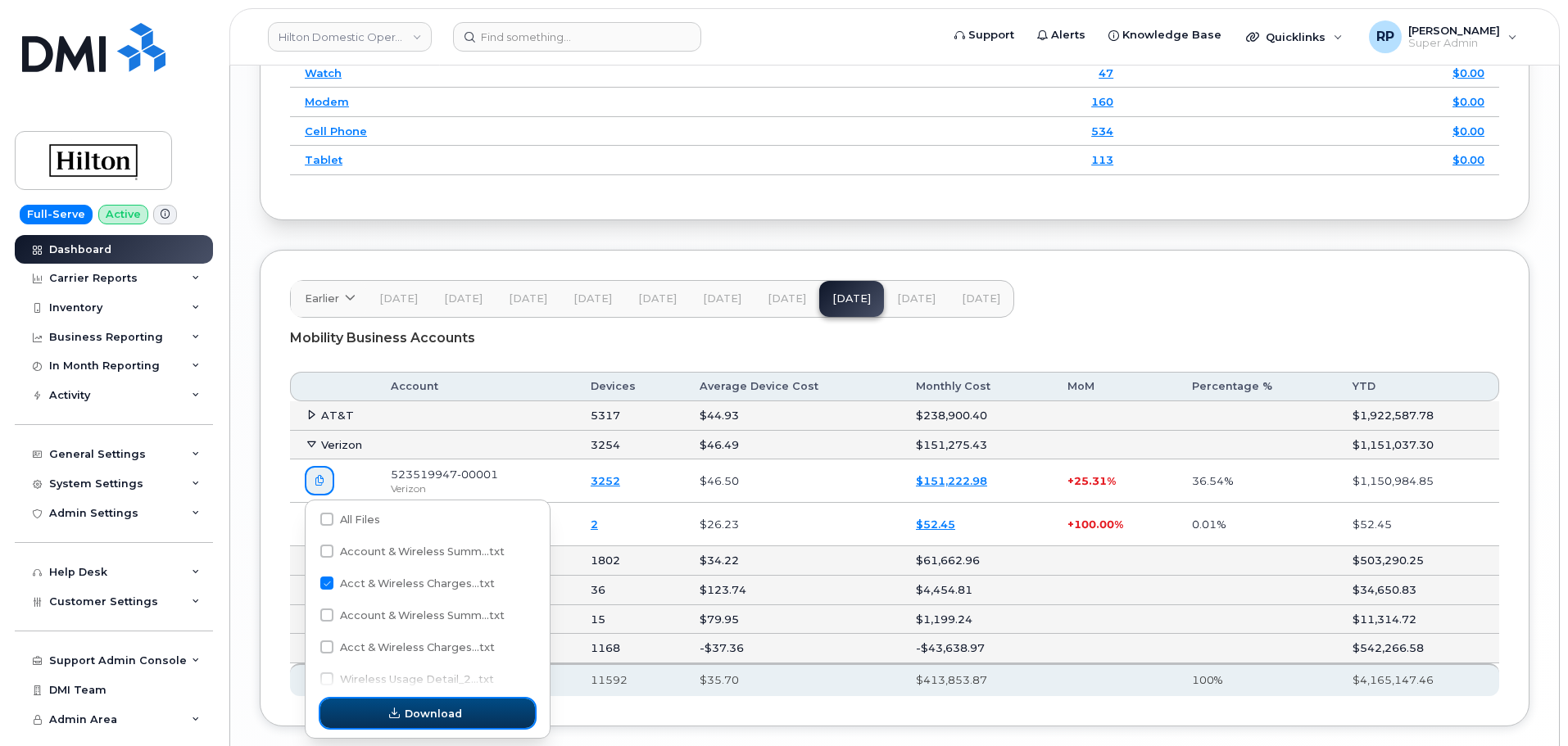
click at [452, 710] on span "Download" at bounding box center [433, 714] width 58 height 16
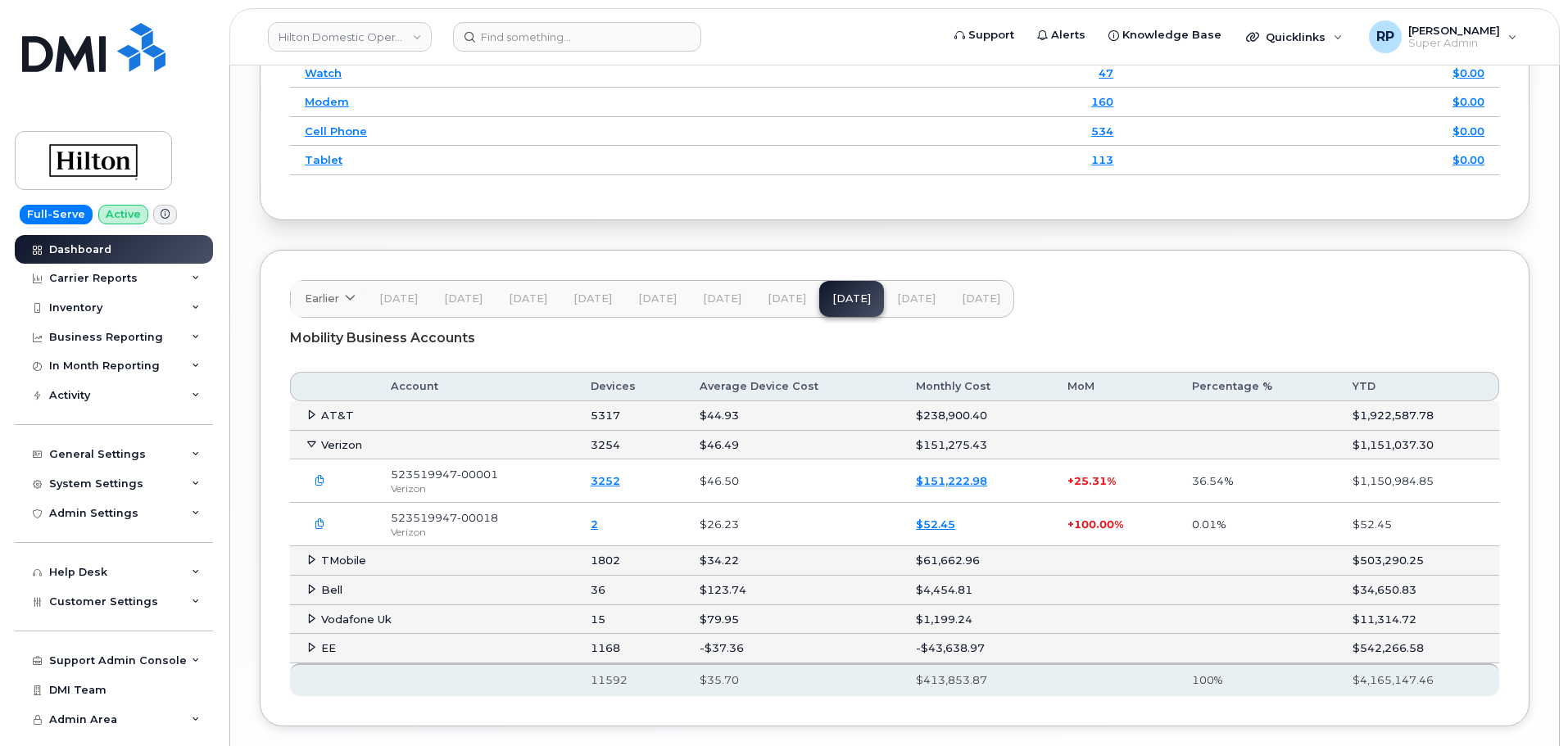
click at [268, 495] on div "Earlier 2024 December November October September August July June May April Mar…" at bounding box center [895, 487] width 1270 height 476
click at [632, 339] on div "Mobility Business Accounts" at bounding box center [895, 338] width 1209 height 41
click at [114, 276] on div "Carrier Reports" at bounding box center [93, 278] width 88 height 13
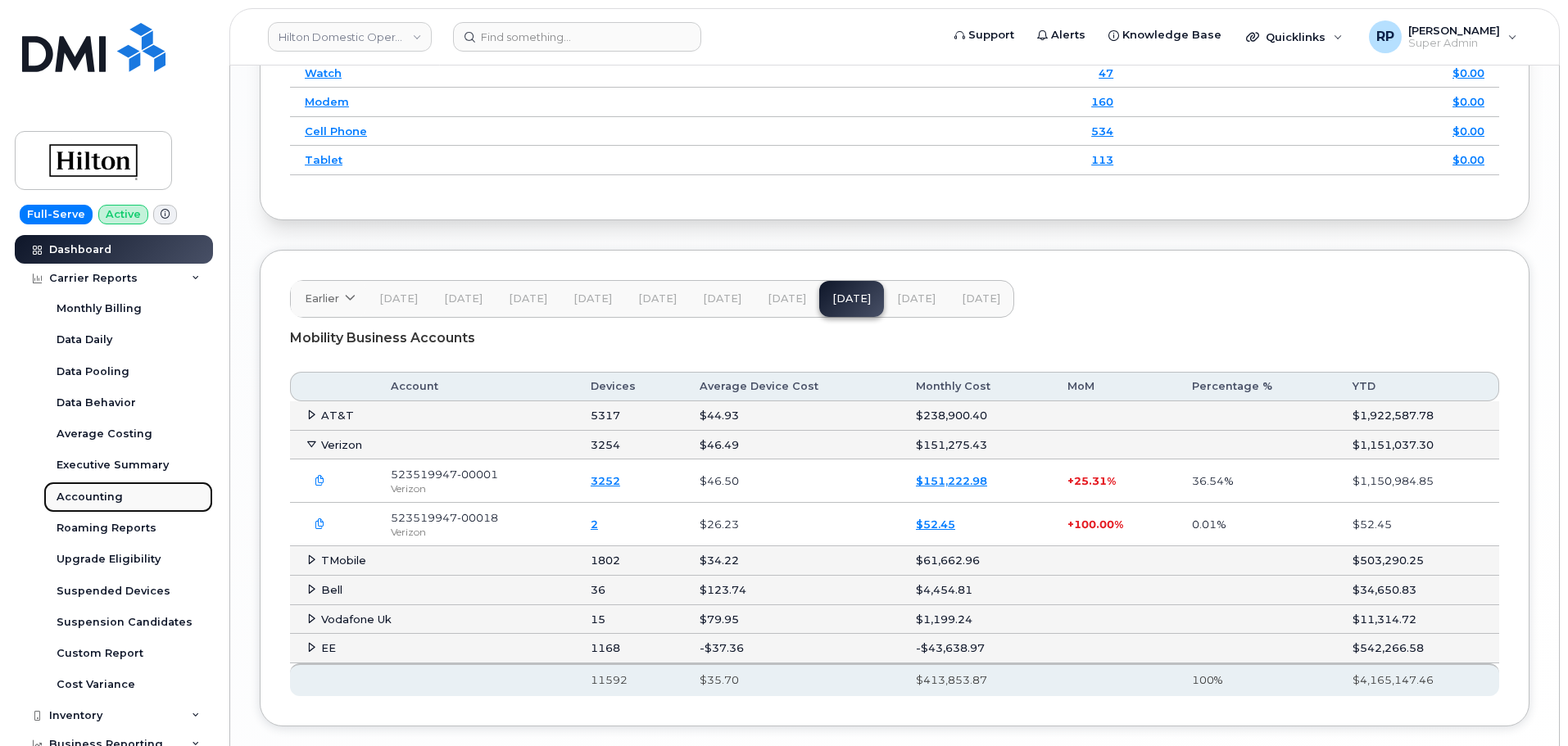
click at [95, 503] on div "Accounting" at bounding box center [90, 497] width 67 height 15
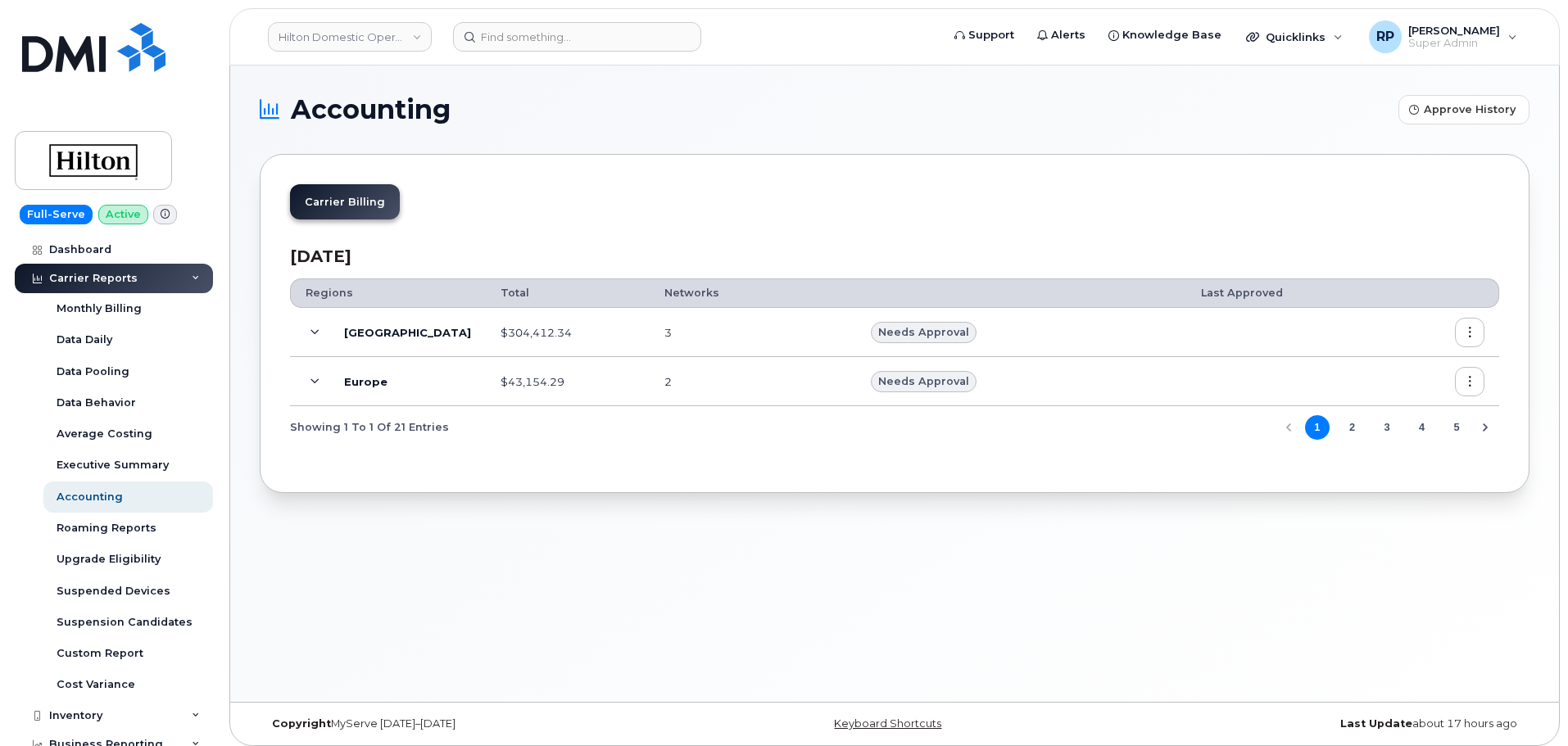
click at [312, 333] on icon at bounding box center [314, 332] width 9 height 9
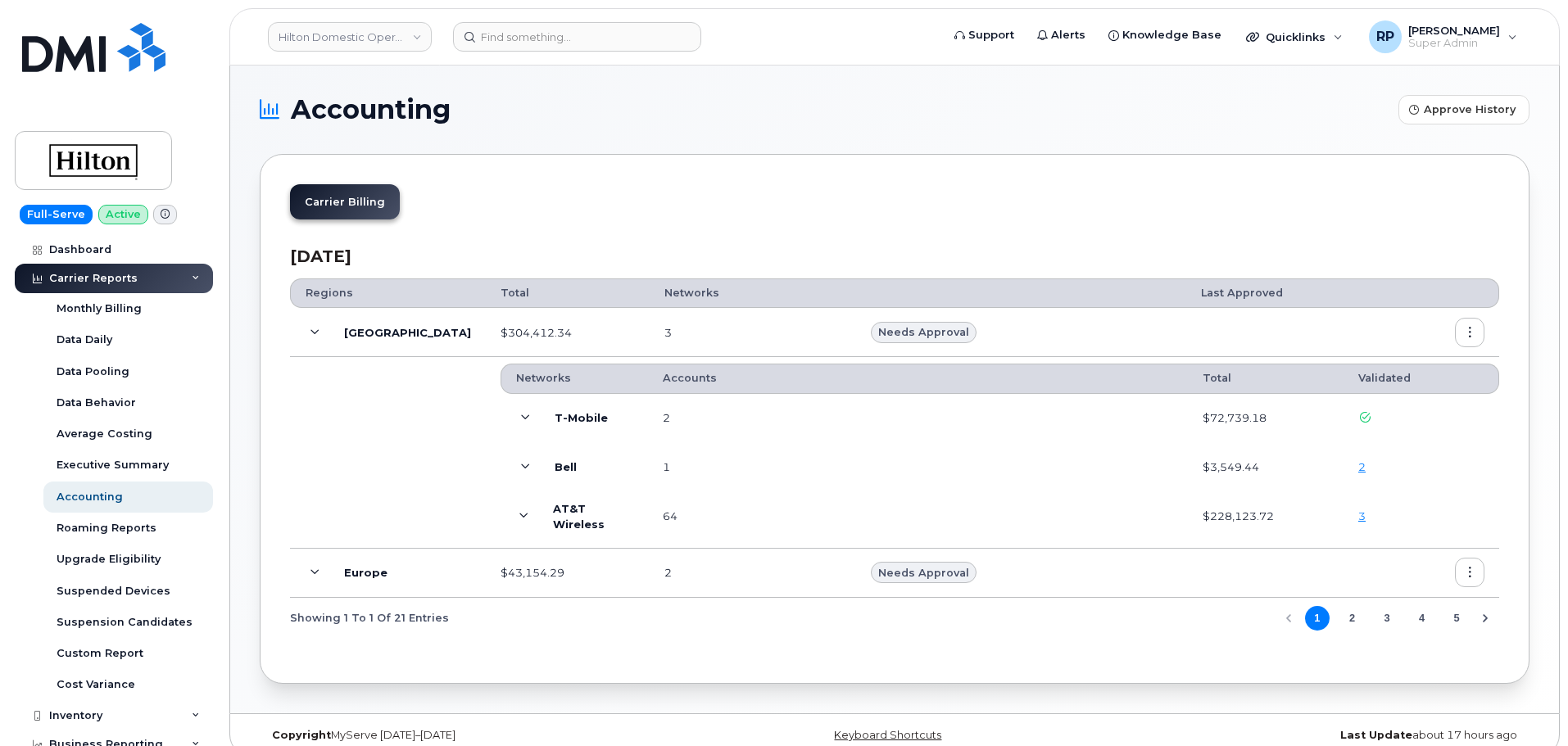
click at [519, 515] on icon at bounding box center [523, 516] width 9 height 9
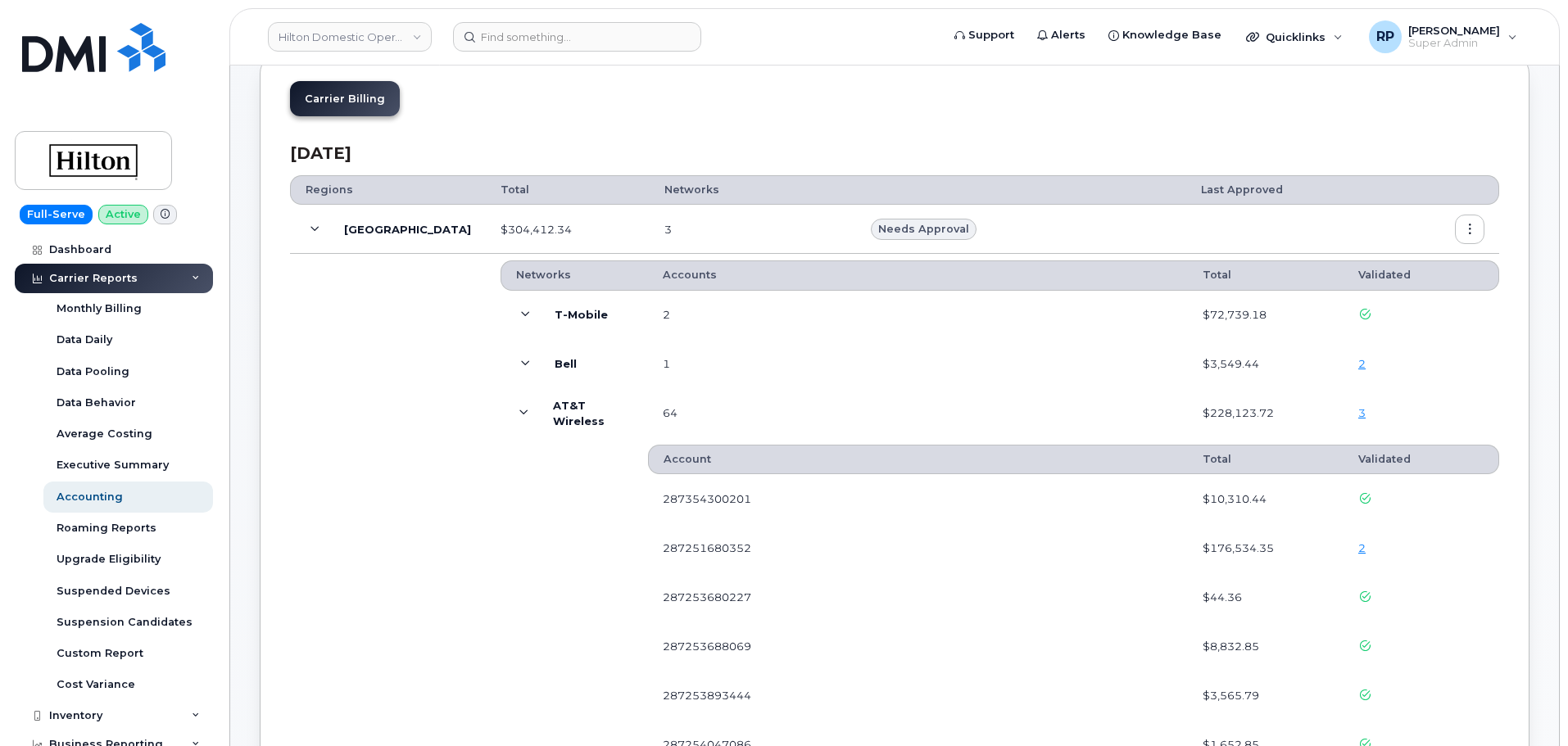
scroll to position [137, 0]
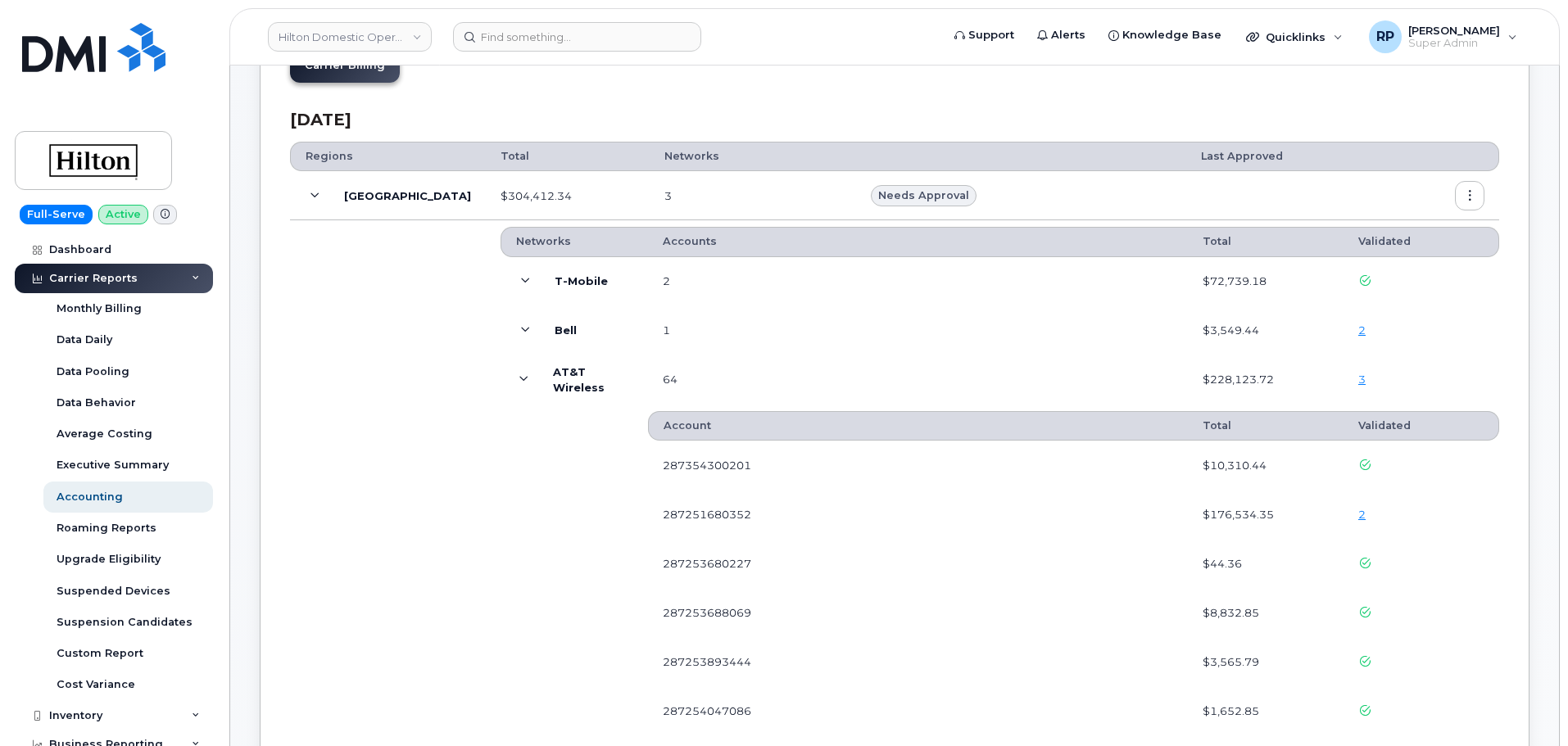
click at [1361, 516] on link "2" at bounding box center [1363, 513] width 8 height 13
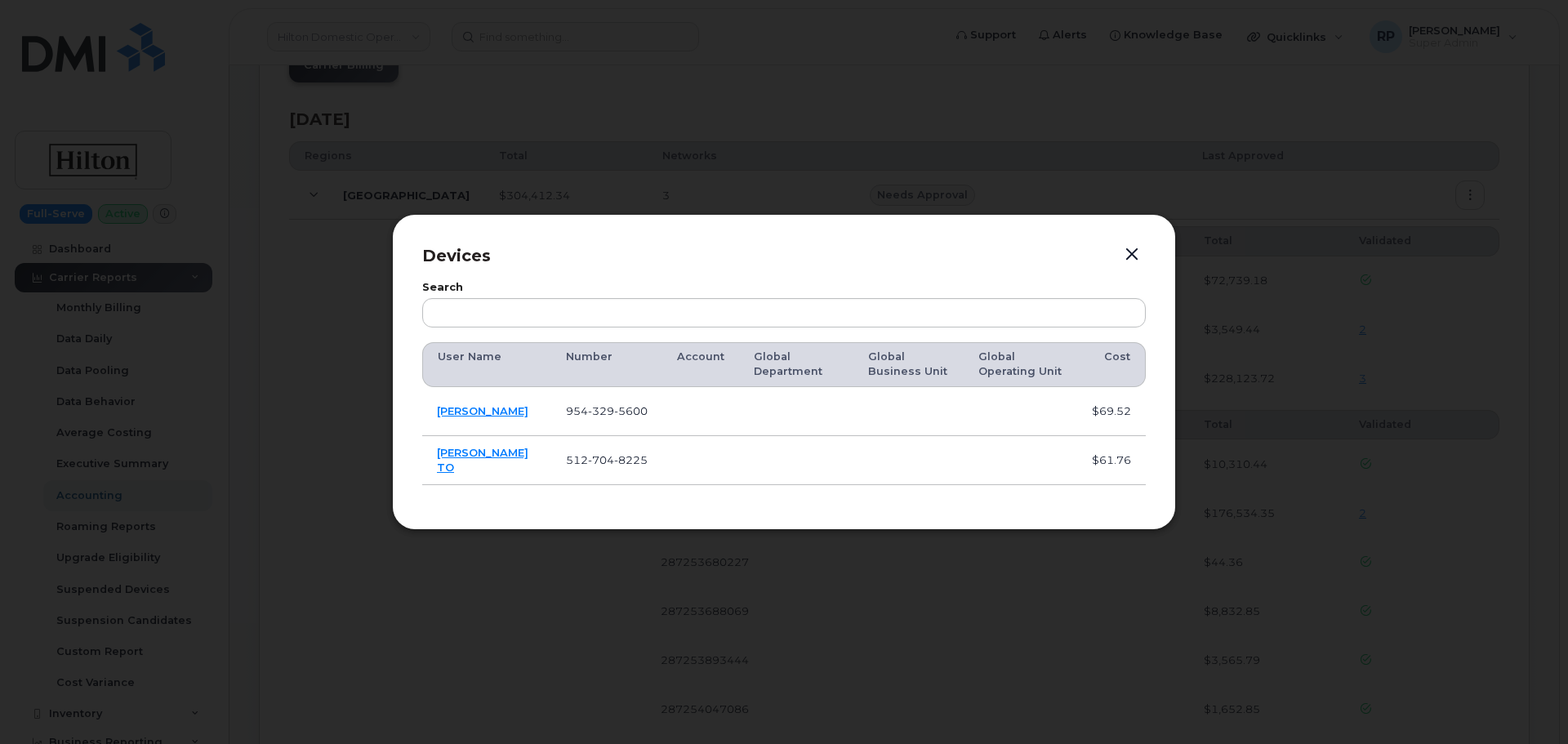
click at [1132, 255] on button "button" at bounding box center [1131, 255] width 24 height 22
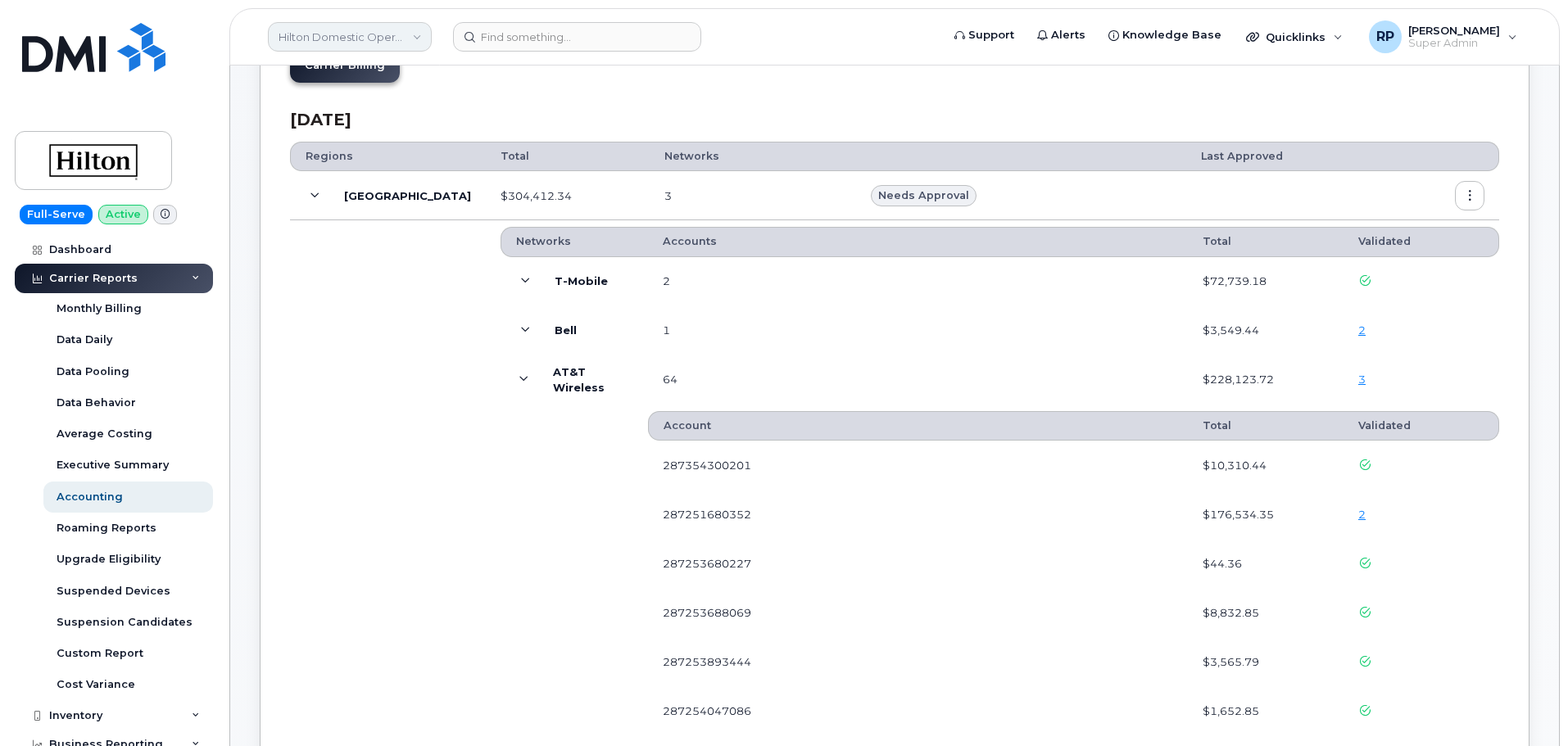
click at [348, 38] on link "Hilton Domestic Operating Company Inc" at bounding box center [350, 37] width 164 height 29
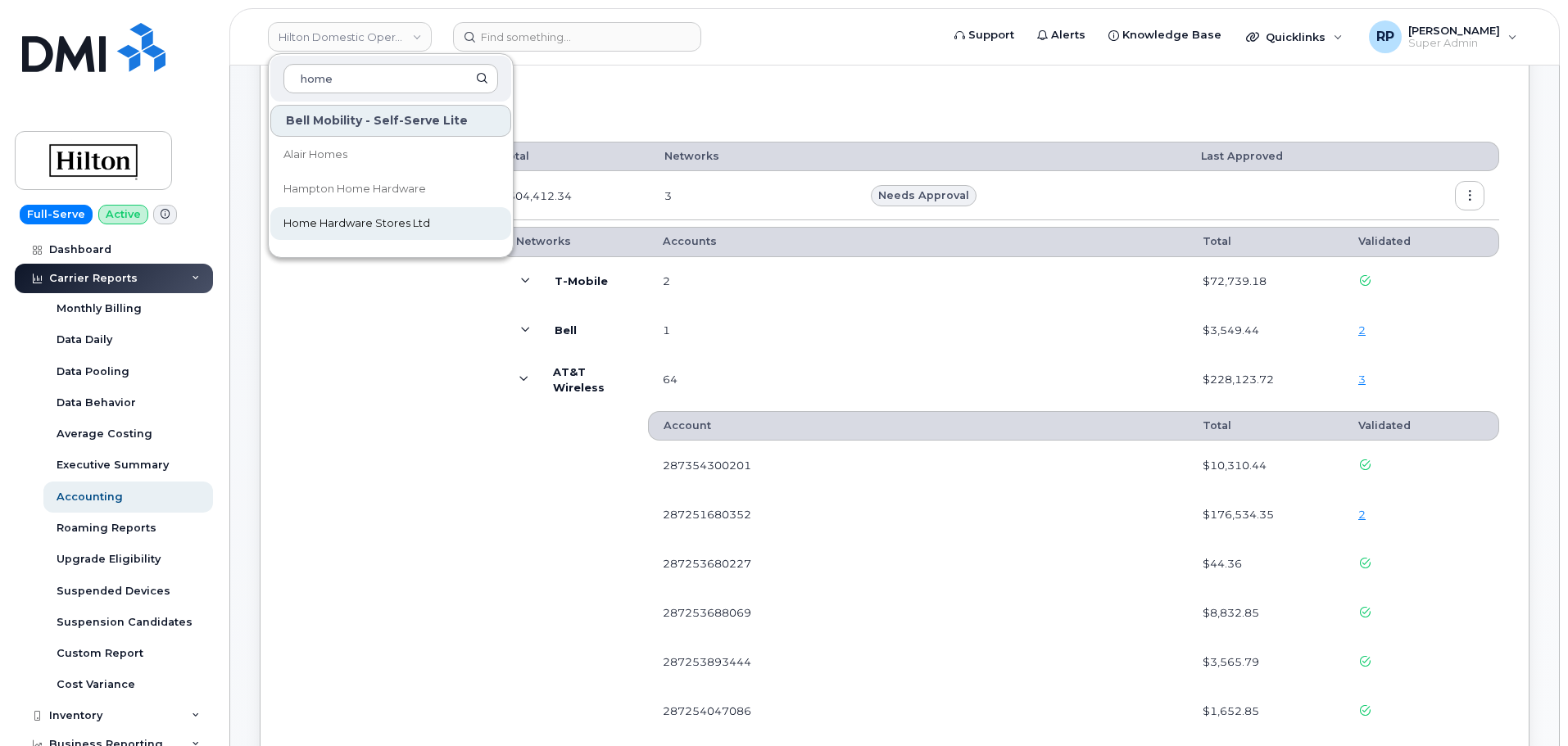
type input "home"
click at [363, 220] on span "Home Hardware Stores Ltd" at bounding box center [357, 223] width 147 height 17
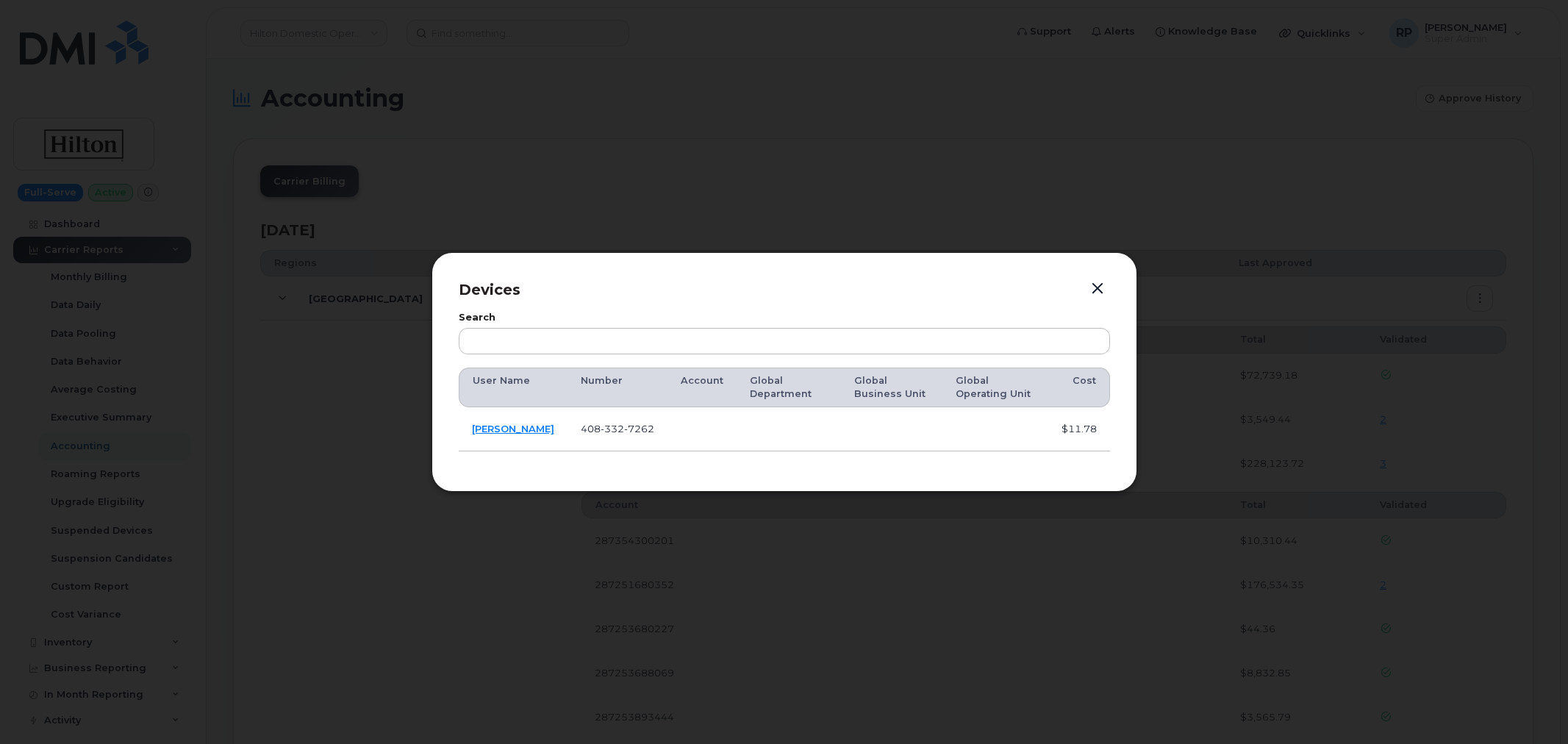
scroll to position [2586, 0]
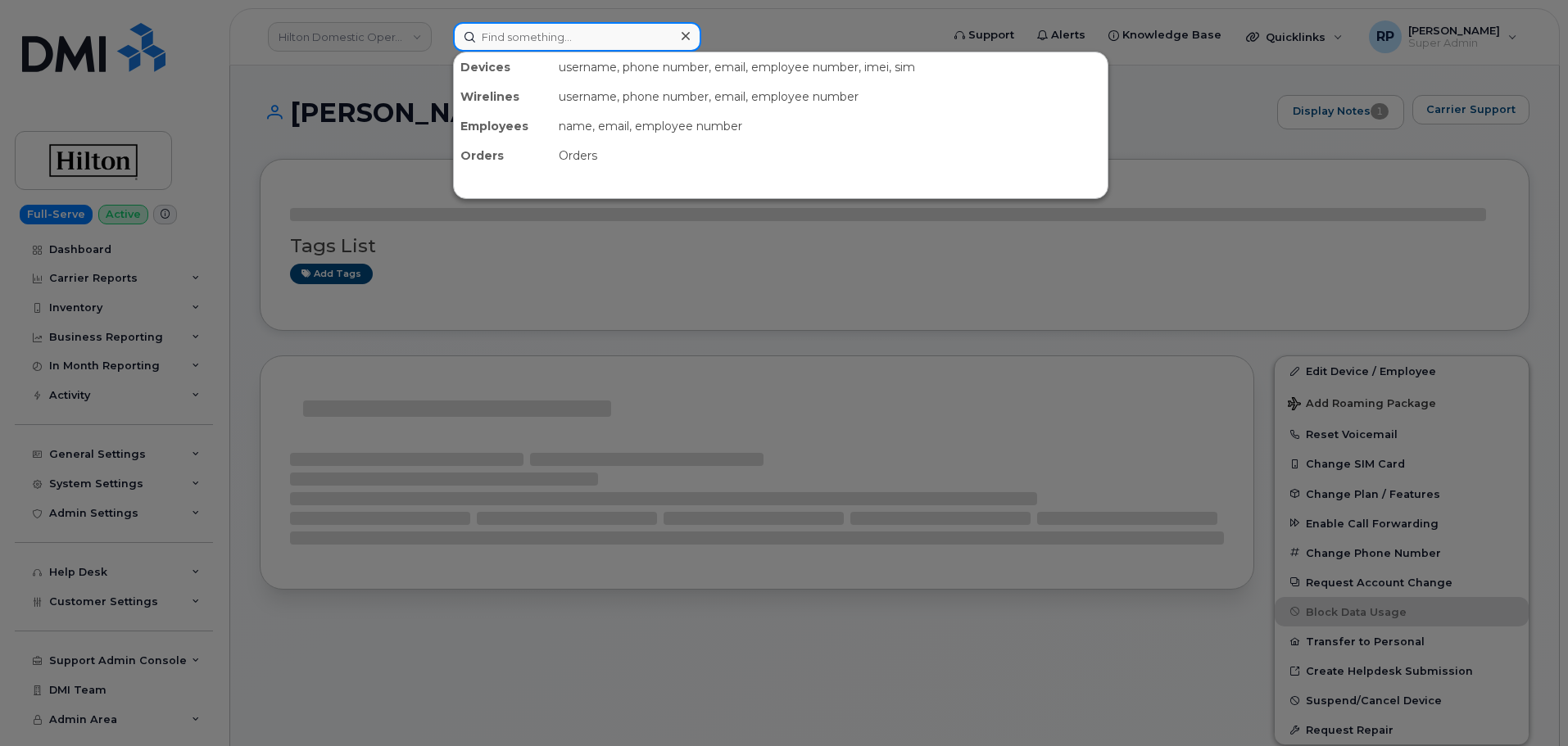
click at [507, 40] on input at bounding box center [577, 37] width 248 height 29
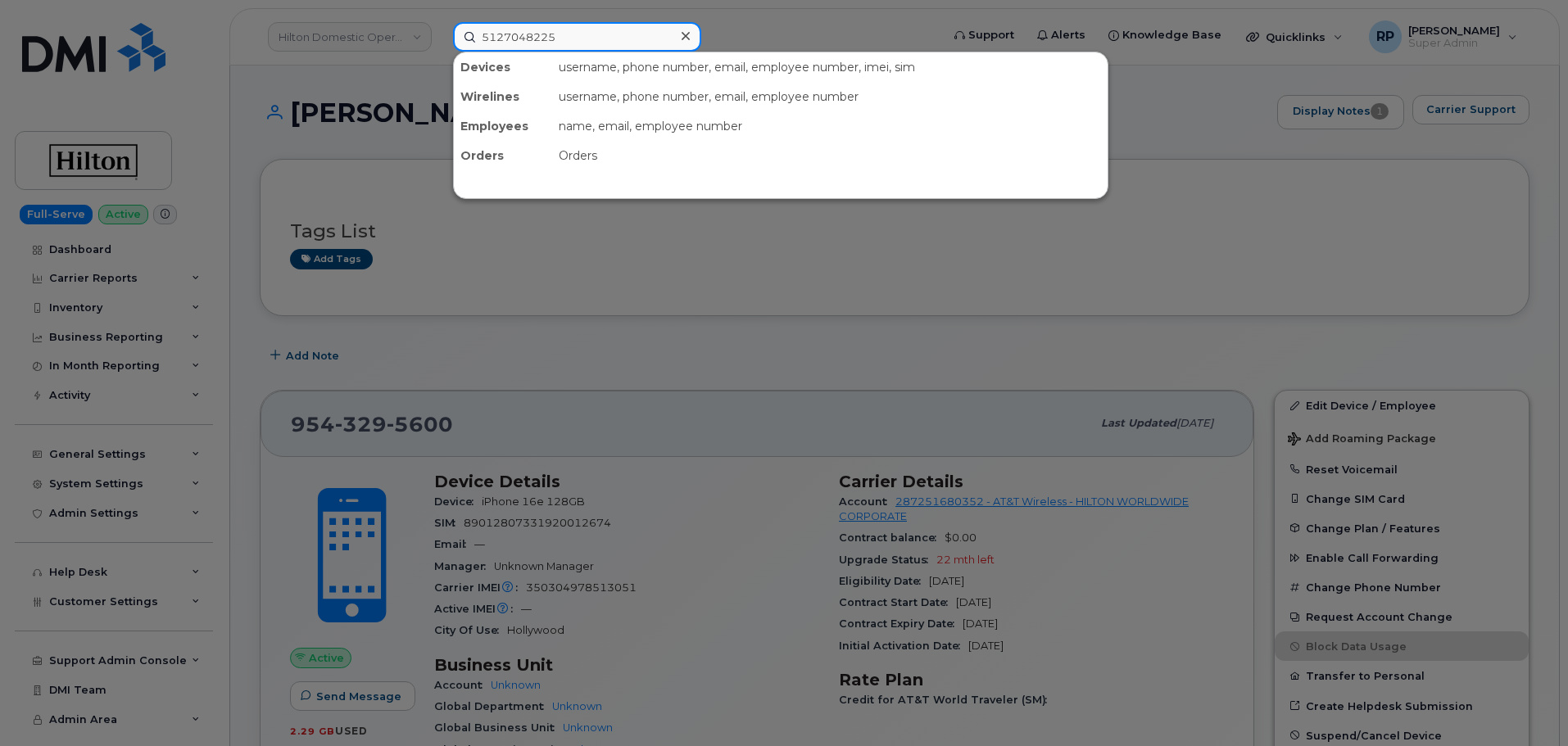
type input "5127048225"
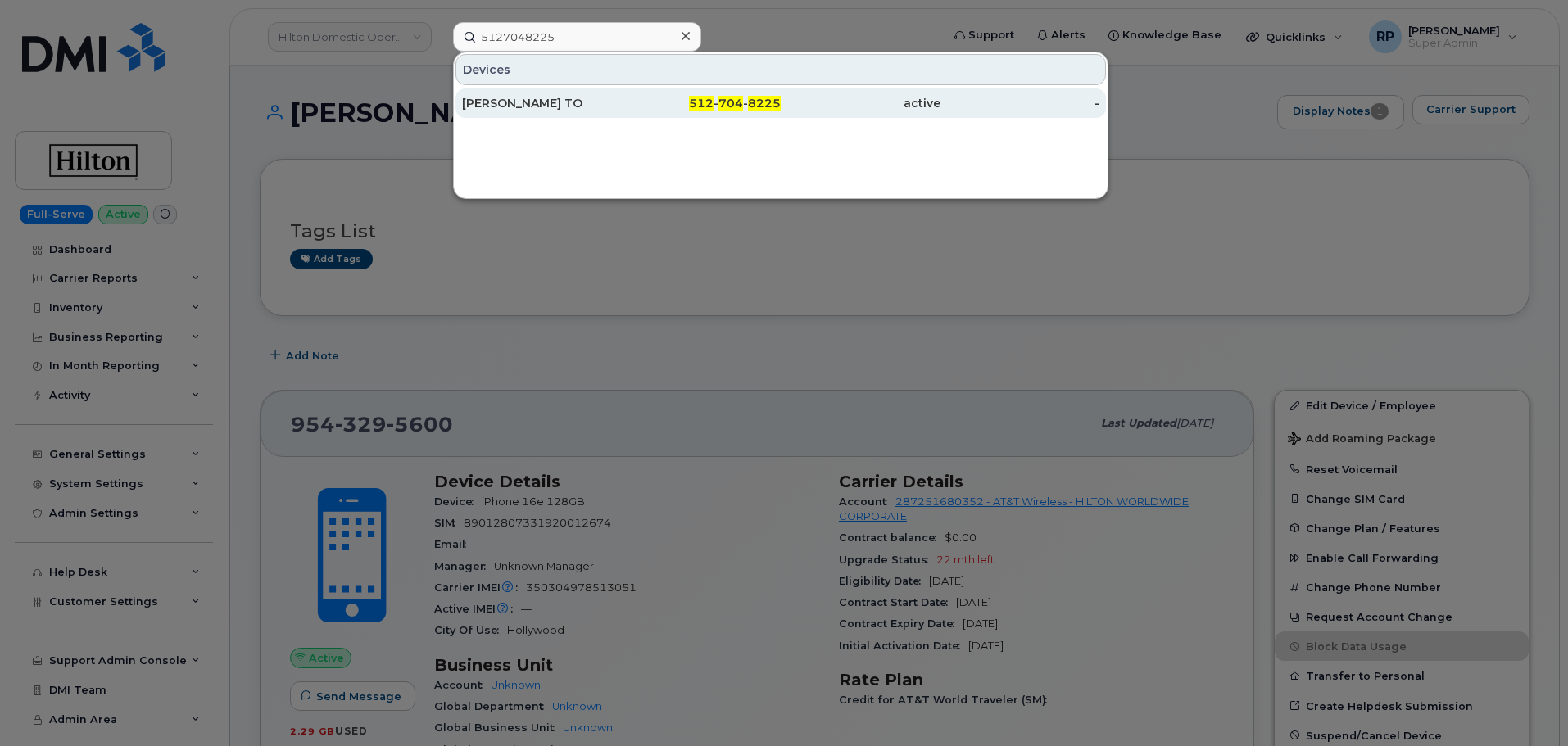
click at [588, 102] on div "[PERSON_NAME] TO" at bounding box center [541, 103] width 159 height 17
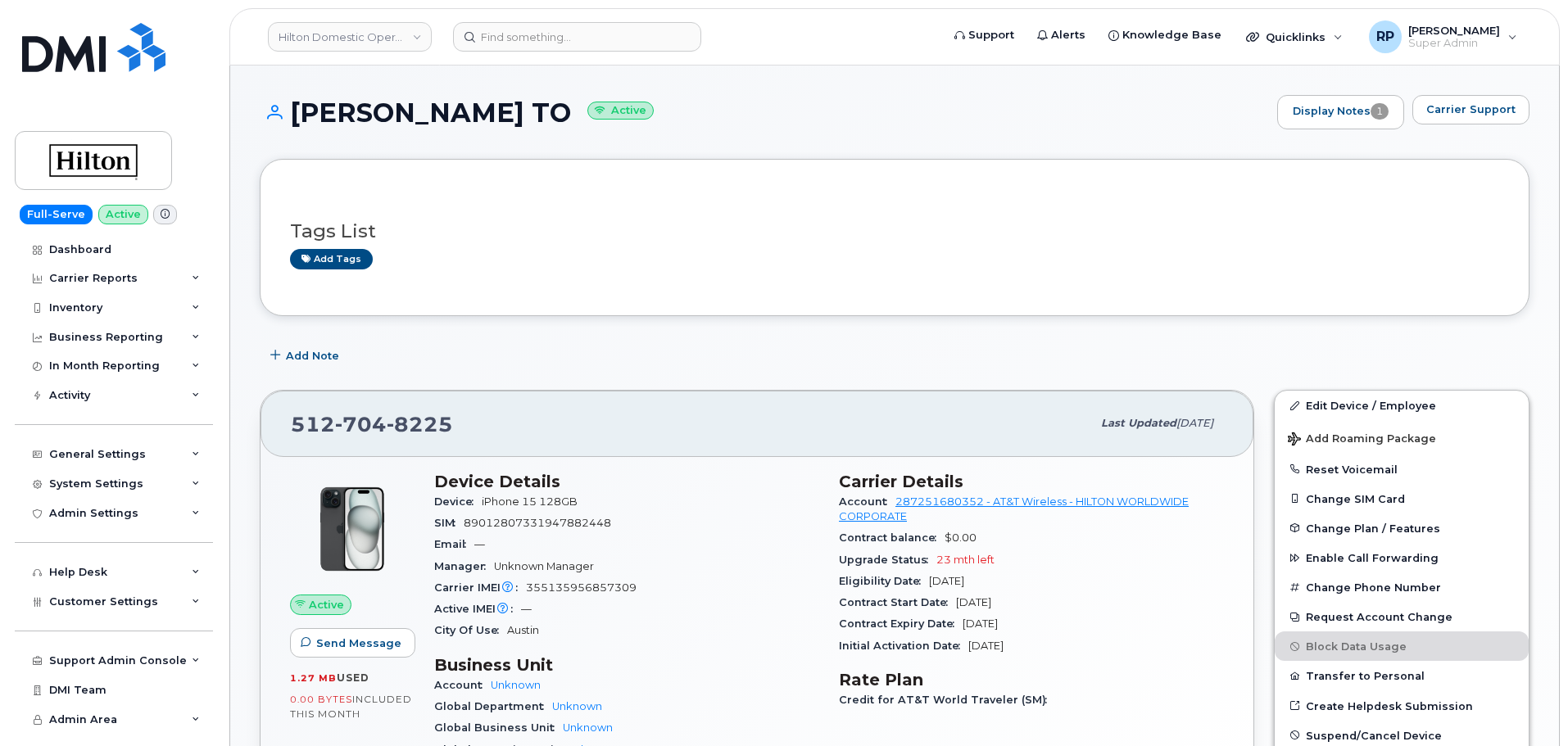
scroll to position [137, 0]
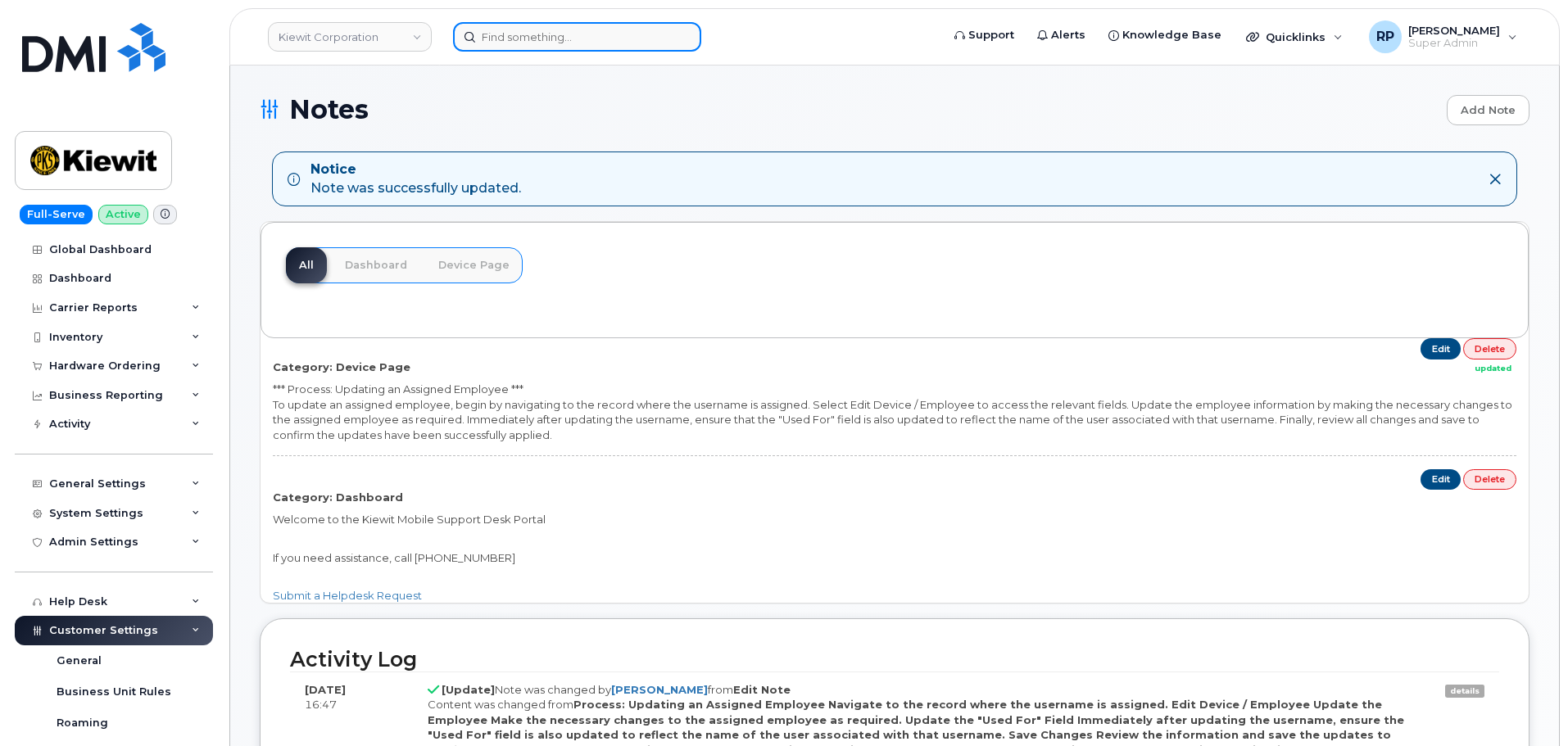
click at [521, 38] on input at bounding box center [577, 37] width 248 height 29
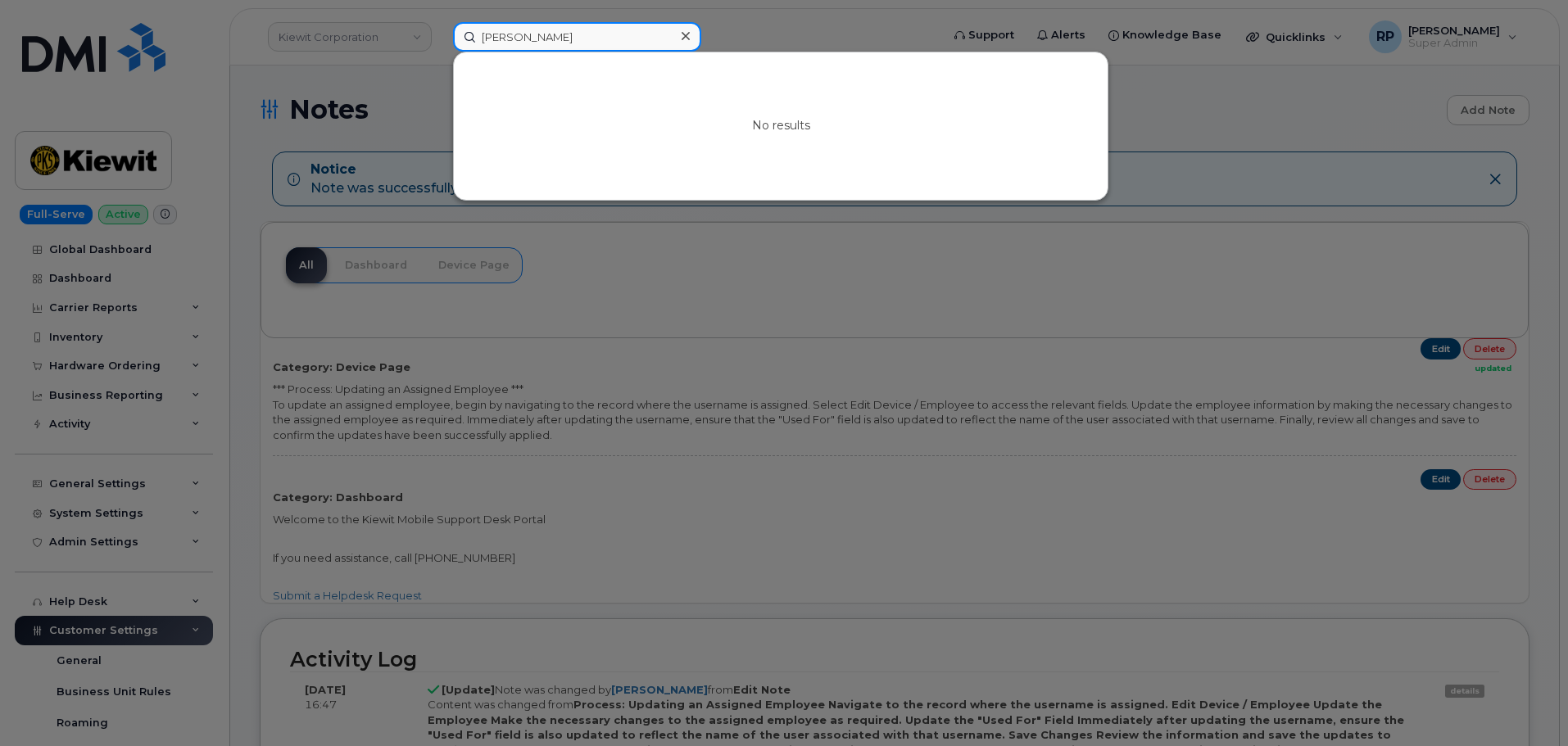
type input "[PERSON_NAME]"
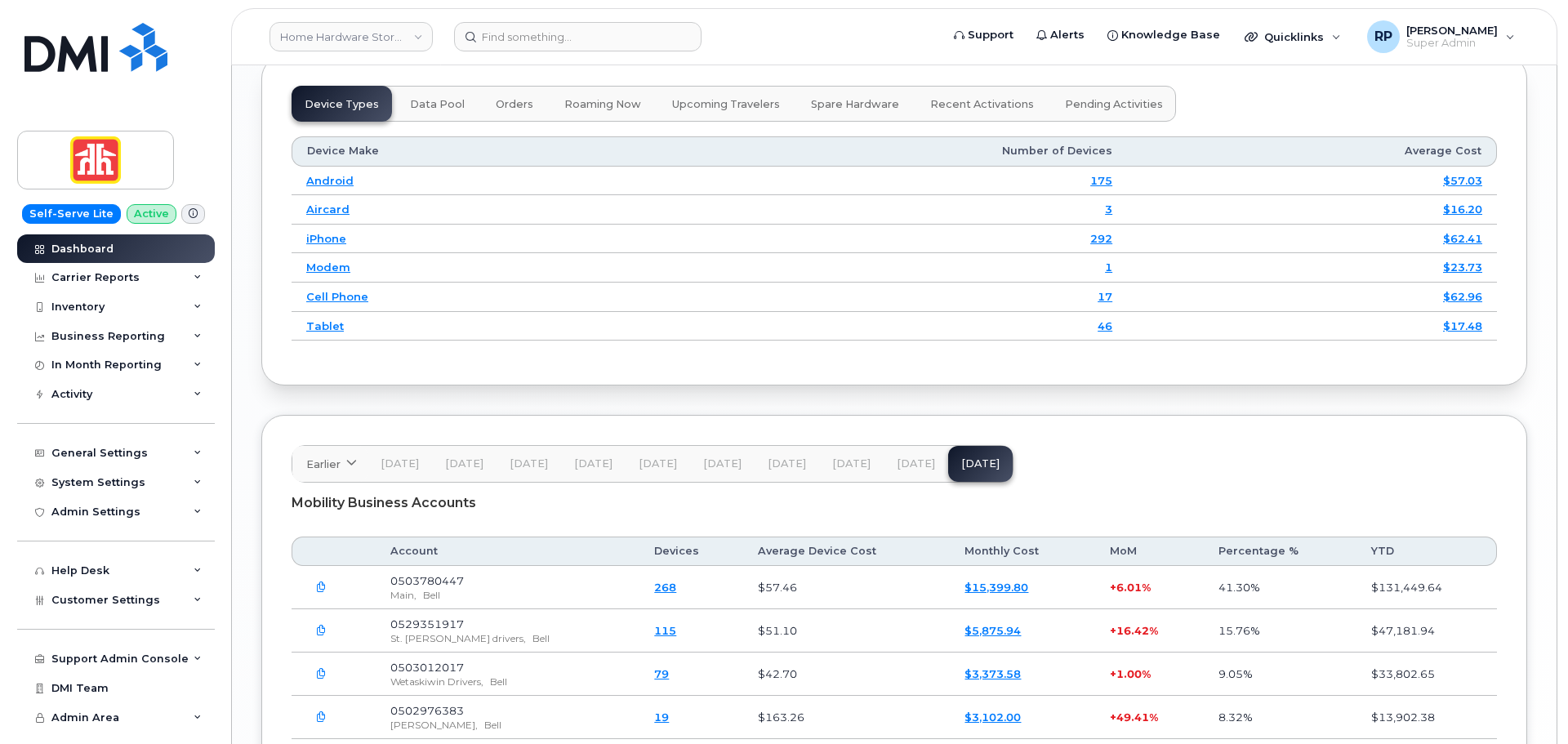
scroll to position [2314, 0]
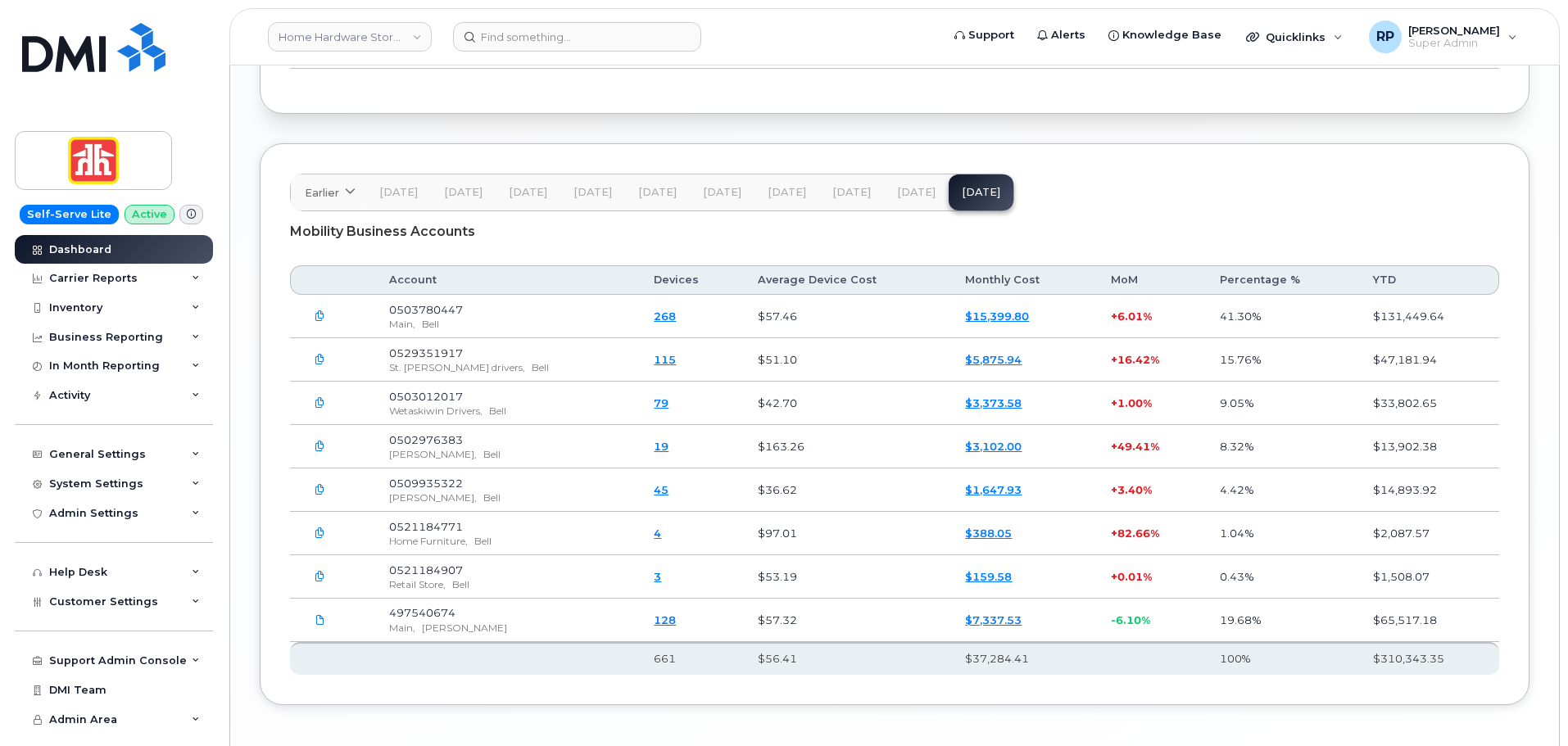
click at [318, 409] on button "button" at bounding box center [320, 403] width 29 height 29
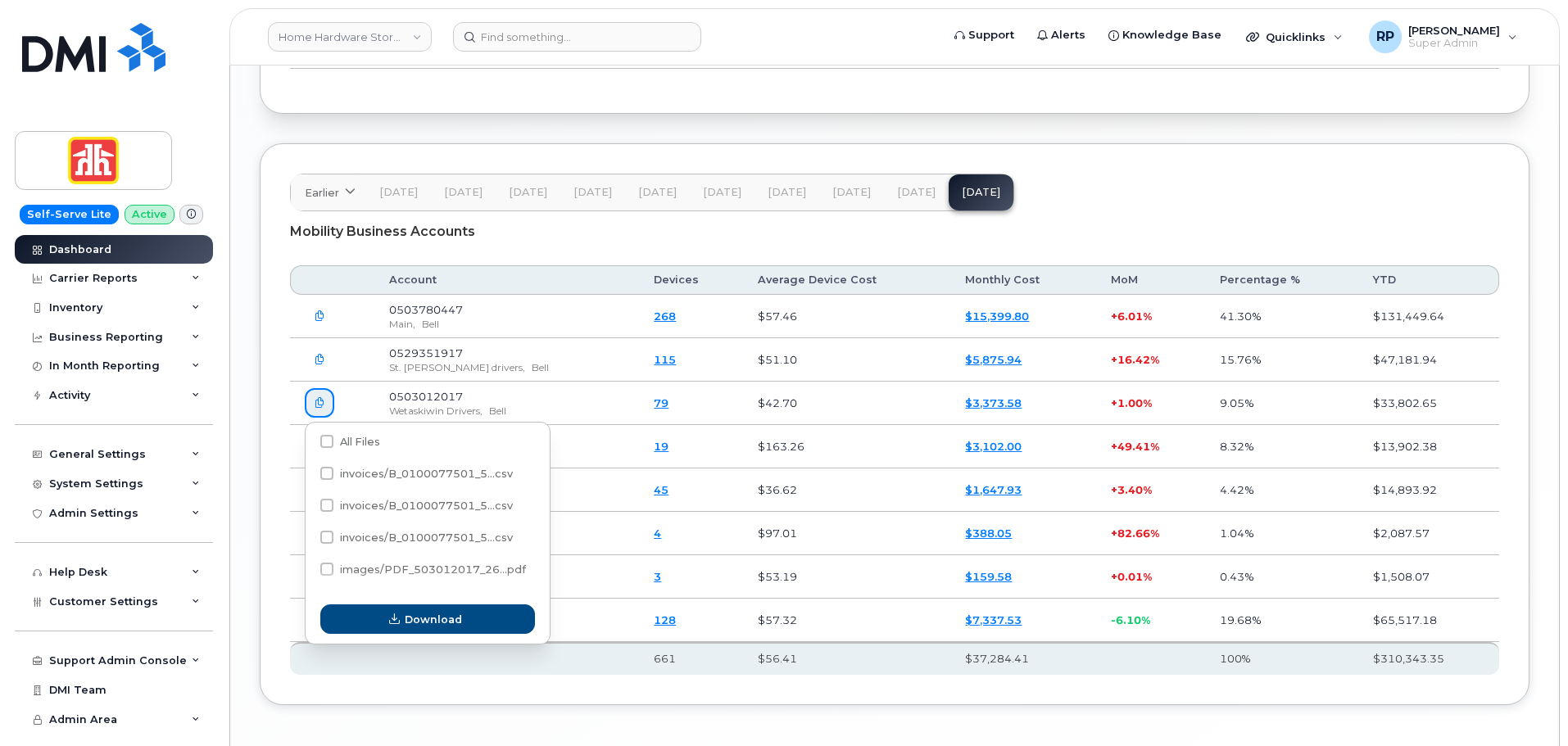
click at [653, 404] on link "79" at bounding box center [660, 402] width 15 height 13
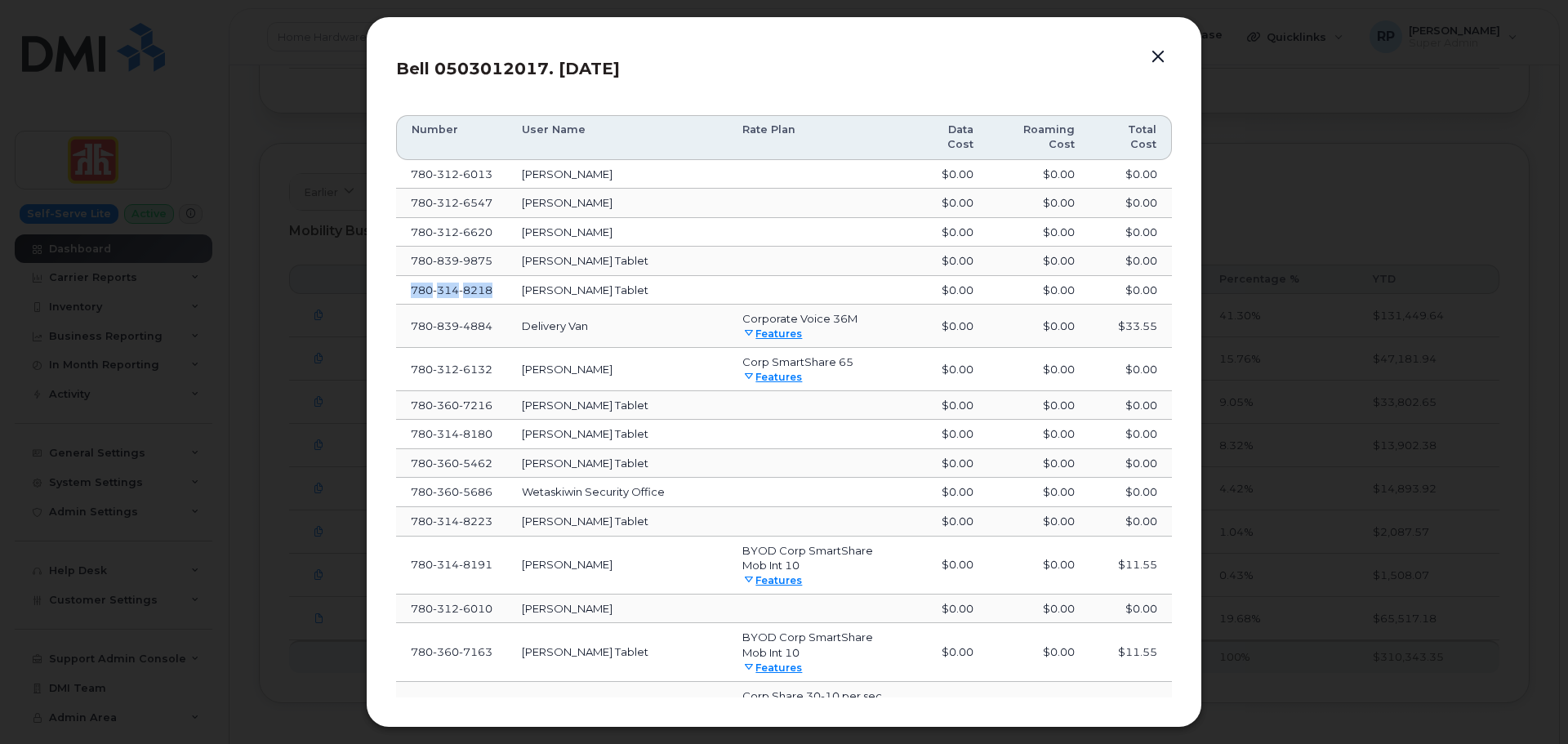
drag, startPoint x: 495, startPoint y: 289, endPoint x: 412, endPoint y: 292, distance: 83.1
click at [412, 292] on td "780 314 8218" at bounding box center [451, 291] width 111 height 29
copy span "780 314 8218"
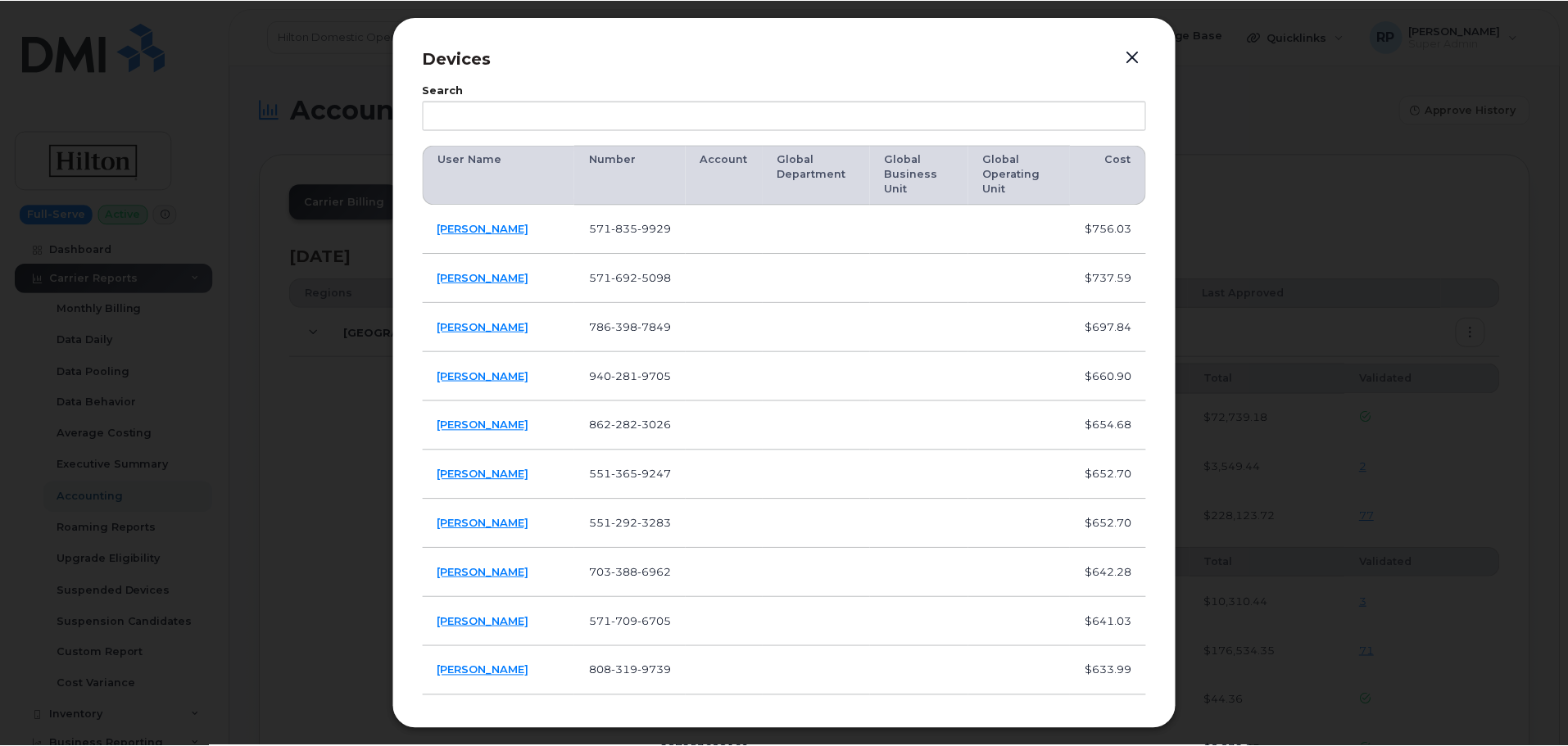
scroll to position [137, 0]
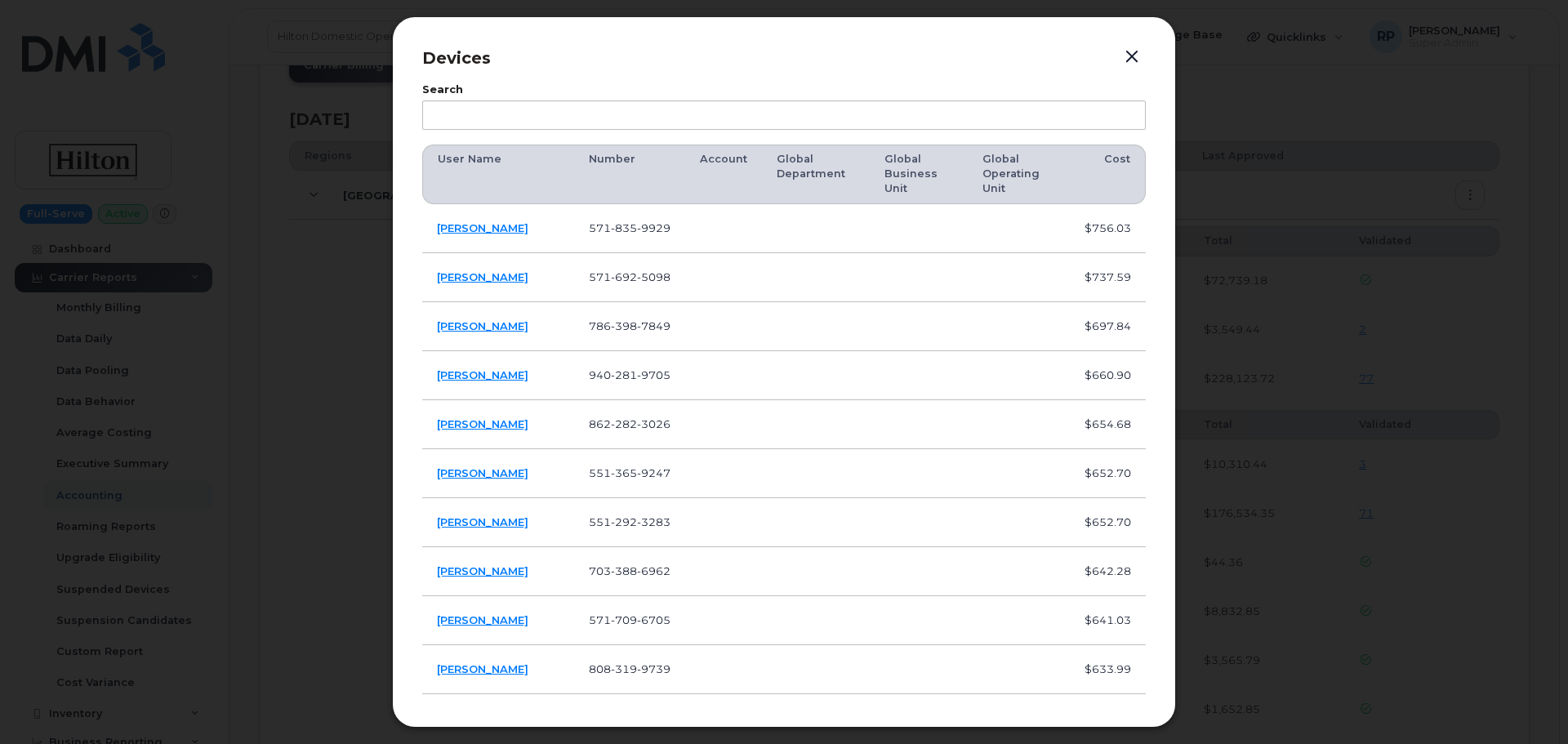
drag, startPoint x: 1127, startPoint y: 56, endPoint x: 1107, endPoint y: 53, distance: 20.2
click at [1129, 55] on button "button" at bounding box center [1131, 57] width 24 height 22
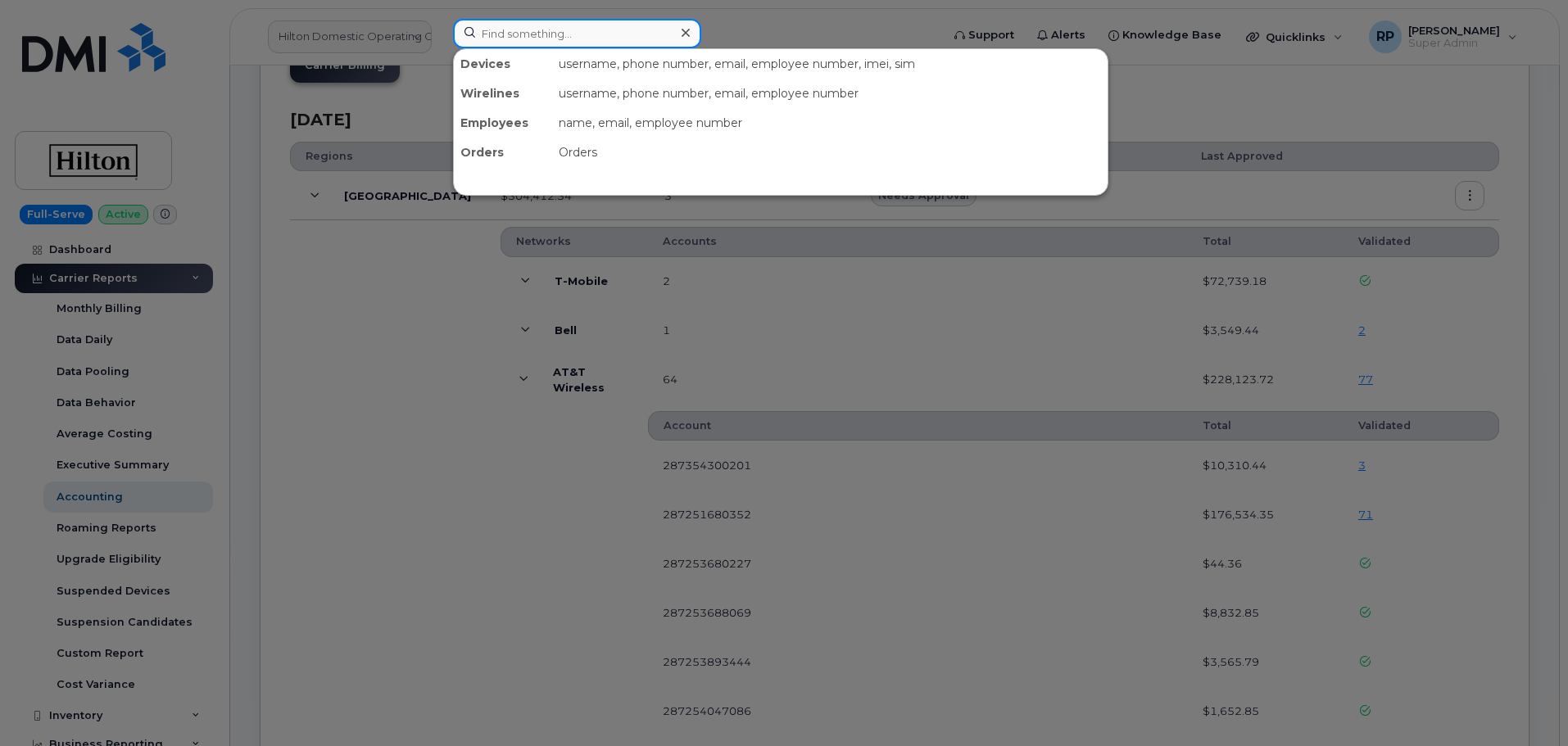
click at [599, 42] on input at bounding box center [577, 33] width 248 height 29
paste input "7803148218"
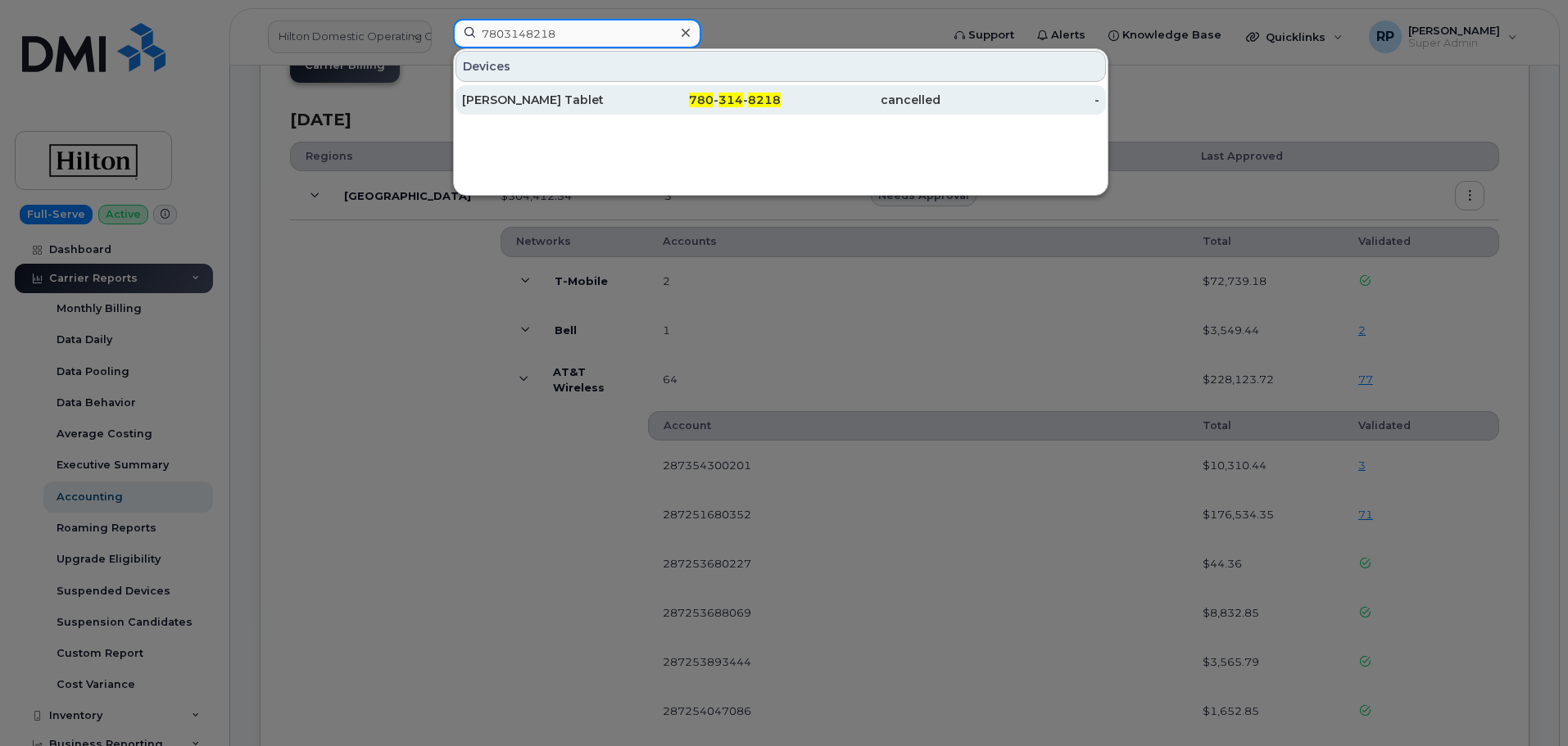
type input "7803148218"
click at [588, 93] on div "[PERSON_NAME] Tablet" at bounding box center [541, 100] width 159 height 17
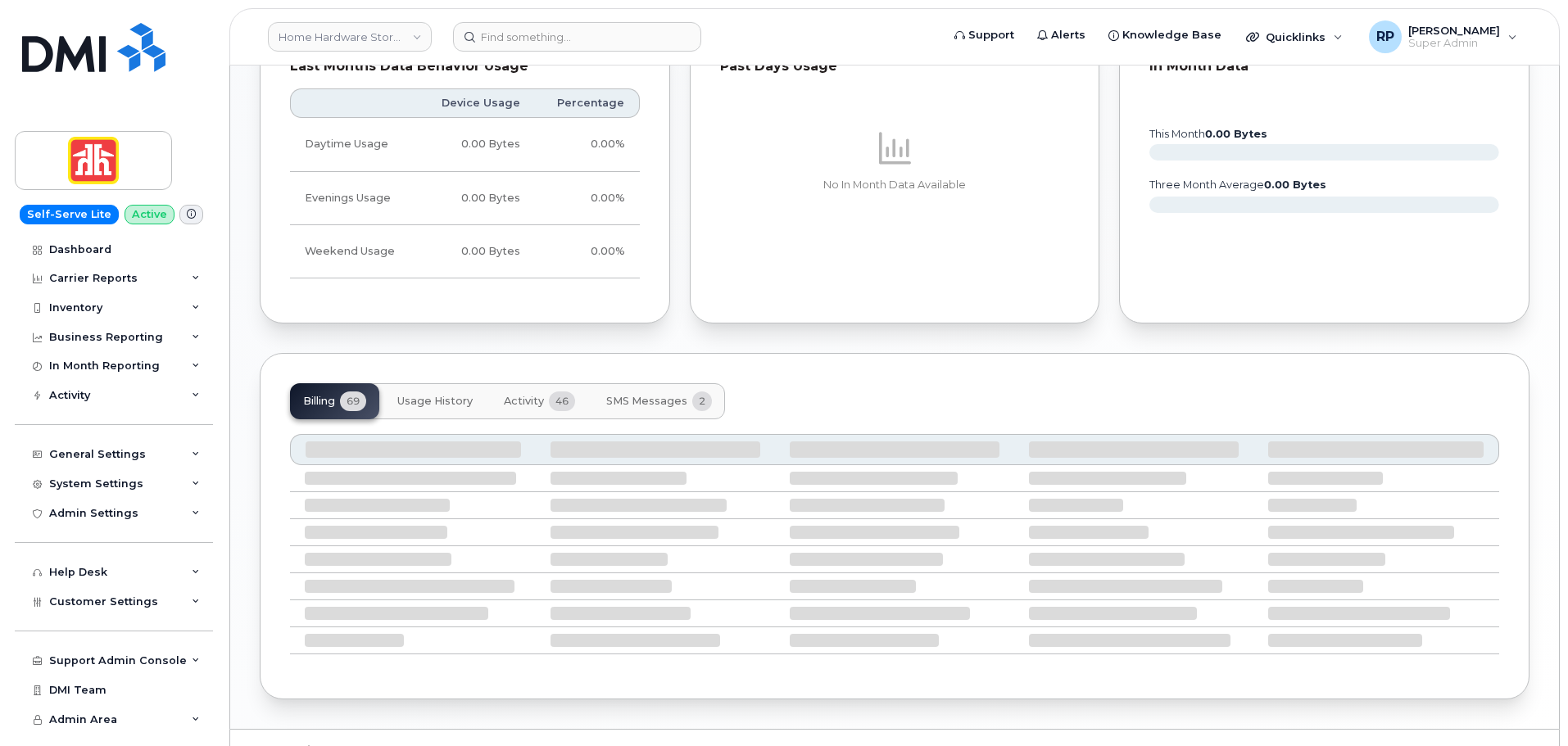
scroll to position [817, 0]
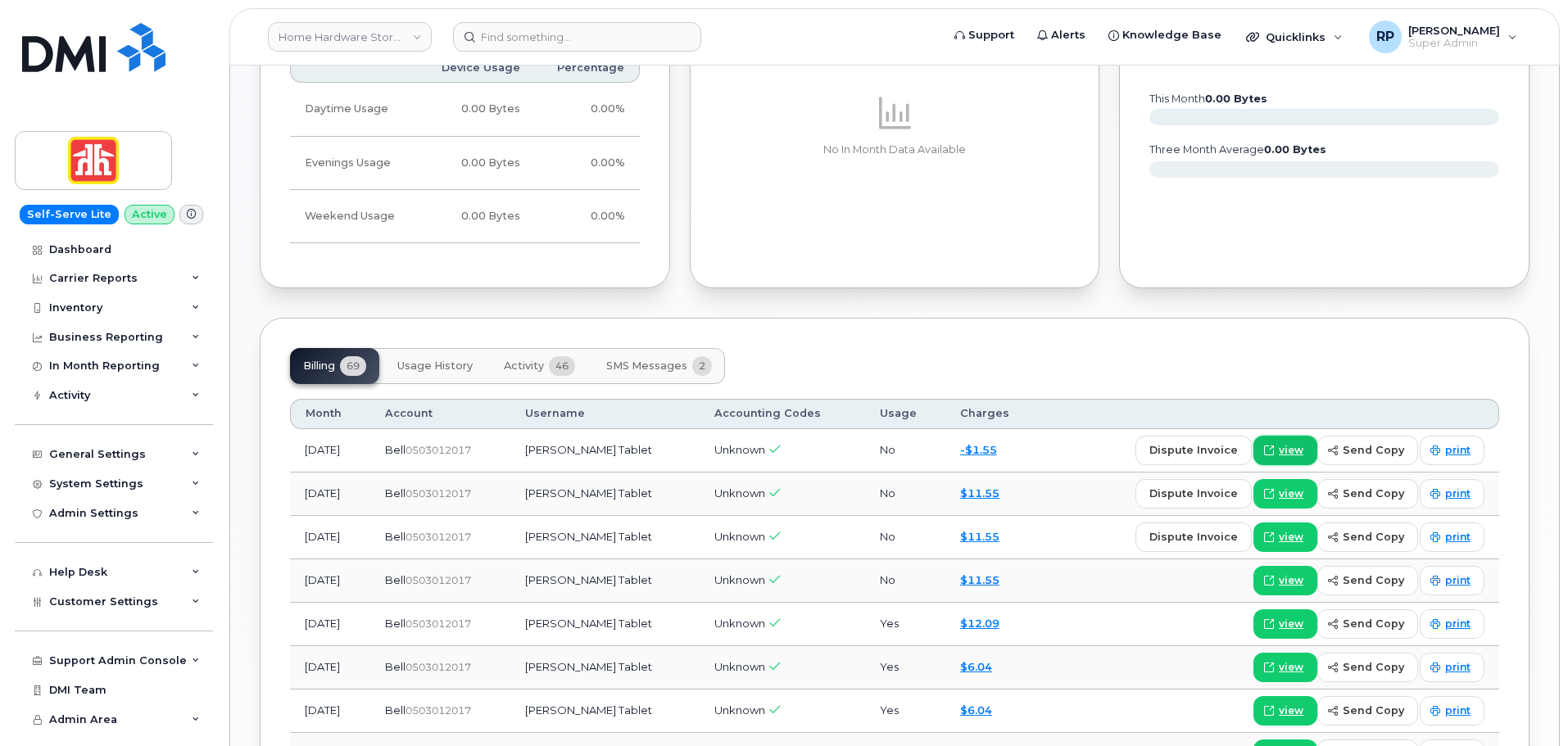
click at [1274, 451] on icon at bounding box center [1269, 451] width 10 height 10
